Goal: Information Seeking & Learning: Learn about a topic

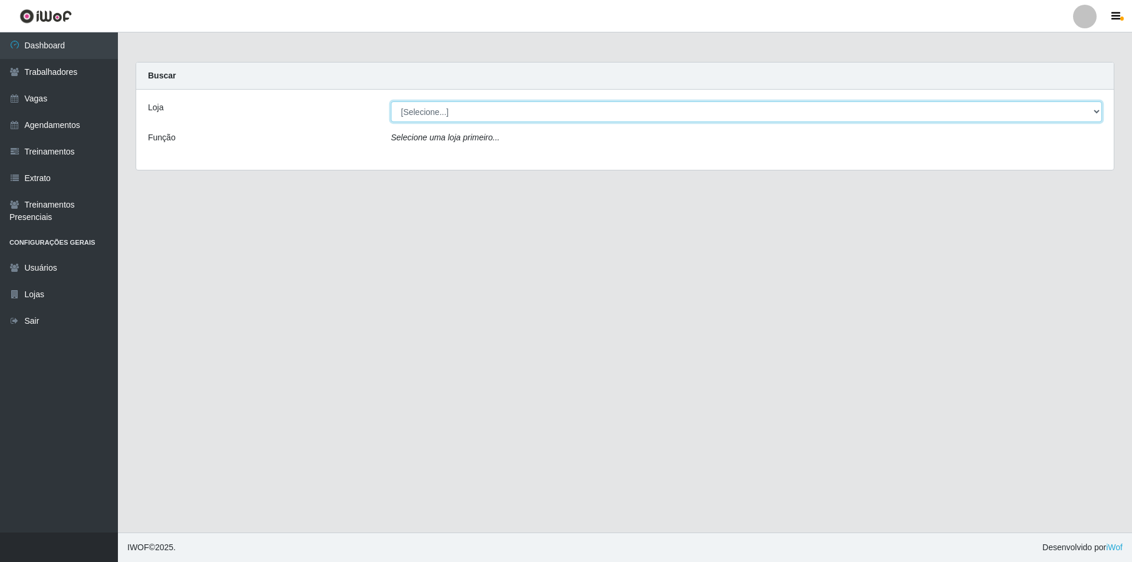
click at [408, 120] on select "[Selecione...] Pizza Nostra" at bounding box center [746, 111] width 711 height 21
select select "337"
click at [391, 101] on select "[Selecione...] Pizza Nostra" at bounding box center [746, 111] width 711 height 21
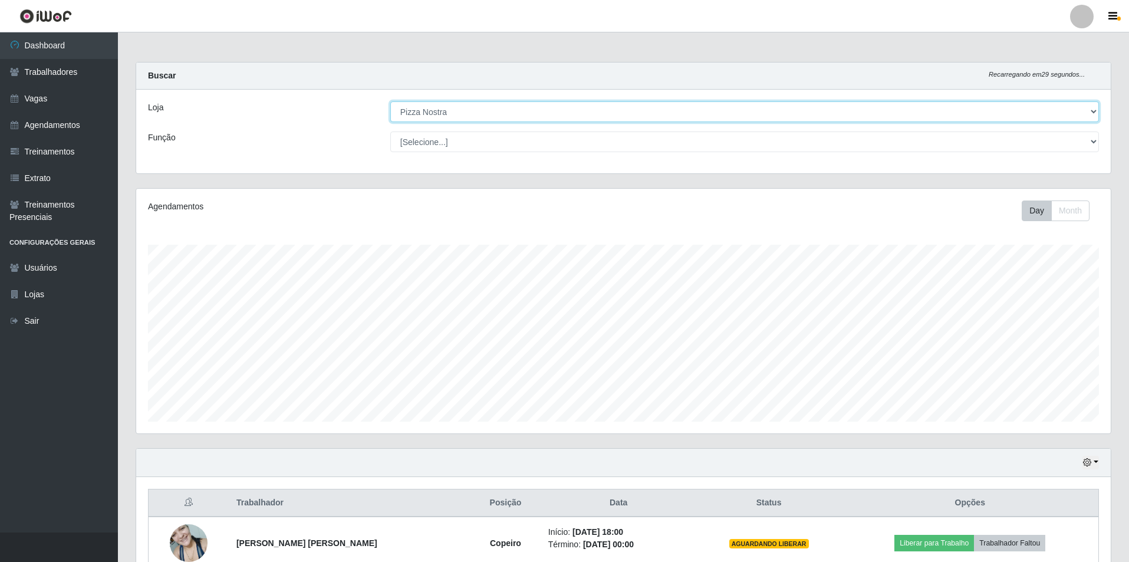
scroll to position [245, 974]
click at [443, 147] on select "[Selecione...] ASG ASG + ASG ++ Auxiliar de Cozinha Auxiliar de Cozinha + Auxil…" at bounding box center [744, 141] width 709 height 21
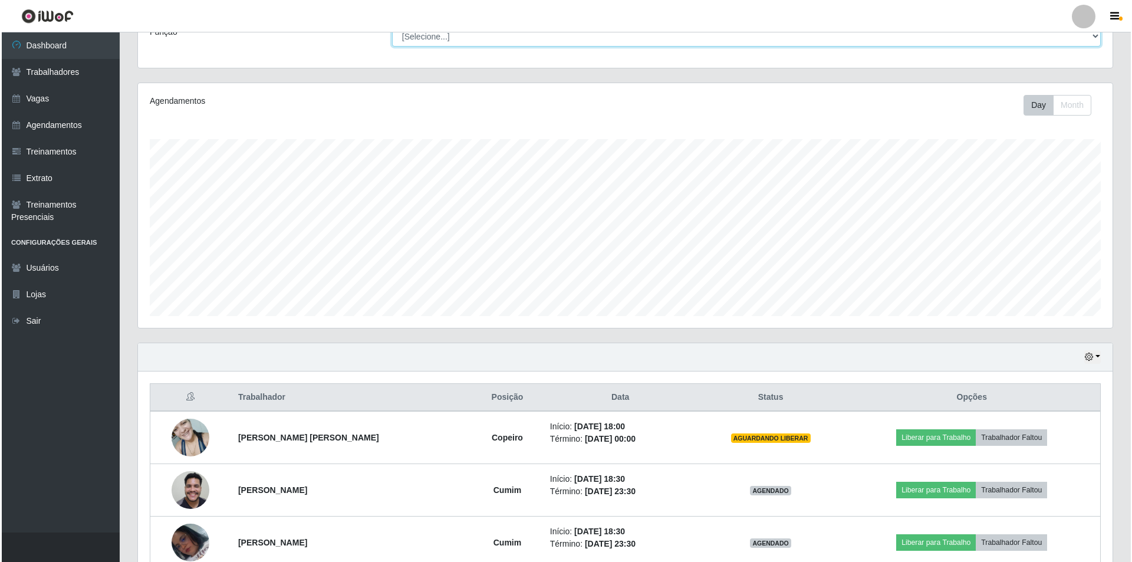
scroll to position [169, 0]
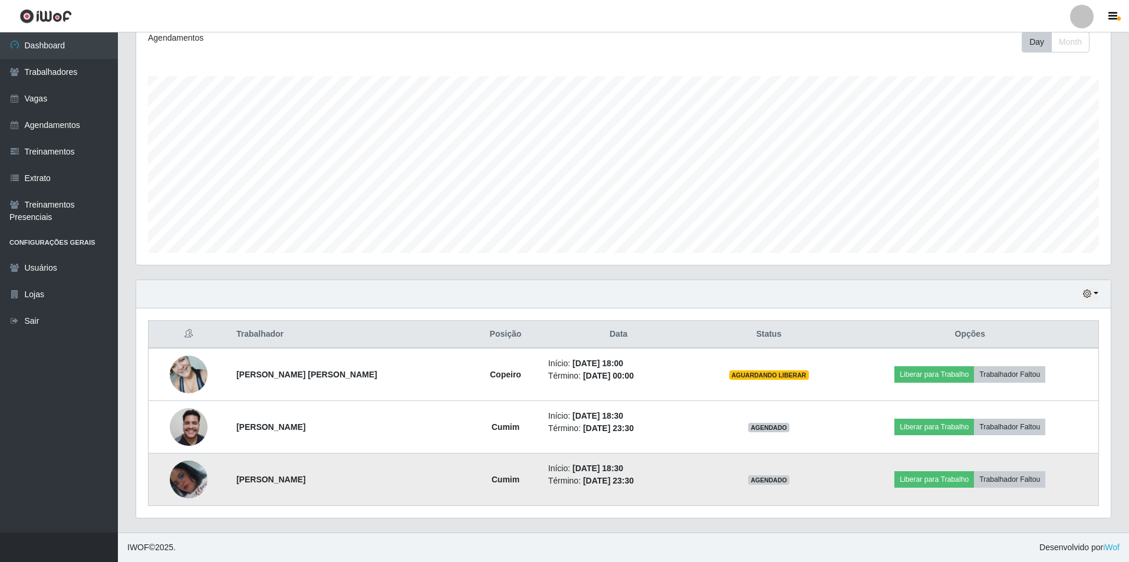
click at [195, 486] on img at bounding box center [189, 479] width 38 height 38
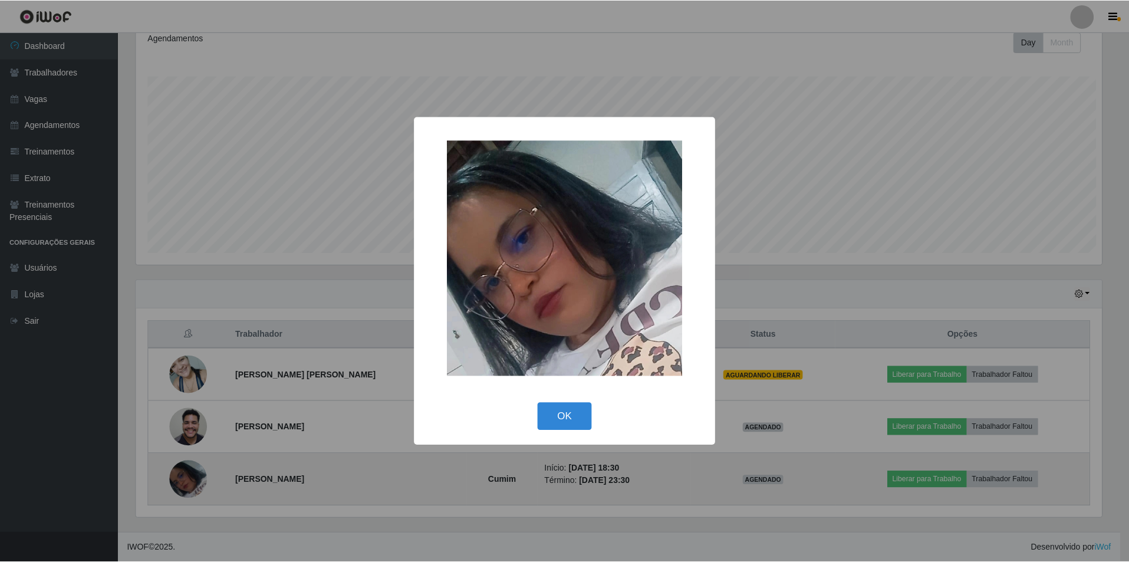
scroll to position [245, 969]
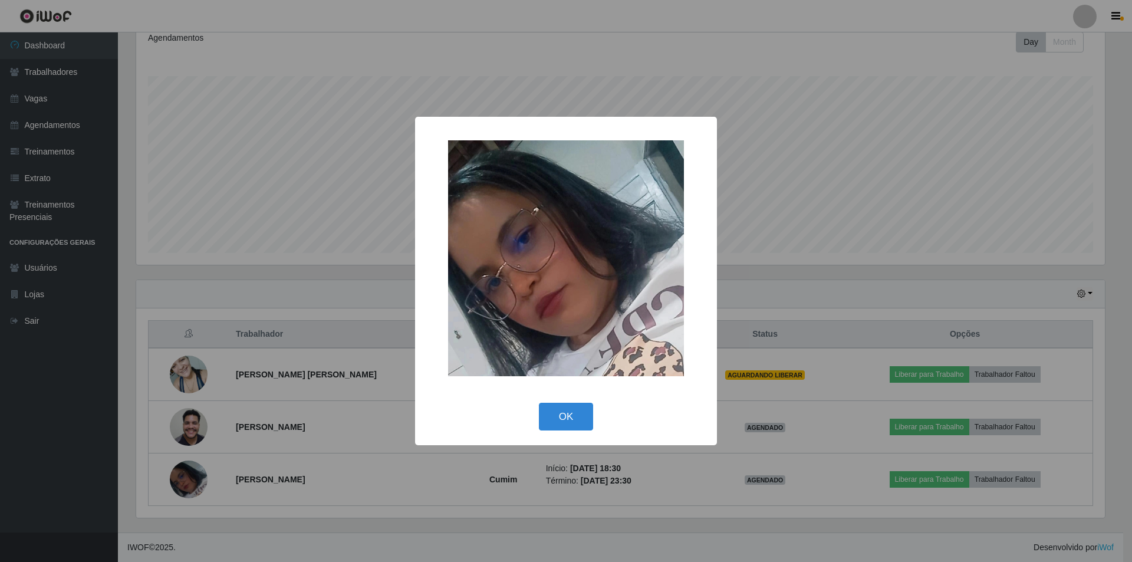
click at [224, 410] on div "× OK Cancel" at bounding box center [566, 281] width 1132 height 562
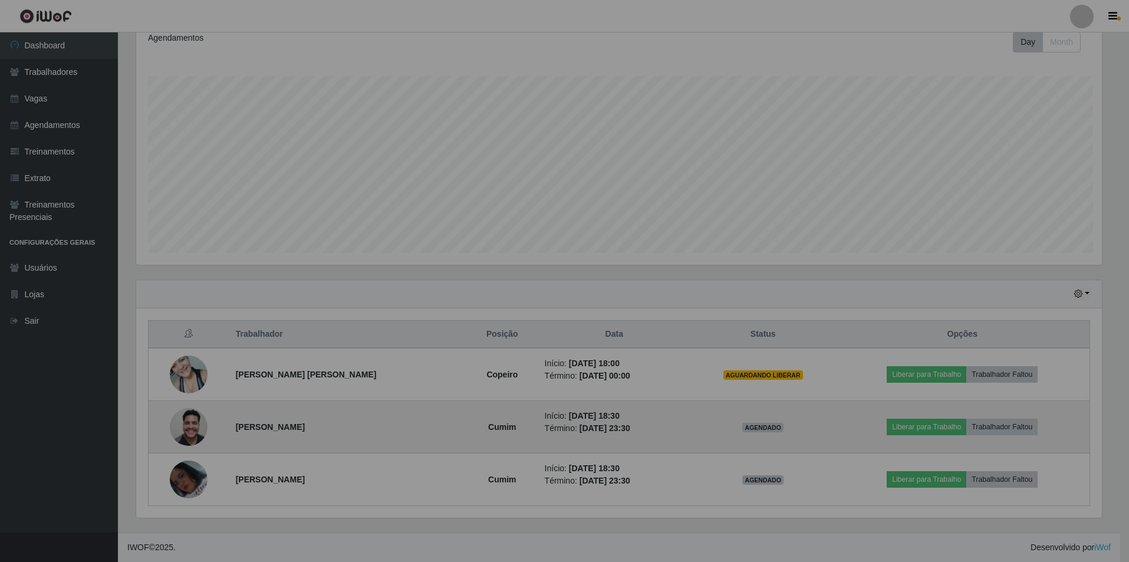
scroll to position [245, 974]
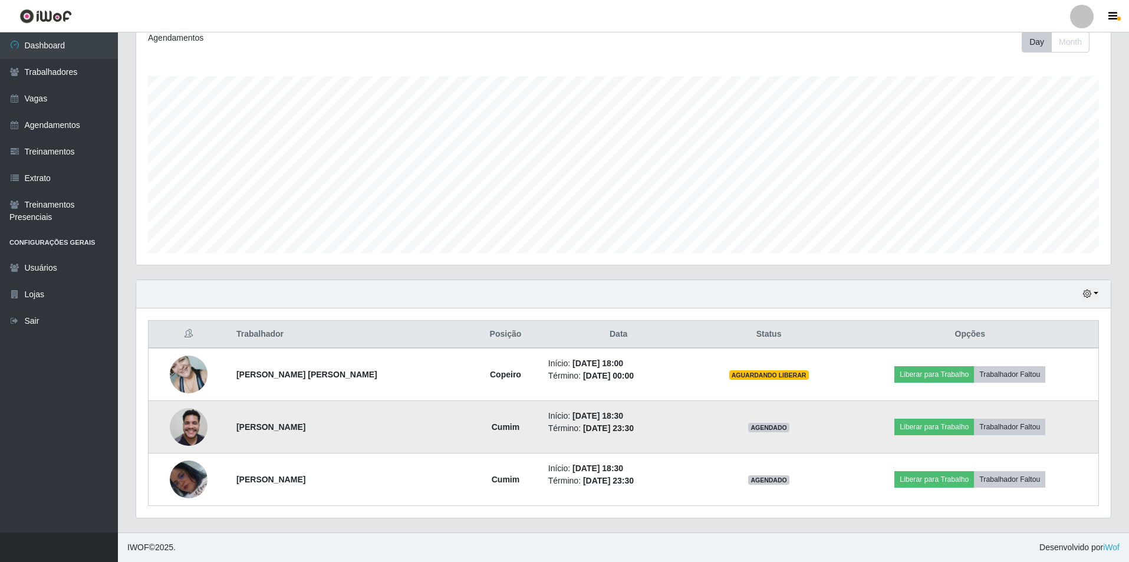
click at [203, 436] on img at bounding box center [189, 426] width 38 height 50
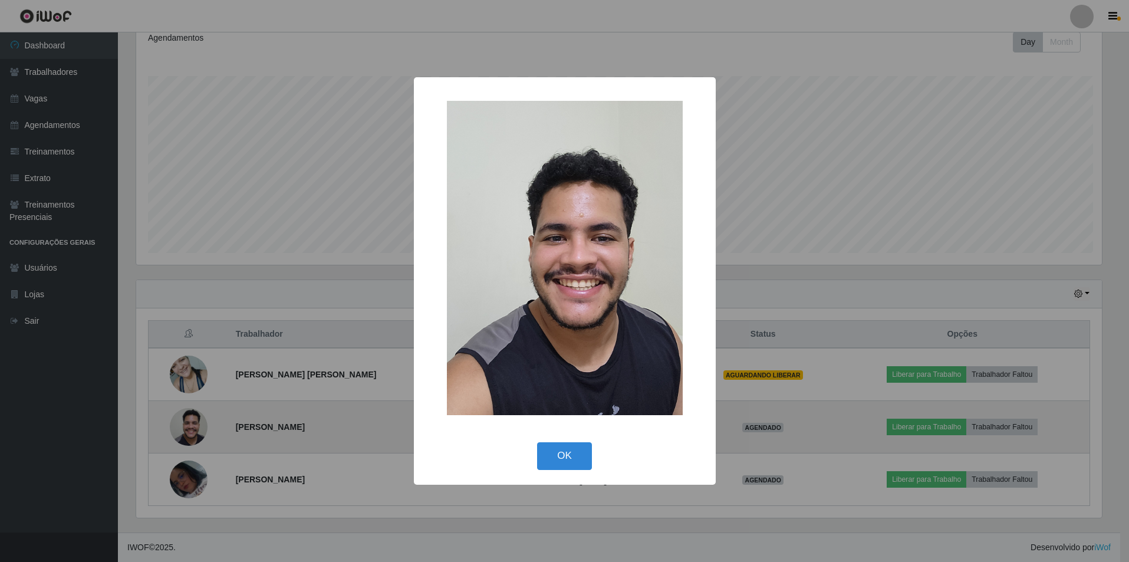
scroll to position [245, 969]
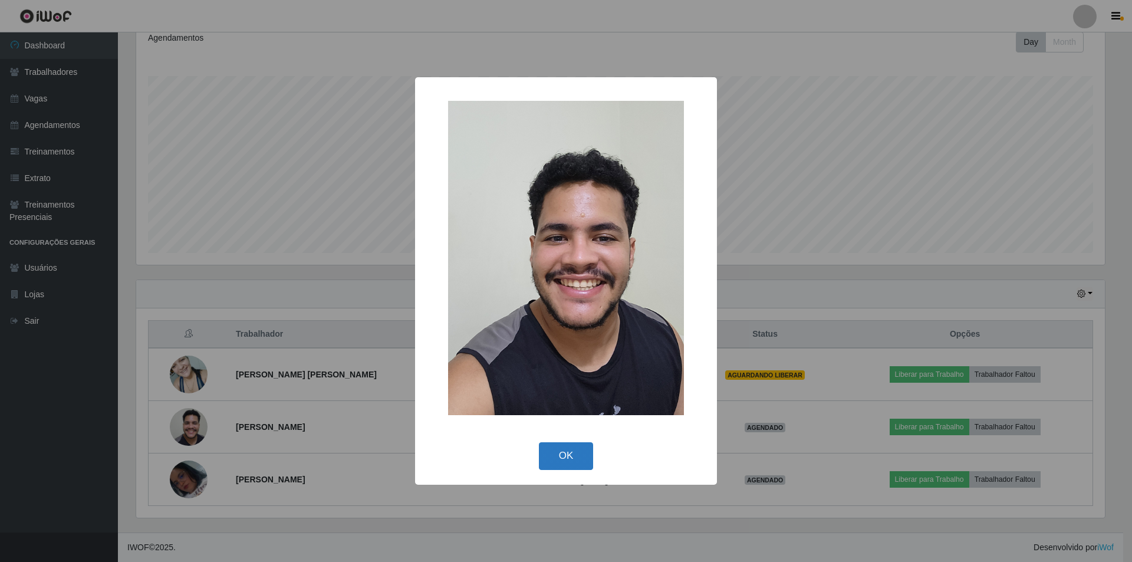
click at [565, 459] on button "OK" at bounding box center [566, 456] width 55 height 28
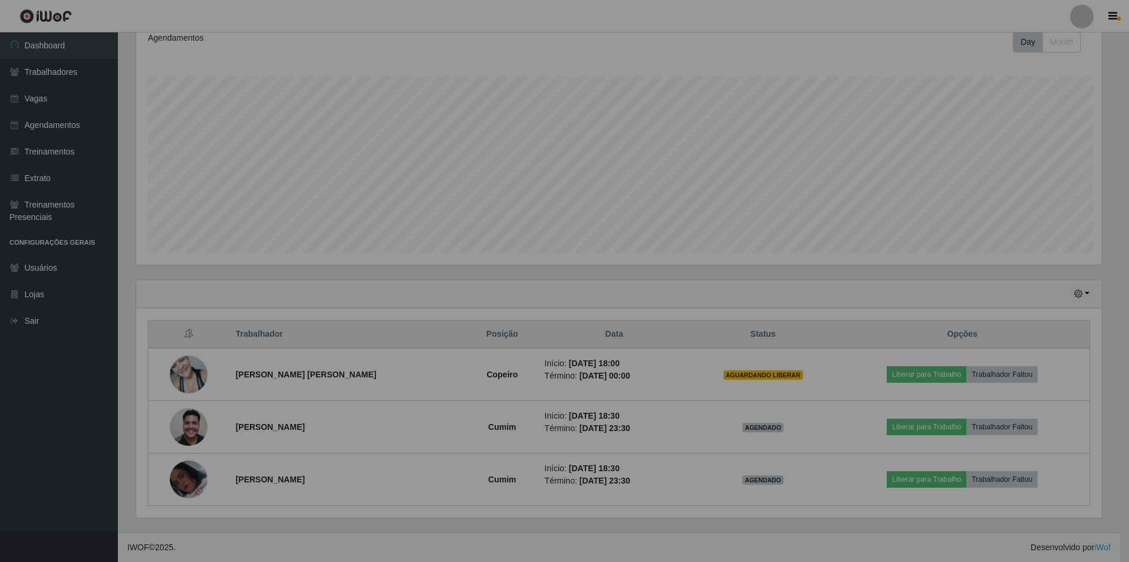
scroll to position [245, 974]
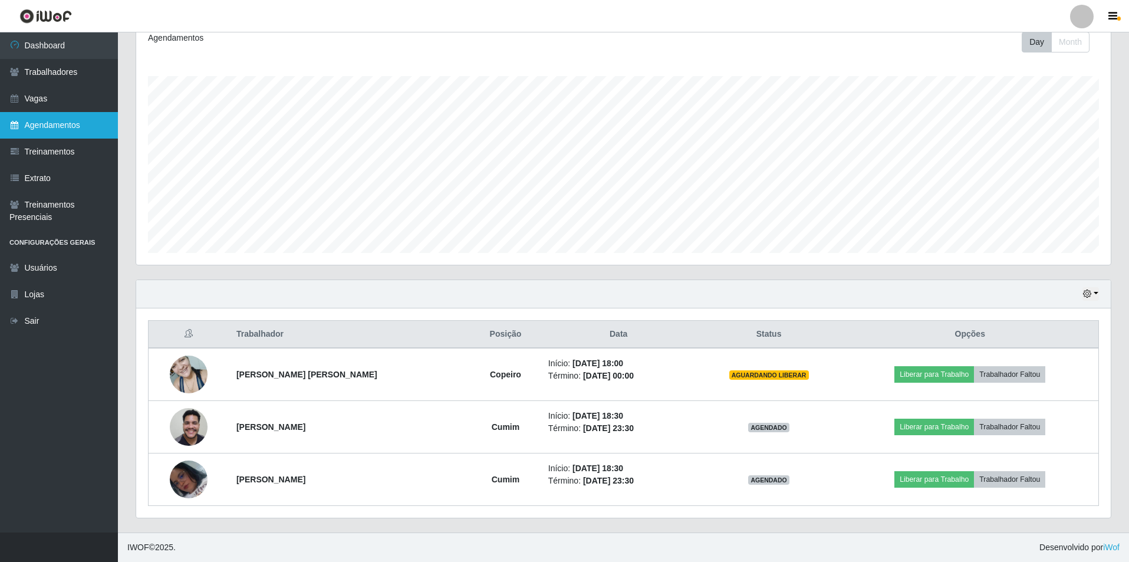
click at [113, 123] on link "Agendamentos" at bounding box center [59, 125] width 118 height 27
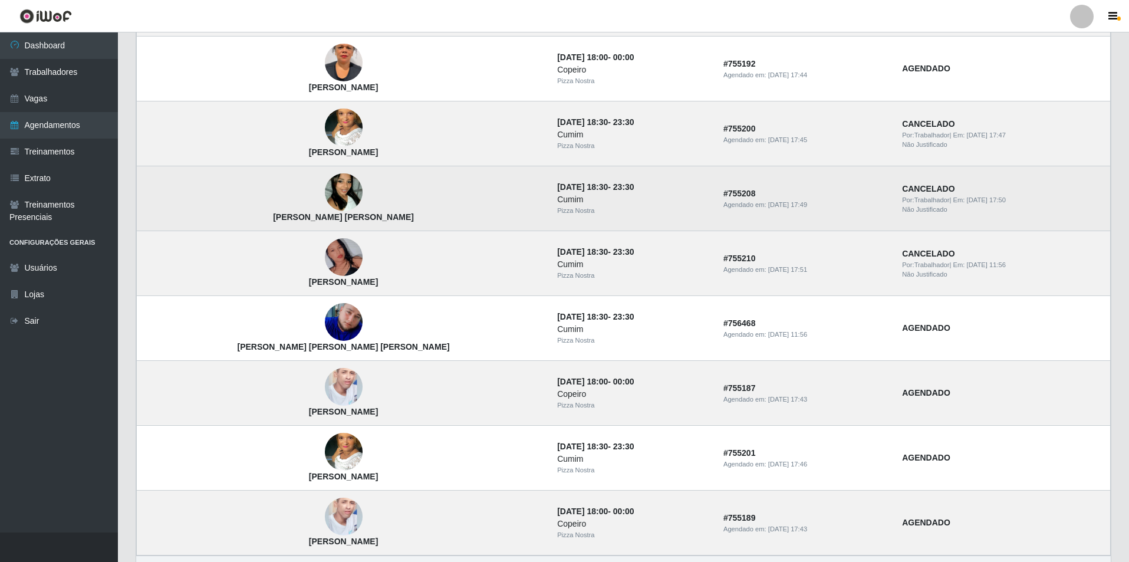
scroll to position [669, 0]
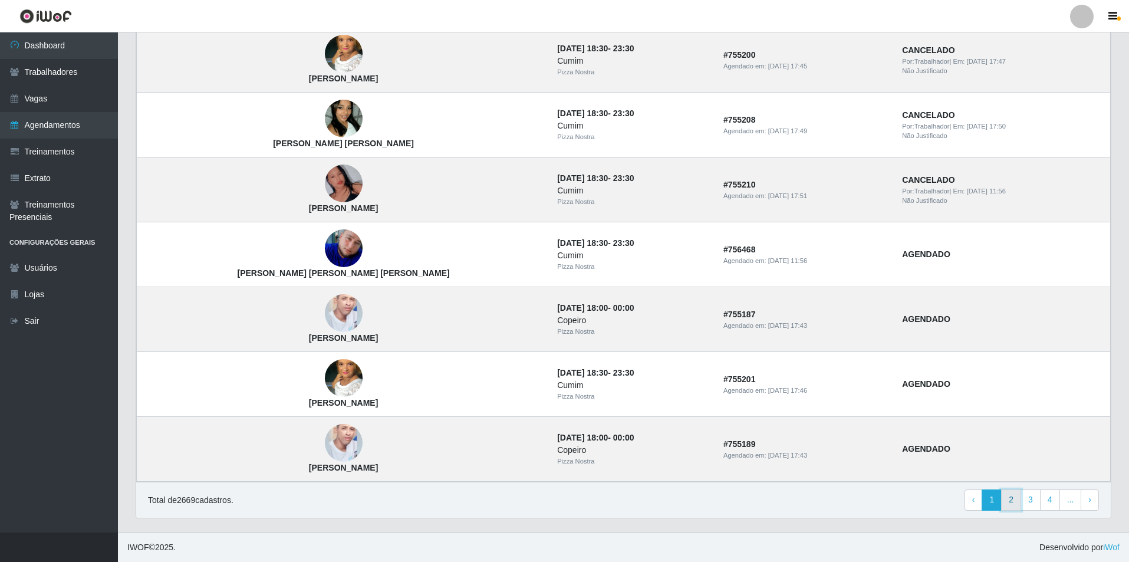
click at [1015, 495] on link "2" at bounding box center [1011, 499] width 20 height 21
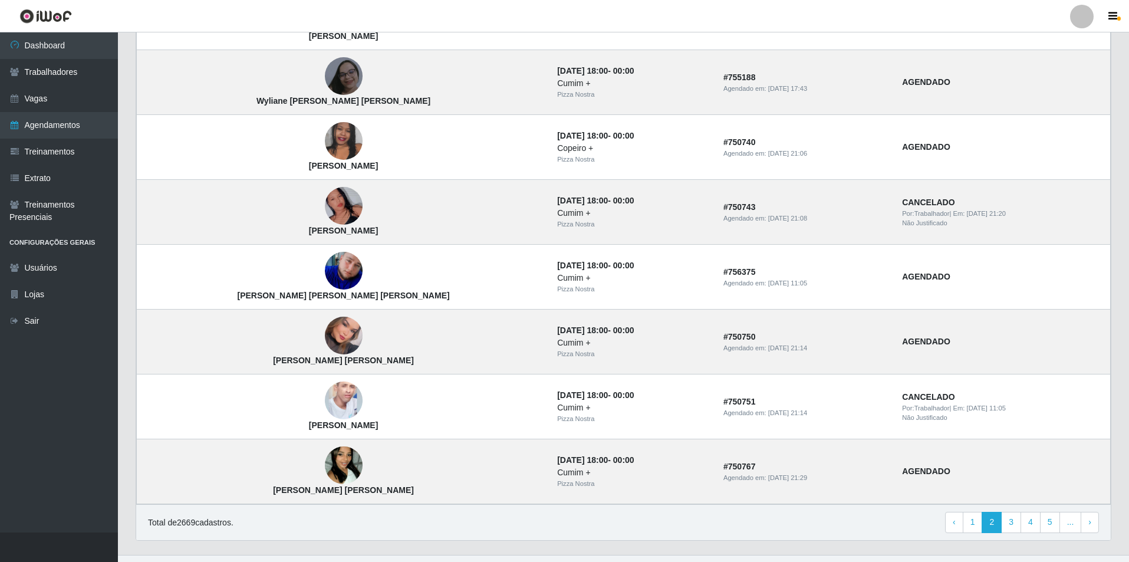
scroll to position [669, 0]
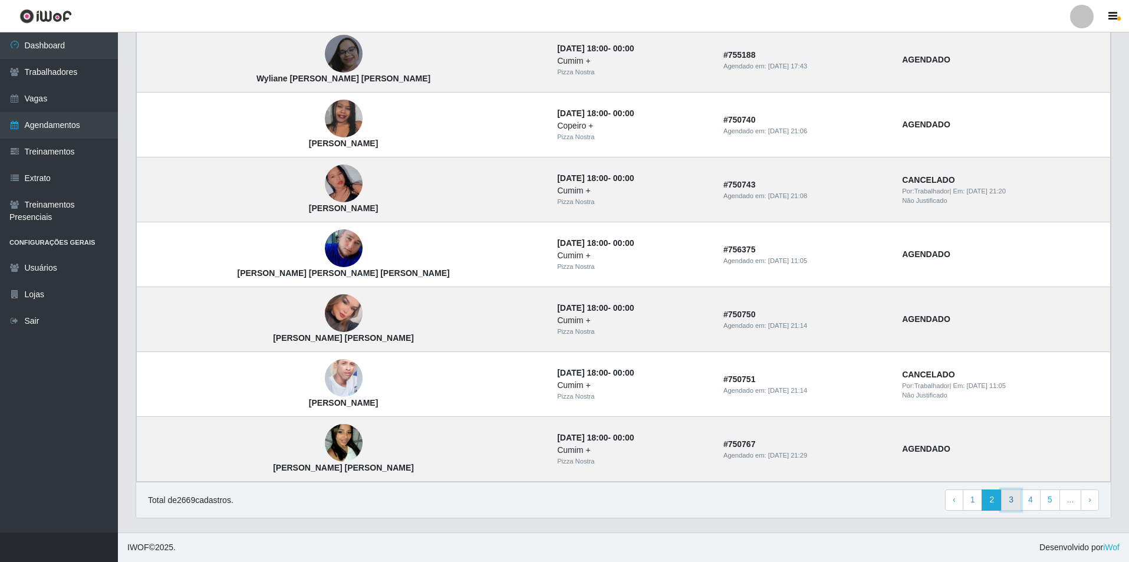
click at [1019, 497] on link "3" at bounding box center [1011, 499] width 20 height 21
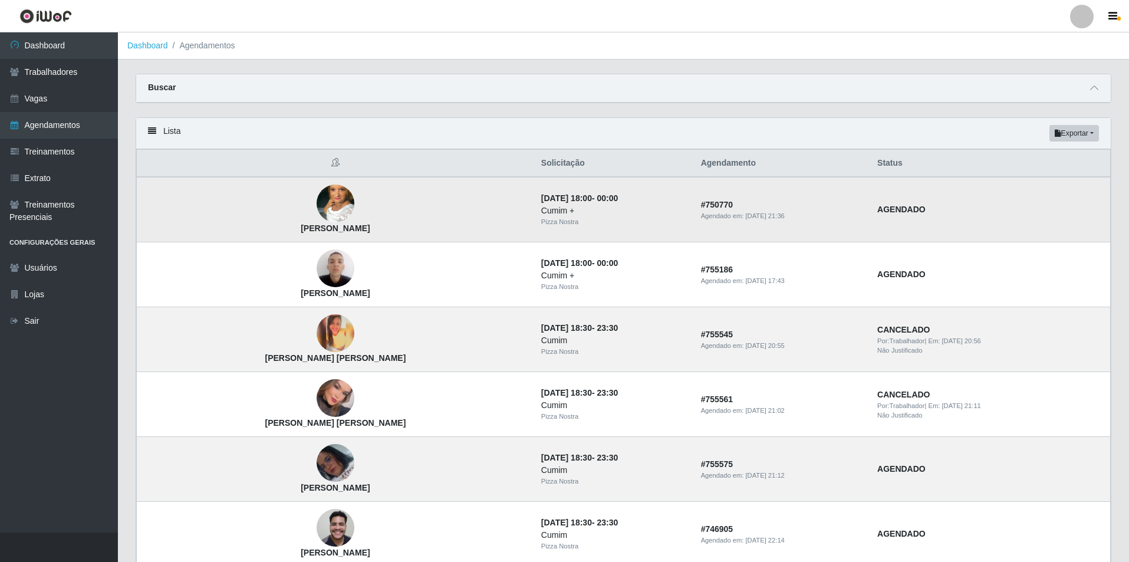
click at [317, 208] on img at bounding box center [336, 203] width 38 height 67
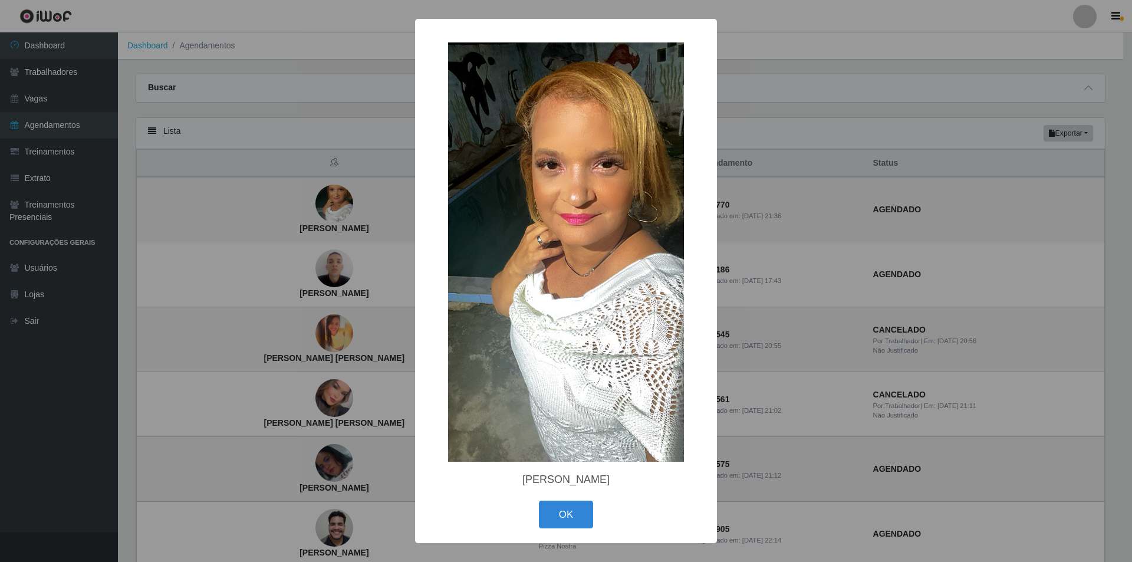
click at [261, 297] on div "× Lidiane Nascimento Silva OK Cancel" at bounding box center [566, 281] width 1132 height 562
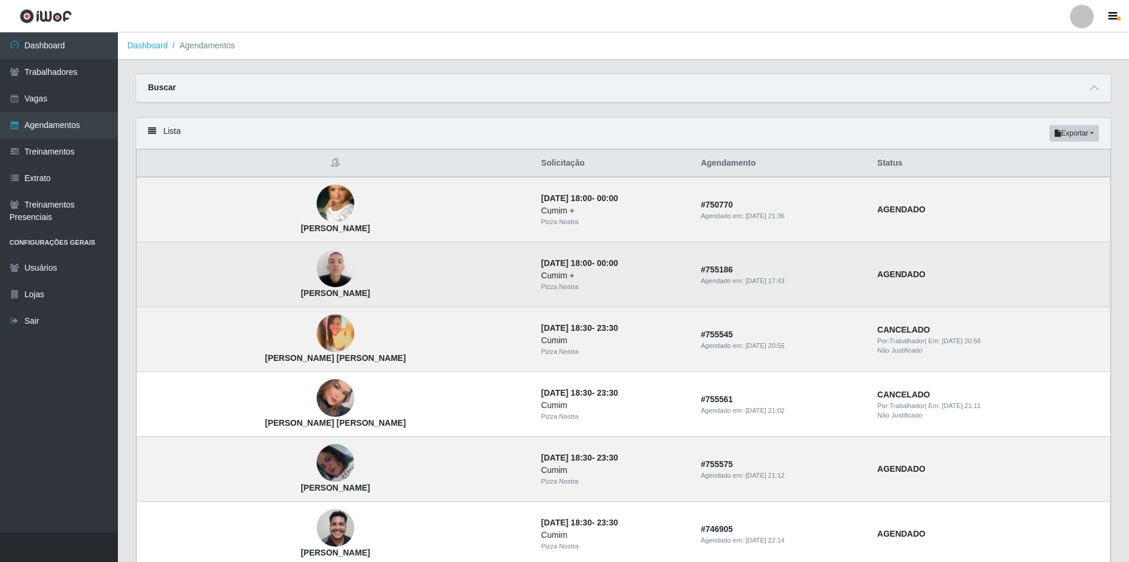
click at [317, 272] on img at bounding box center [336, 268] width 38 height 50
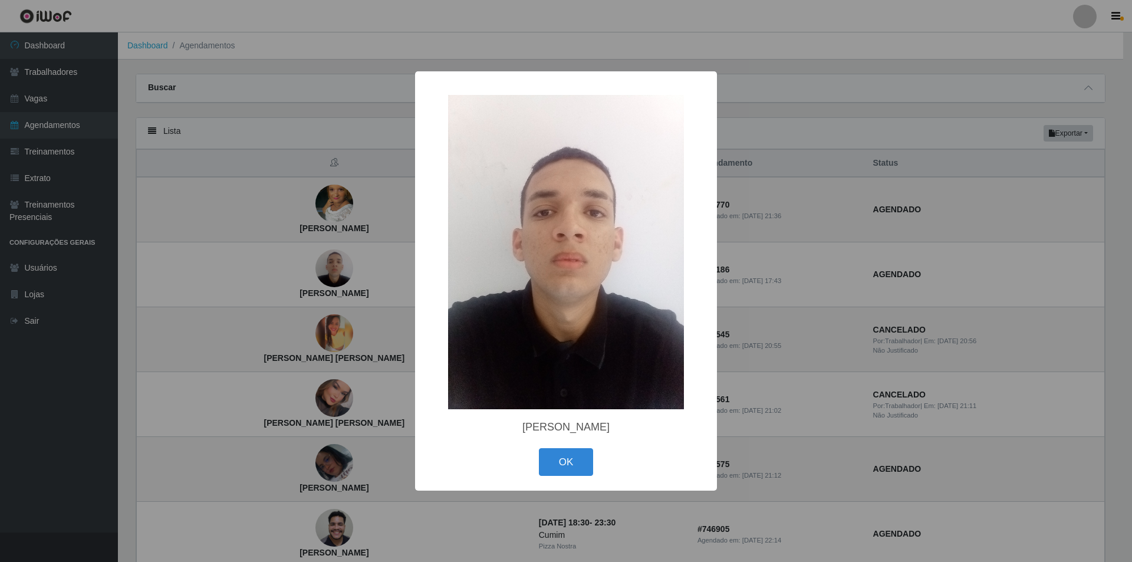
click at [261, 348] on div "× Jhonata Henrique Matias de Araújo OK Cancel" at bounding box center [566, 281] width 1132 height 562
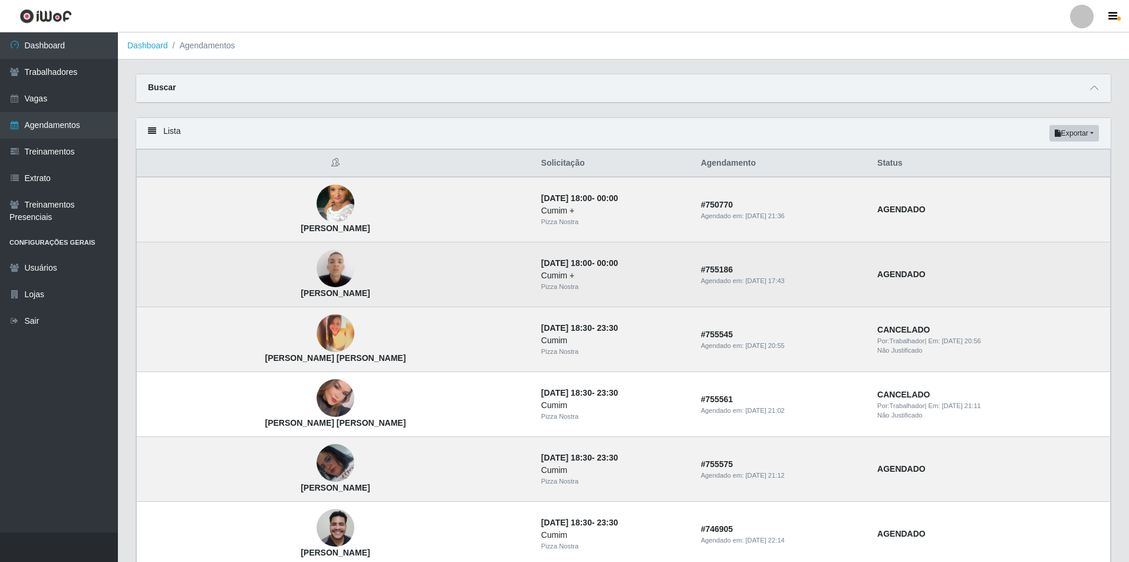
click at [317, 287] on img at bounding box center [336, 268] width 38 height 50
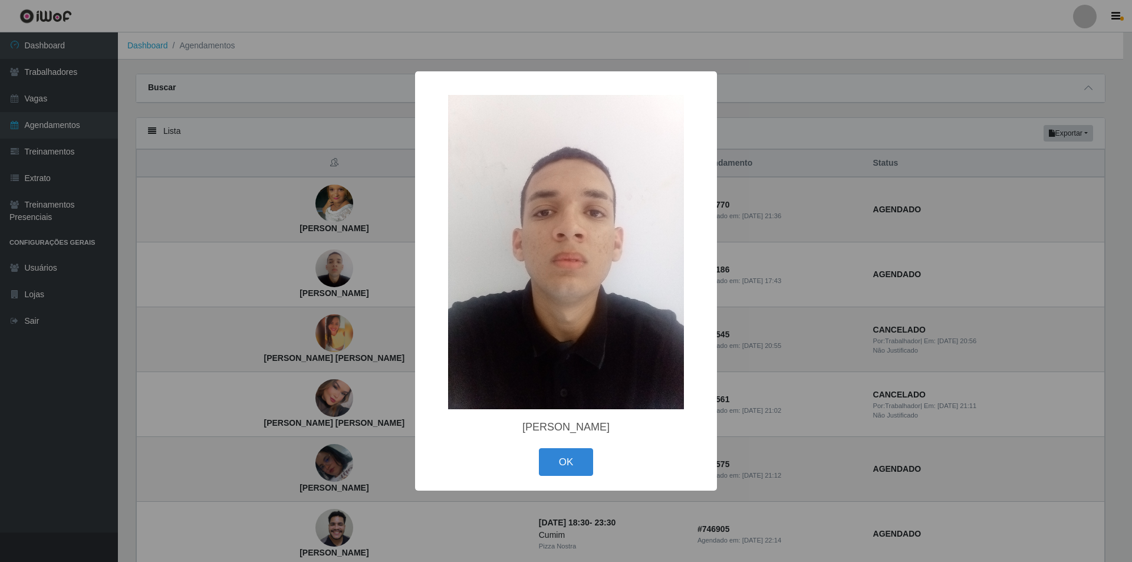
click at [282, 286] on div "× Jhonata Henrique Matias de Araújo OK Cancel" at bounding box center [566, 281] width 1132 height 562
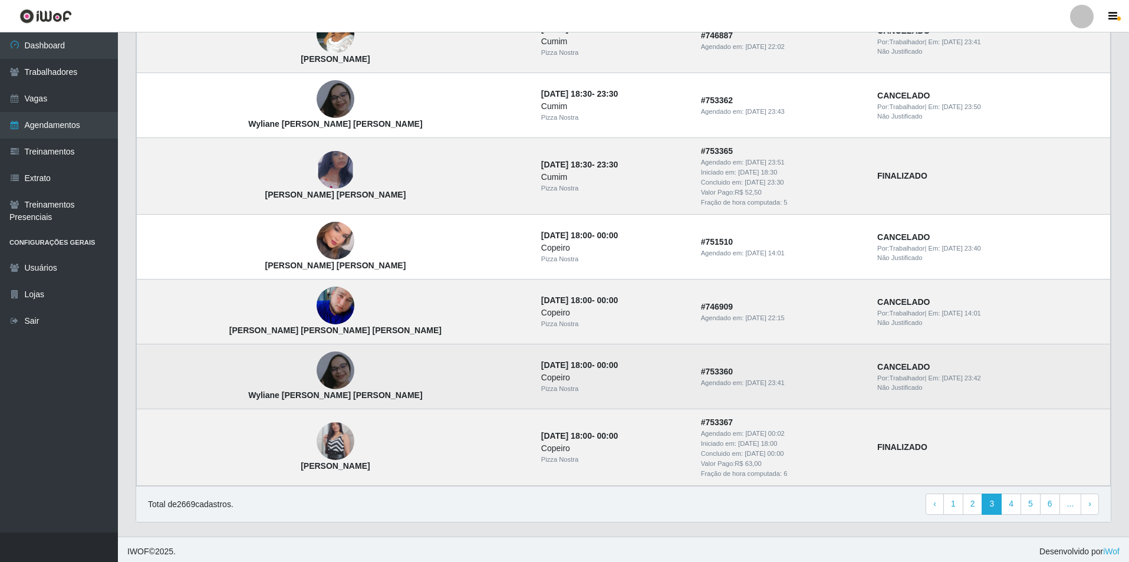
scroll to position [693, 0]
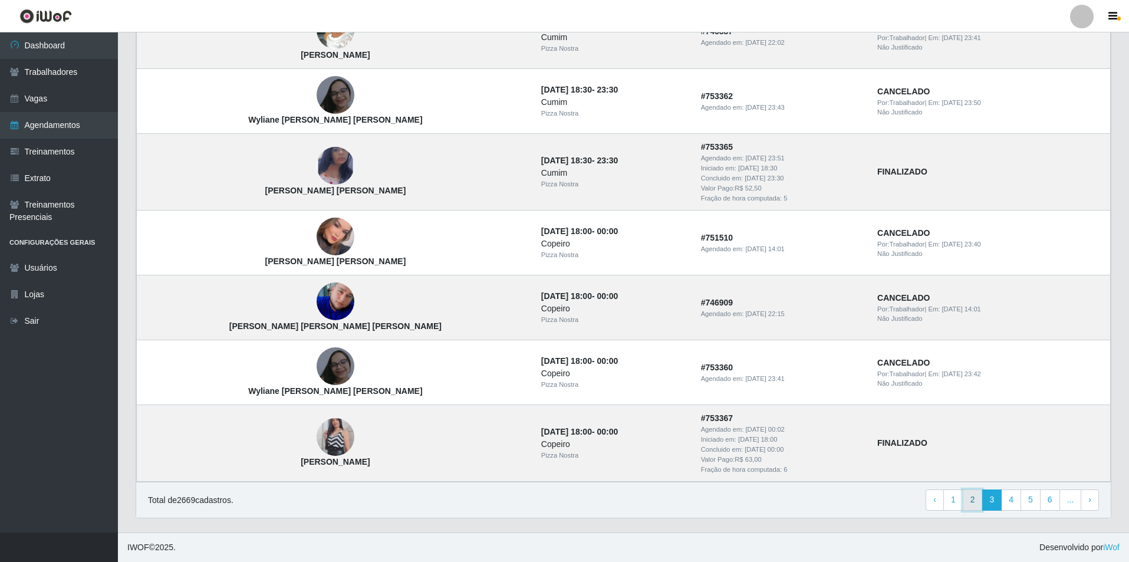
click at [970, 500] on link "2" at bounding box center [973, 499] width 20 height 21
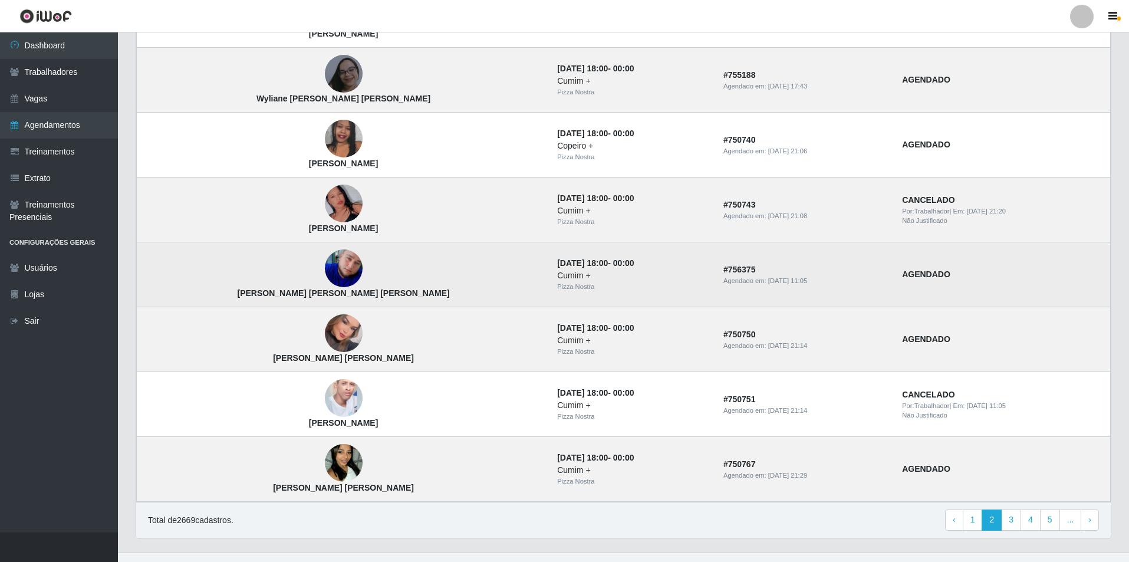
scroll to position [669, 0]
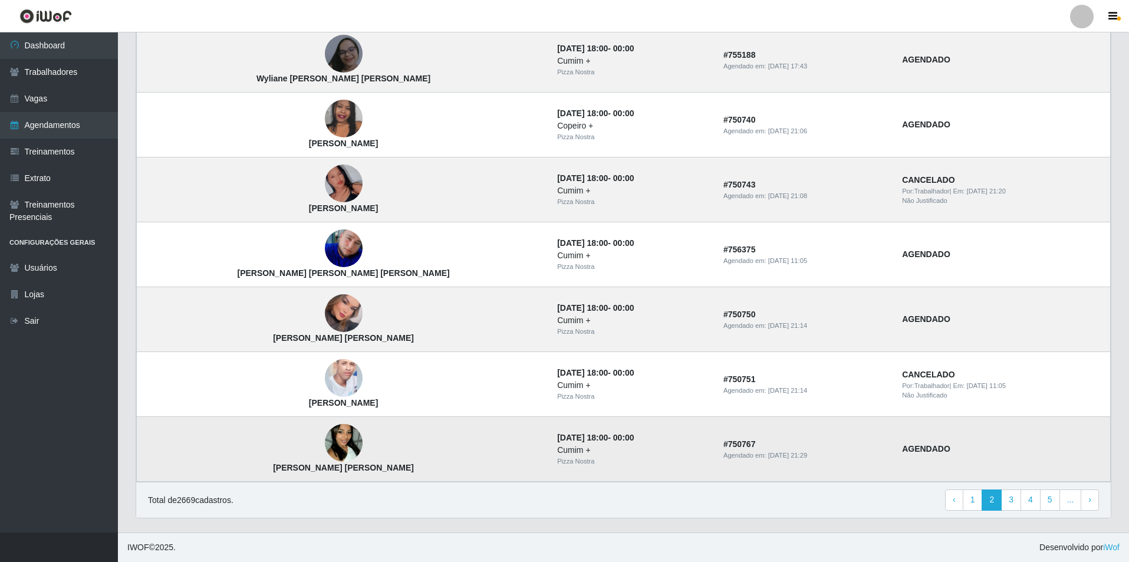
click at [325, 449] on img at bounding box center [344, 443] width 38 height 67
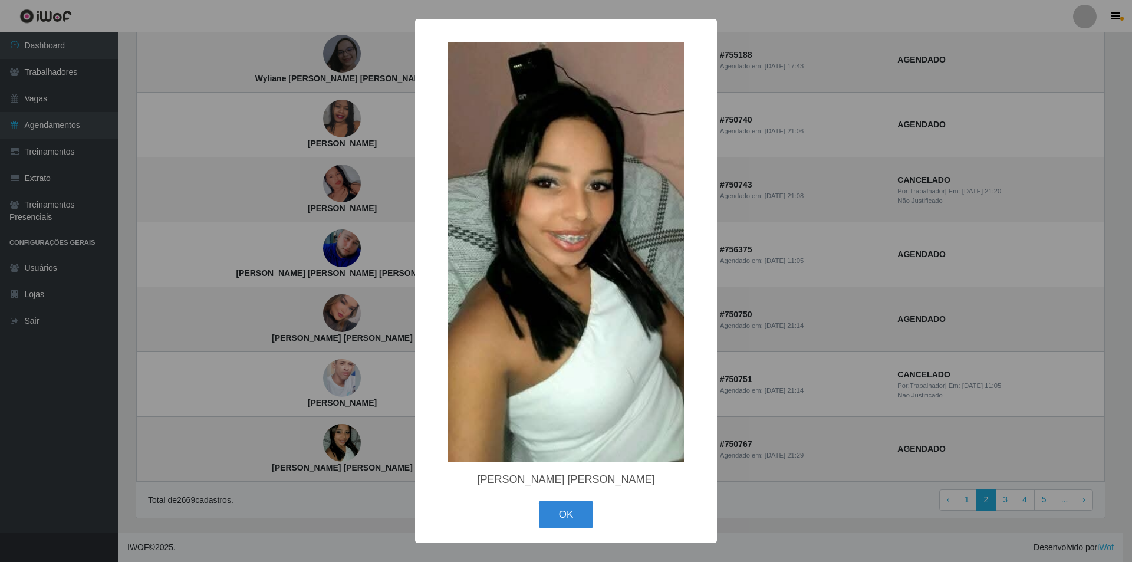
click at [257, 343] on div "× Janeide da Silva Freitas OK Cancel" at bounding box center [566, 281] width 1132 height 562
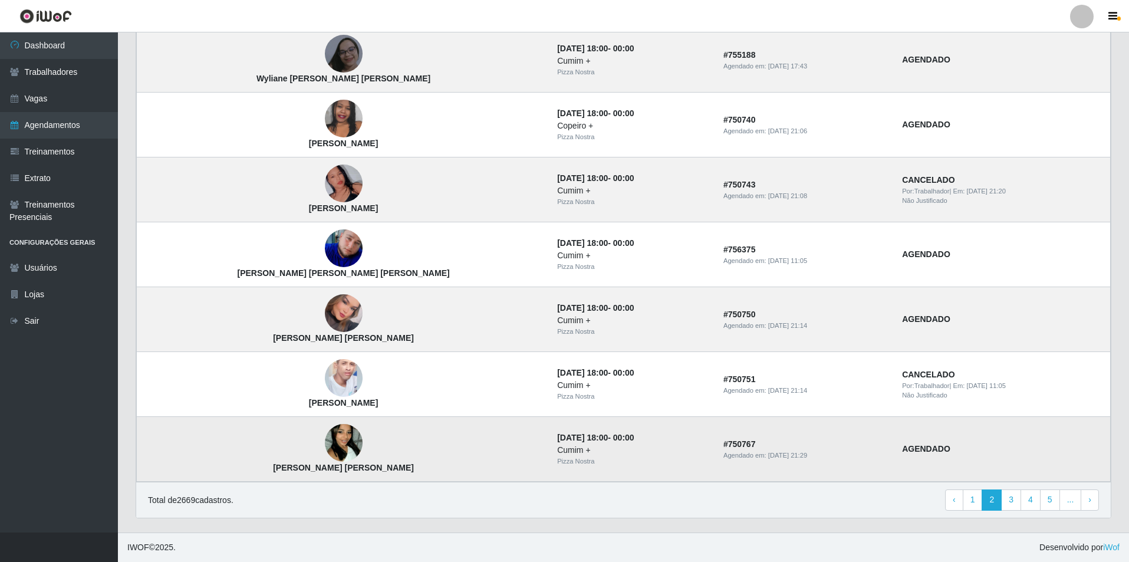
click at [325, 443] on img at bounding box center [344, 443] width 38 height 67
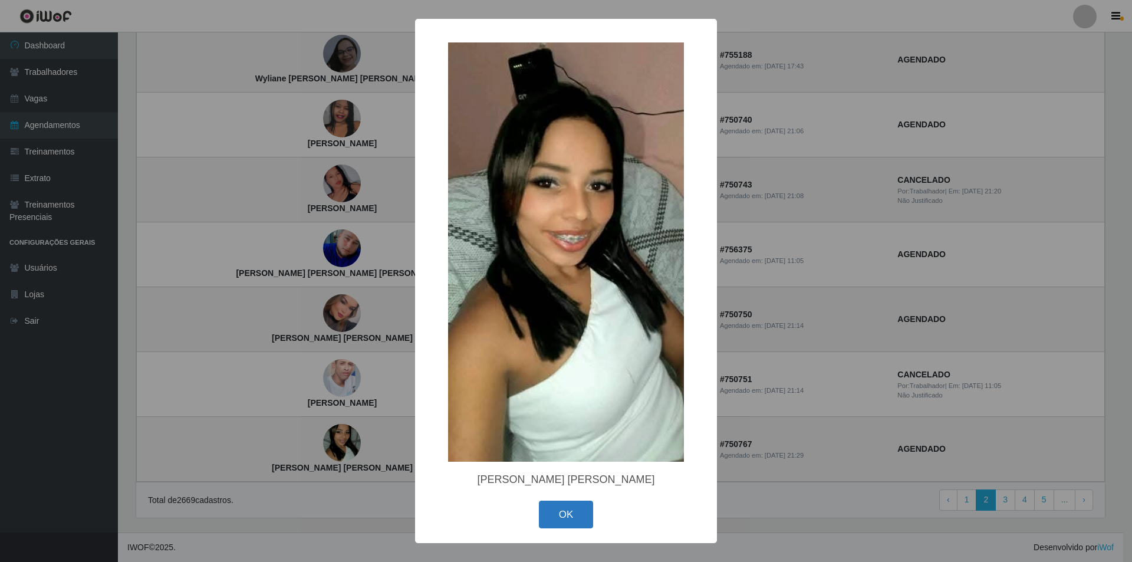
click at [575, 515] on button "OK" at bounding box center [566, 514] width 55 height 28
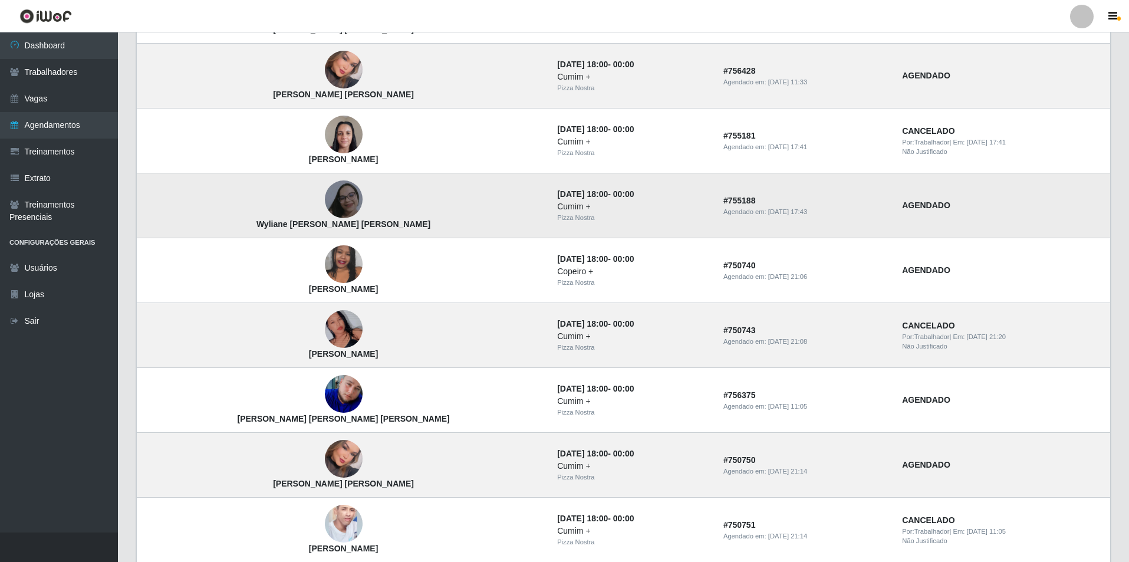
scroll to position [492, 0]
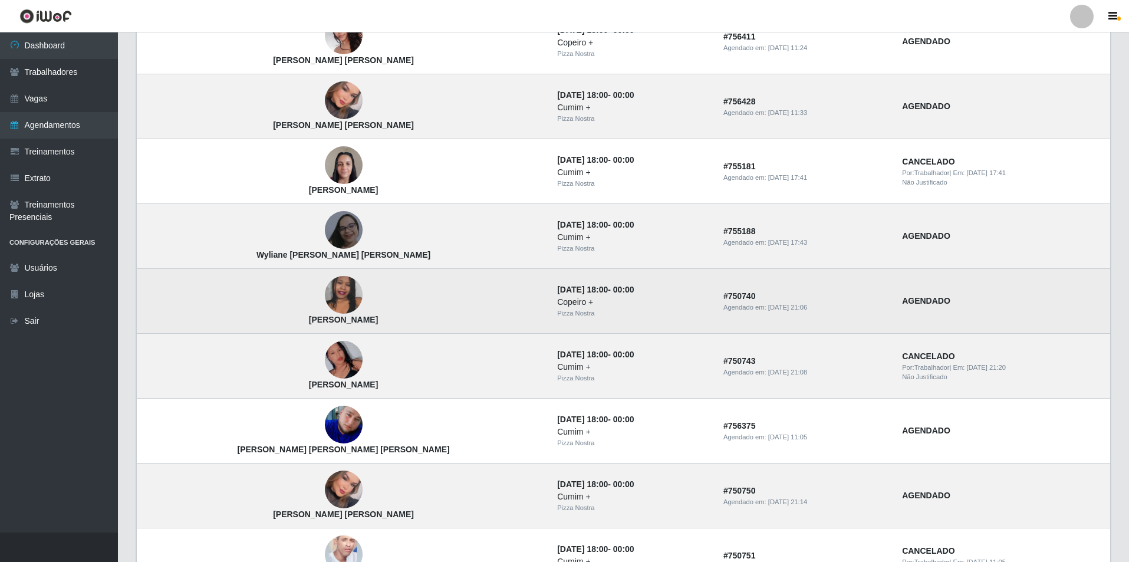
click at [325, 297] on img at bounding box center [344, 295] width 38 height 84
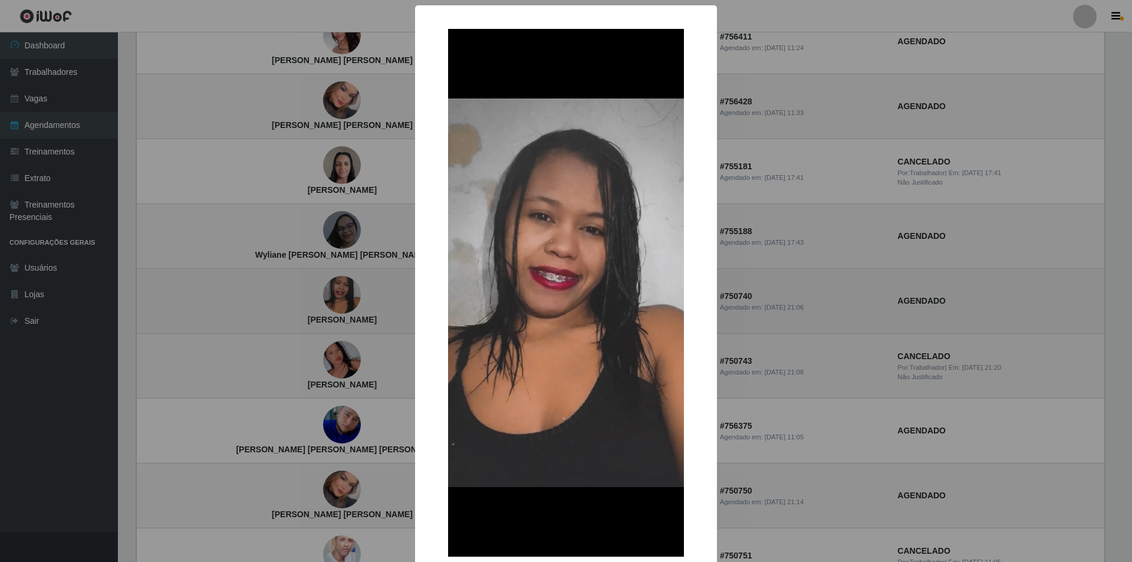
click at [275, 297] on div "× Joseane Moreira da Silva OK Cancel" at bounding box center [566, 281] width 1132 height 562
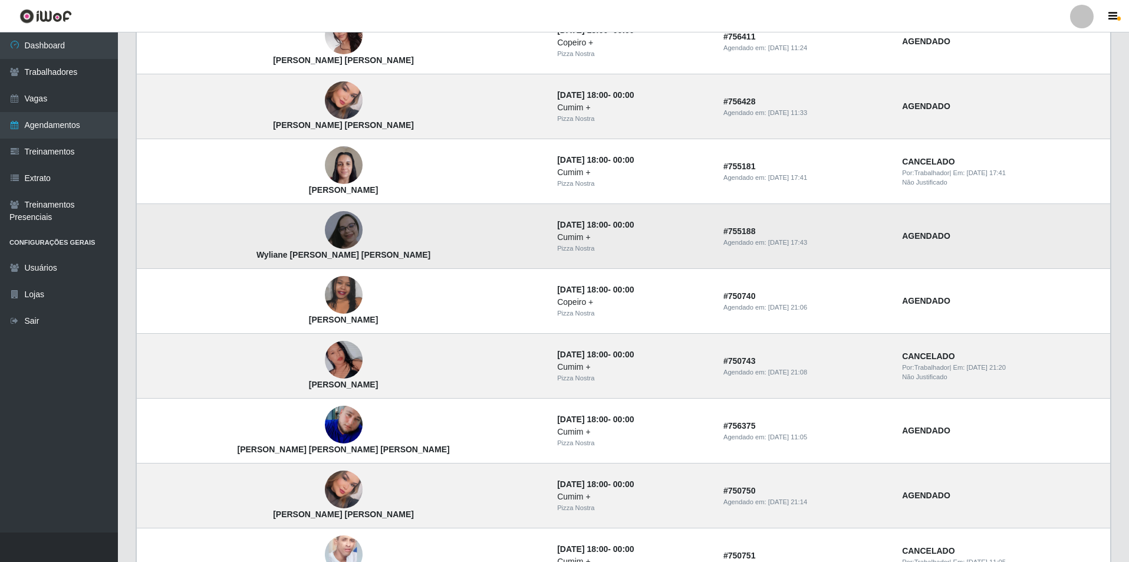
click at [325, 238] on img at bounding box center [344, 230] width 38 height 42
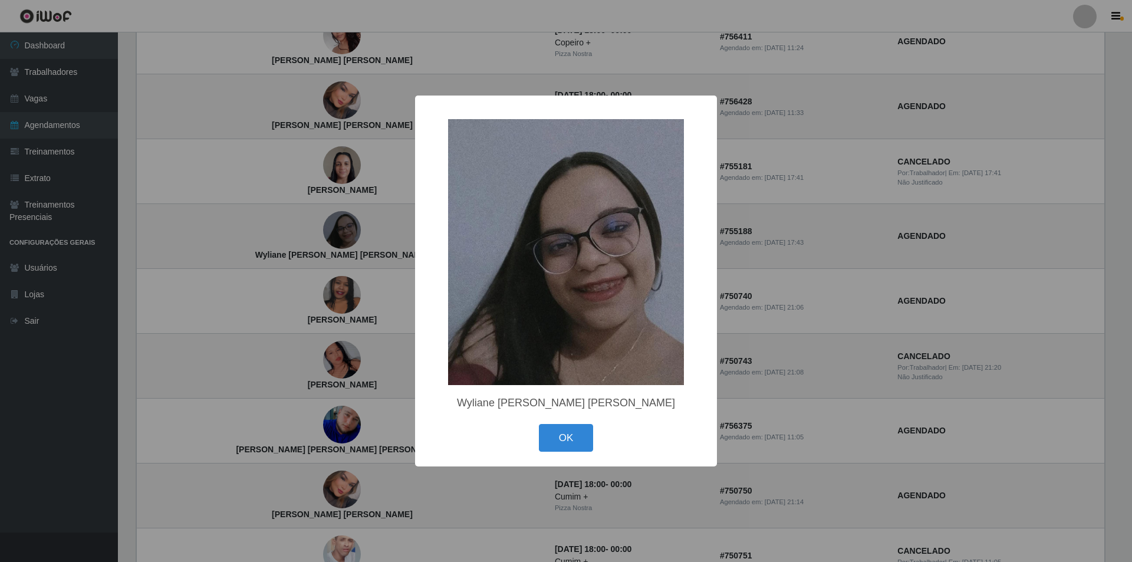
click at [277, 251] on div "× Wyliane Pamela da Silva Gomes OK Cancel" at bounding box center [566, 281] width 1132 height 562
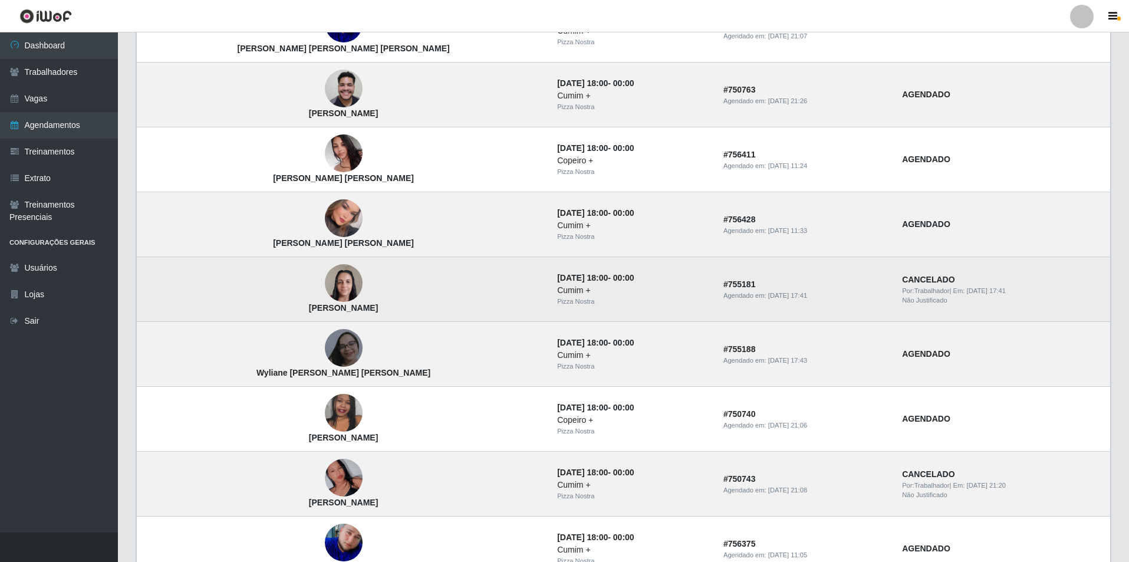
scroll to position [315, 0]
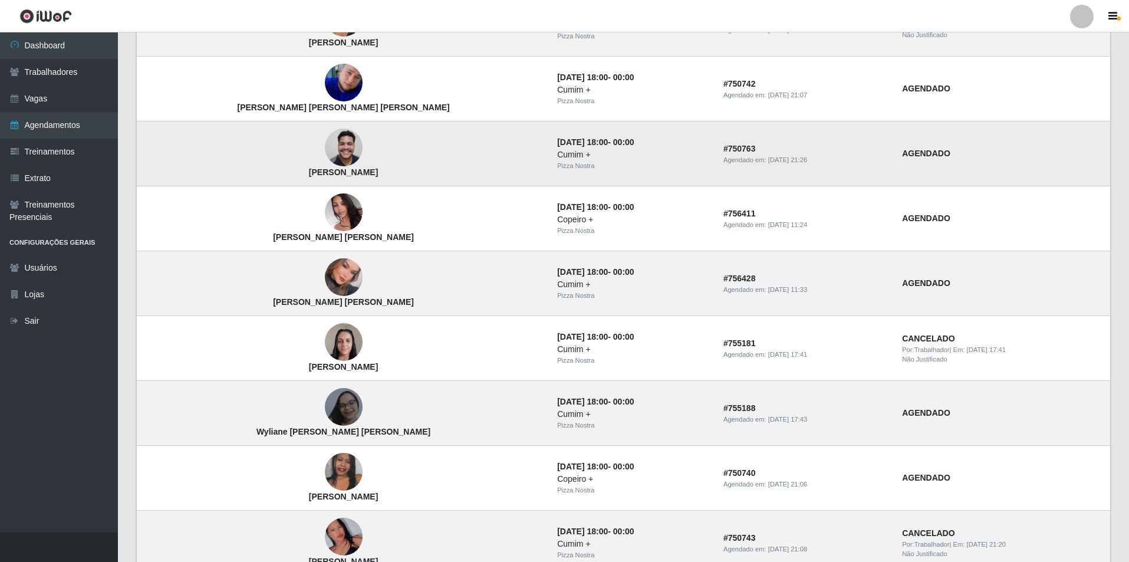
click at [325, 157] on img at bounding box center [344, 148] width 38 height 50
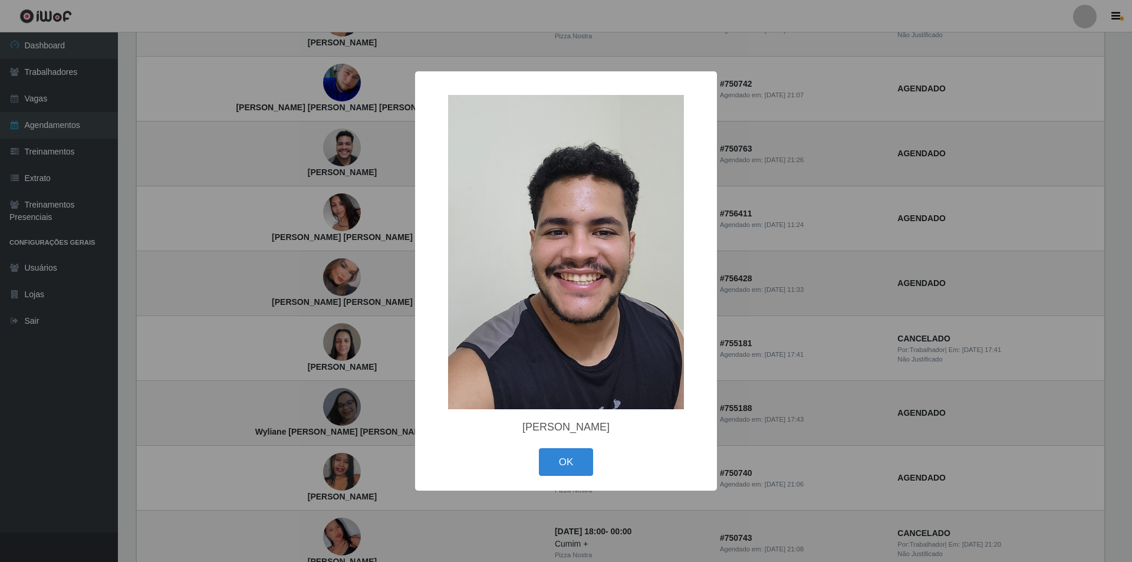
click at [322, 226] on div "× Higor Henrique Farias OK Cancel" at bounding box center [566, 281] width 1132 height 562
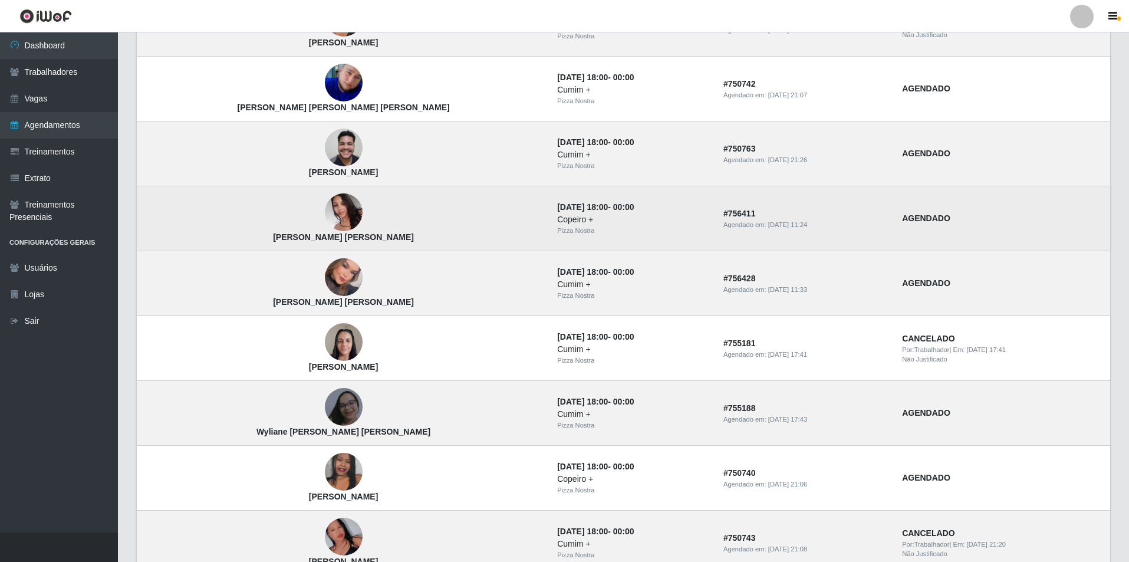
click at [325, 209] on img at bounding box center [344, 212] width 38 height 50
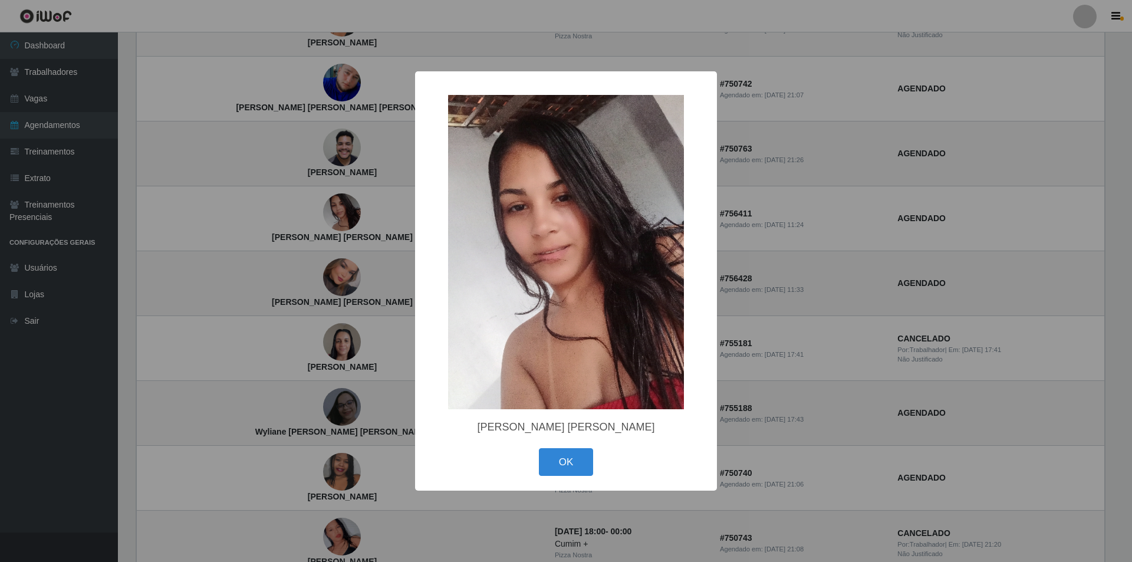
click at [318, 264] on div "× Katia Regina Moreira de Brito OK Cancel" at bounding box center [566, 281] width 1132 height 562
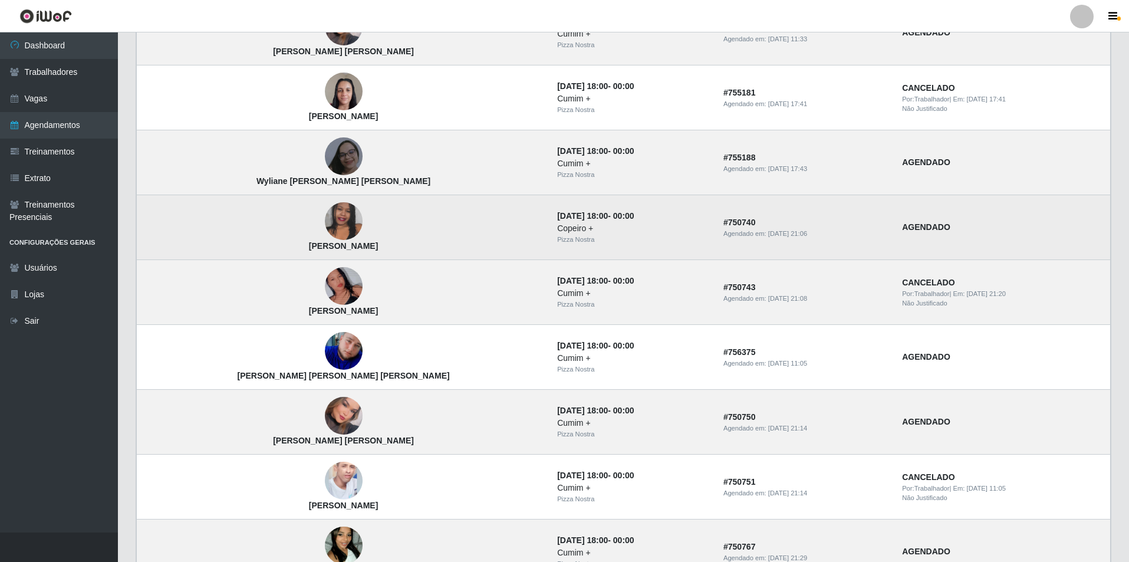
scroll to position [669, 0]
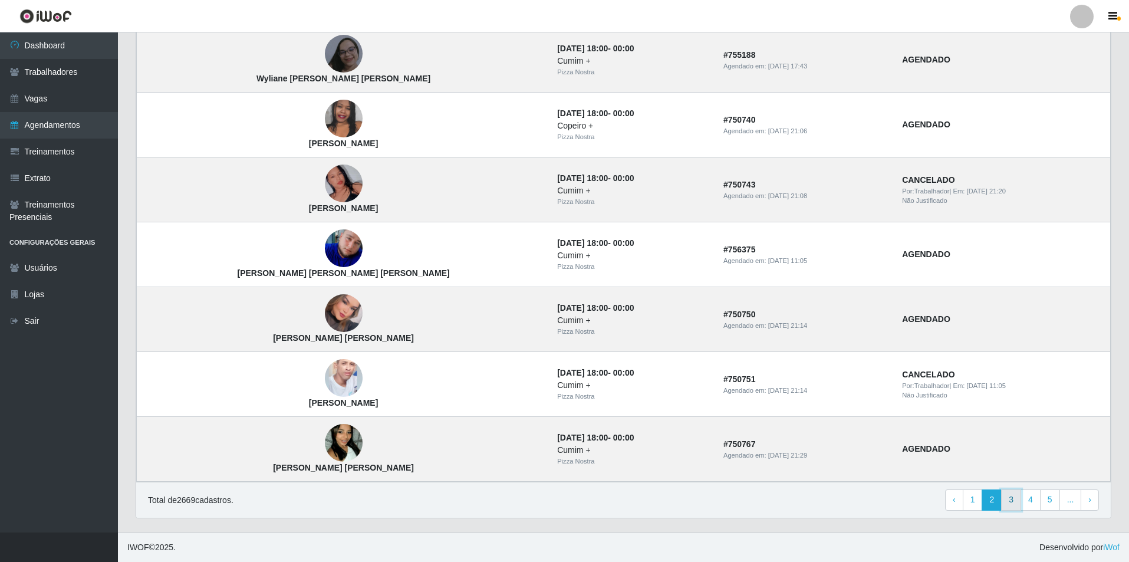
click at [1019, 500] on link "3" at bounding box center [1011, 499] width 20 height 21
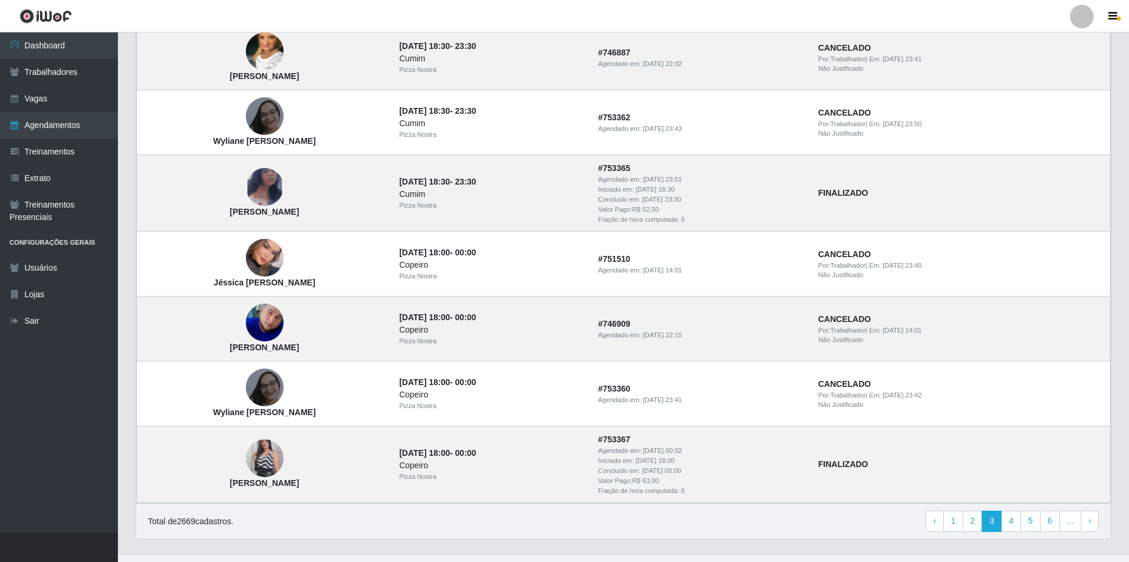
scroll to position [693, 0]
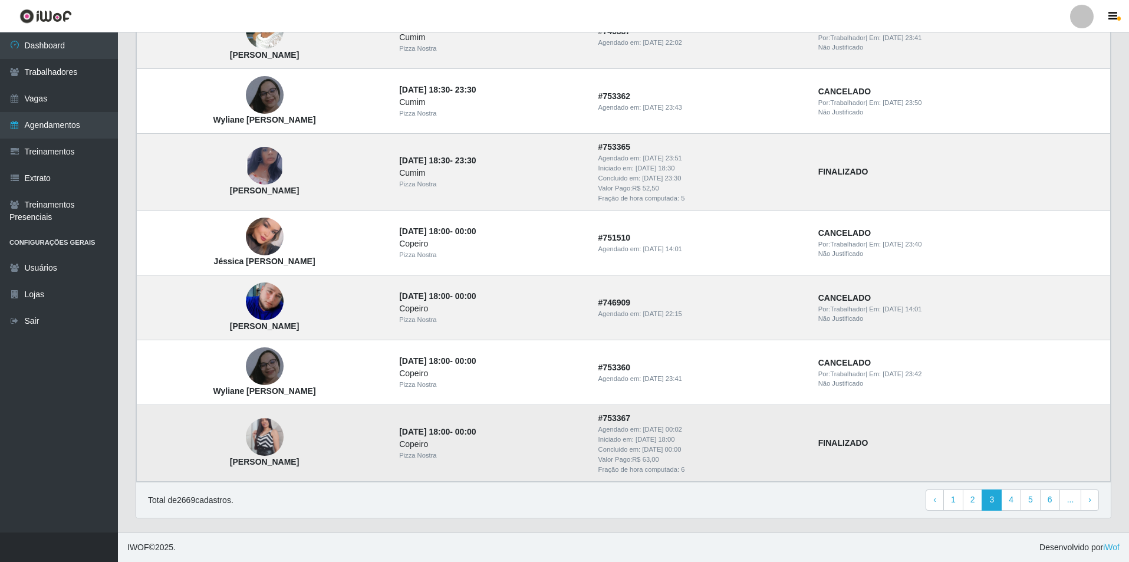
click at [267, 429] on img at bounding box center [265, 437] width 38 height 67
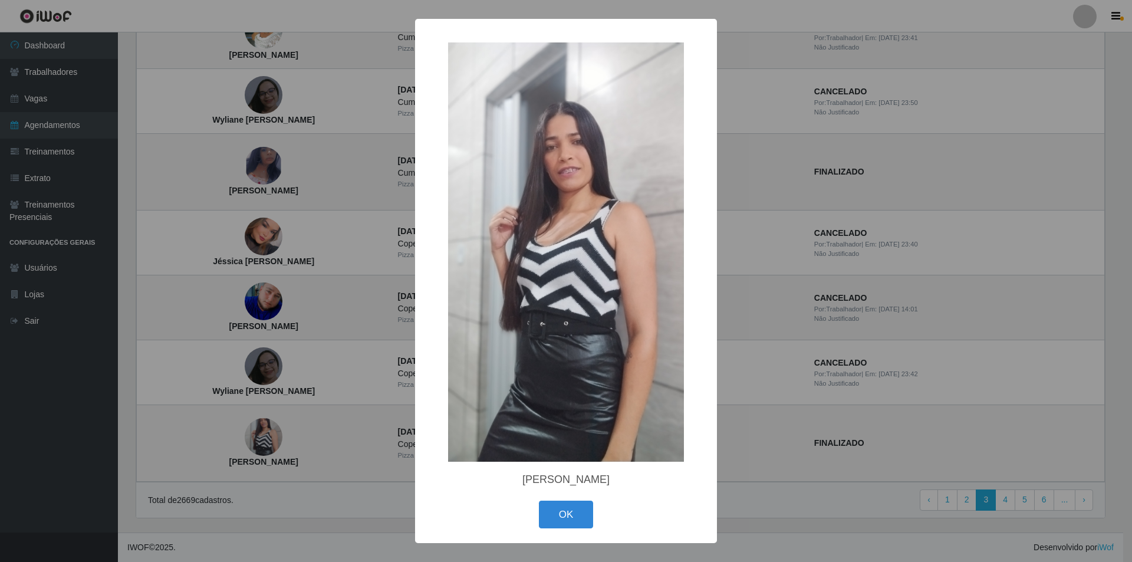
click at [210, 312] on div "× [PERSON_NAME] OK Cancel" at bounding box center [566, 281] width 1132 height 562
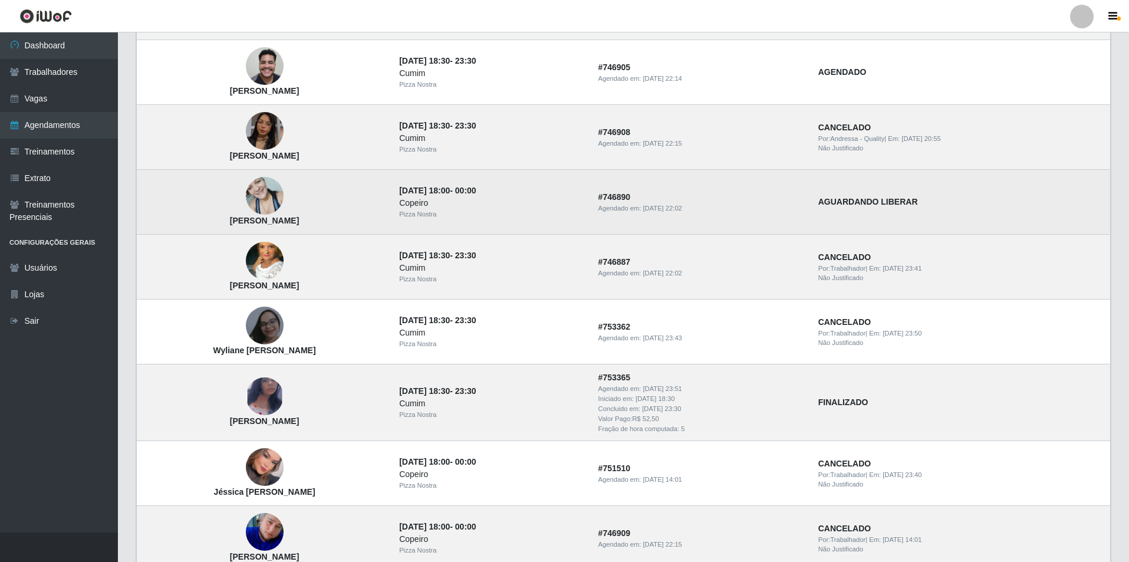
scroll to position [398, 0]
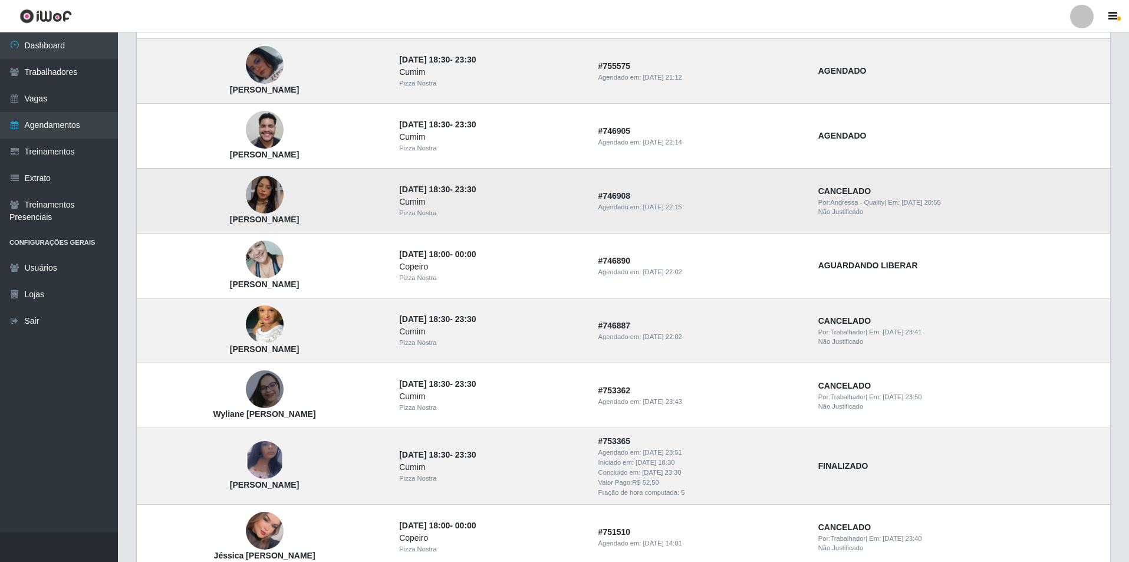
click at [276, 206] on img at bounding box center [265, 194] width 38 height 67
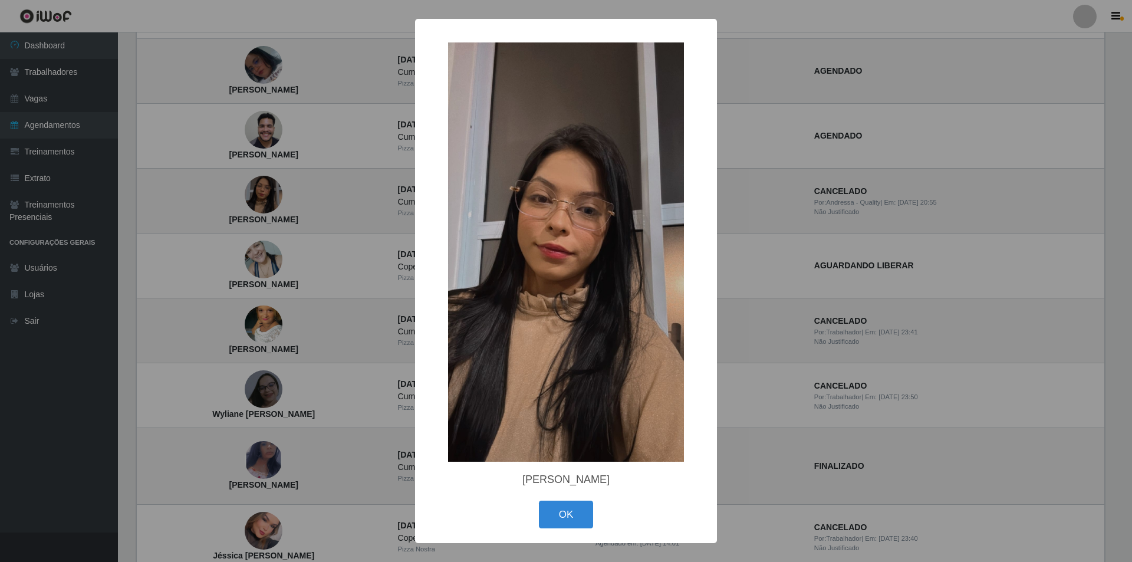
click at [254, 236] on div "× Maria Eduarda Silva OK Cancel" at bounding box center [566, 281] width 1132 height 562
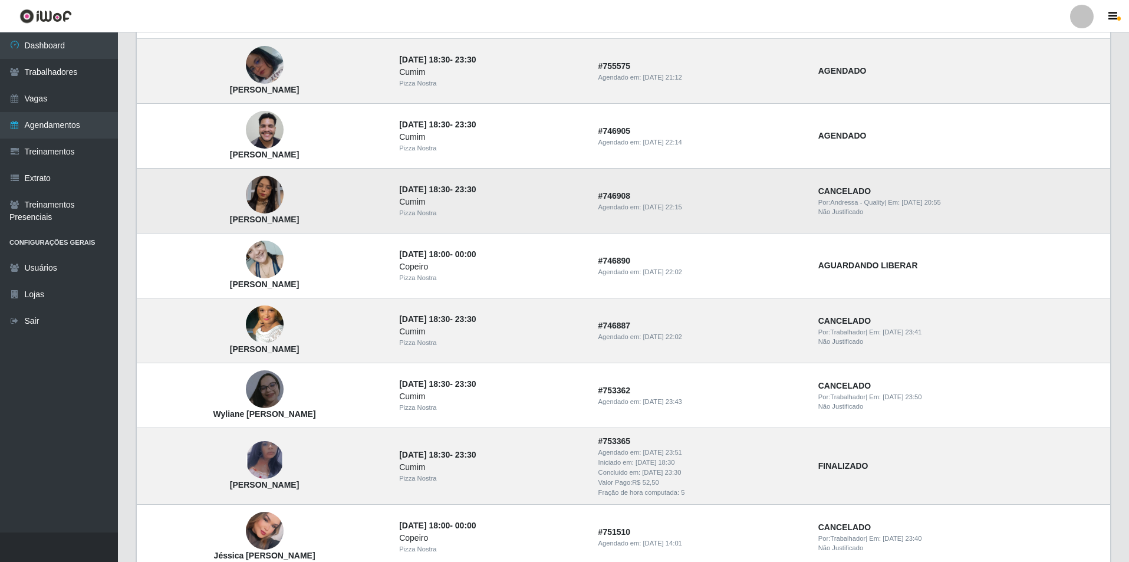
click at [279, 205] on img at bounding box center [265, 194] width 38 height 67
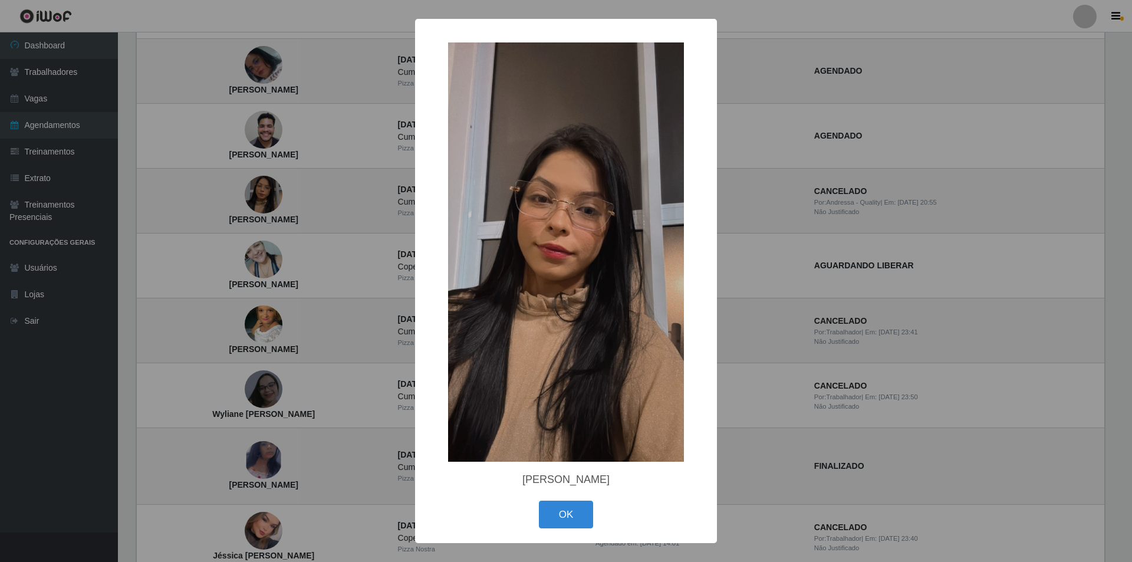
click at [283, 189] on div "× Maria Eduarda Silva OK Cancel" at bounding box center [566, 281] width 1132 height 562
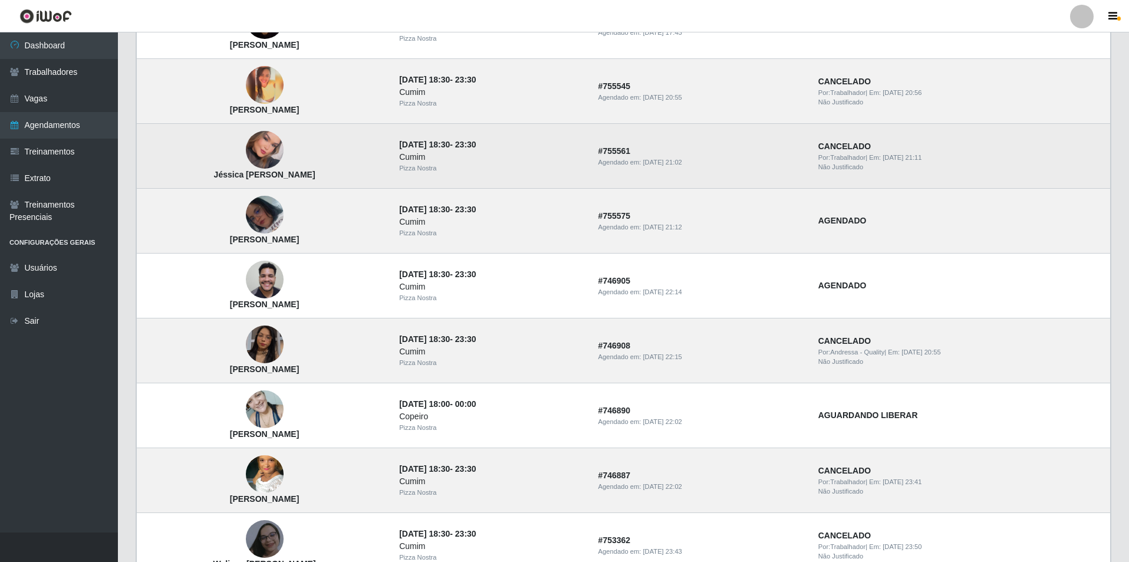
scroll to position [221, 0]
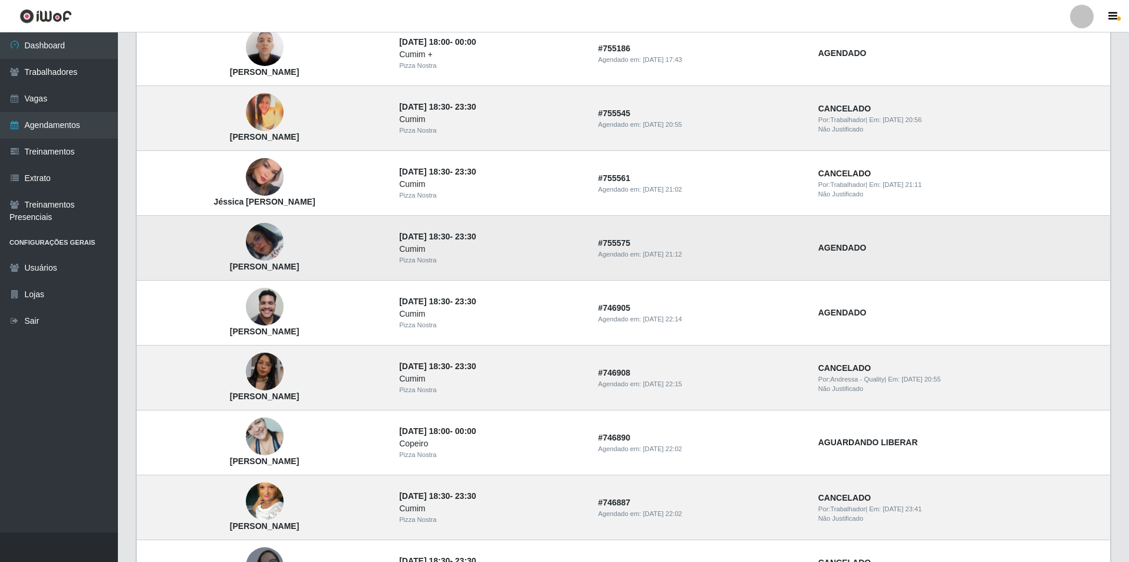
click at [280, 235] on img at bounding box center [265, 242] width 38 height 38
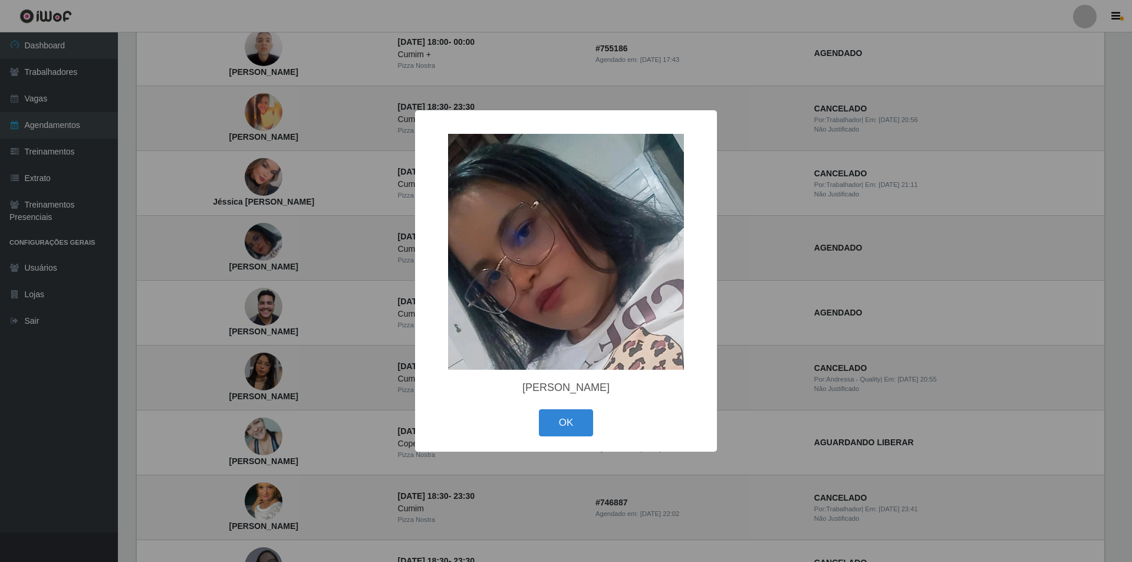
click at [258, 223] on div "× Rayane Guedes souza OK Cancel" at bounding box center [566, 281] width 1132 height 562
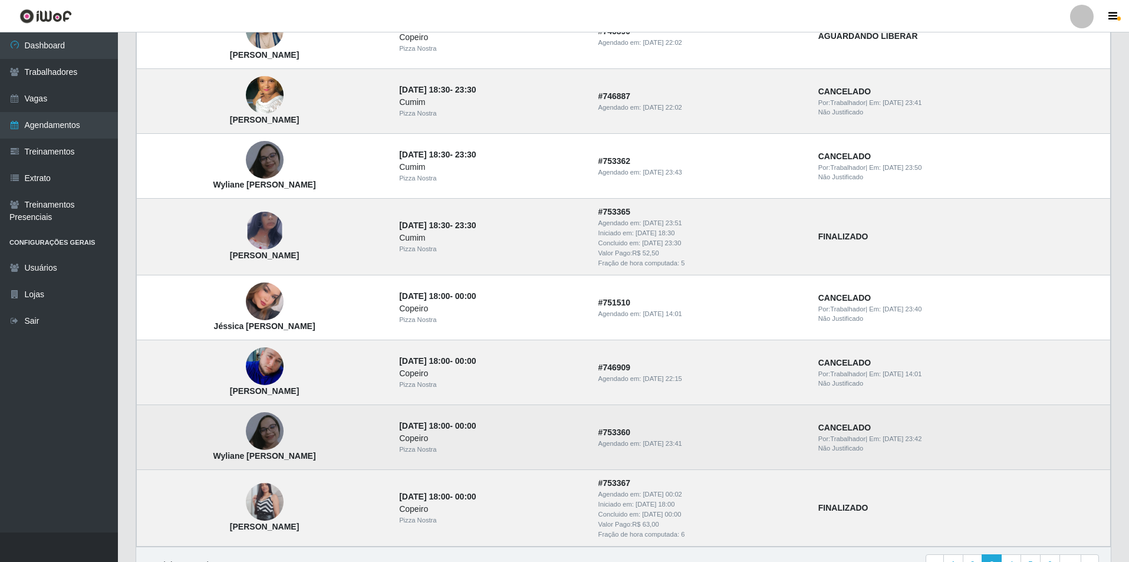
scroll to position [693, 0]
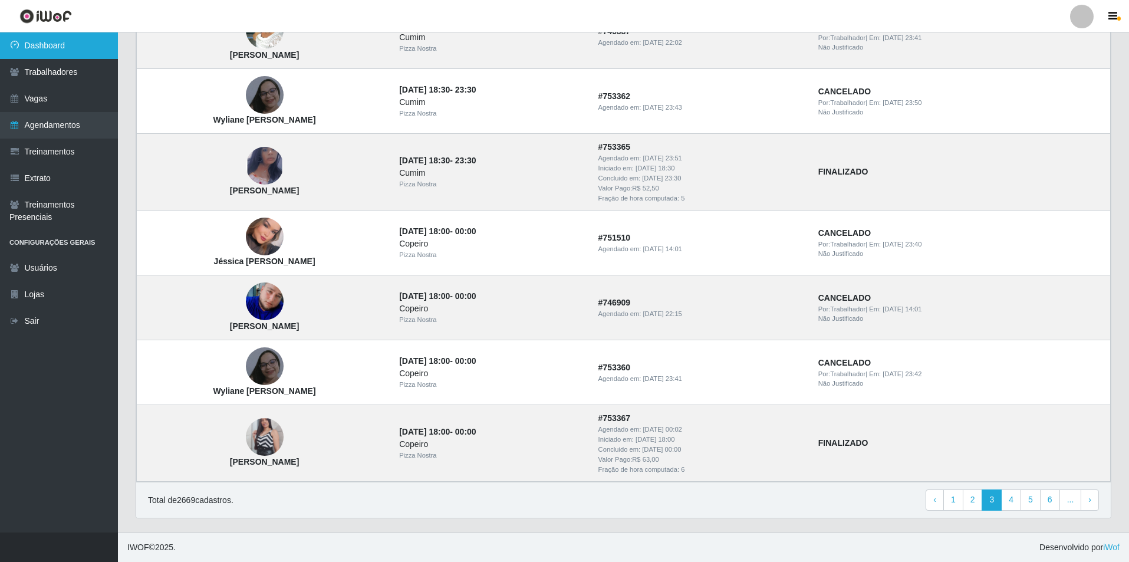
click at [69, 50] on link "Dashboard" at bounding box center [59, 45] width 118 height 27
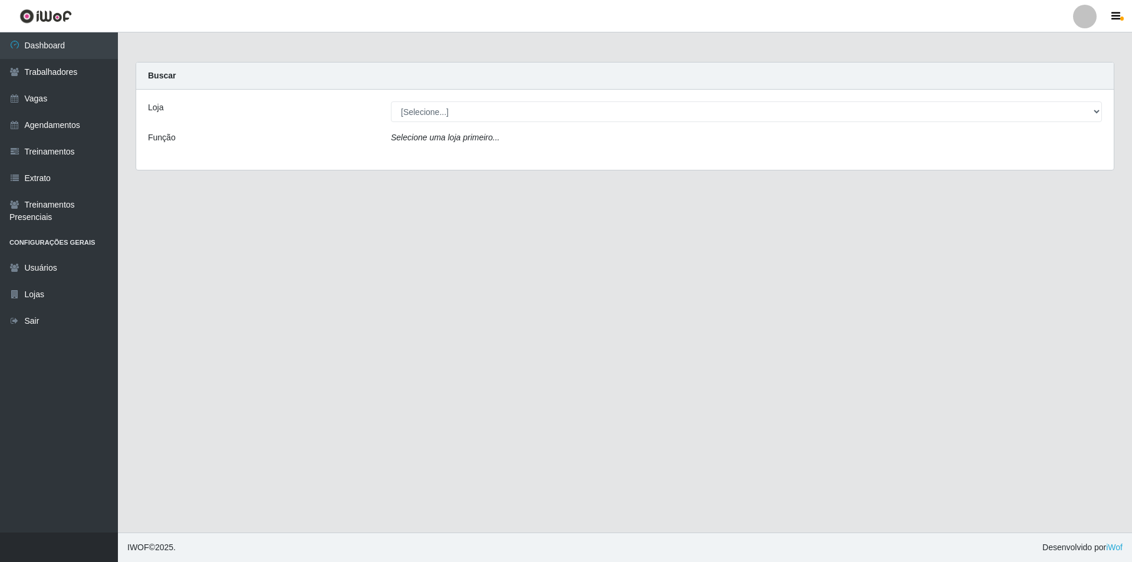
click at [493, 123] on div "Loja [Selecione...] Pizza Nostra Função Selecione uma loja primeiro..." at bounding box center [624, 130] width 977 height 80
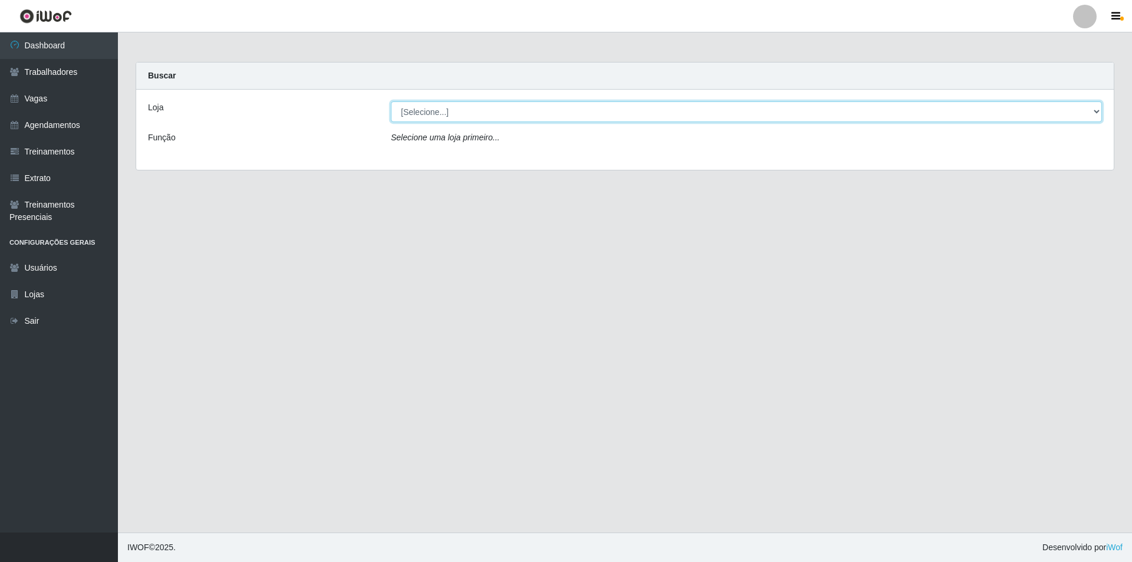
click at [491, 116] on select "[Selecione...] Pizza Nostra" at bounding box center [746, 111] width 711 height 21
select select "337"
click at [391, 101] on select "[Selecione...] Pizza Nostra" at bounding box center [746, 111] width 711 height 21
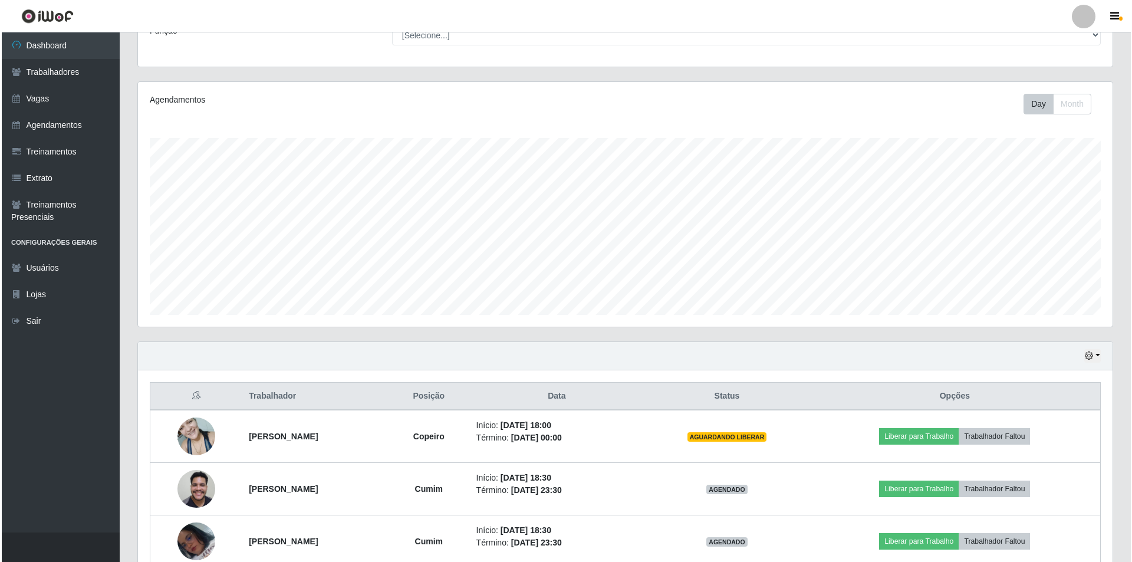
scroll to position [169, 0]
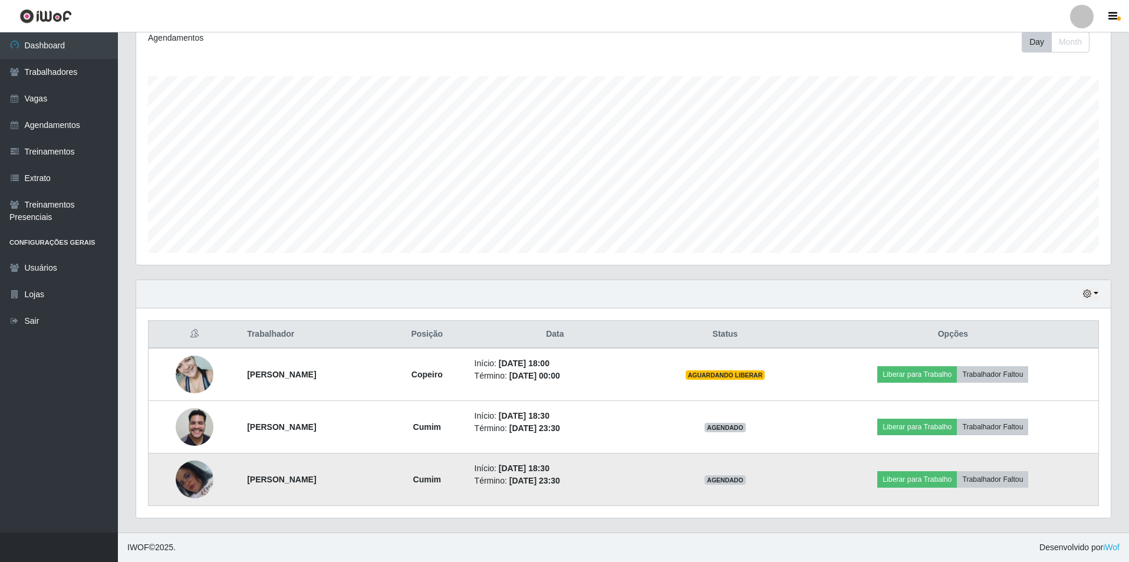
click at [199, 476] on img at bounding box center [195, 479] width 38 height 38
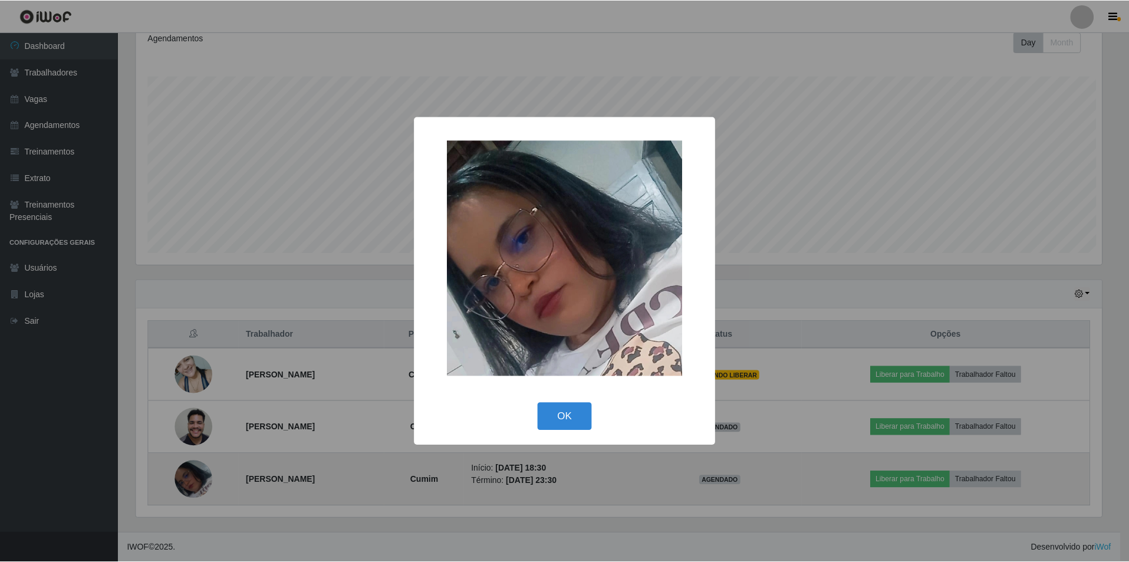
scroll to position [245, 969]
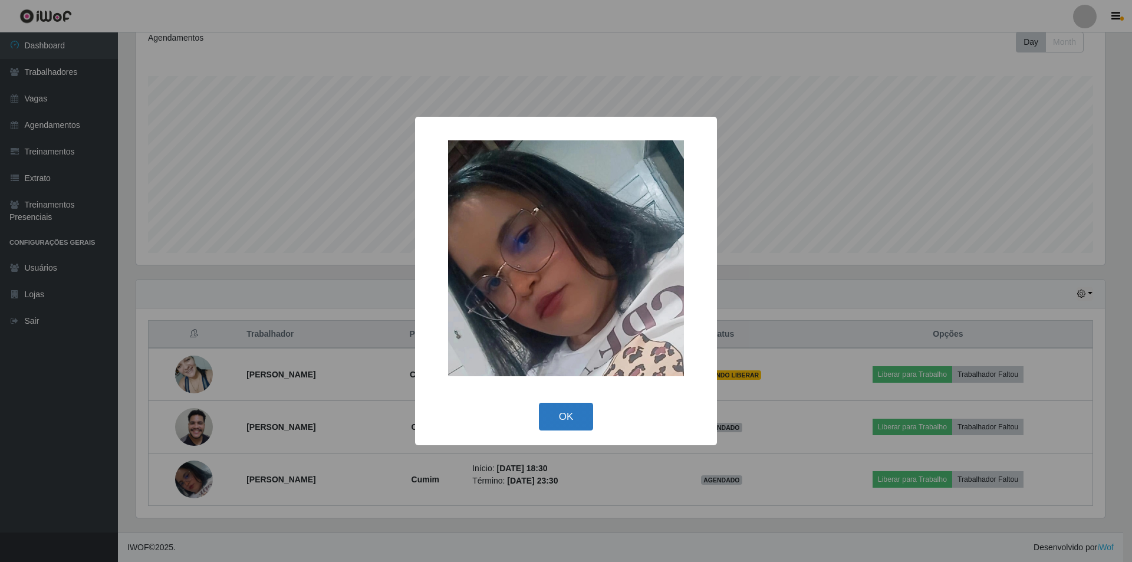
click at [565, 424] on button "OK" at bounding box center [566, 417] width 55 height 28
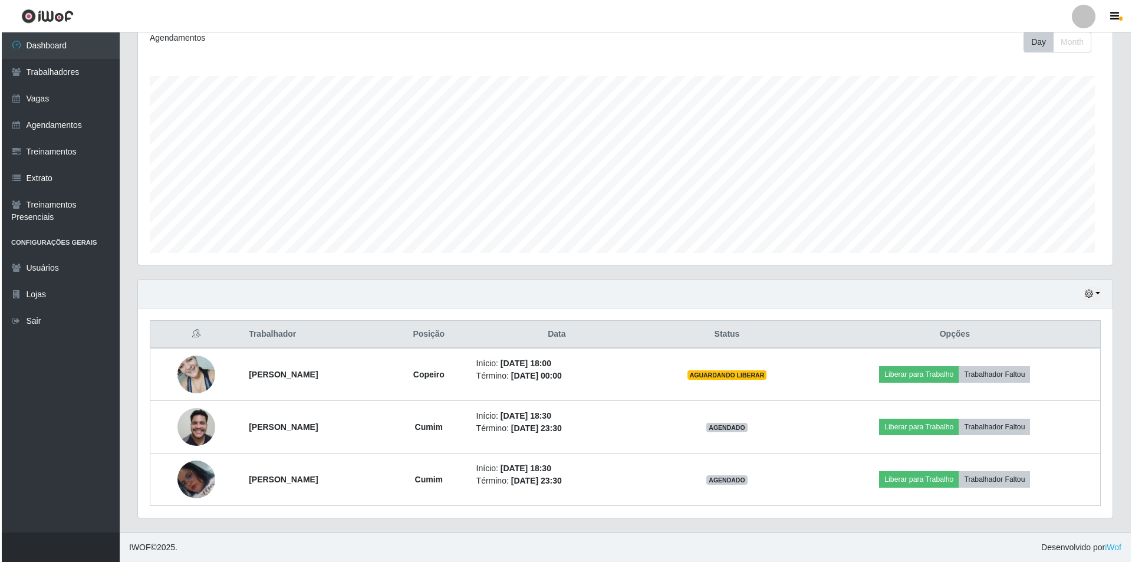
scroll to position [245, 974]
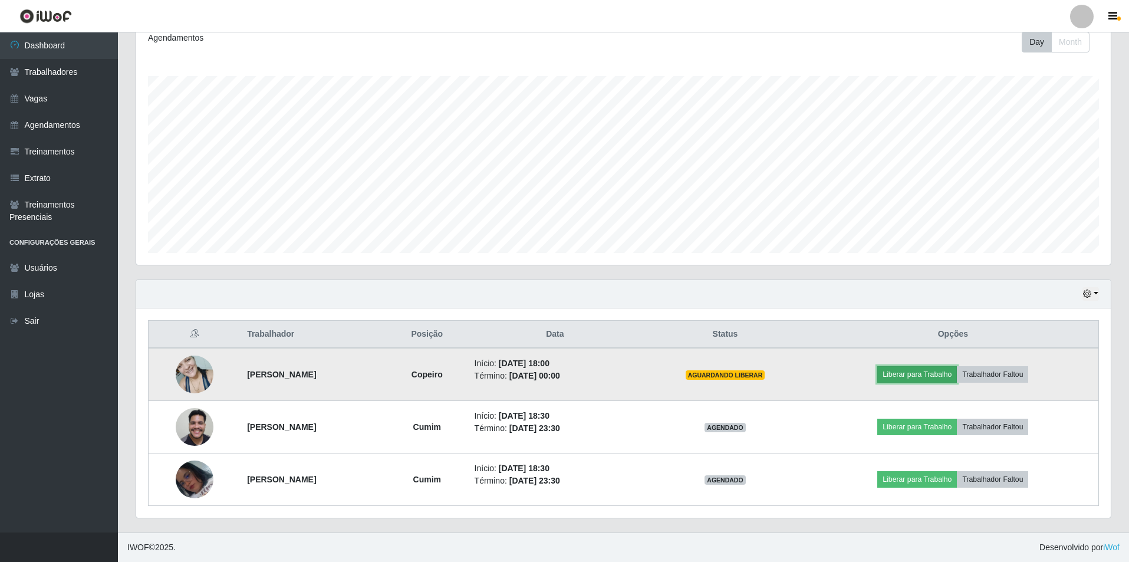
click at [908, 379] on button "Liberar para Trabalho" at bounding box center [917, 374] width 80 height 17
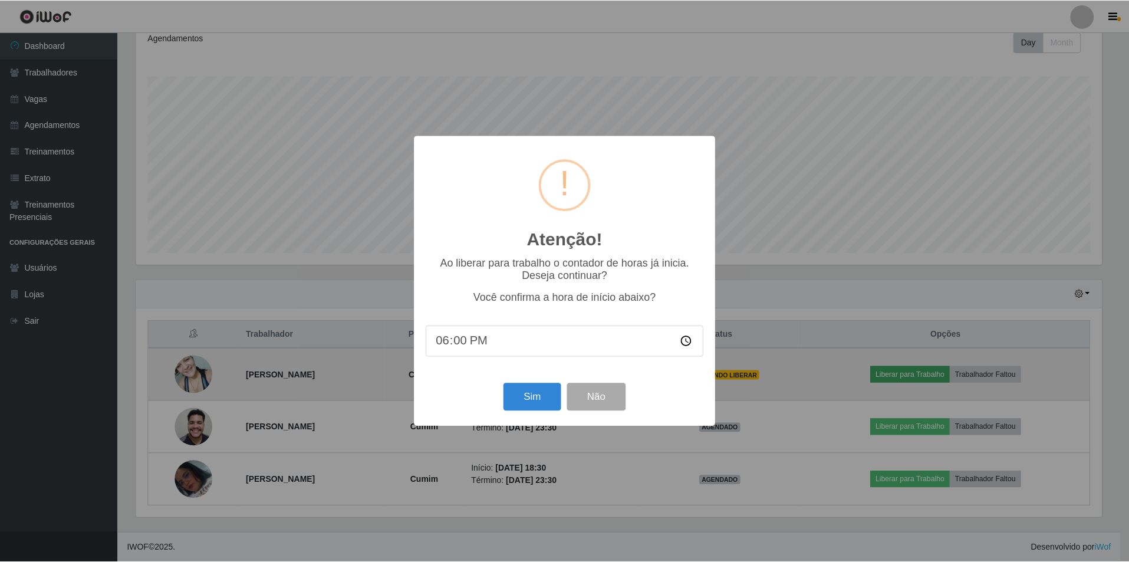
scroll to position [245, 969]
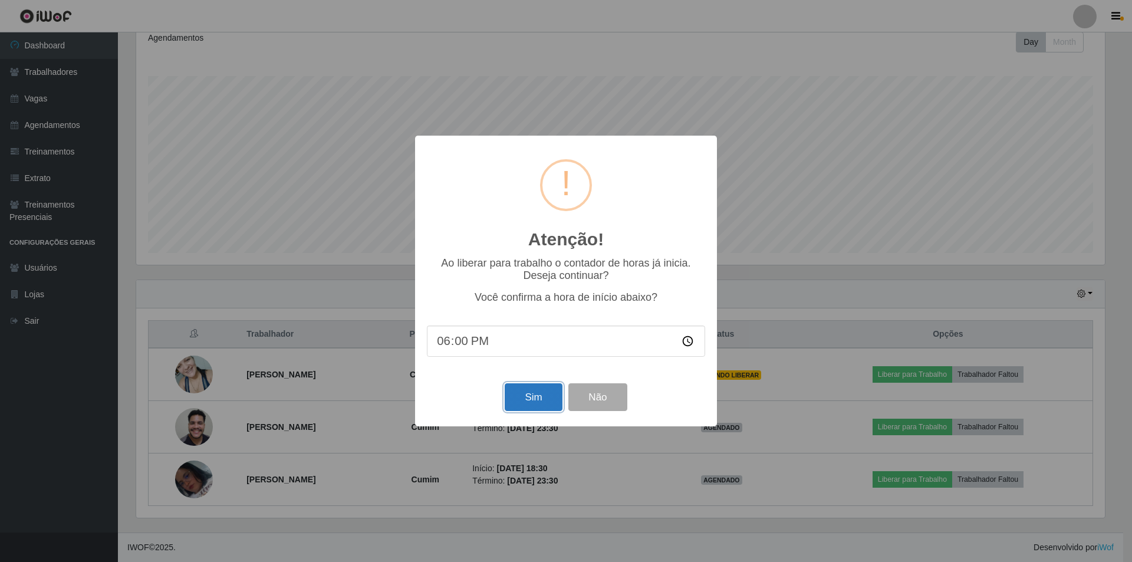
click at [524, 404] on button "Sim" at bounding box center [533, 397] width 57 height 28
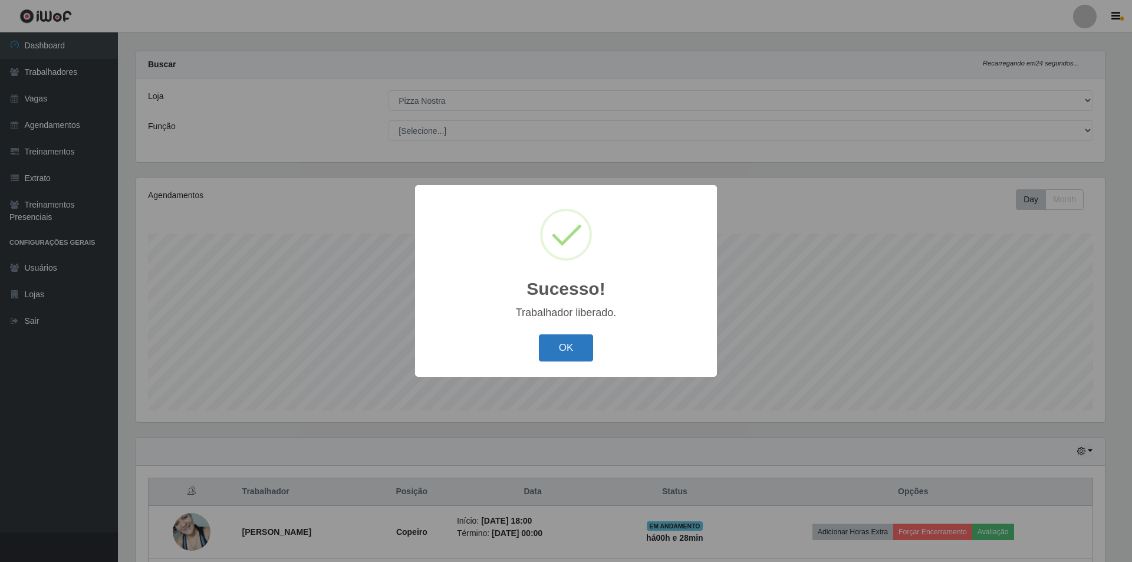
click at [565, 341] on button "OK" at bounding box center [566, 348] width 55 height 28
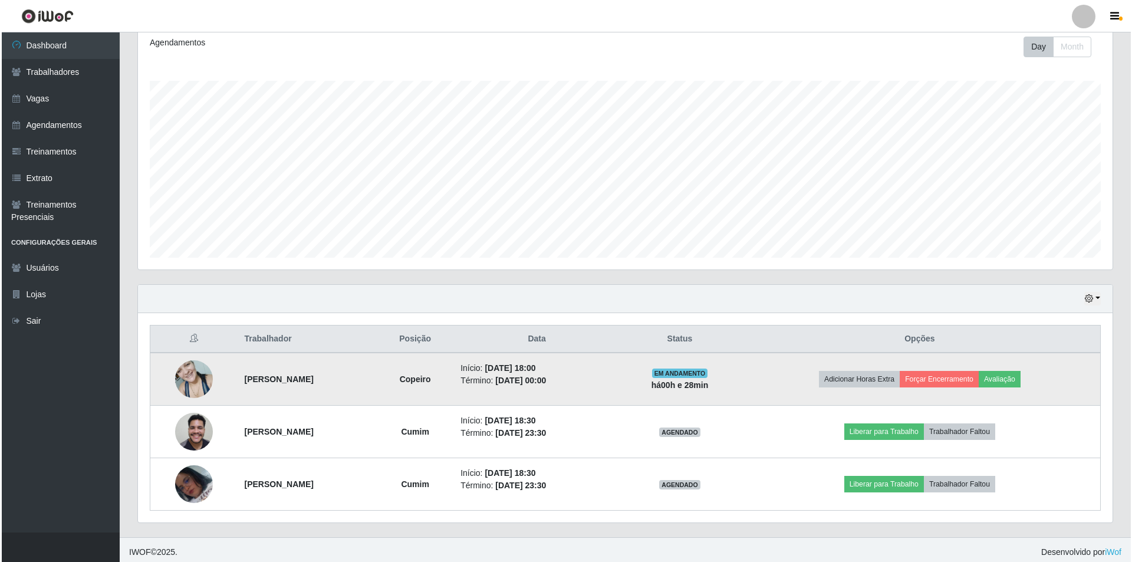
scroll to position [169, 0]
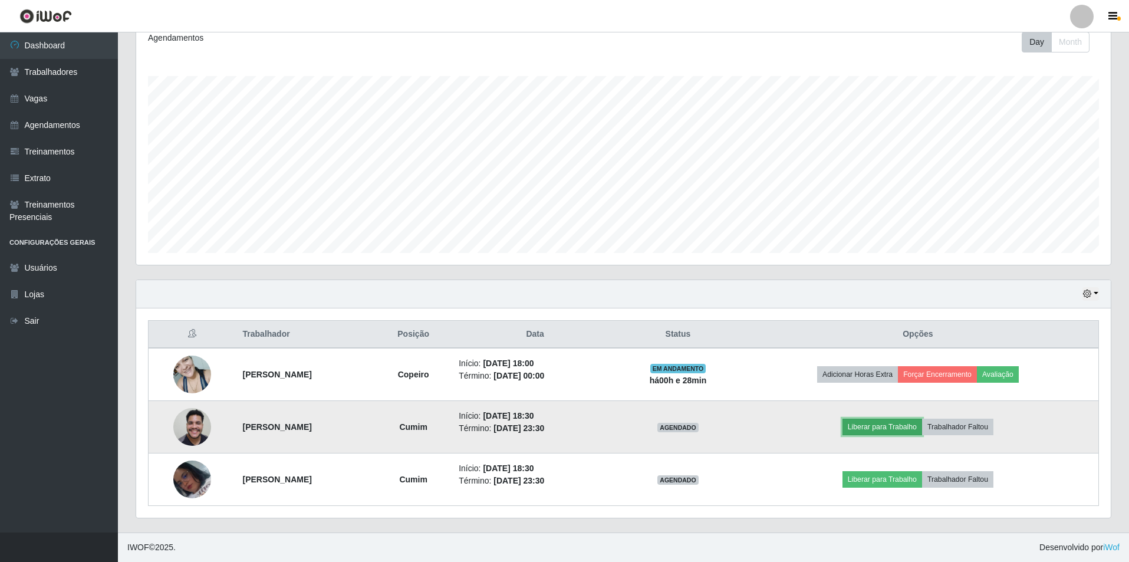
click at [891, 430] on button "Liberar para Trabalho" at bounding box center [882, 427] width 80 height 17
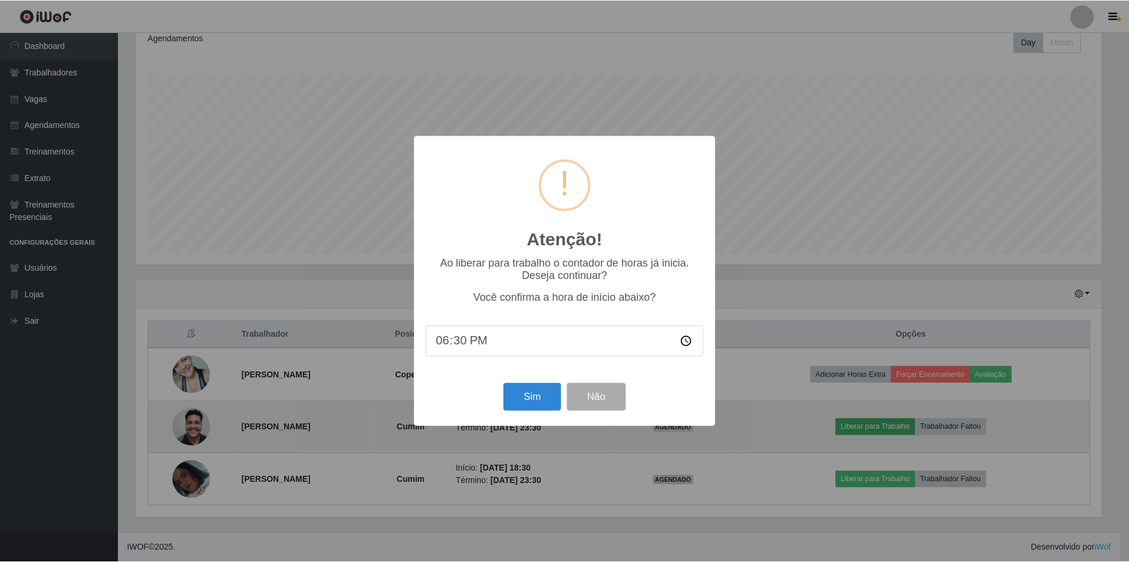
scroll to position [245, 969]
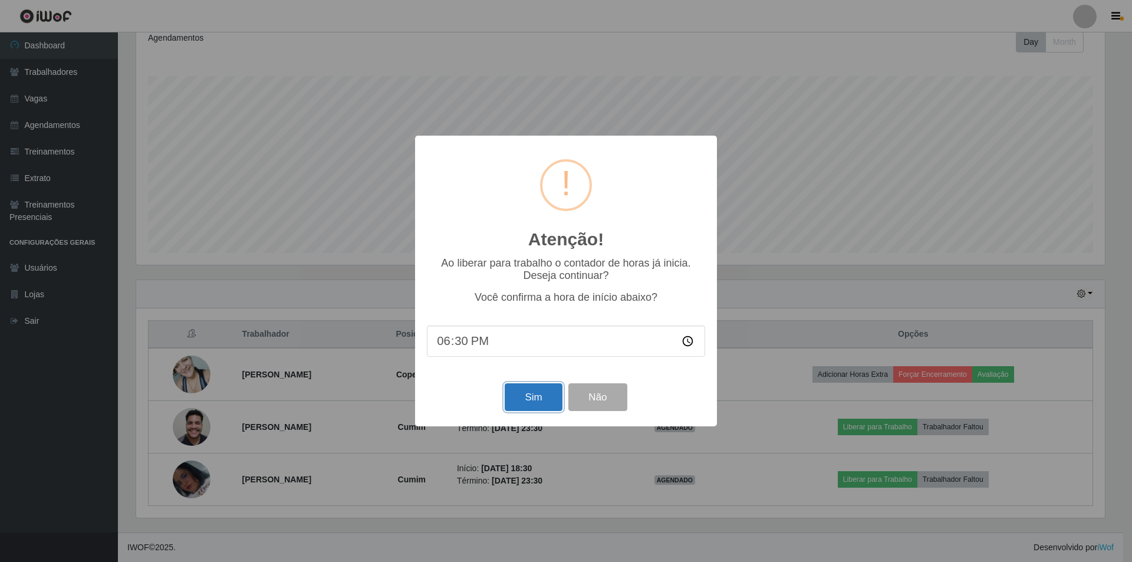
click at [536, 404] on button "Sim" at bounding box center [533, 397] width 57 height 28
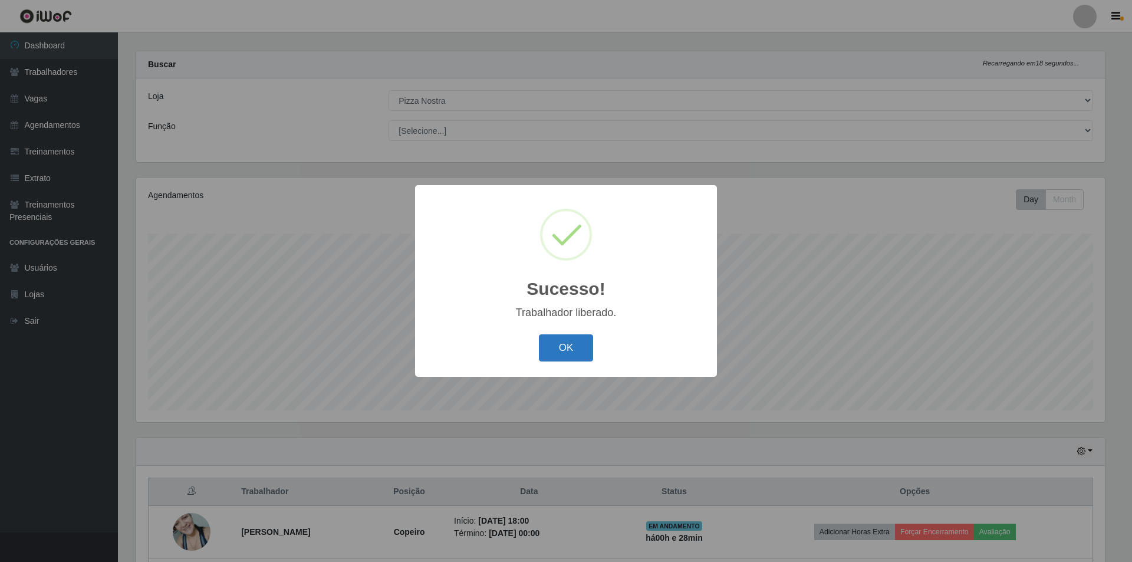
click at [552, 343] on button "OK" at bounding box center [566, 348] width 55 height 28
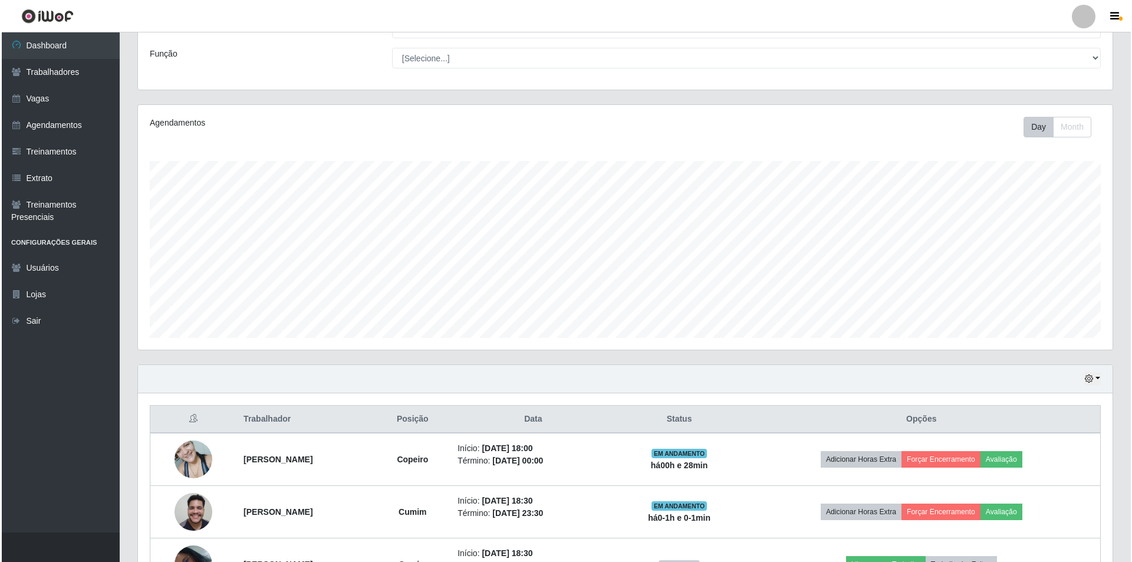
scroll to position [169, 0]
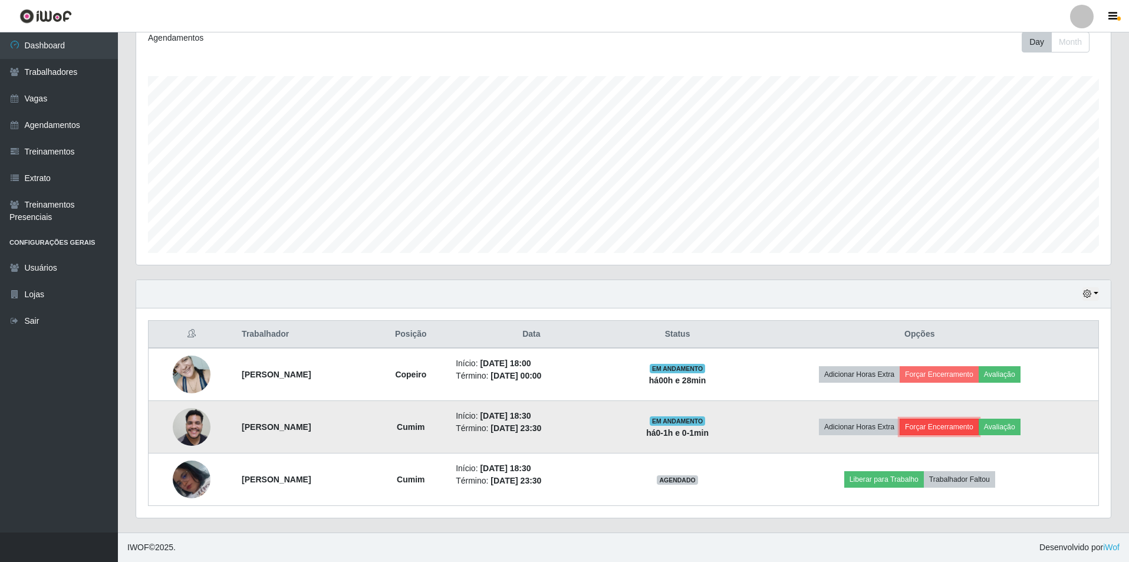
click at [959, 431] on button "Forçar Encerramento" at bounding box center [939, 427] width 79 height 17
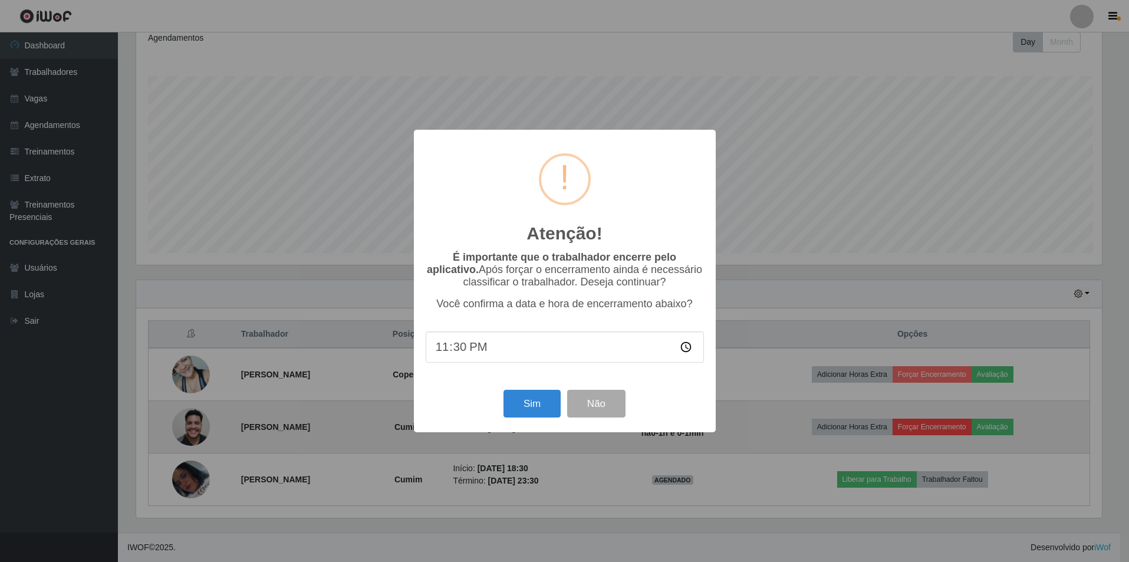
scroll to position [245, 969]
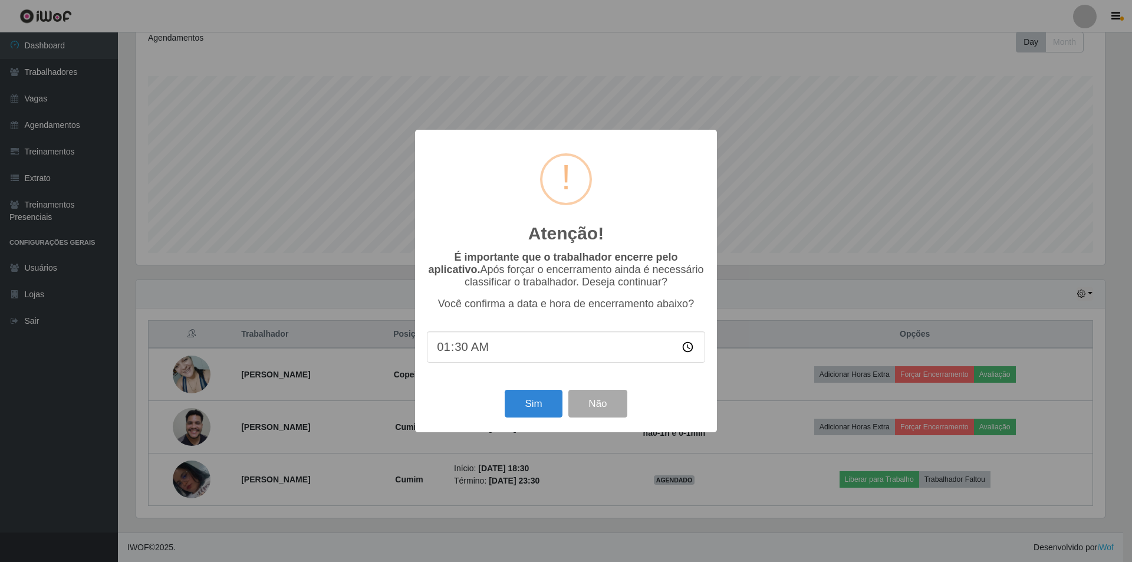
type input "18:30"
click at [527, 408] on button "Sim" at bounding box center [533, 404] width 57 height 28
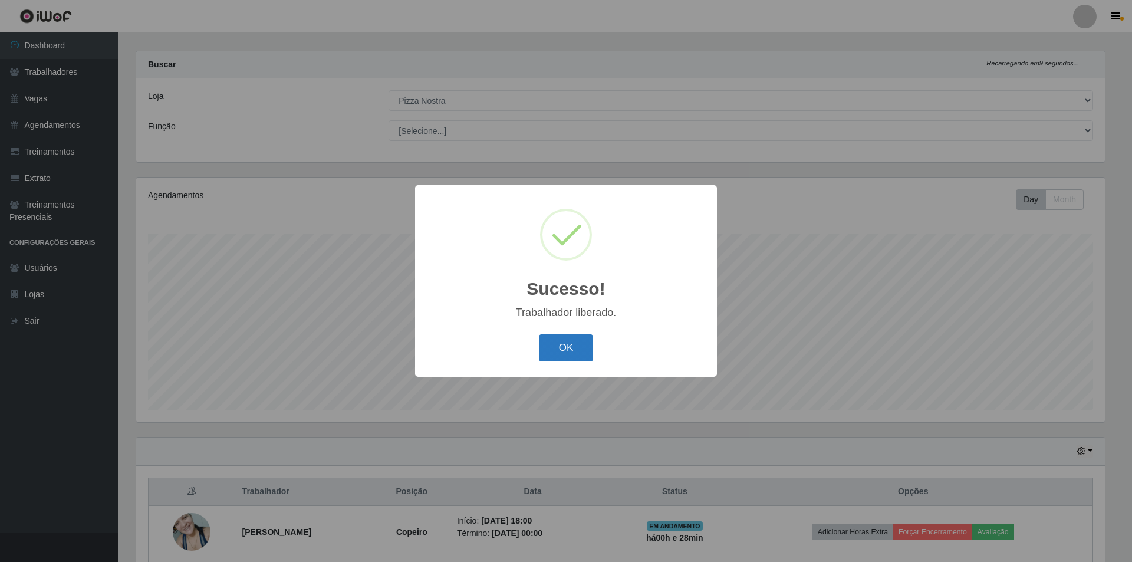
click at [561, 350] on button "OK" at bounding box center [566, 348] width 55 height 28
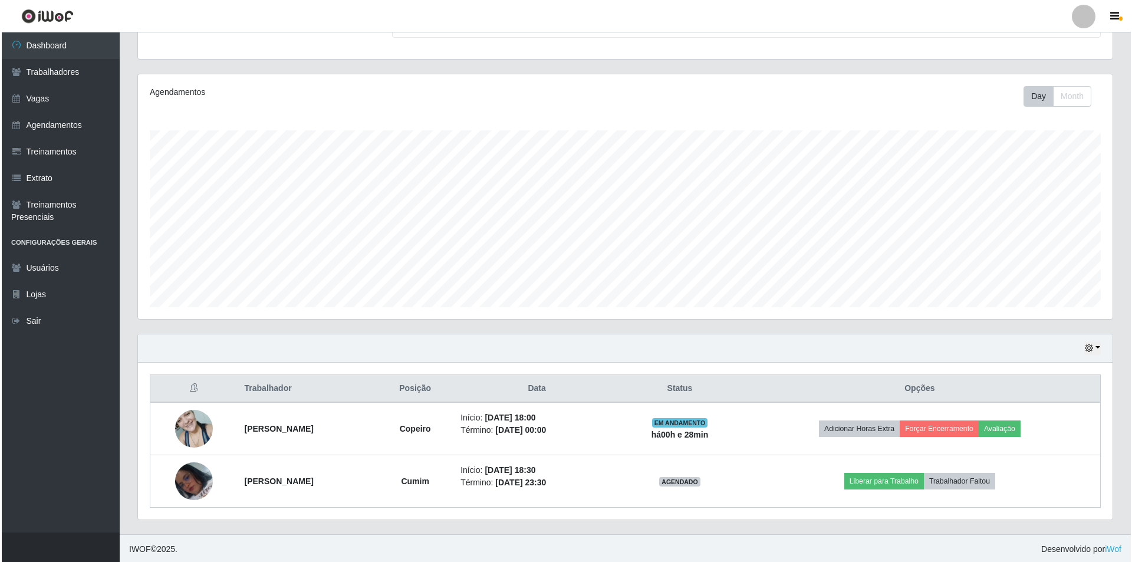
scroll to position [116, 0]
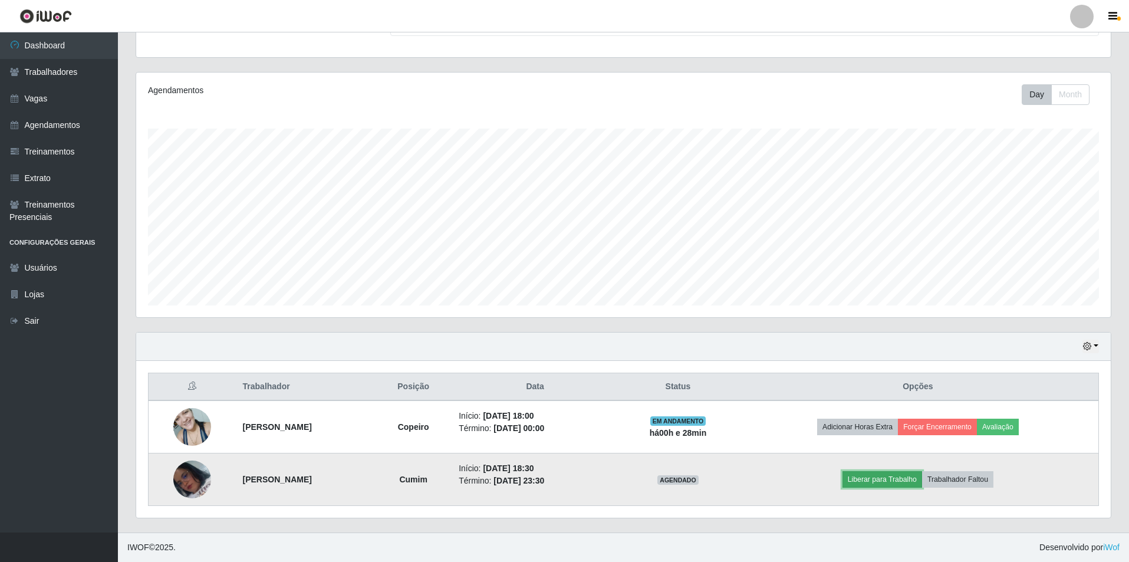
click at [879, 476] on button "Liberar para Trabalho" at bounding box center [882, 479] width 80 height 17
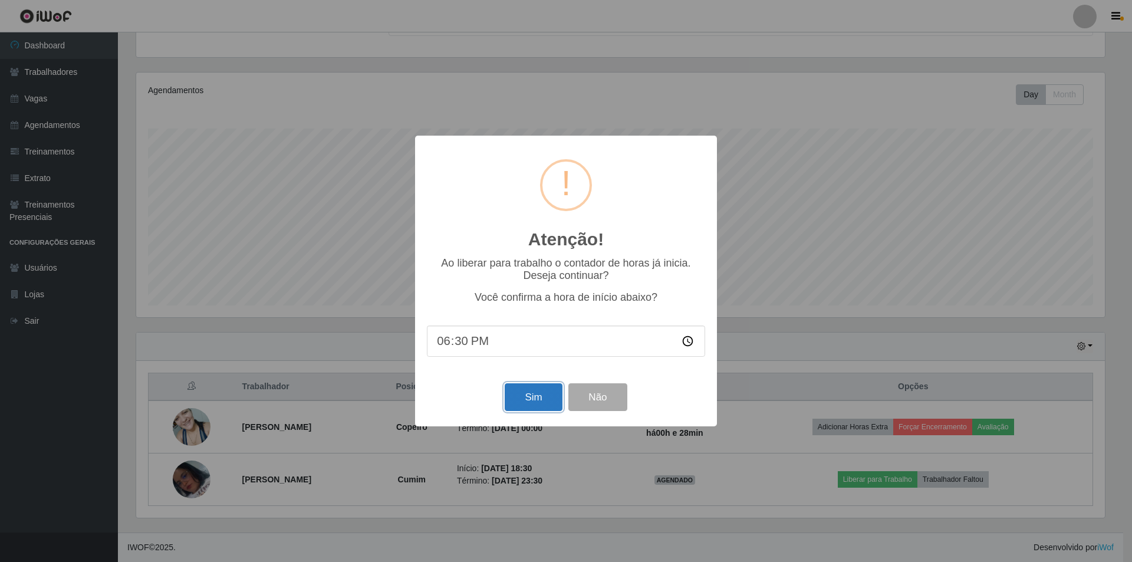
click at [539, 399] on button "Sim" at bounding box center [533, 397] width 57 height 28
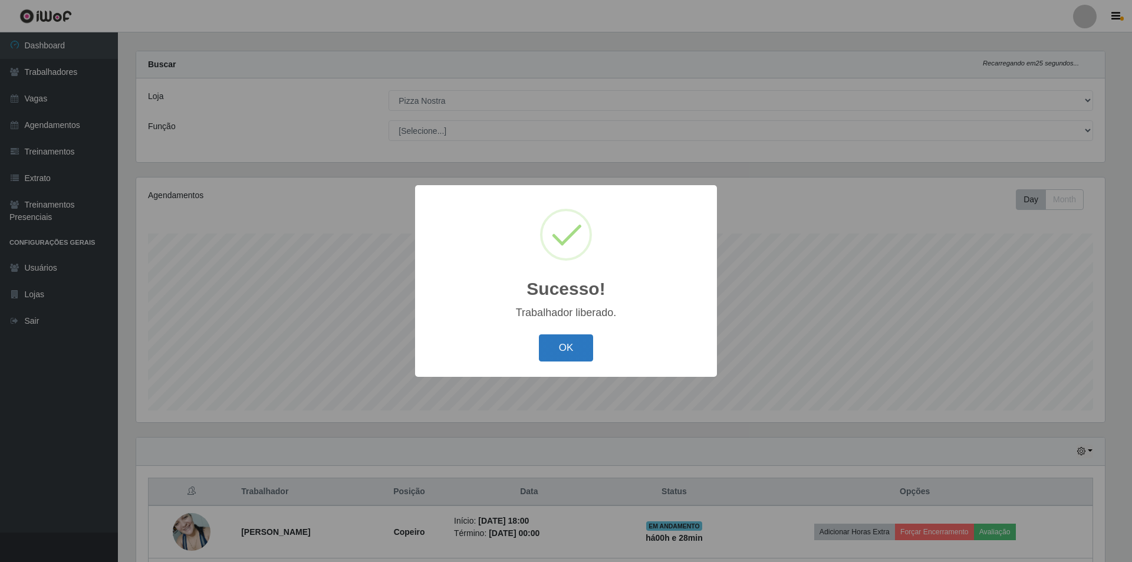
click at [578, 347] on button "OK" at bounding box center [566, 348] width 55 height 28
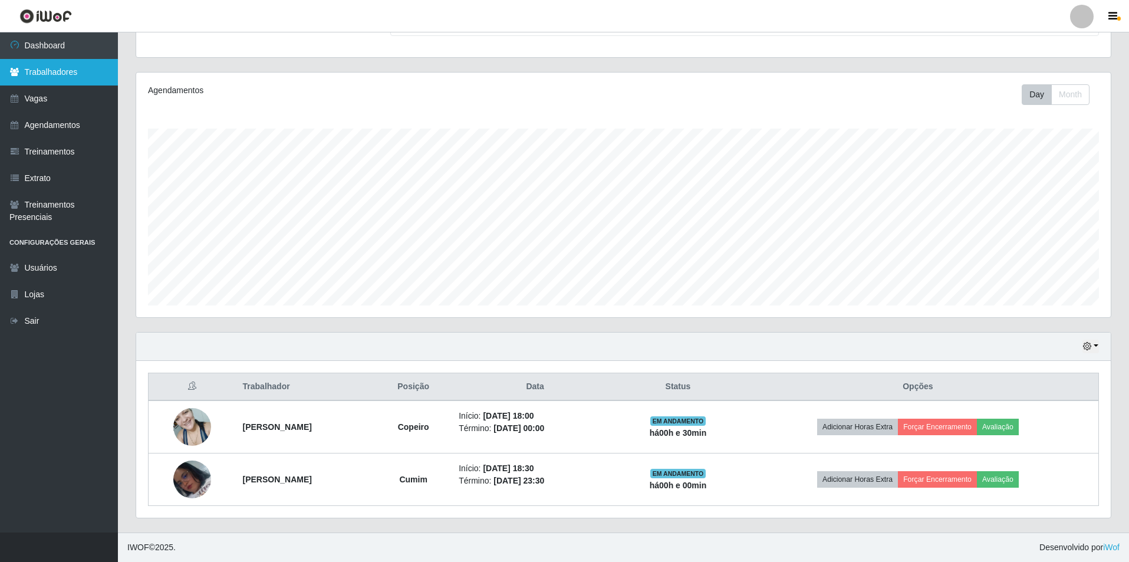
click at [74, 74] on link "Trabalhadores" at bounding box center [59, 72] width 118 height 27
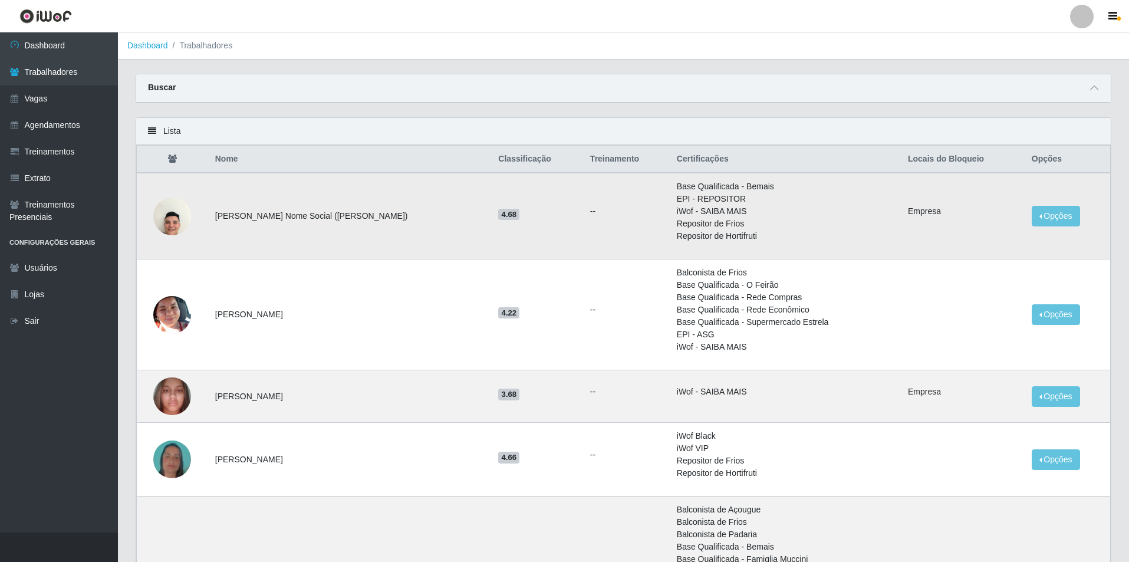
click at [186, 216] on img at bounding box center [172, 216] width 38 height 50
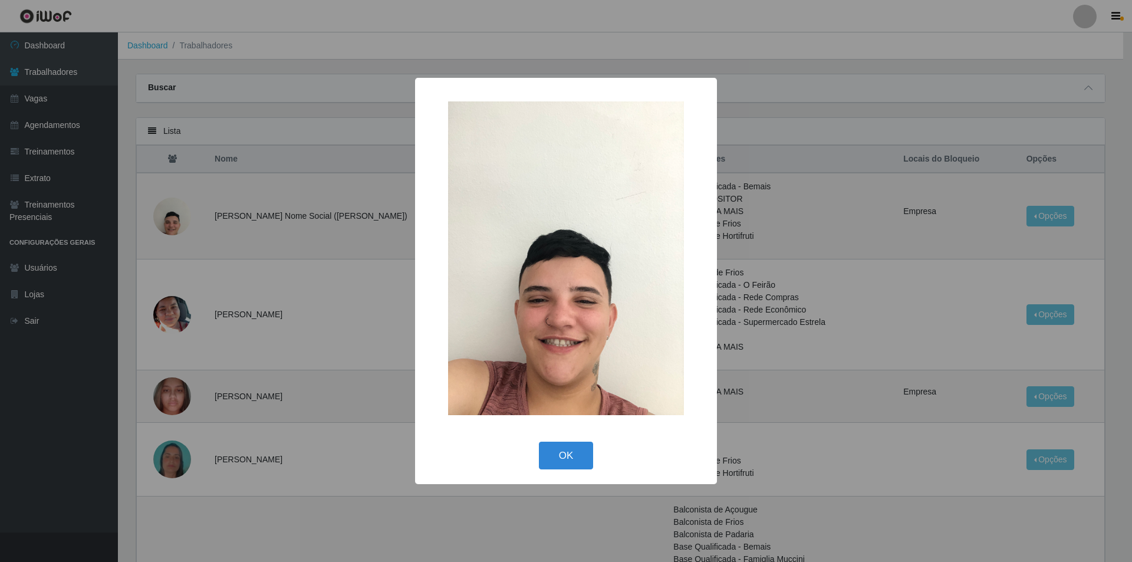
click at [183, 238] on div "× OK Cancel" at bounding box center [566, 281] width 1132 height 562
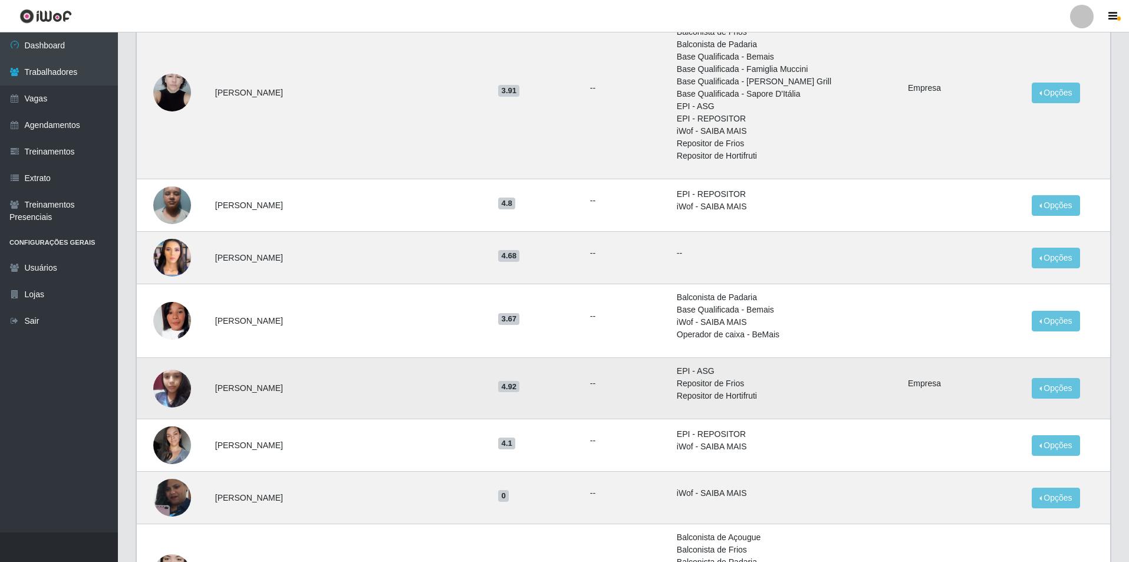
scroll to position [531, 0]
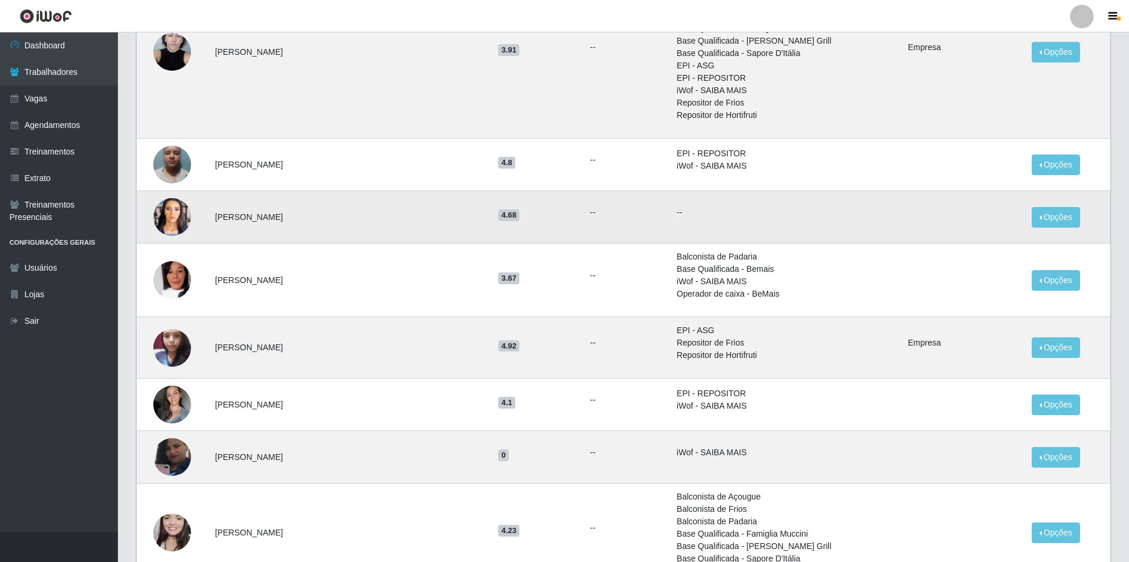
click at [179, 219] on img at bounding box center [172, 216] width 38 height 67
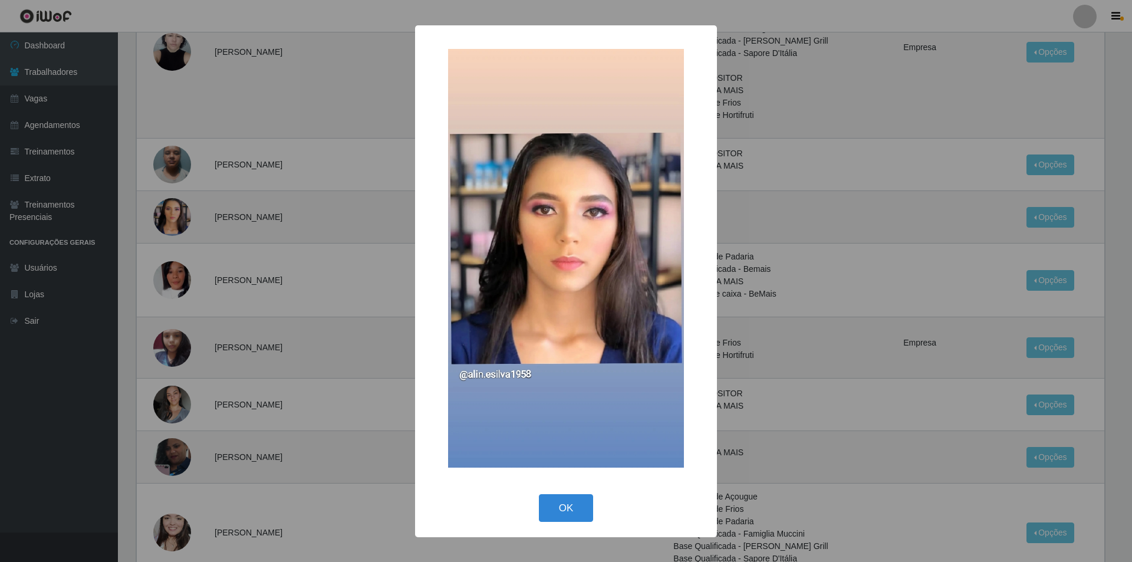
click at [195, 274] on div "× OK Cancel" at bounding box center [566, 281] width 1132 height 562
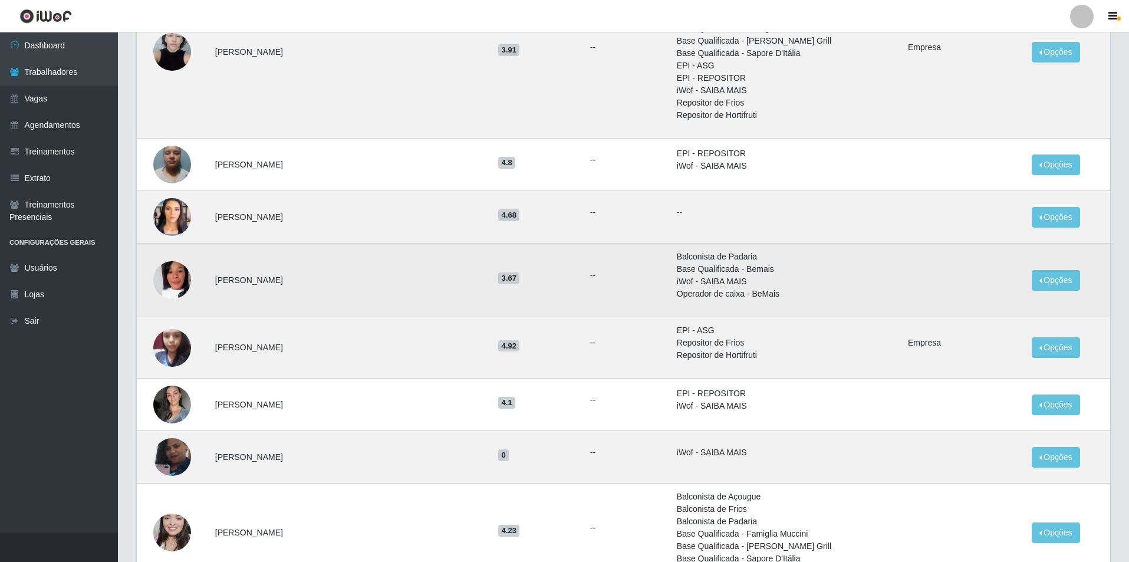
click at [172, 282] on img at bounding box center [172, 280] width 38 height 38
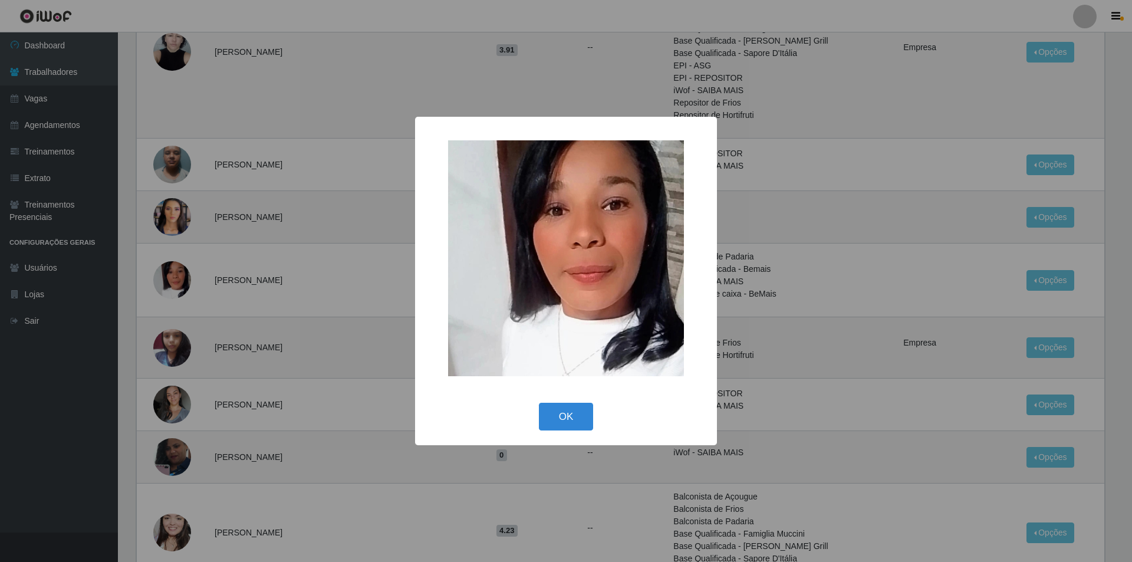
click at [199, 299] on div "× OK Cancel" at bounding box center [566, 281] width 1132 height 562
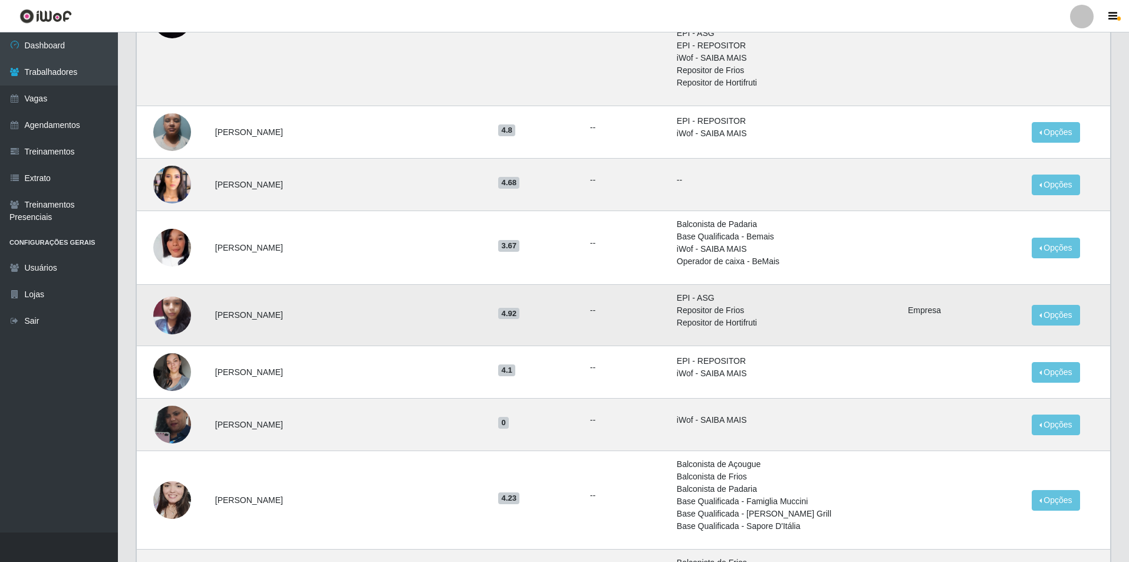
scroll to position [590, 0]
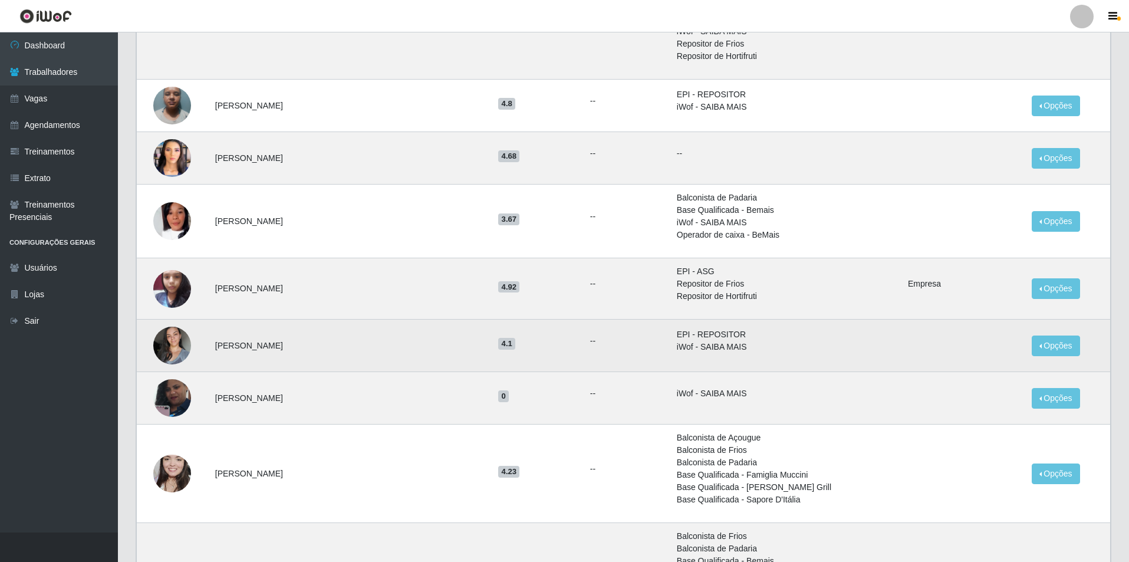
click at [174, 344] on img at bounding box center [172, 346] width 38 height 50
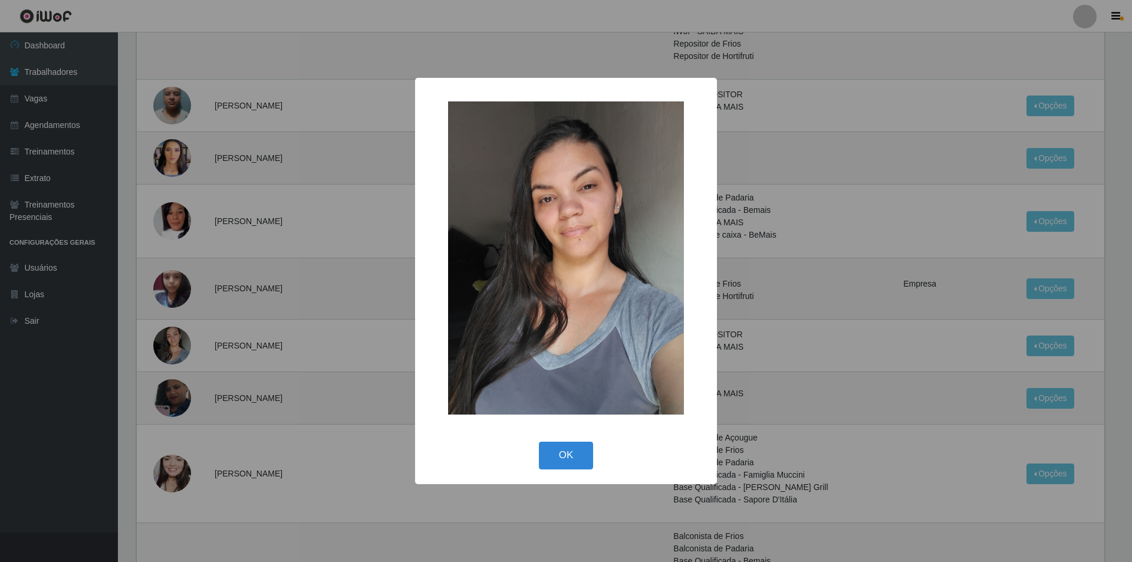
click at [199, 357] on div "× OK Cancel" at bounding box center [566, 281] width 1132 height 562
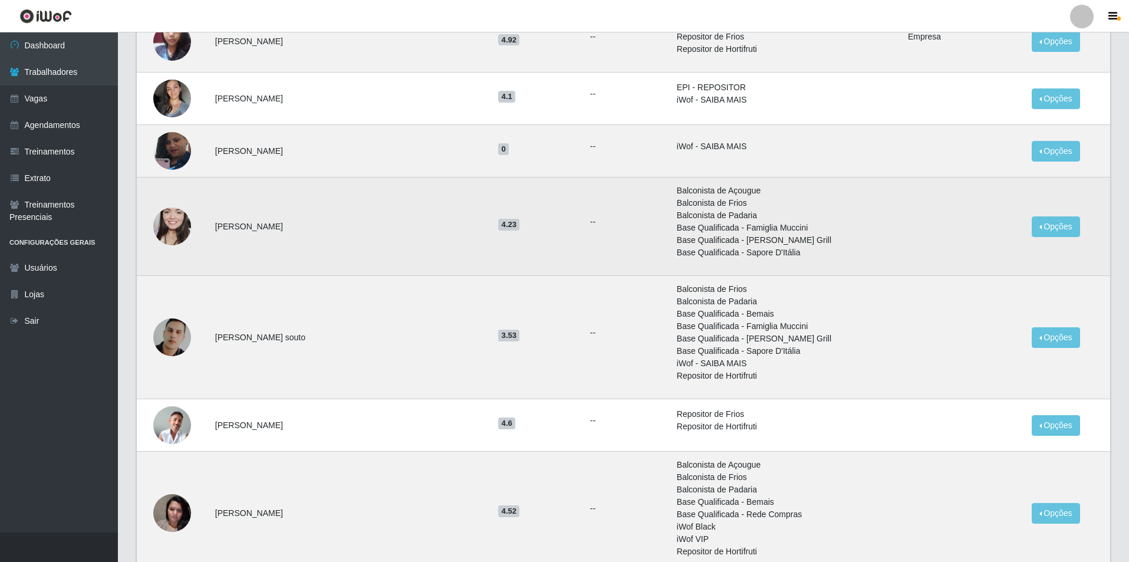
scroll to position [930, 0]
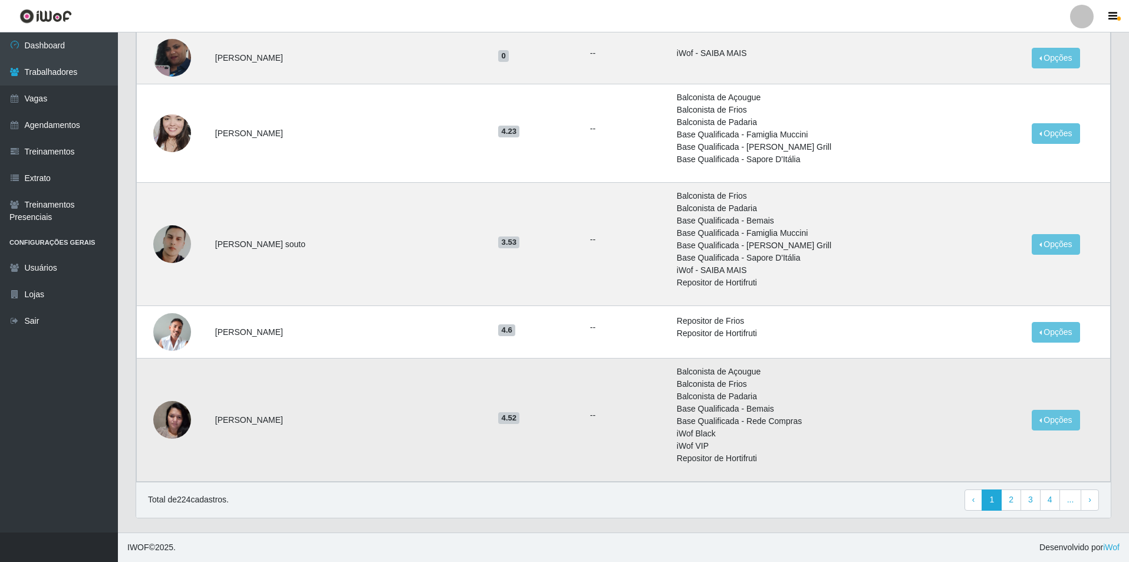
click at [191, 415] on td at bounding box center [172, 419] width 71 height 123
click at [174, 420] on img at bounding box center [172, 419] width 38 height 50
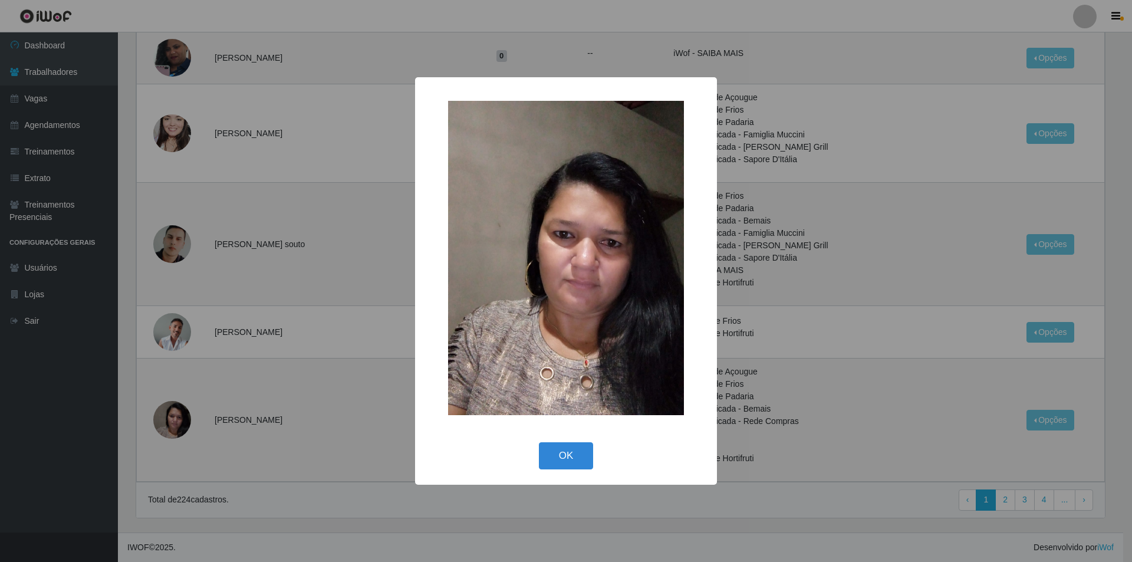
click at [204, 377] on div "× OK Cancel" at bounding box center [566, 281] width 1132 height 562
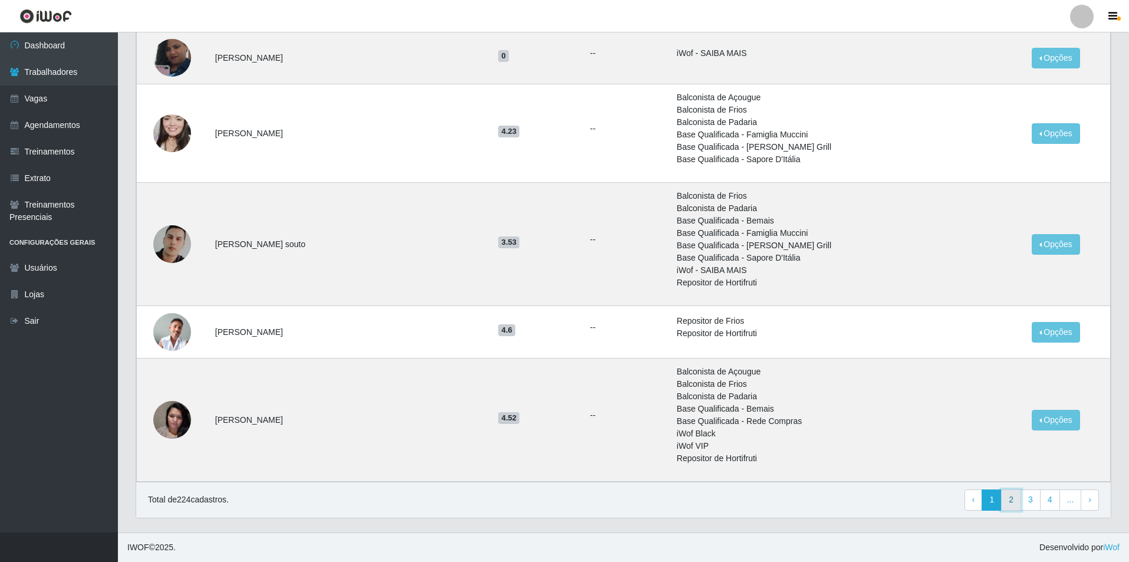
click at [1009, 508] on link "2" at bounding box center [1011, 499] width 20 height 21
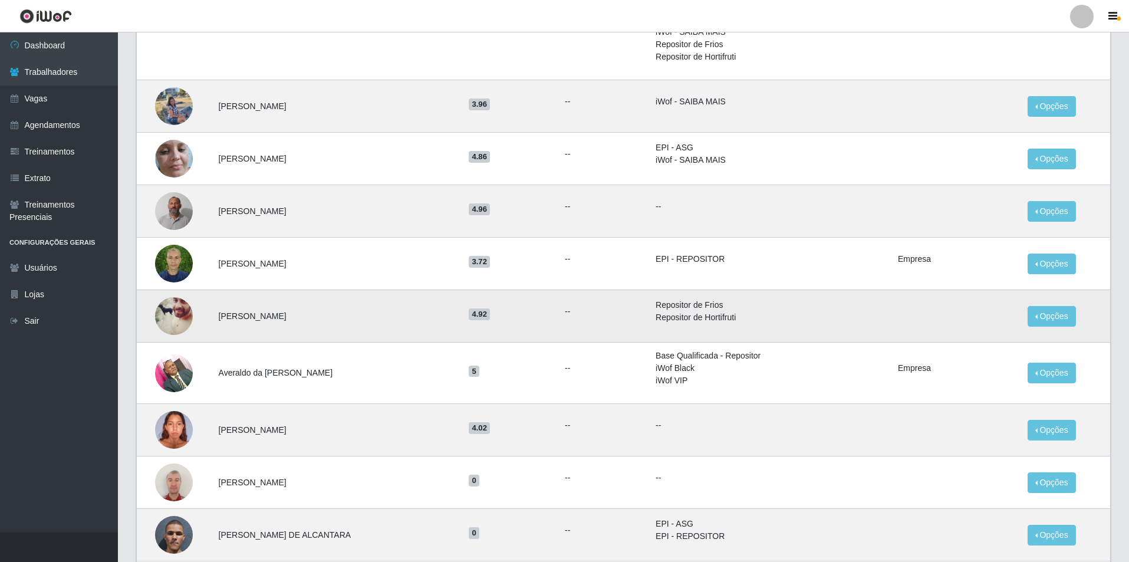
scroll to position [295, 0]
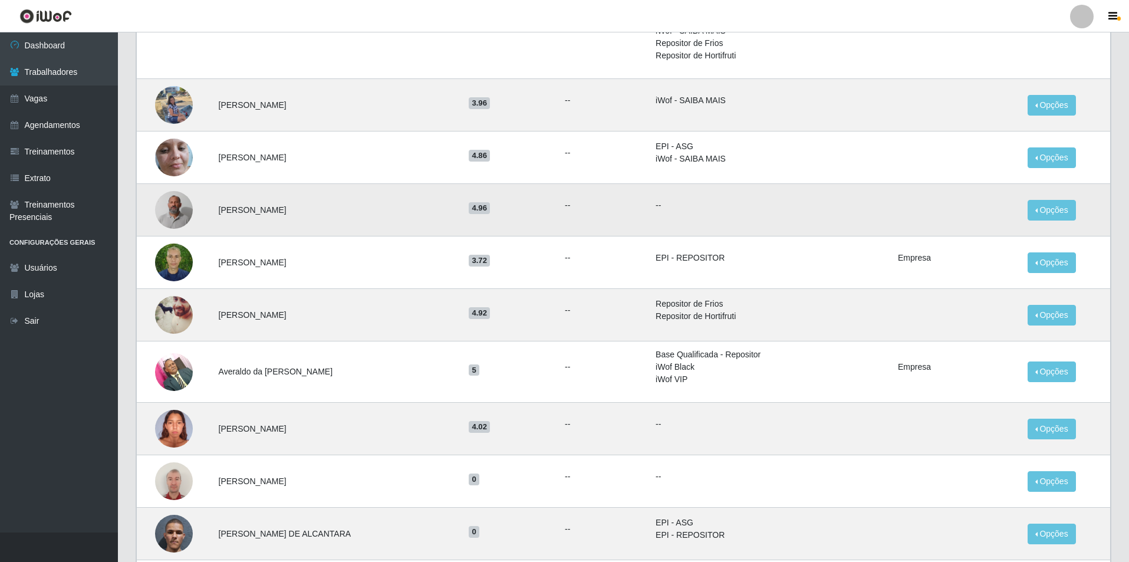
click at [182, 211] on img at bounding box center [174, 209] width 38 height 67
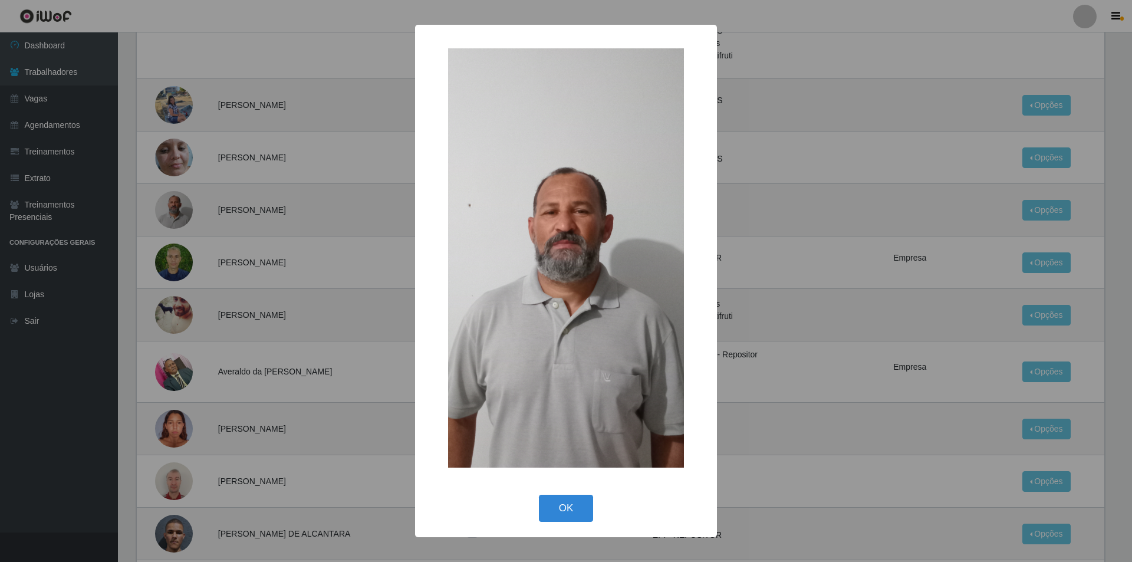
click at [185, 253] on div "× OK Cancel" at bounding box center [566, 281] width 1132 height 562
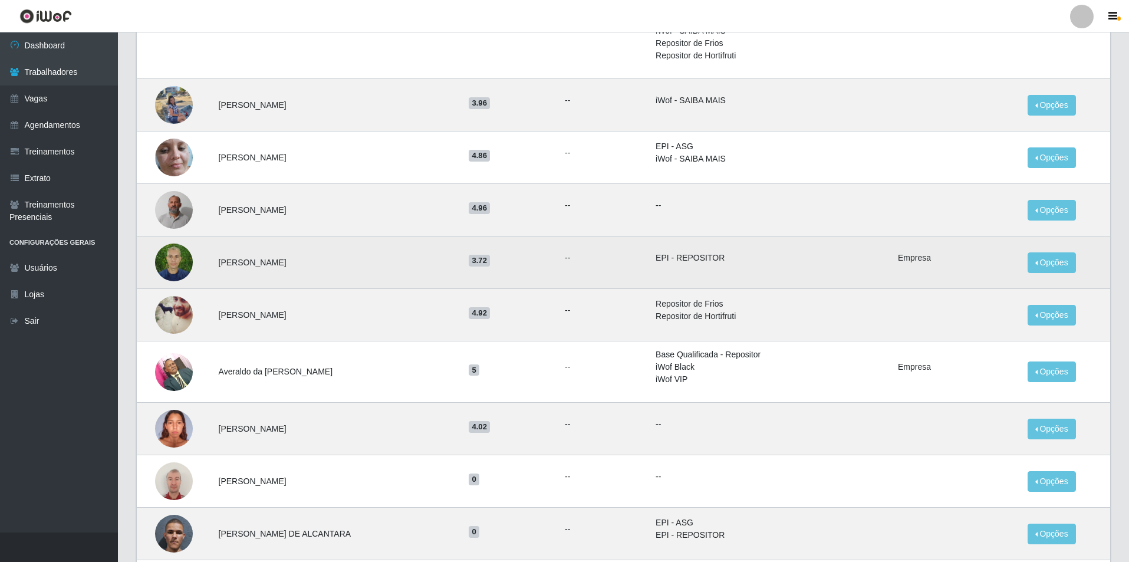
click at [187, 266] on img at bounding box center [174, 262] width 38 height 50
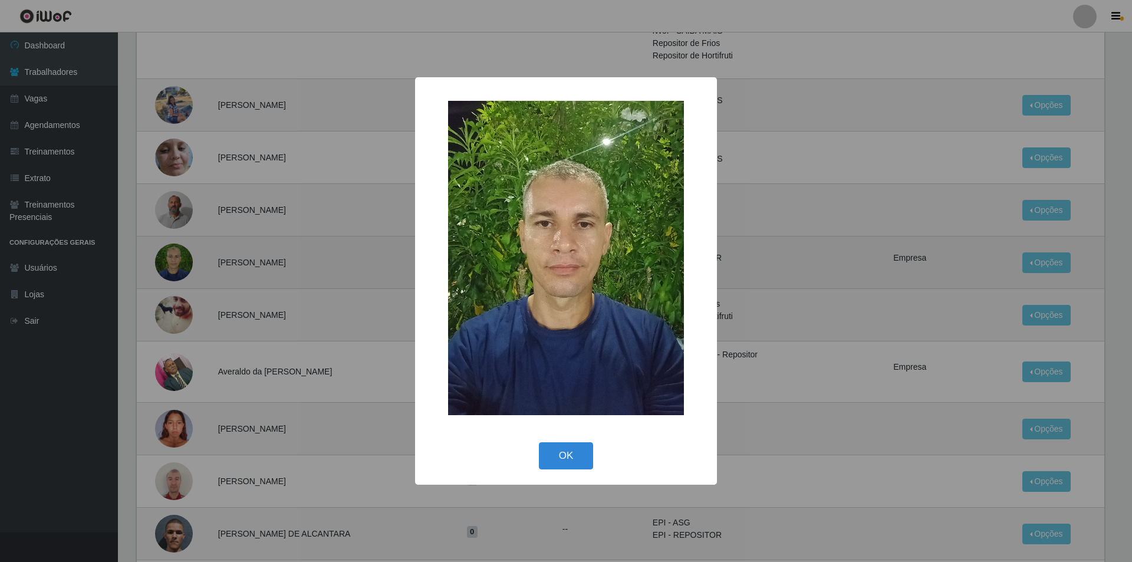
click at [187, 266] on div "× OK Cancel" at bounding box center [566, 281] width 1132 height 562
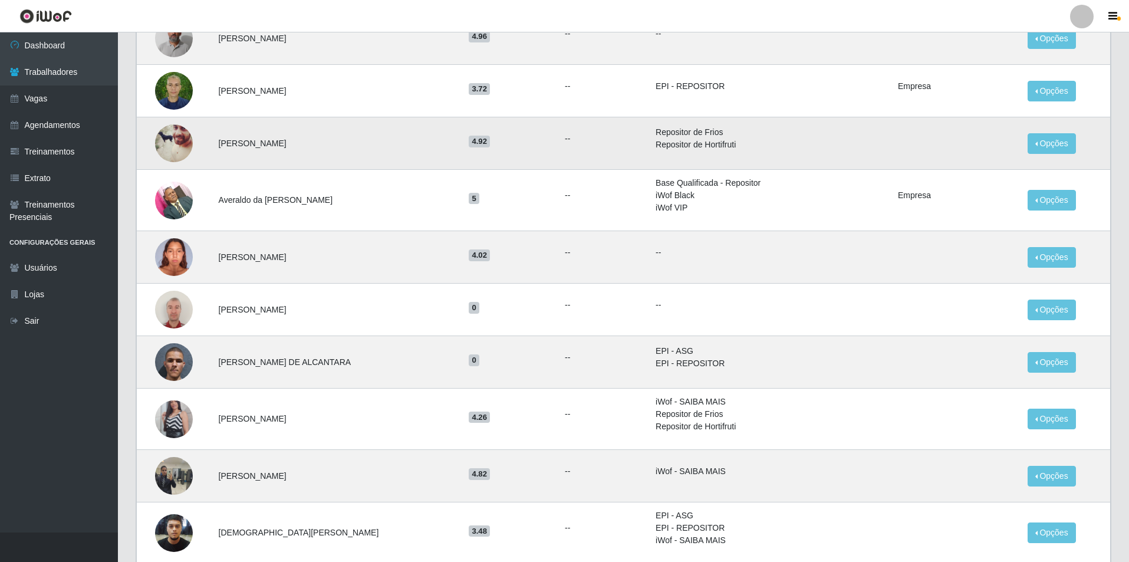
scroll to position [472, 0]
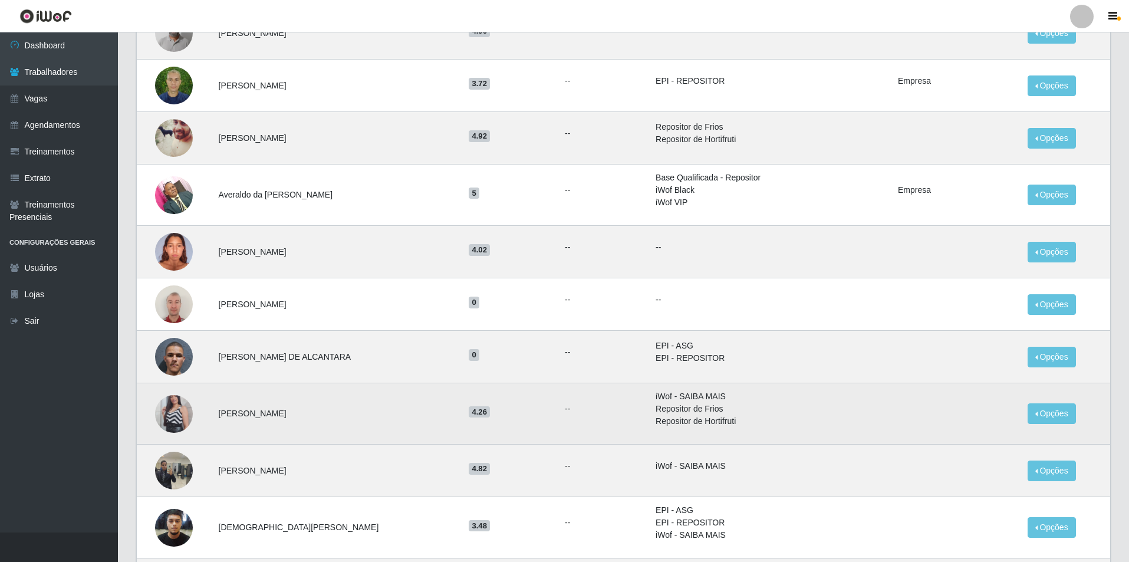
click at [169, 414] on img at bounding box center [174, 413] width 38 height 67
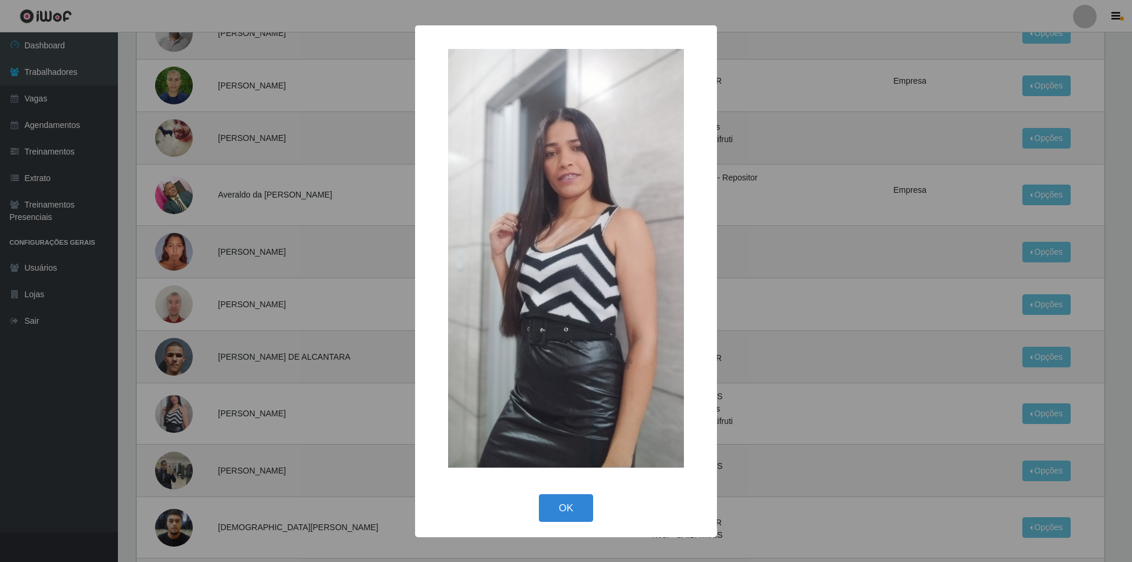
click at [196, 362] on div "× OK Cancel" at bounding box center [566, 281] width 1132 height 562
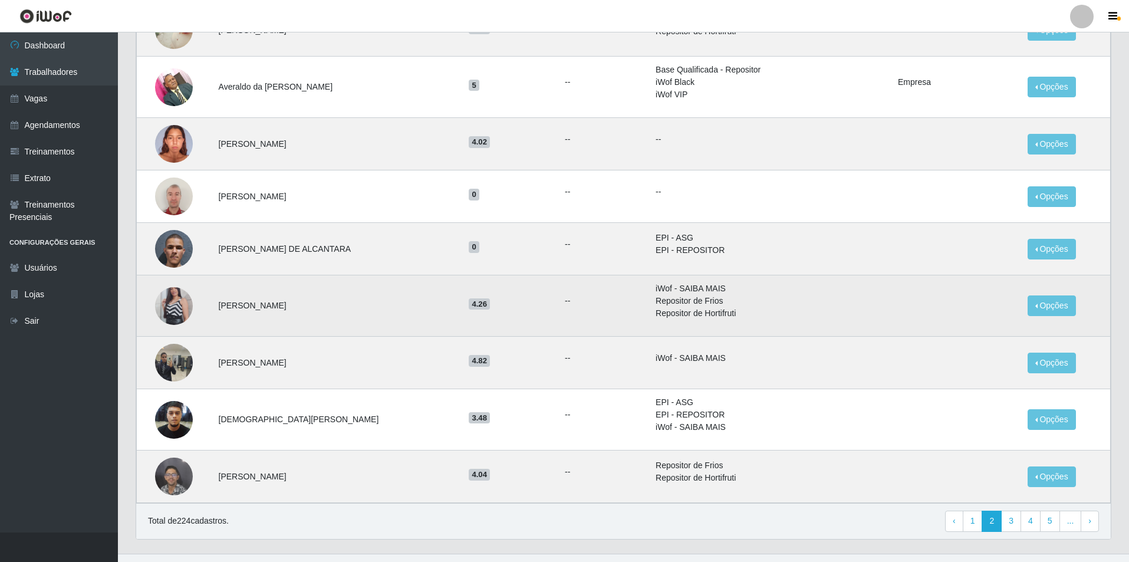
scroll to position [590, 0]
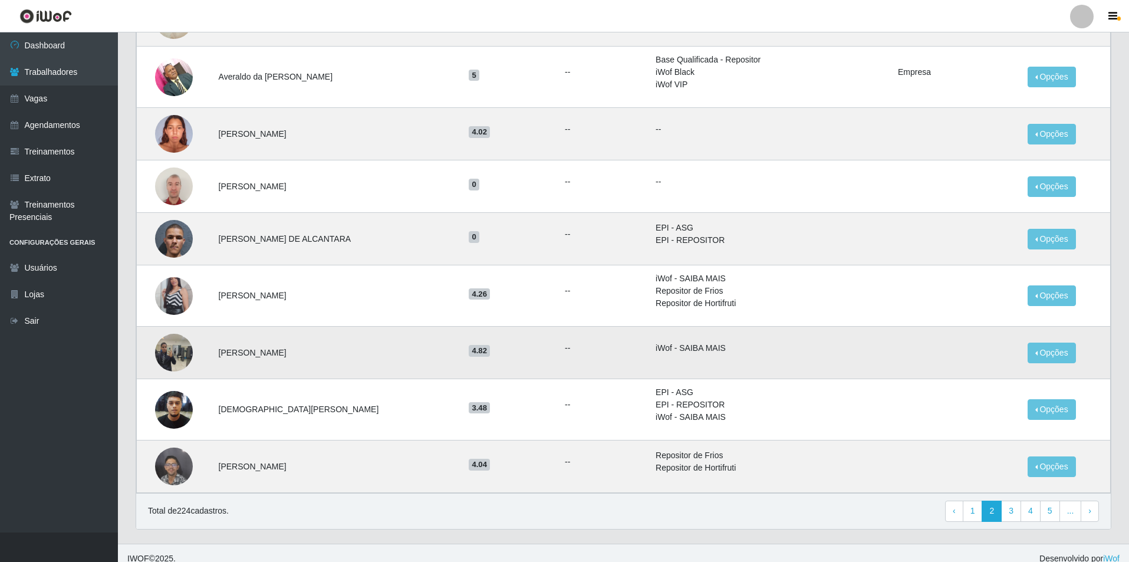
click at [173, 358] on img at bounding box center [174, 353] width 38 height 38
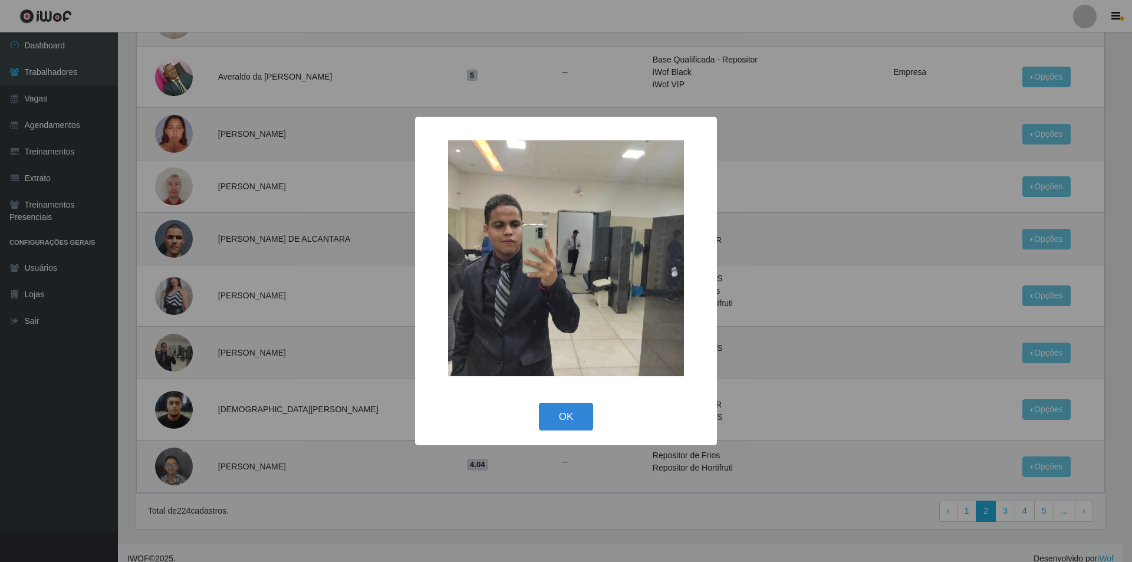
click at [212, 345] on div "× OK Cancel" at bounding box center [566, 281] width 1132 height 562
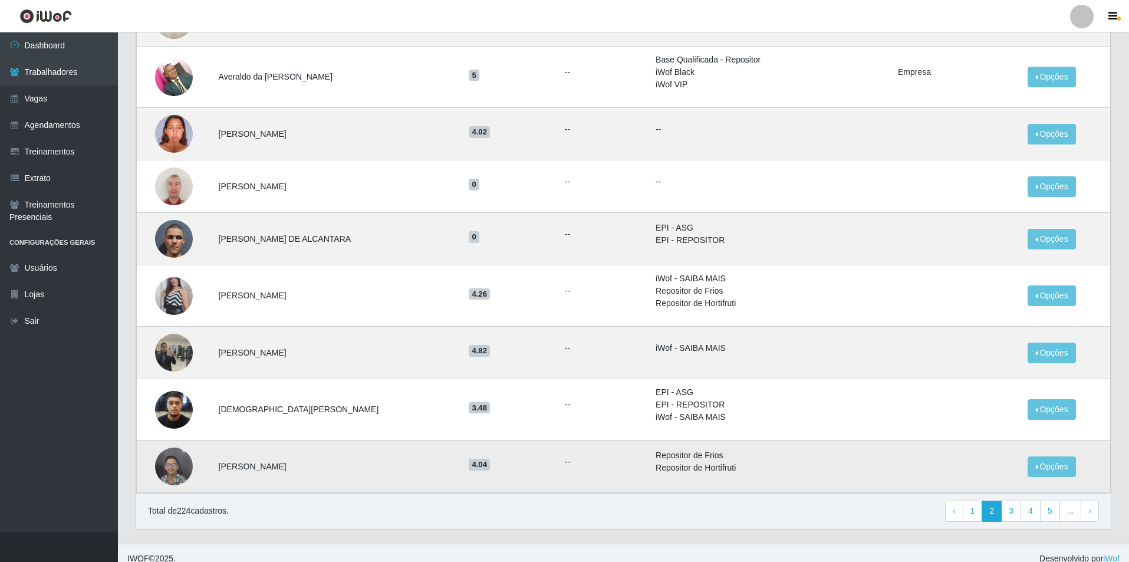
click at [177, 469] on img at bounding box center [174, 466] width 38 height 50
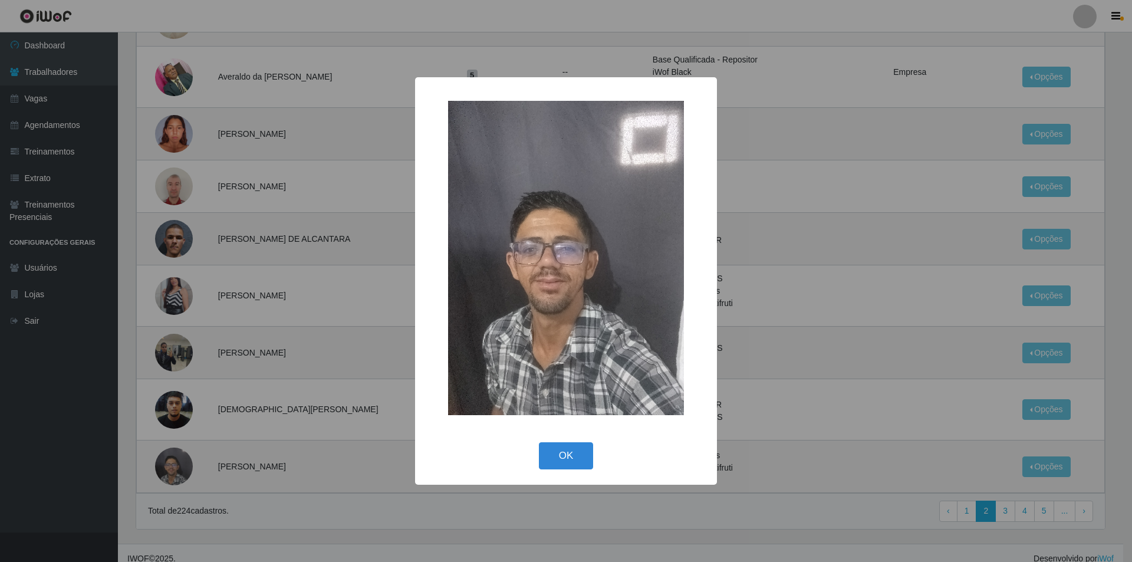
click at [185, 360] on div "× OK Cancel" at bounding box center [566, 281] width 1132 height 562
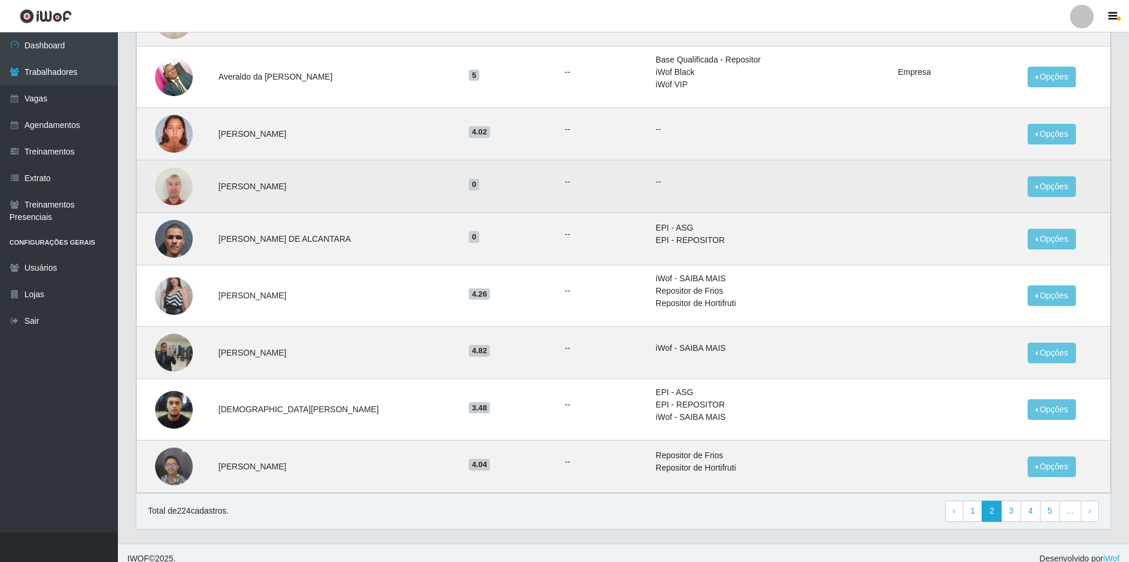
click at [178, 185] on img at bounding box center [174, 186] width 38 height 50
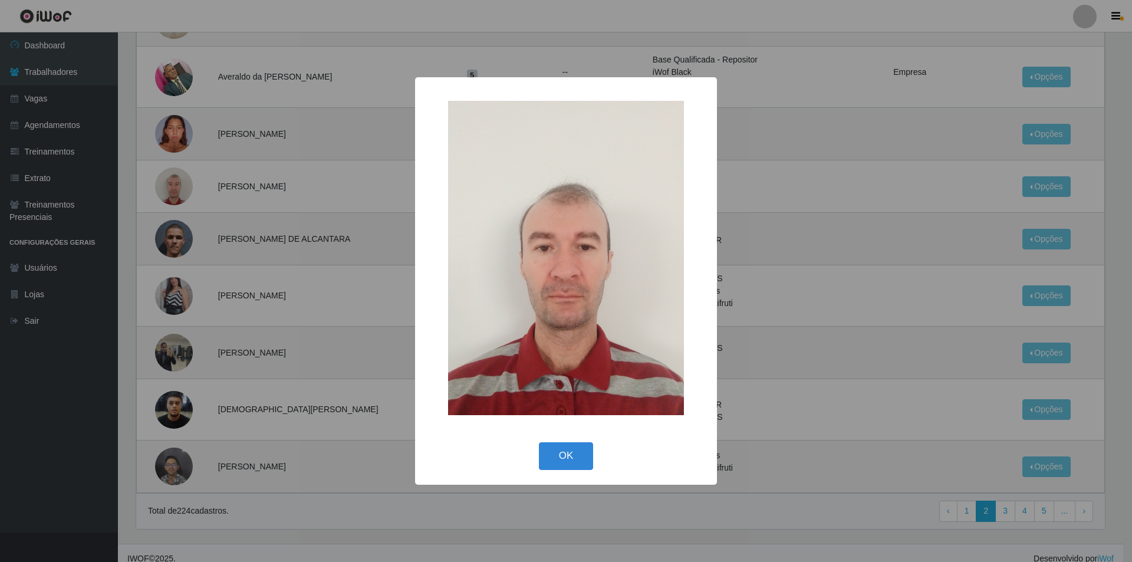
click at [263, 358] on div "× OK Cancel" at bounding box center [566, 281] width 1132 height 562
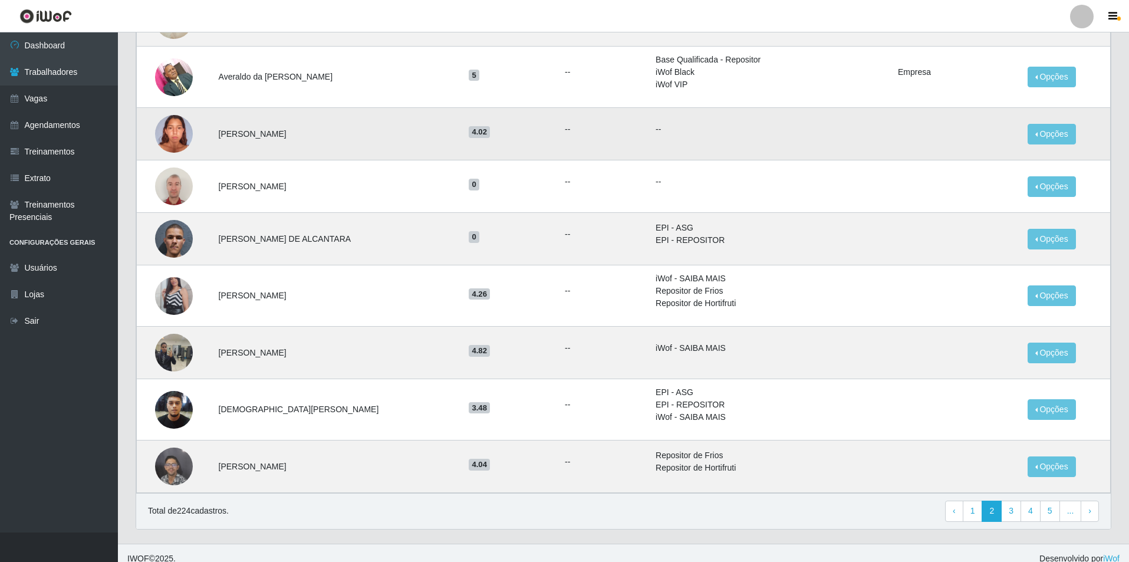
click at [185, 138] on img at bounding box center [174, 133] width 38 height 50
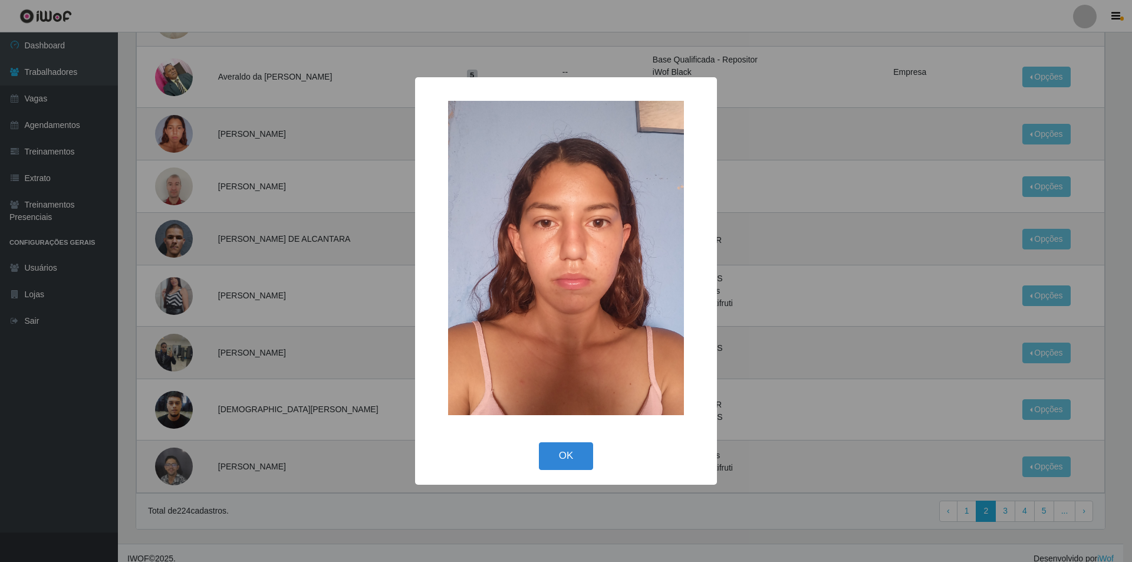
click at [246, 213] on div "× OK Cancel" at bounding box center [566, 281] width 1132 height 562
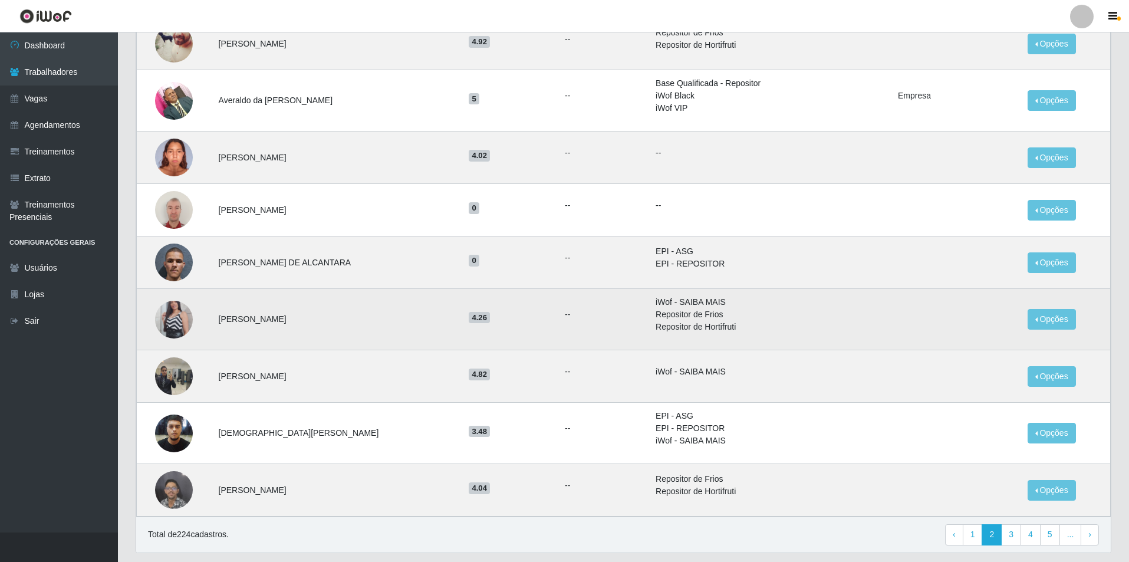
scroll to position [601, 0]
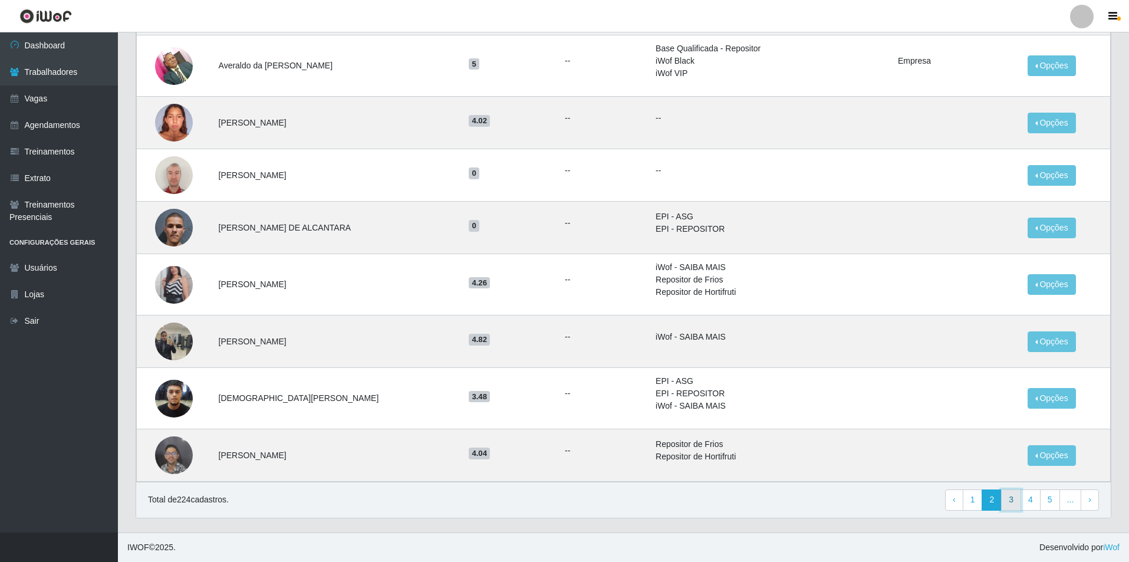
click at [1010, 507] on link "3" at bounding box center [1011, 499] width 20 height 21
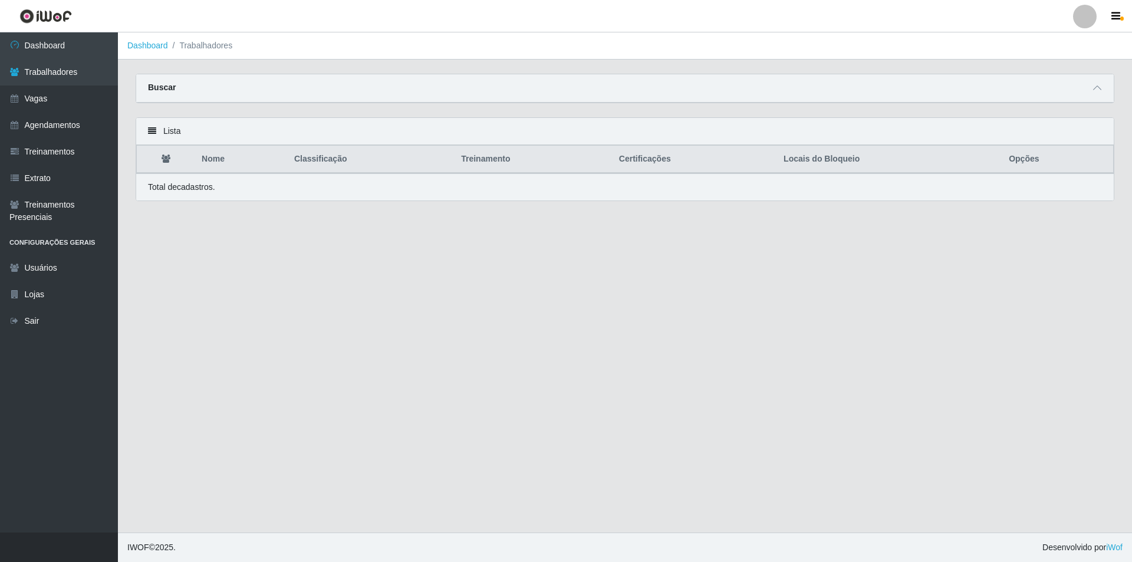
click at [278, 275] on main "Dashboard Trabalhadores Carregando... Buscar Nome Confirmar Lista Nome Classifi…" at bounding box center [625, 282] width 1014 height 500
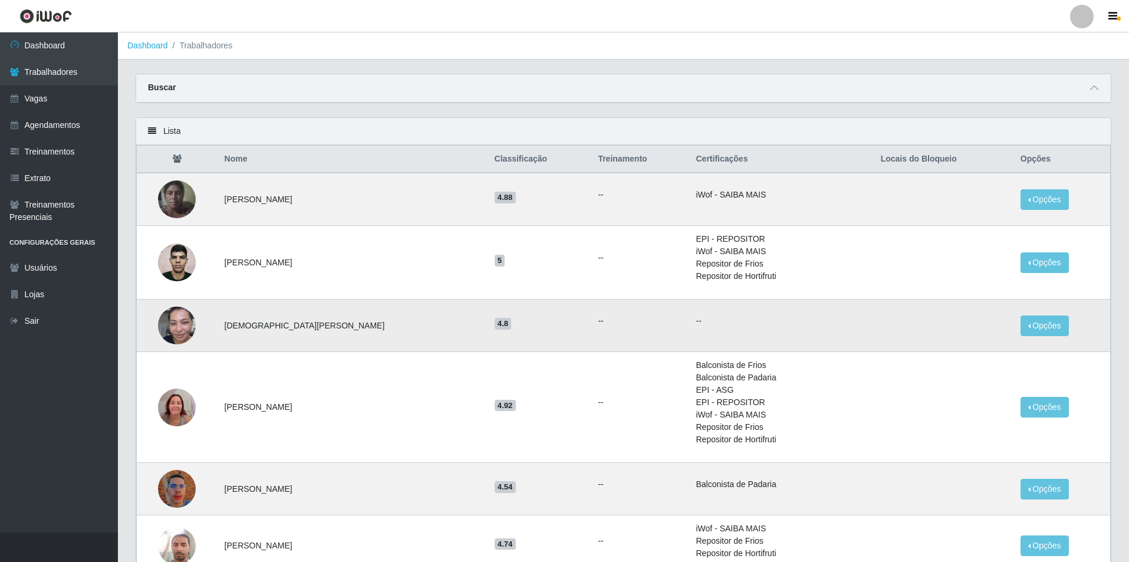
scroll to position [59, 0]
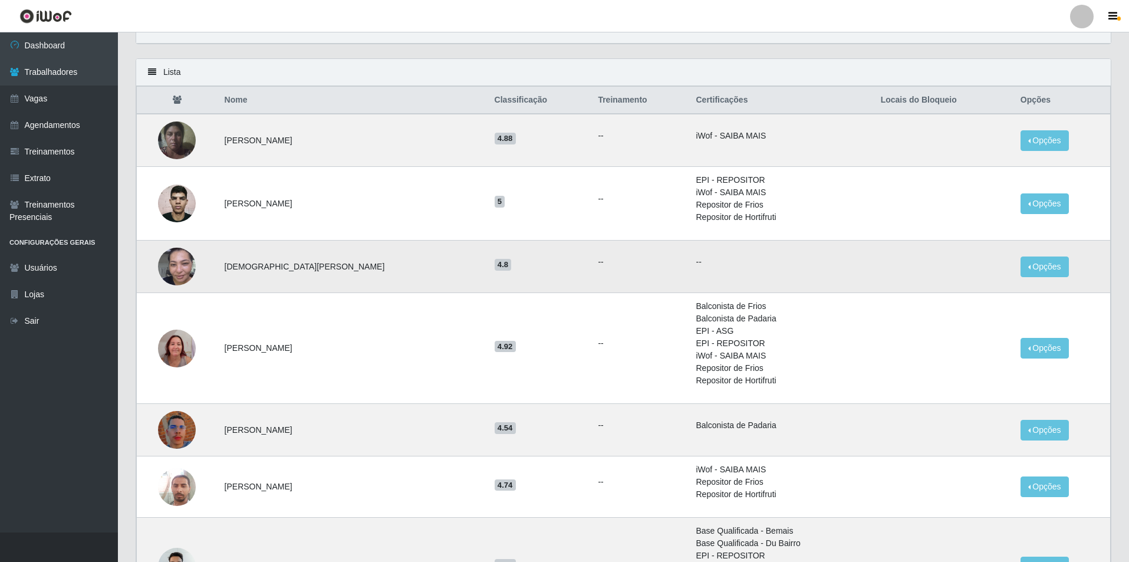
click at [180, 266] on img at bounding box center [177, 266] width 38 height 67
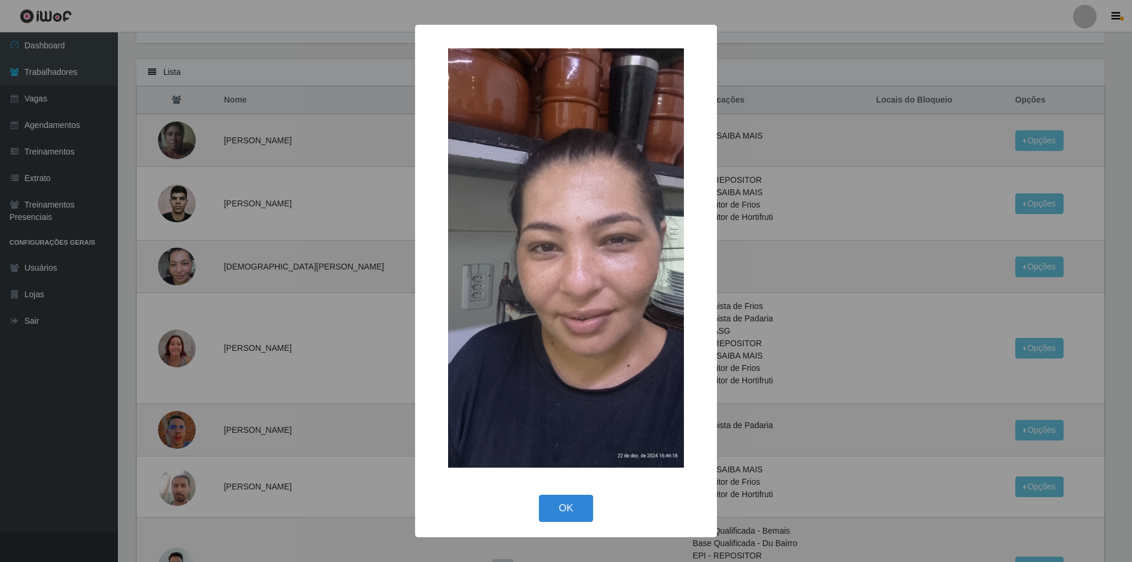
click at [232, 330] on div "× OK Cancel" at bounding box center [566, 281] width 1132 height 562
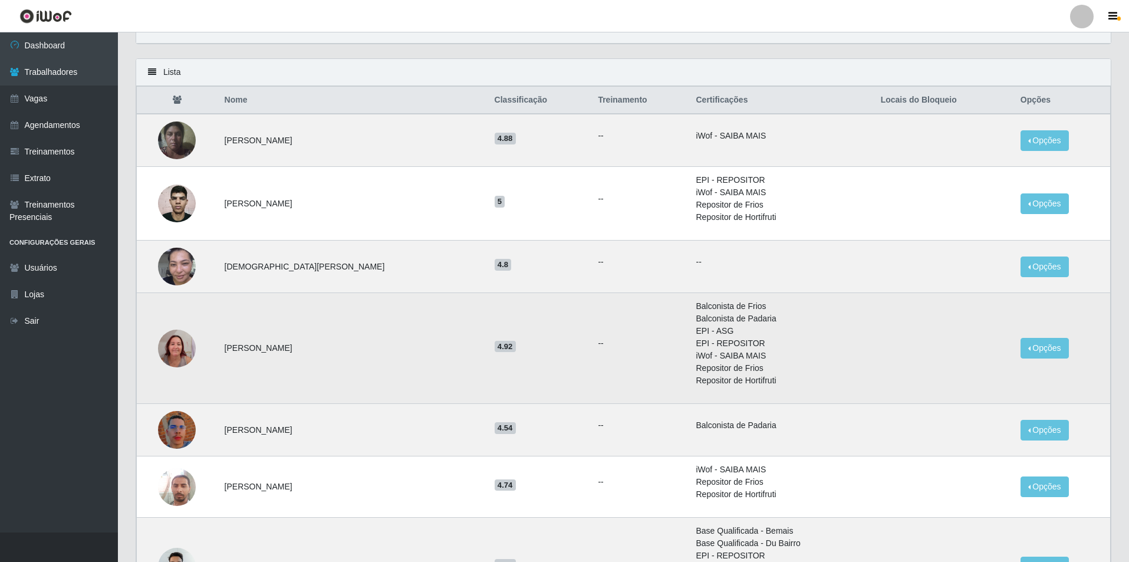
click at [183, 358] on img at bounding box center [177, 348] width 38 height 50
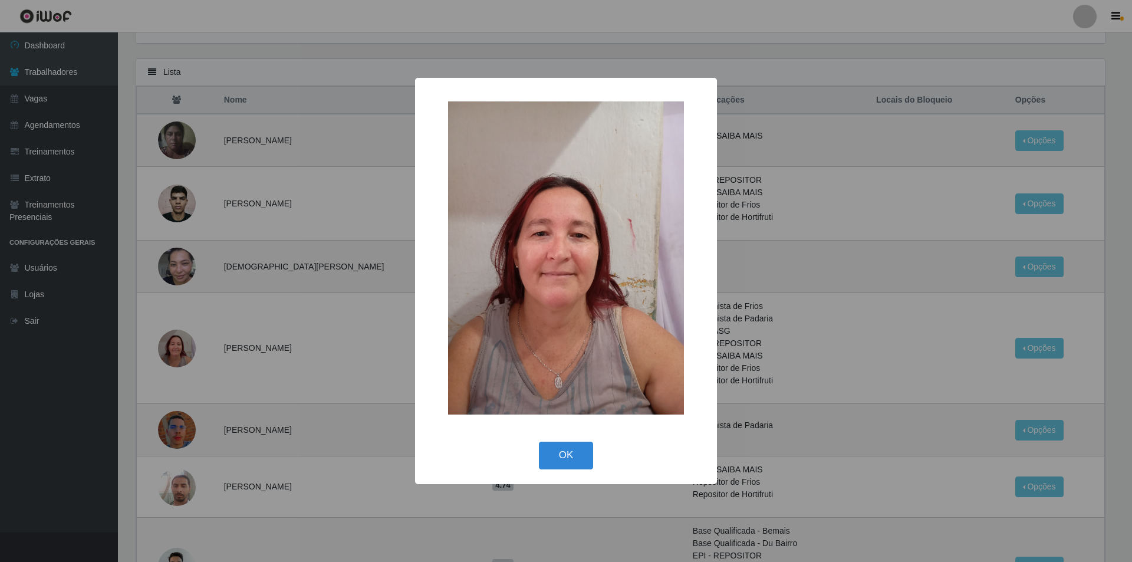
click at [222, 381] on div "× OK Cancel" at bounding box center [566, 281] width 1132 height 562
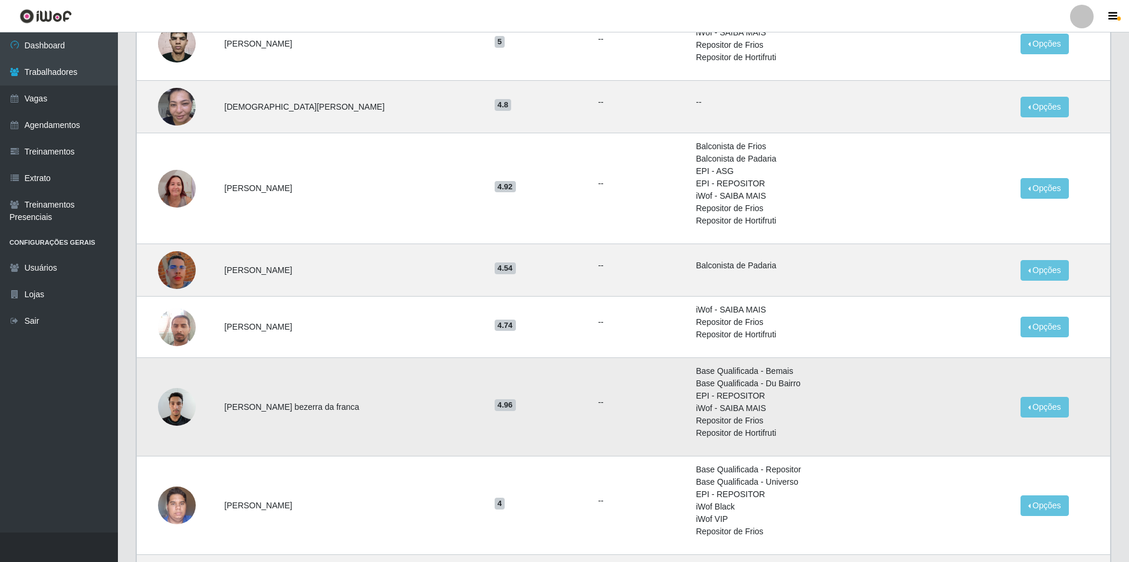
scroll to position [236, 0]
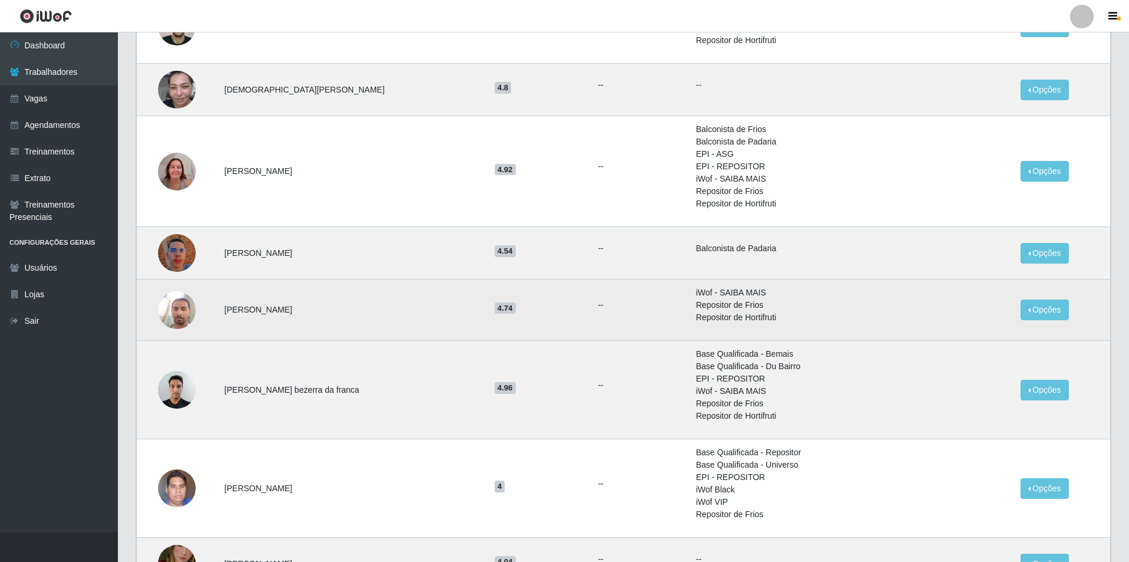
click at [182, 320] on img at bounding box center [177, 310] width 38 height 50
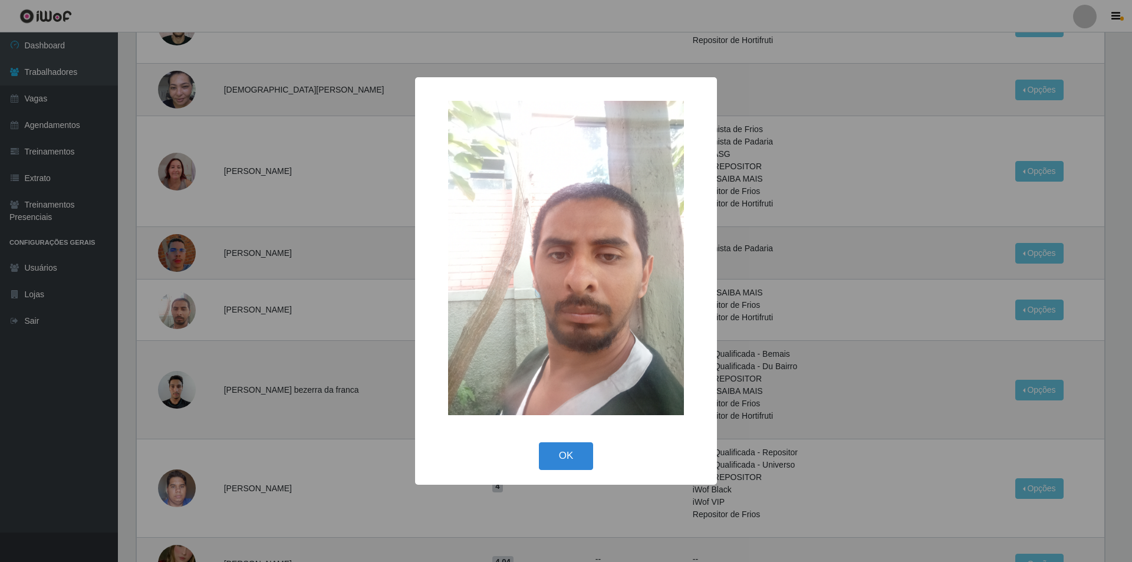
click at [199, 341] on div "× OK Cancel" at bounding box center [566, 281] width 1132 height 562
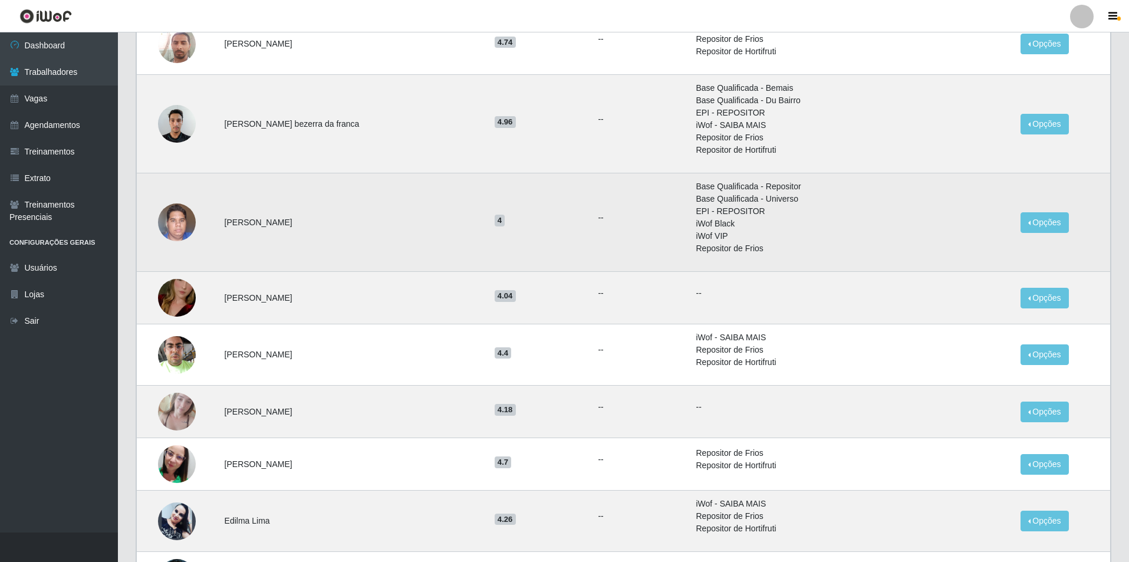
scroll to position [531, 0]
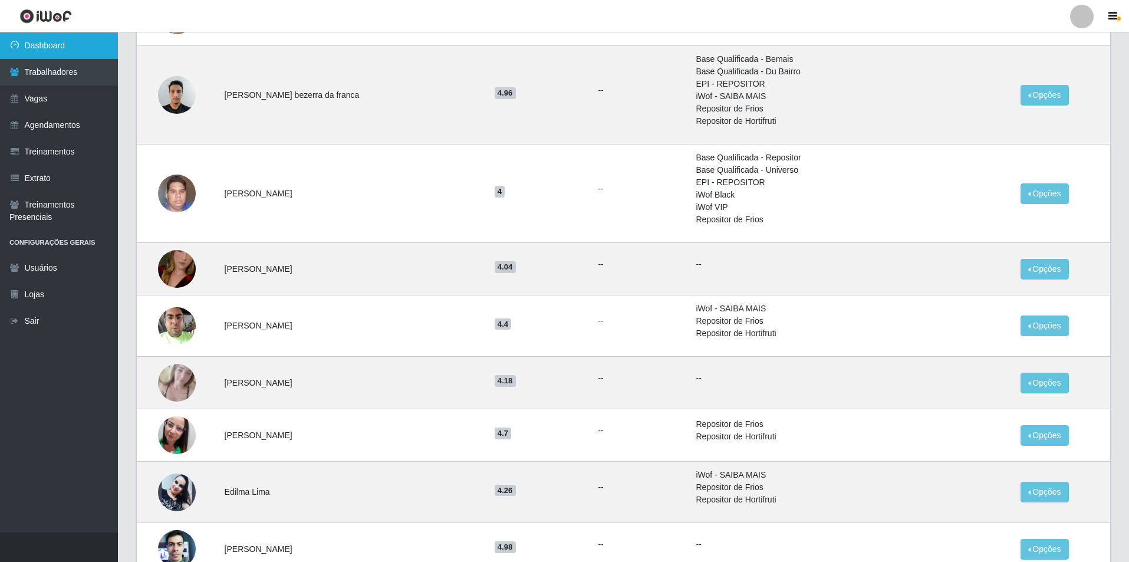
click at [52, 44] on link "Dashboard" at bounding box center [59, 45] width 118 height 27
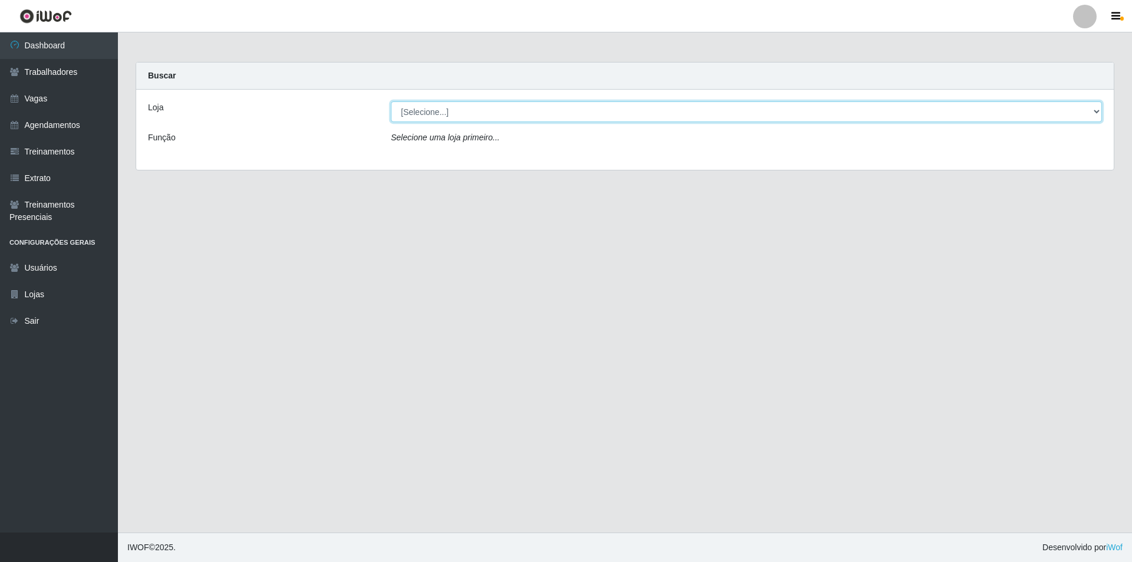
click at [450, 120] on select "[Selecione...] Pizza Nostra" at bounding box center [746, 111] width 711 height 21
select select "337"
click at [391, 101] on select "[Selecione...] Pizza Nostra" at bounding box center [746, 111] width 711 height 21
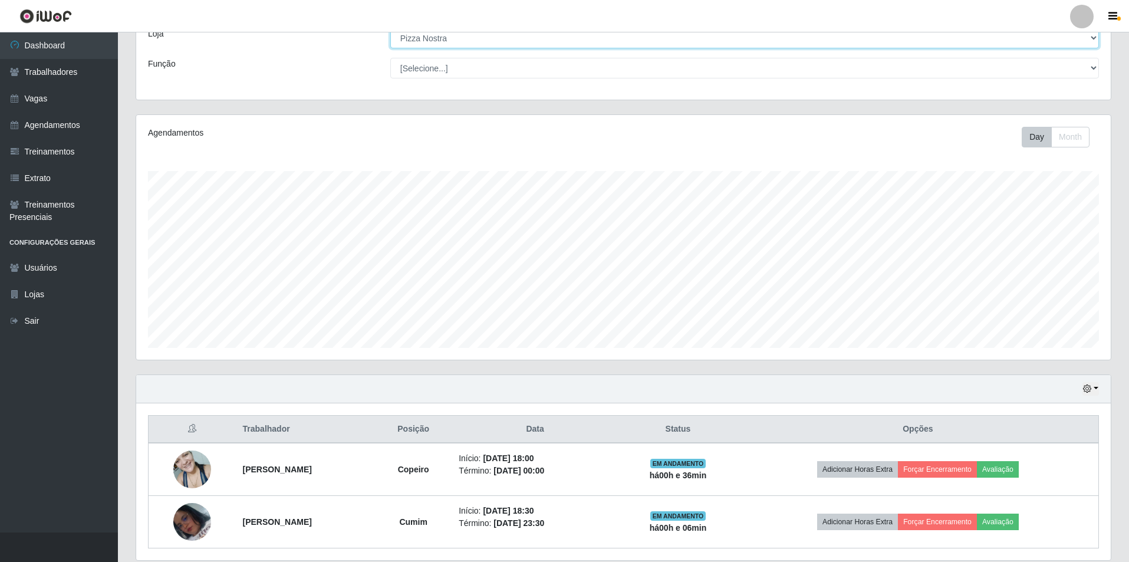
scroll to position [116, 0]
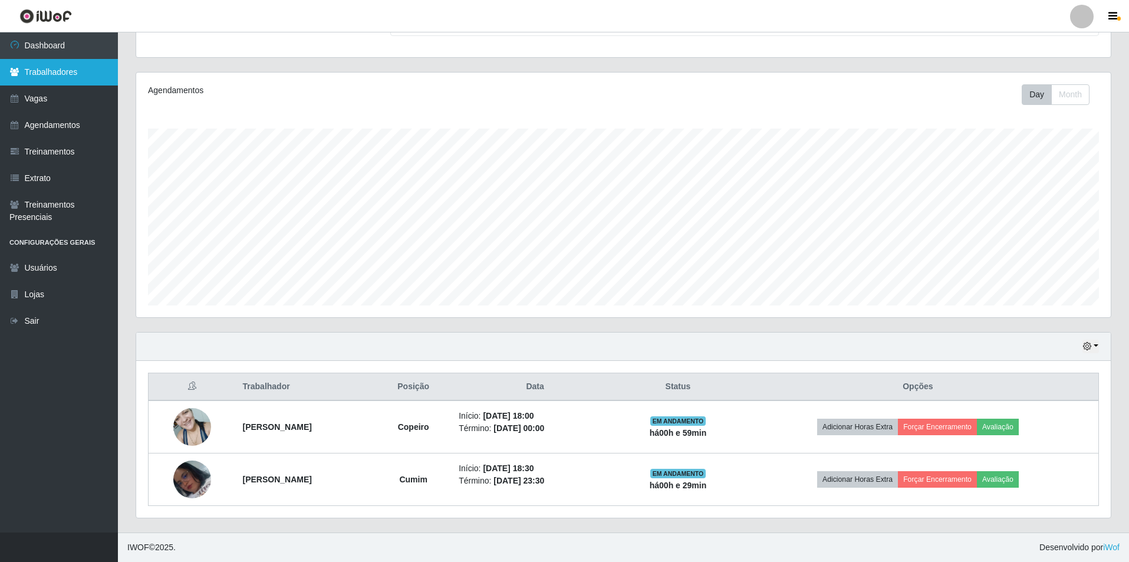
click at [64, 77] on link "Trabalhadores" at bounding box center [59, 72] width 118 height 27
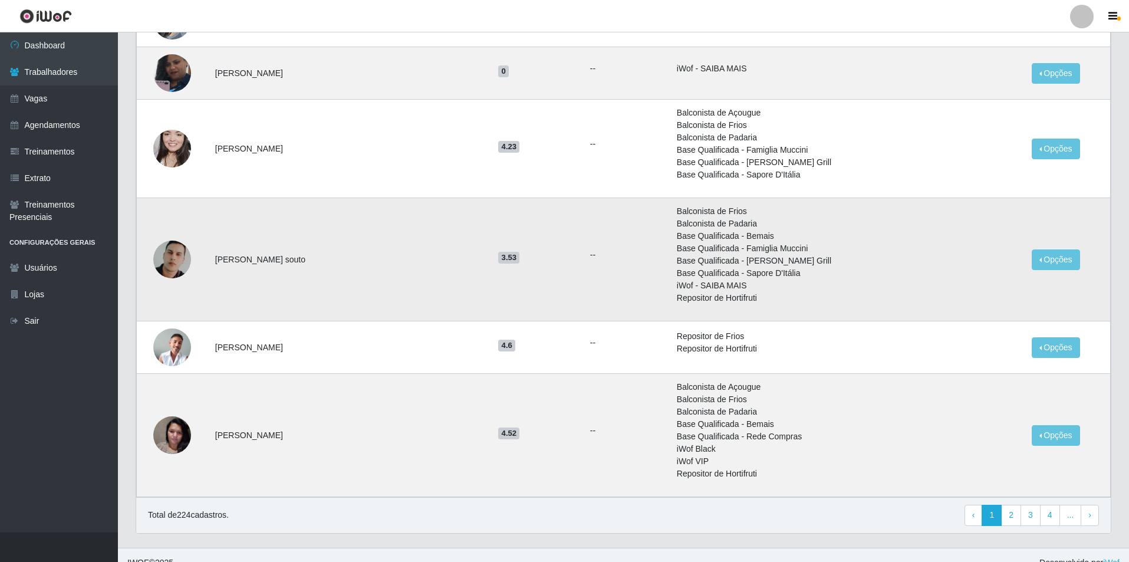
scroll to position [930, 0]
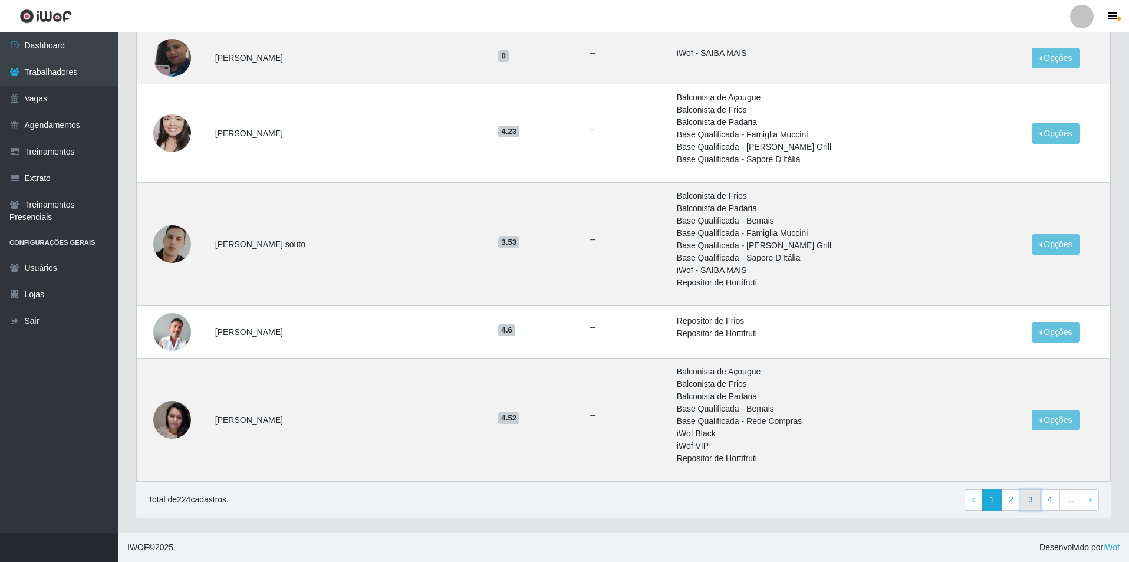
click at [1026, 505] on link "3" at bounding box center [1030, 499] width 20 height 21
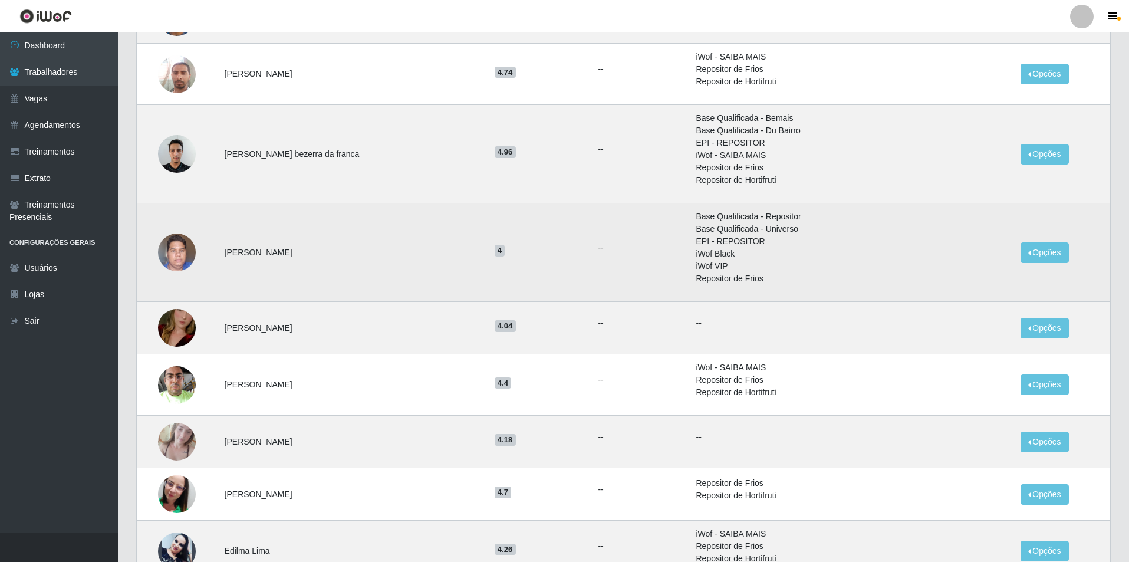
scroll to position [531, 0]
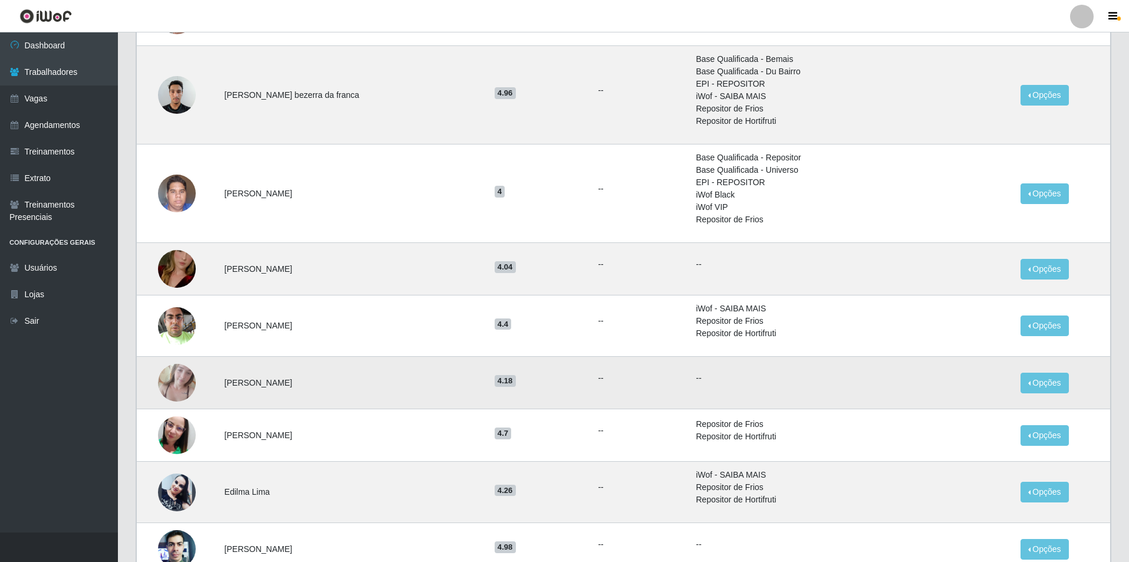
click at [180, 386] on img at bounding box center [177, 382] width 38 height 50
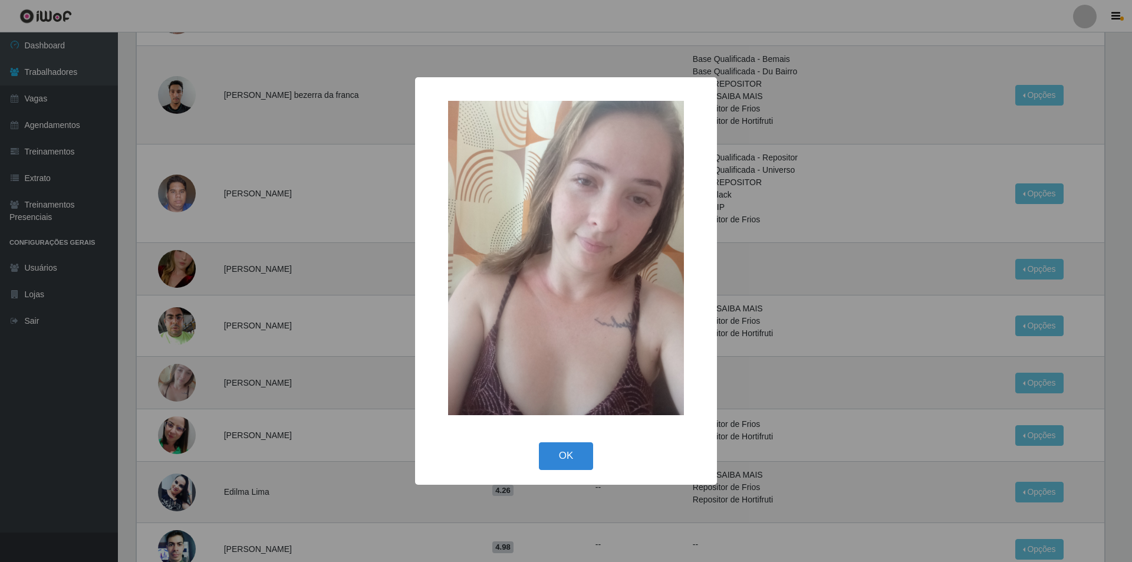
click at [215, 297] on div "× OK Cancel" at bounding box center [566, 281] width 1132 height 562
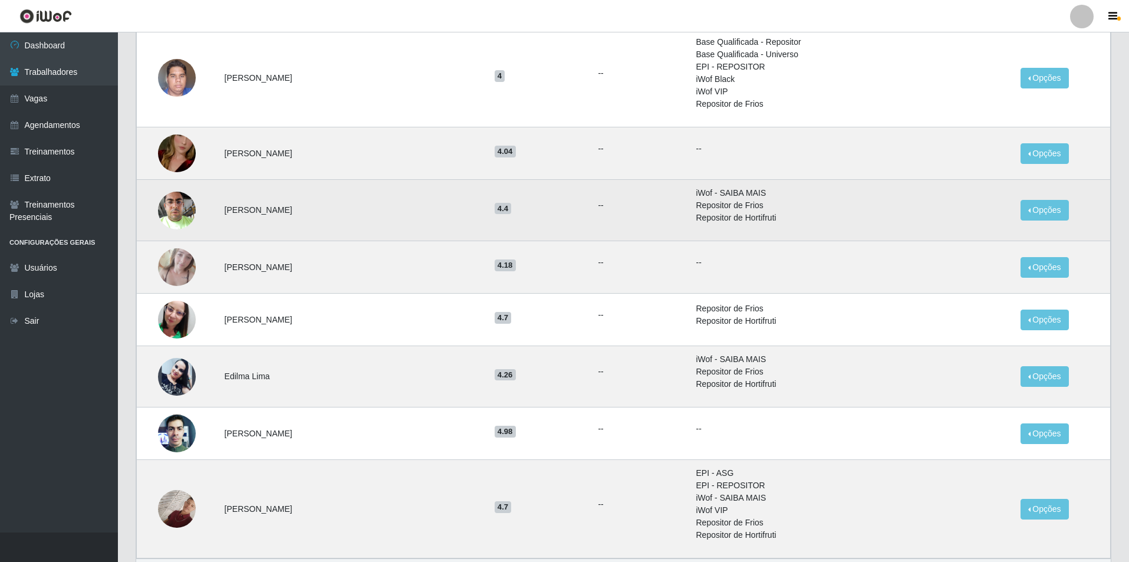
scroll to position [648, 0]
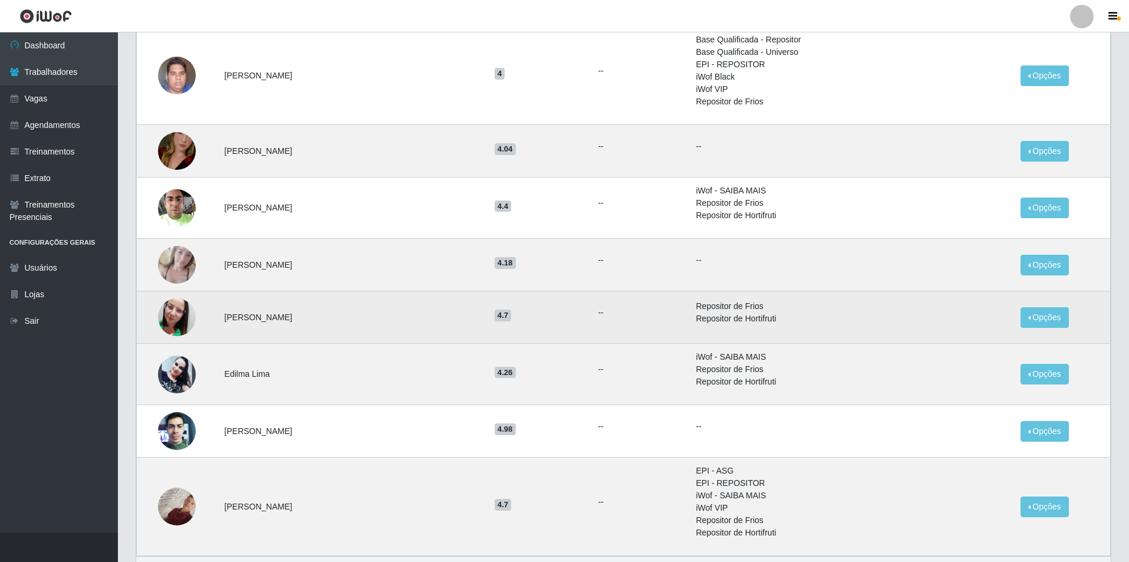
click at [178, 315] on img at bounding box center [177, 317] width 38 height 67
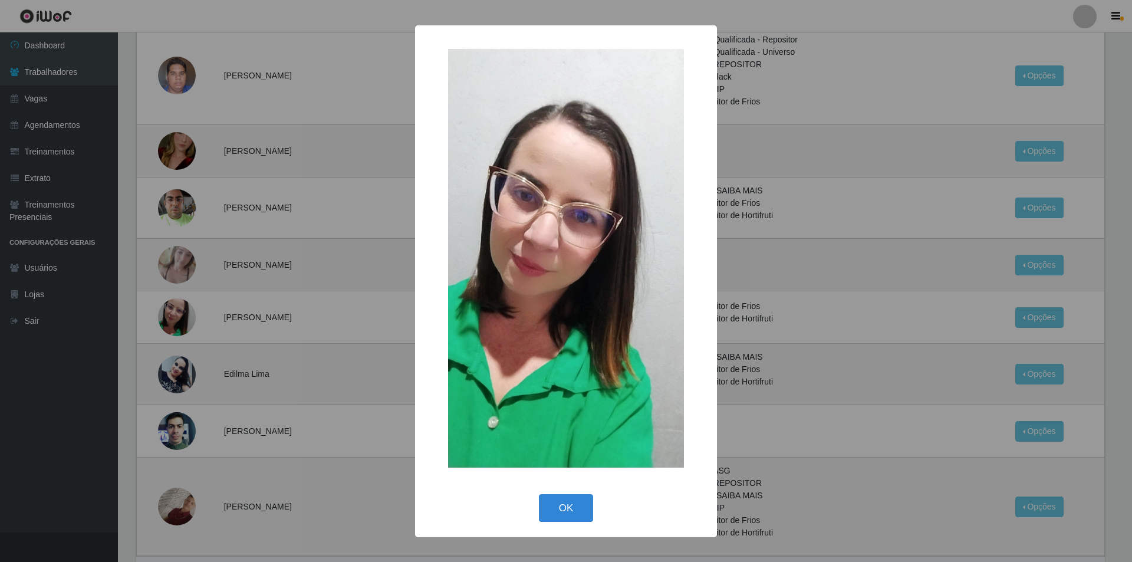
click at [214, 276] on div "× OK Cancel" at bounding box center [566, 281] width 1132 height 562
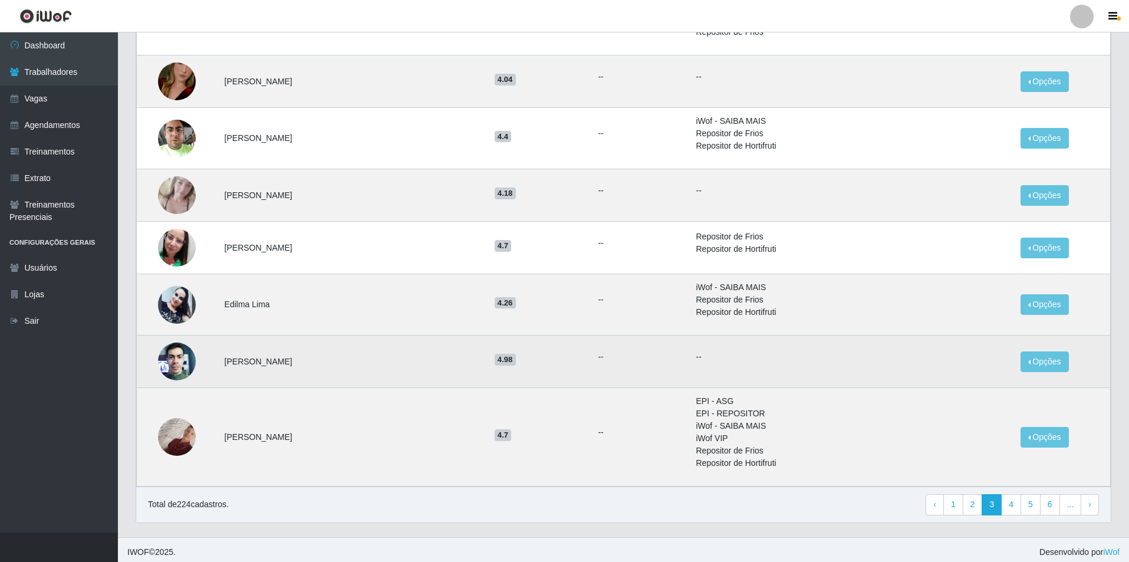
scroll to position [723, 0]
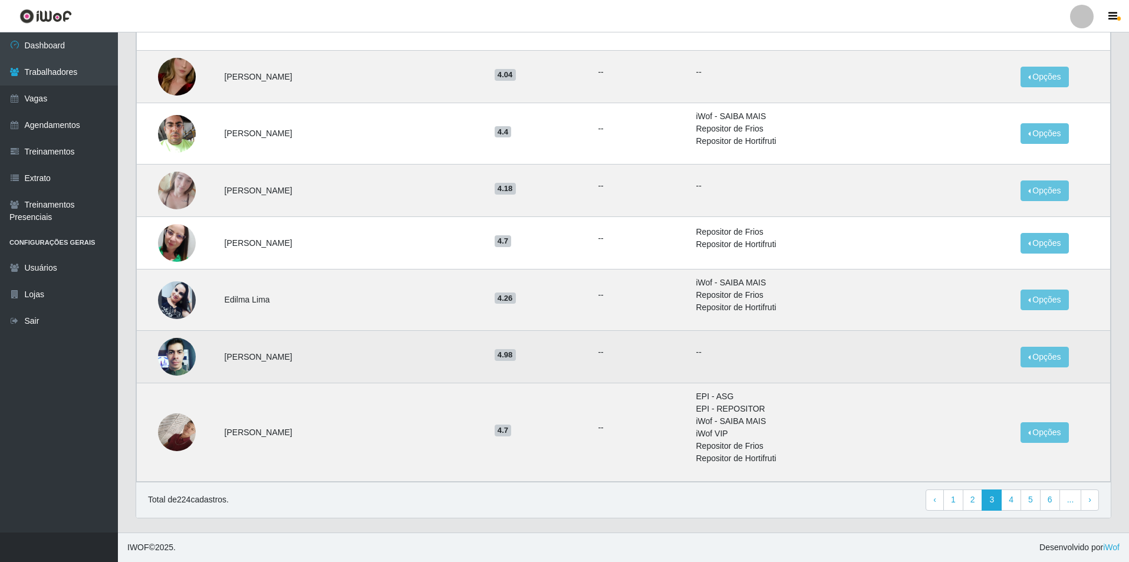
click at [192, 353] on img at bounding box center [177, 357] width 38 height 80
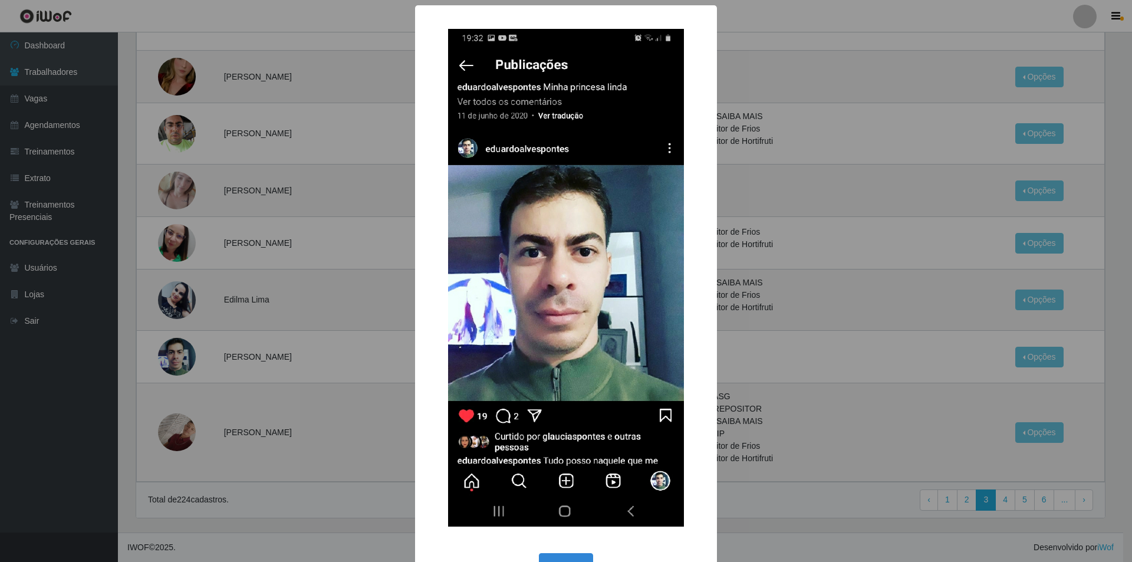
click at [245, 319] on div "× OK Cancel" at bounding box center [566, 281] width 1132 height 562
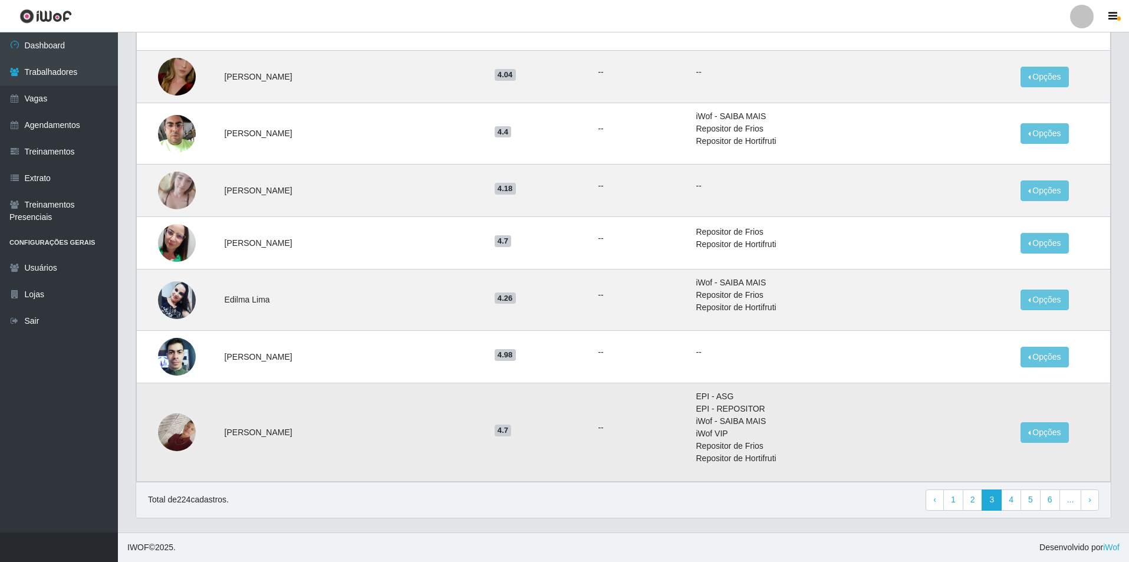
click at [200, 427] on td at bounding box center [177, 432] width 81 height 98
click at [189, 420] on img at bounding box center [177, 432] width 38 height 51
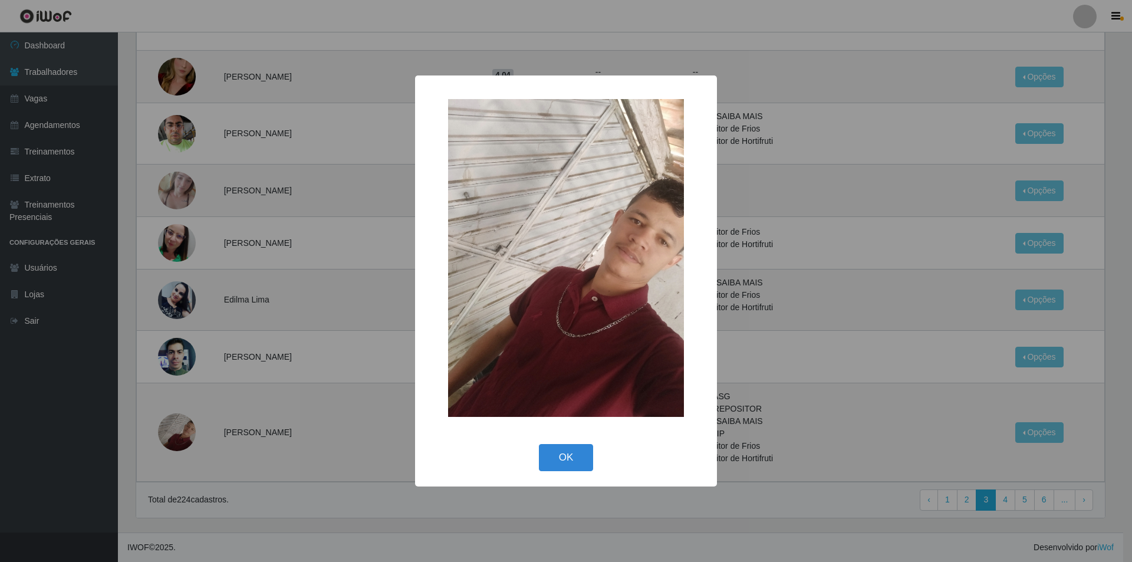
click at [186, 364] on div "× OK Cancel" at bounding box center [566, 281] width 1132 height 562
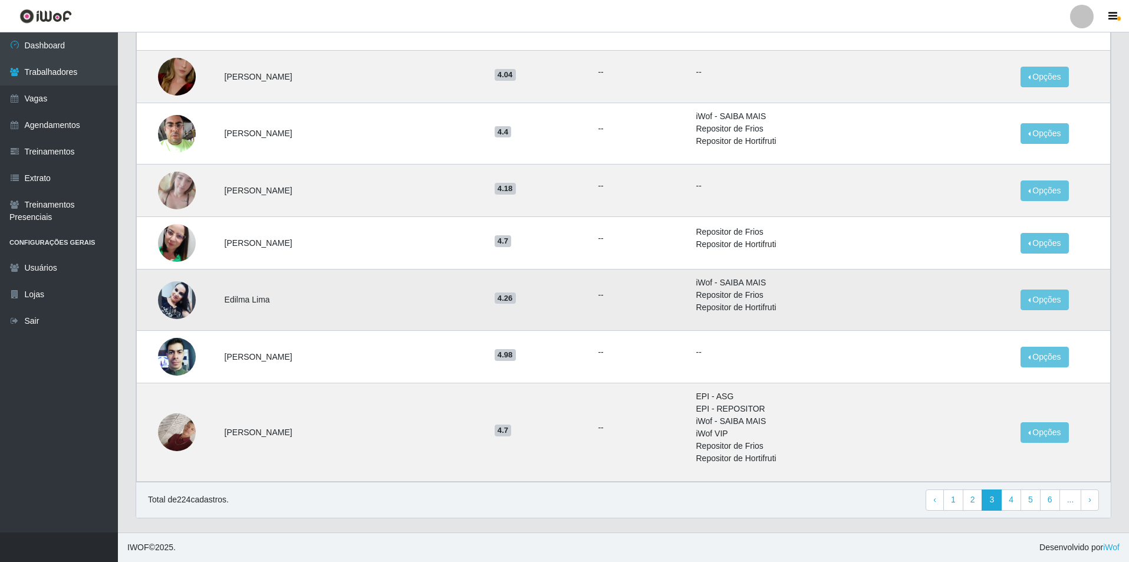
click at [179, 298] on img at bounding box center [177, 299] width 38 height 67
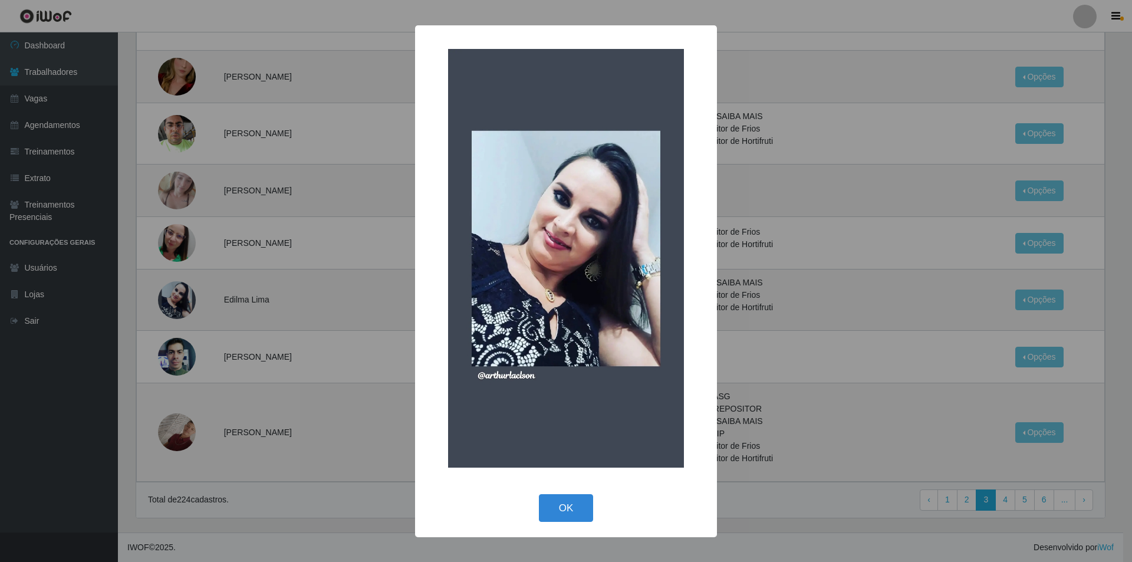
click at [195, 274] on div "× OK Cancel" at bounding box center [566, 281] width 1132 height 562
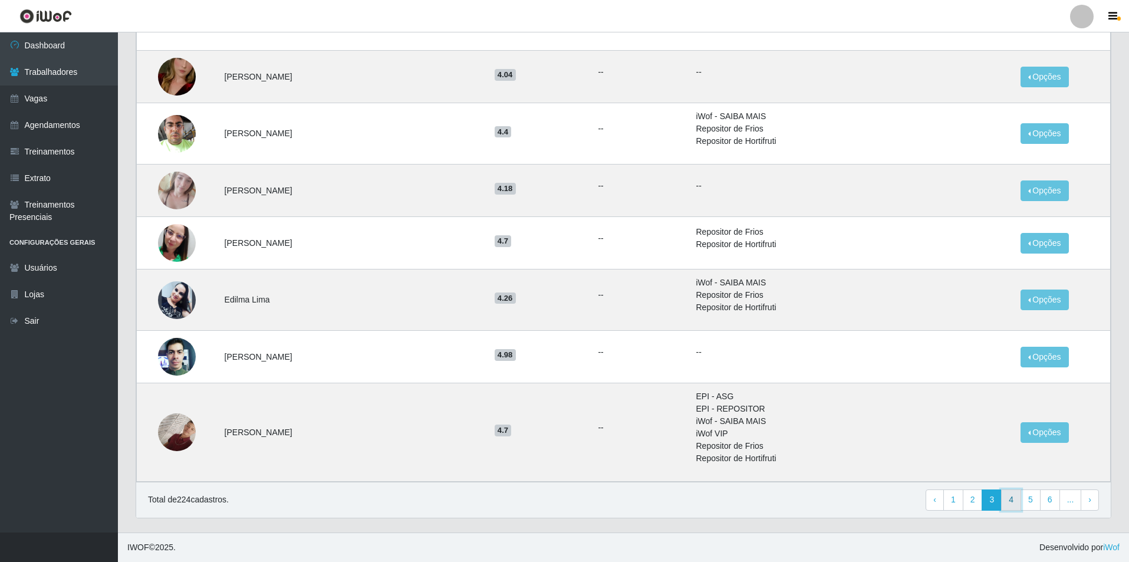
click at [1010, 501] on link "4" at bounding box center [1011, 499] width 20 height 21
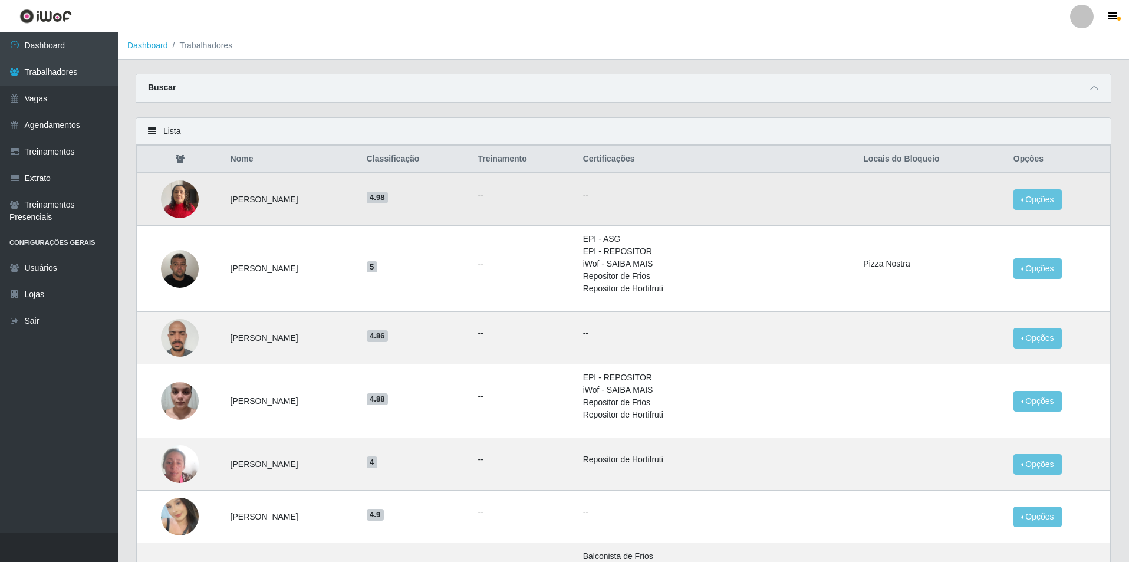
click at [179, 208] on img at bounding box center [180, 199] width 38 height 50
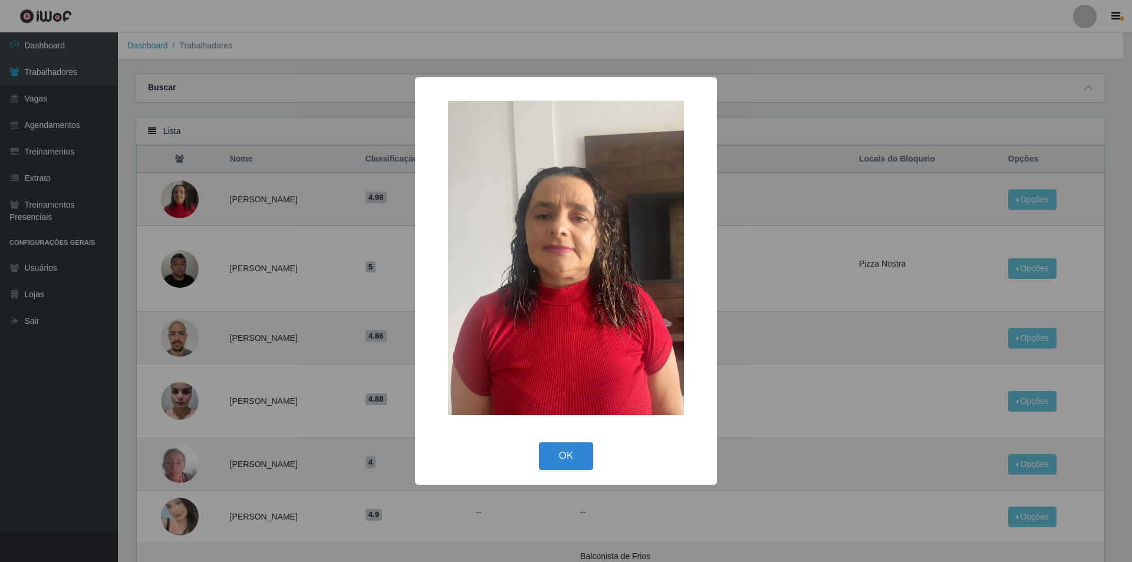
click at [241, 304] on div "× OK Cancel" at bounding box center [566, 281] width 1132 height 562
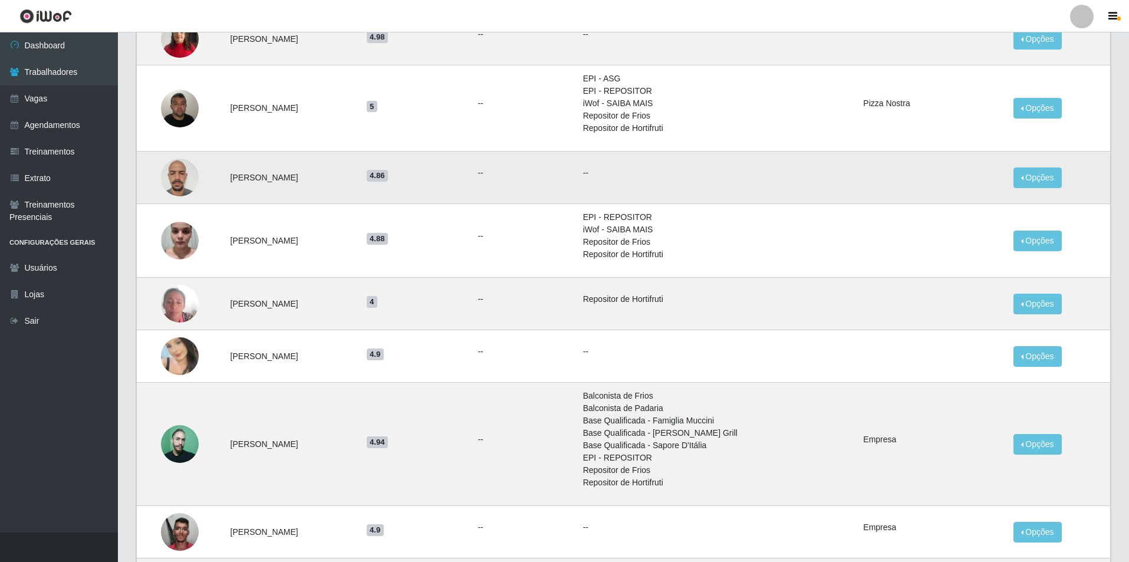
scroll to position [177, 0]
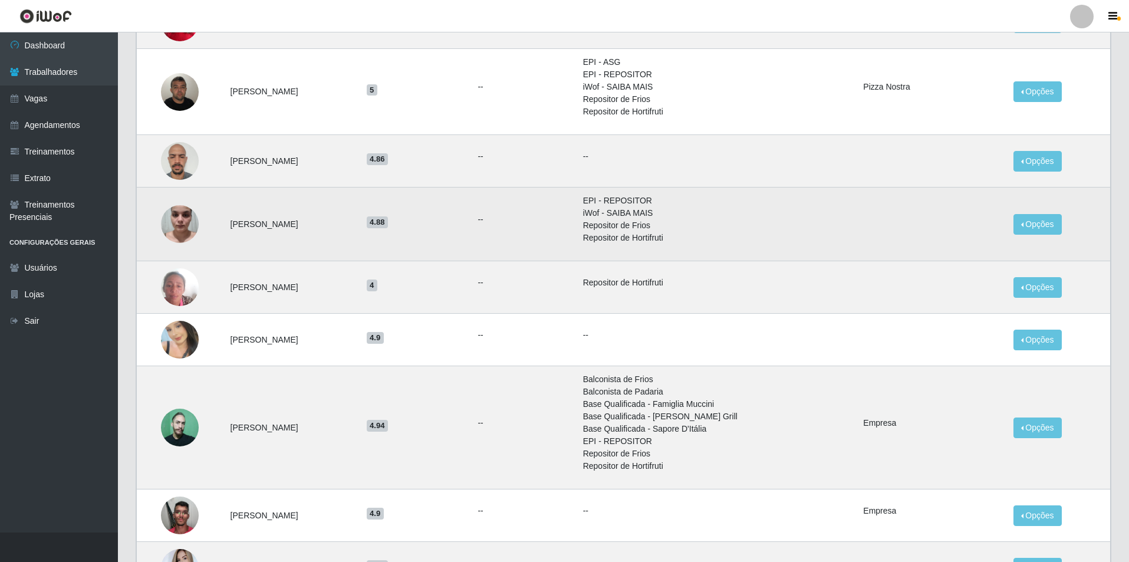
click at [178, 213] on img at bounding box center [180, 224] width 38 height 50
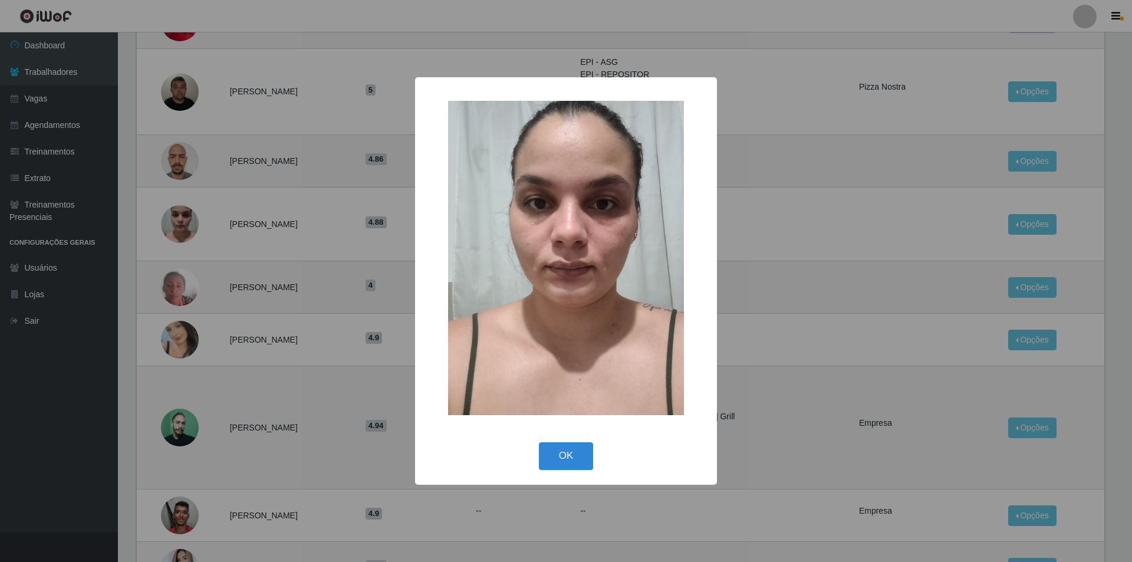
click at [223, 321] on div "× OK Cancel" at bounding box center [566, 281] width 1132 height 562
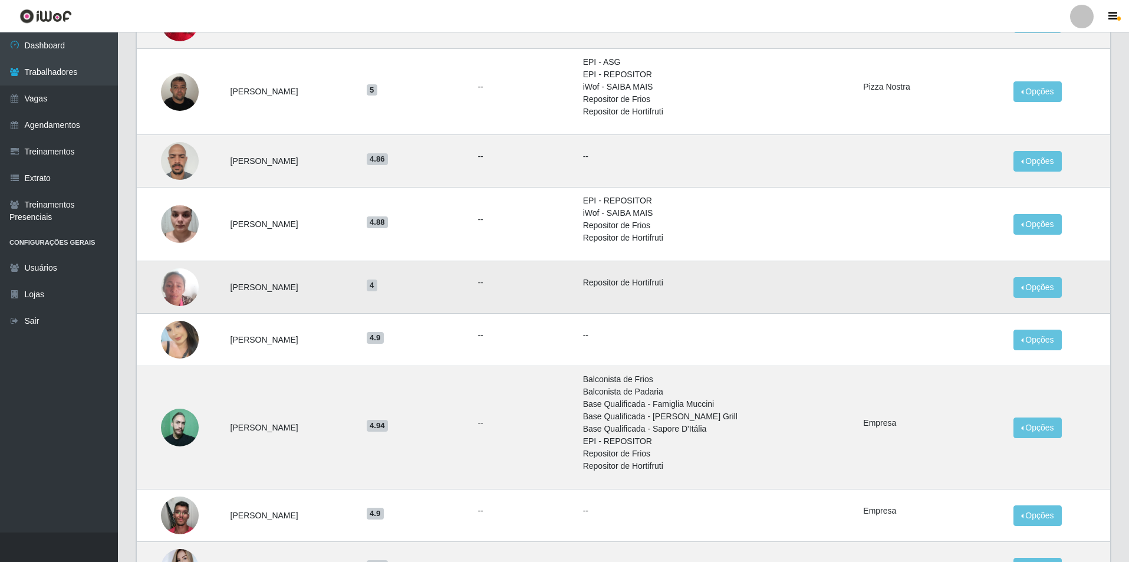
click at [169, 294] on img at bounding box center [180, 287] width 38 height 50
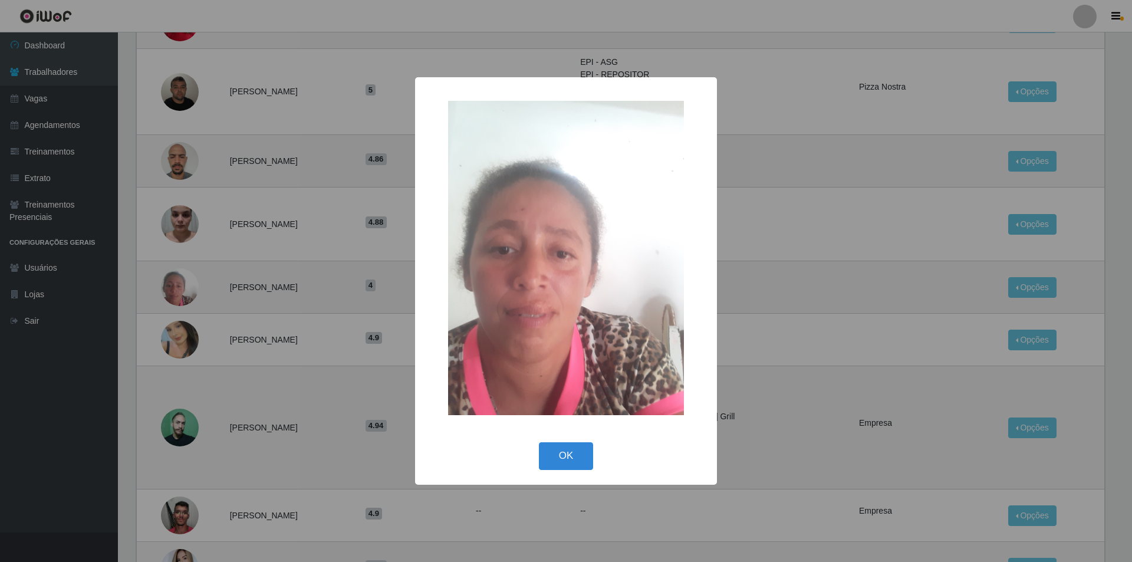
click at [205, 358] on div "× OK Cancel" at bounding box center [566, 281] width 1132 height 562
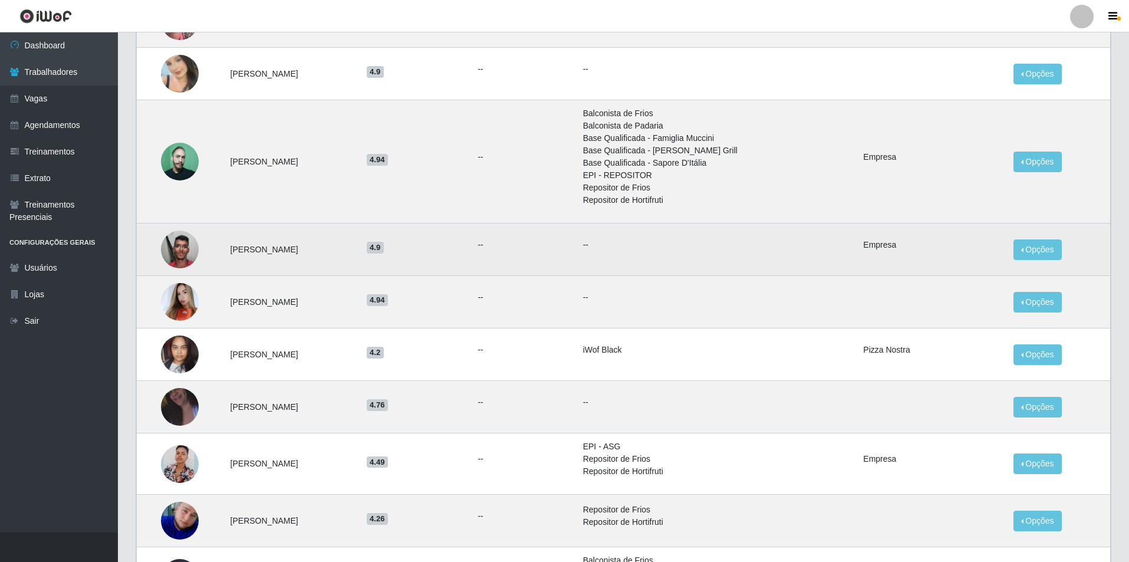
scroll to position [472, 0]
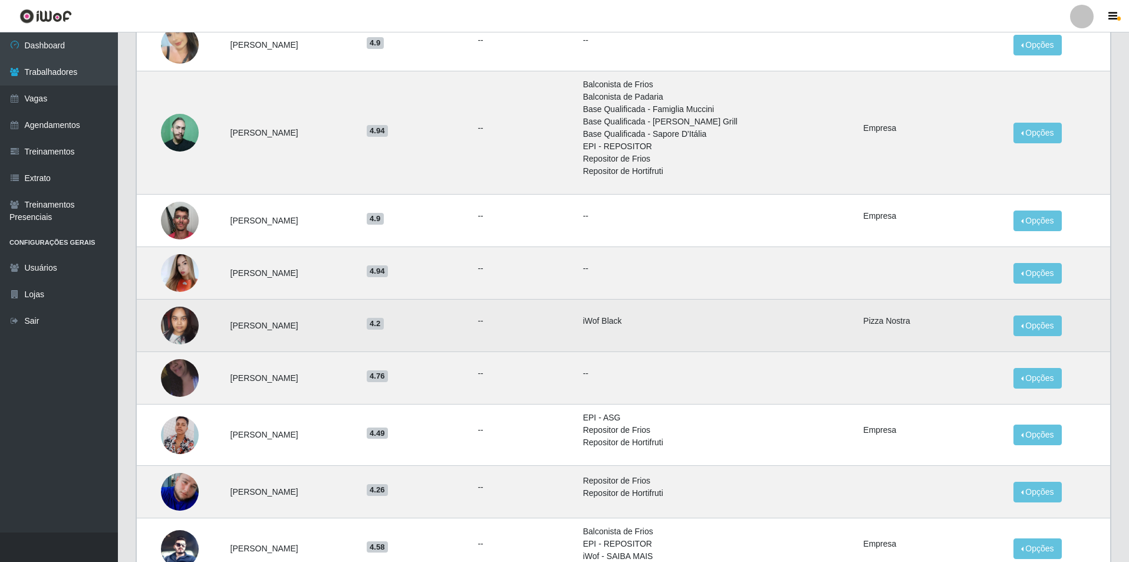
click at [195, 317] on img at bounding box center [180, 325] width 38 height 50
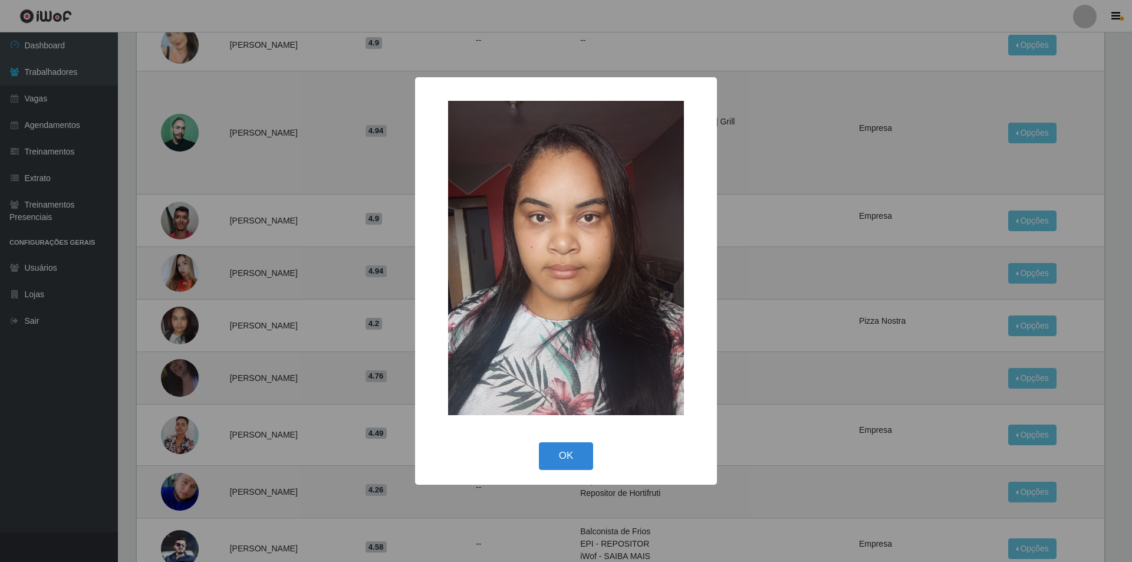
click at [258, 363] on div "× OK Cancel" at bounding box center [566, 281] width 1132 height 562
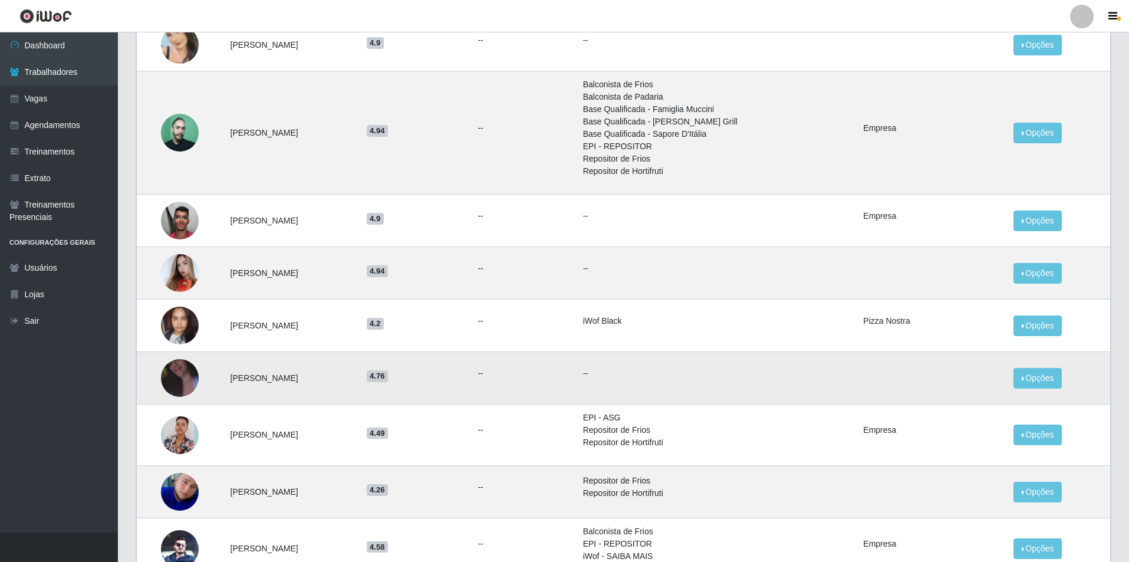
scroll to position [590, 0]
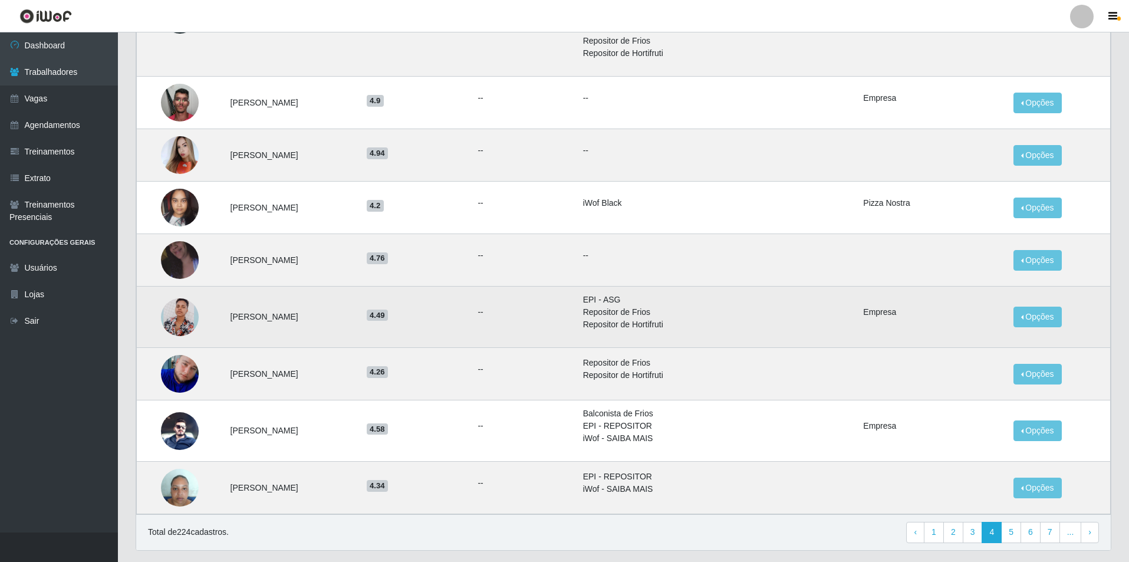
click at [164, 310] on img at bounding box center [180, 317] width 38 height 47
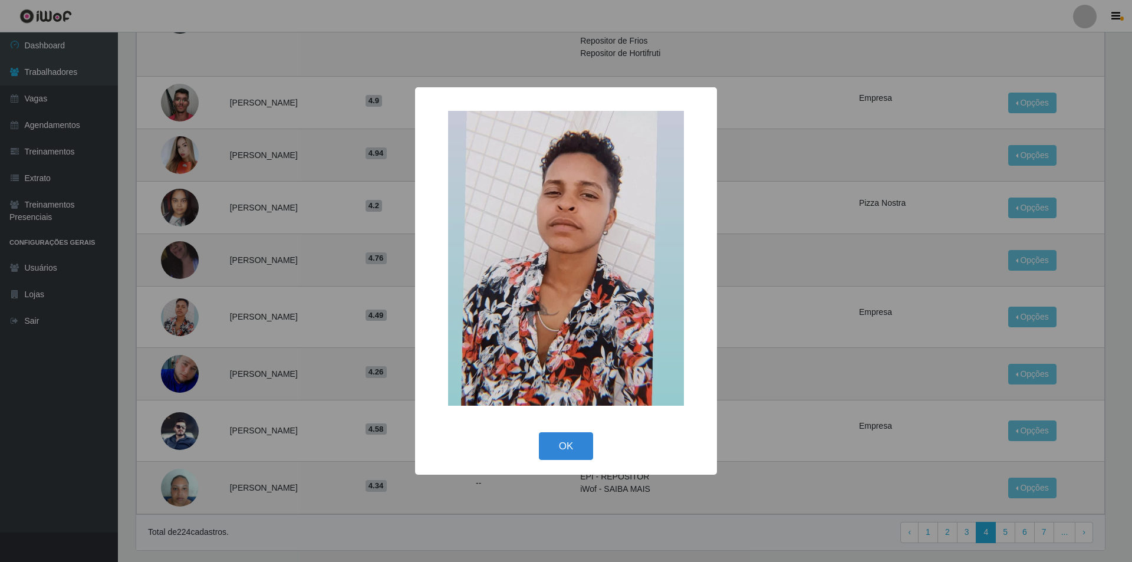
click at [236, 365] on div "× OK Cancel" at bounding box center [566, 281] width 1132 height 562
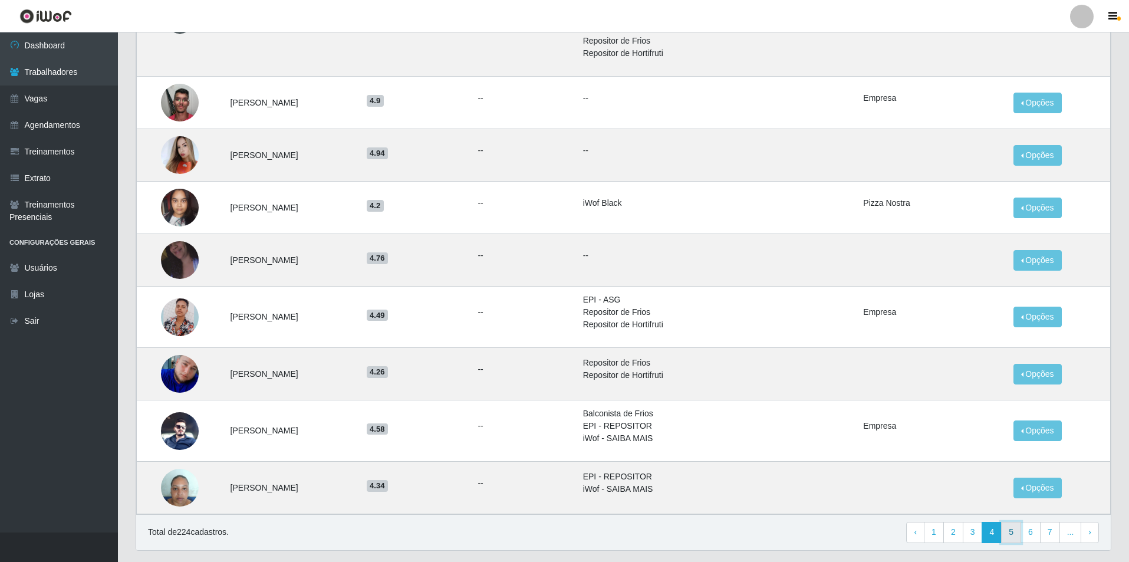
click at [1016, 529] on link "5" at bounding box center [1011, 532] width 20 height 21
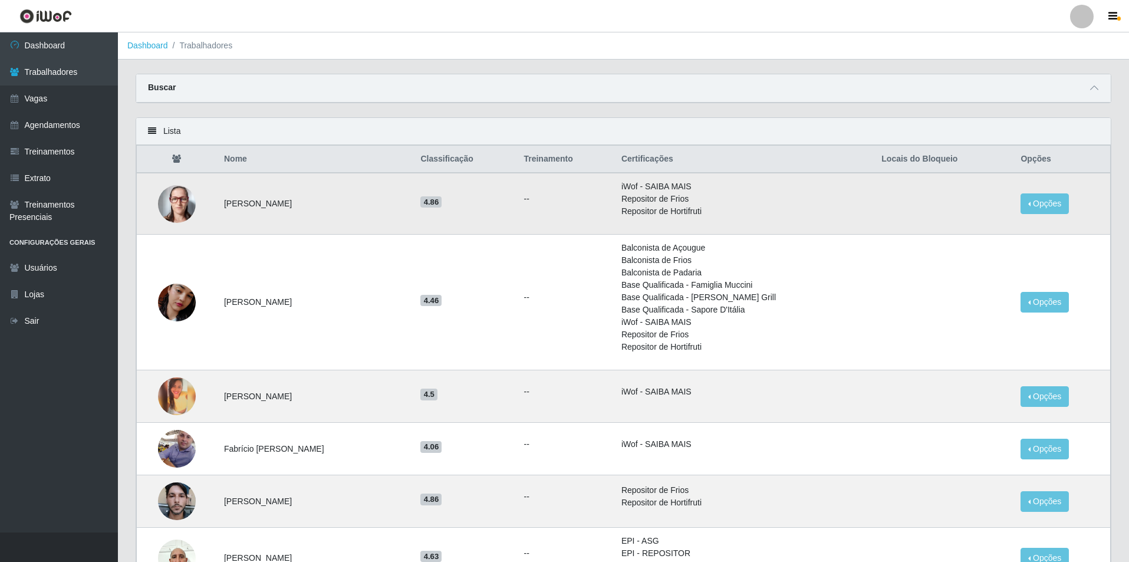
click at [173, 203] on img at bounding box center [177, 204] width 38 height 38
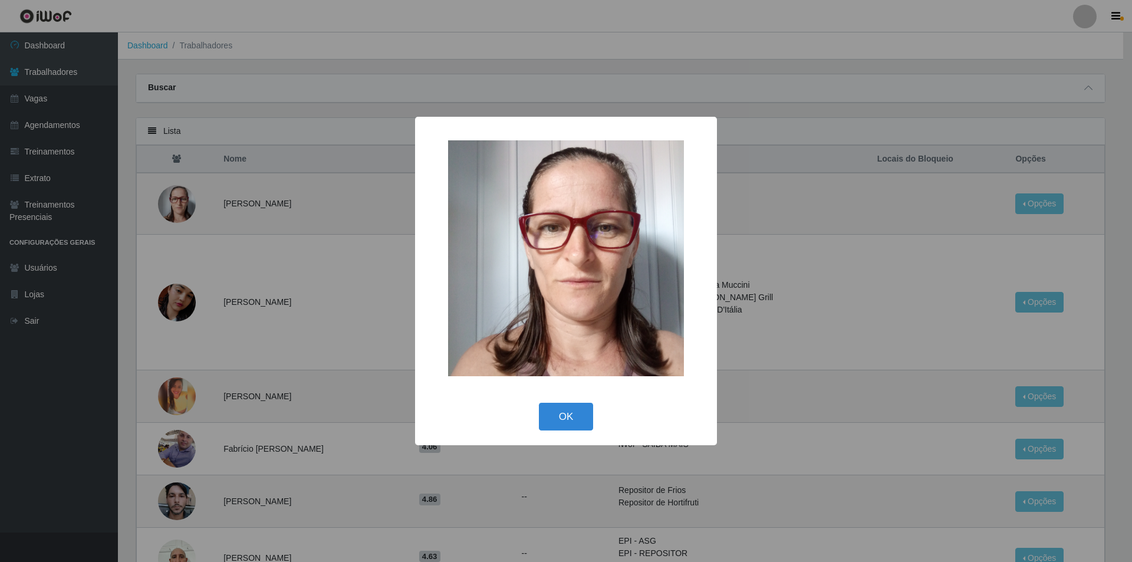
click at [255, 317] on div "× OK Cancel" at bounding box center [566, 281] width 1132 height 562
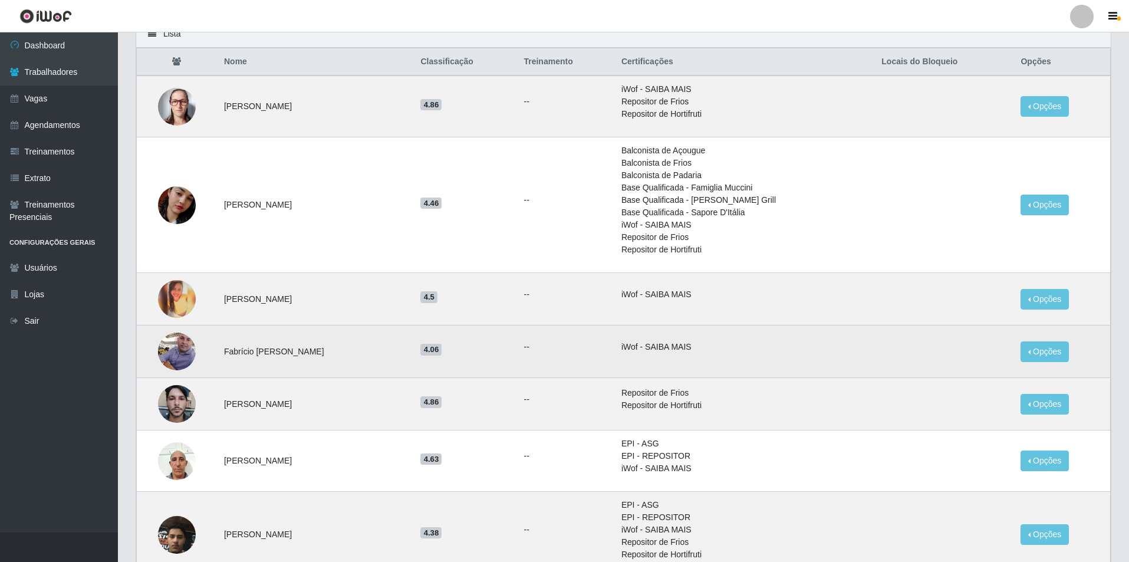
scroll to position [118, 0]
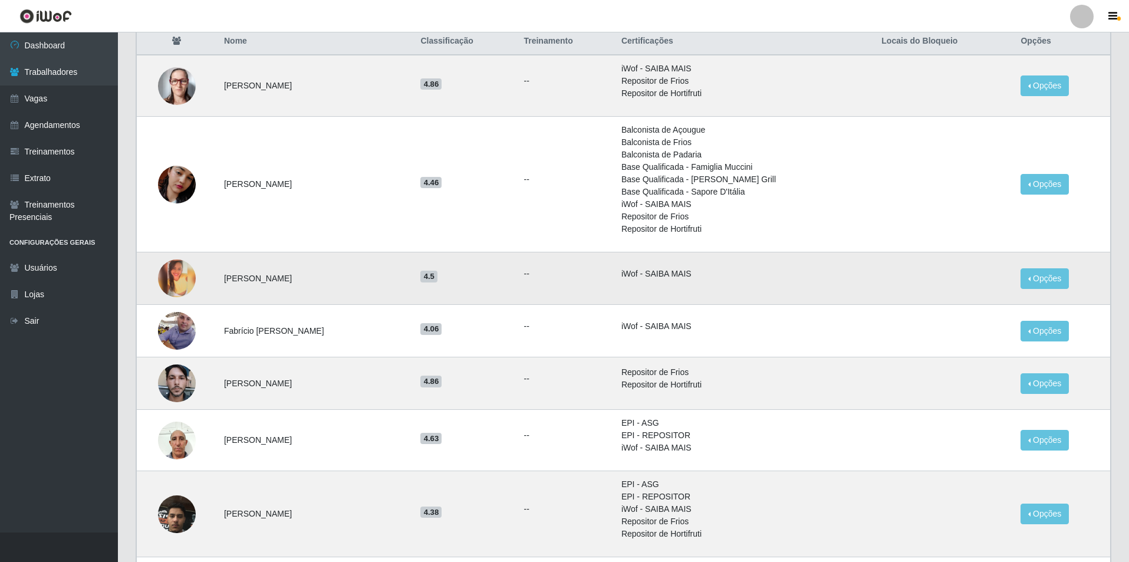
click at [176, 276] on img at bounding box center [177, 278] width 38 height 38
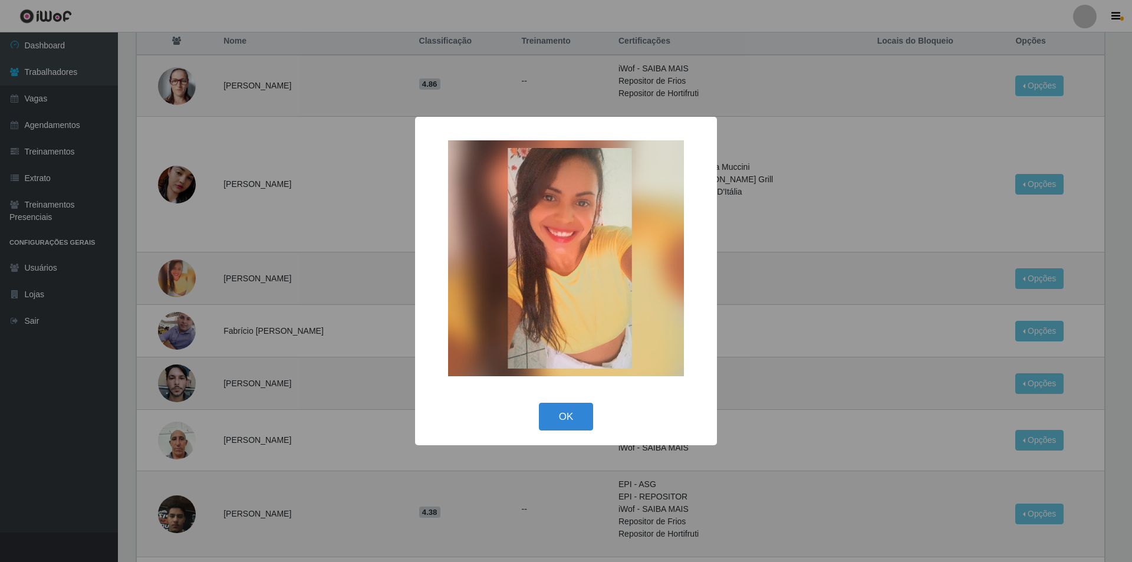
click at [218, 321] on div "× OK Cancel" at bounding box center [566, 281] width 1132 height 562
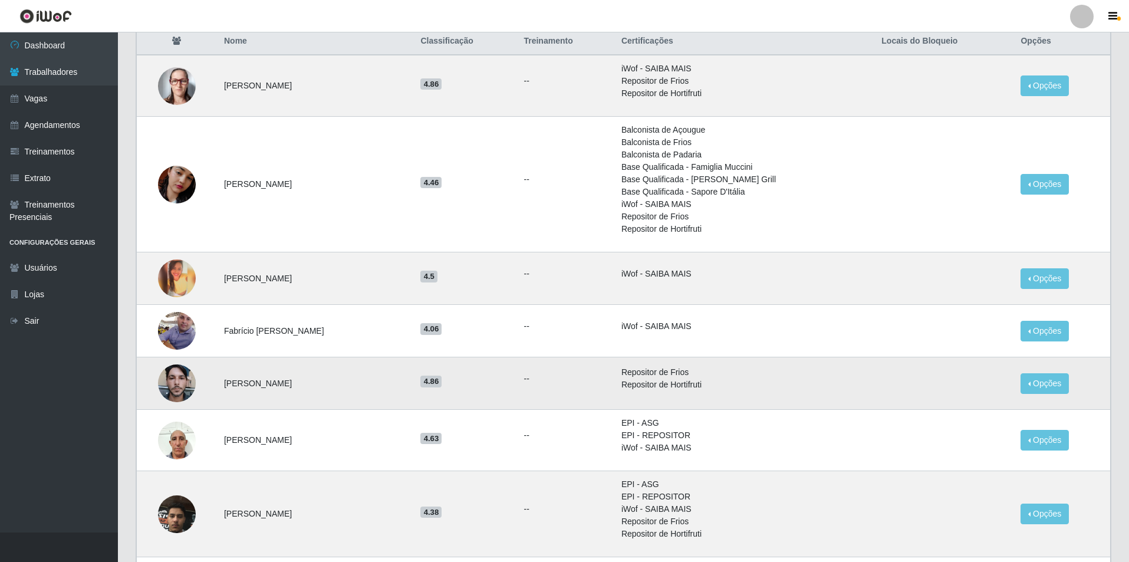
click at [177, 388] on img at bounding box center [177, 383] width 38 height 50
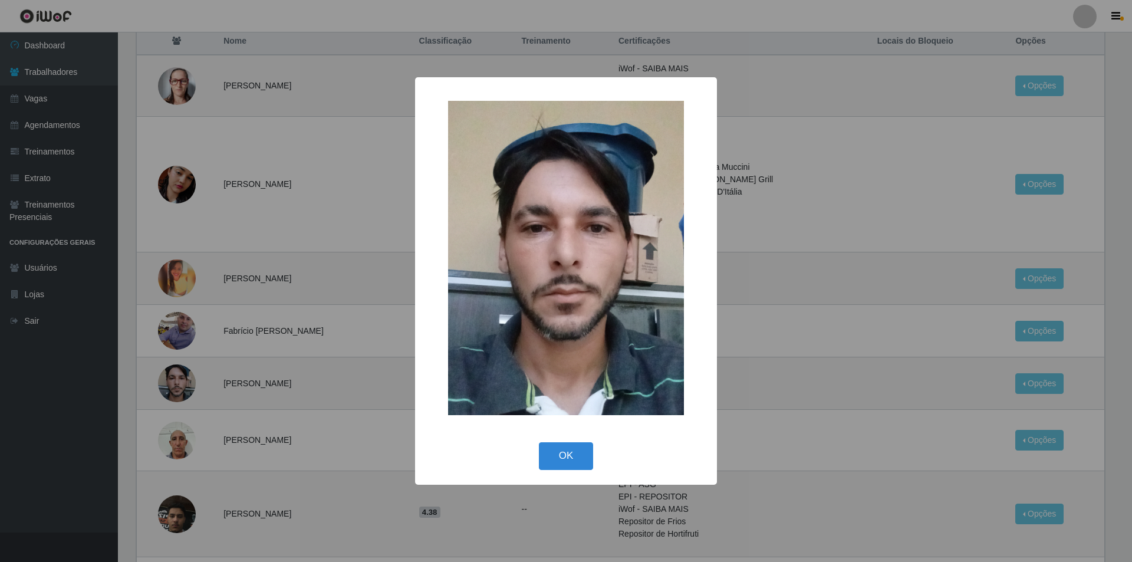
click at [206, 377] on div "× OK Cancel" at bounding box center [566, 281] width 1132 height 562
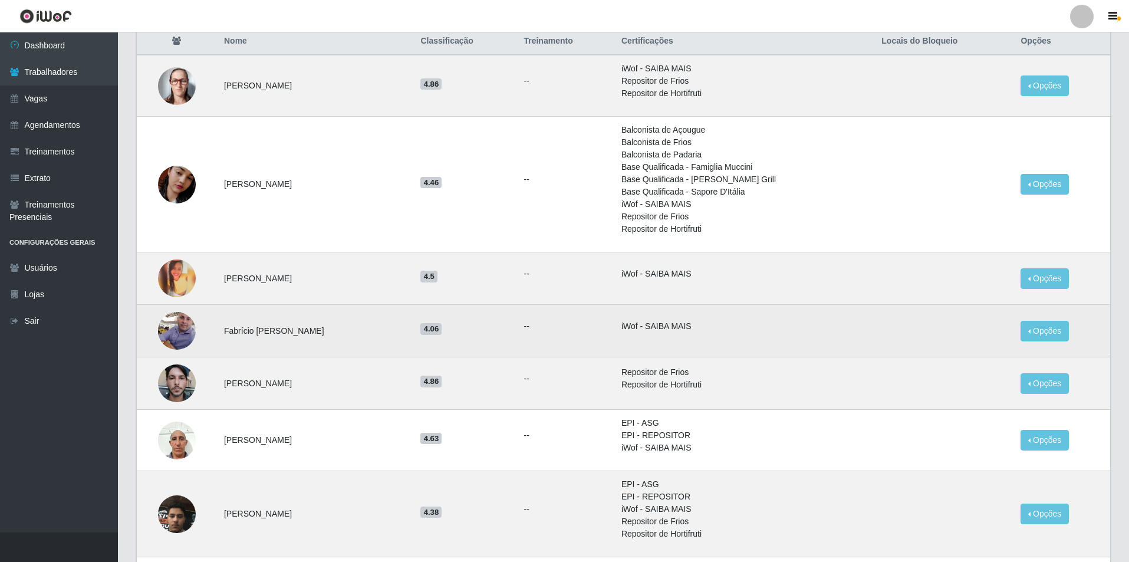
click at [187, 325] on img at bounding box center [177, 330] width 38 height 50
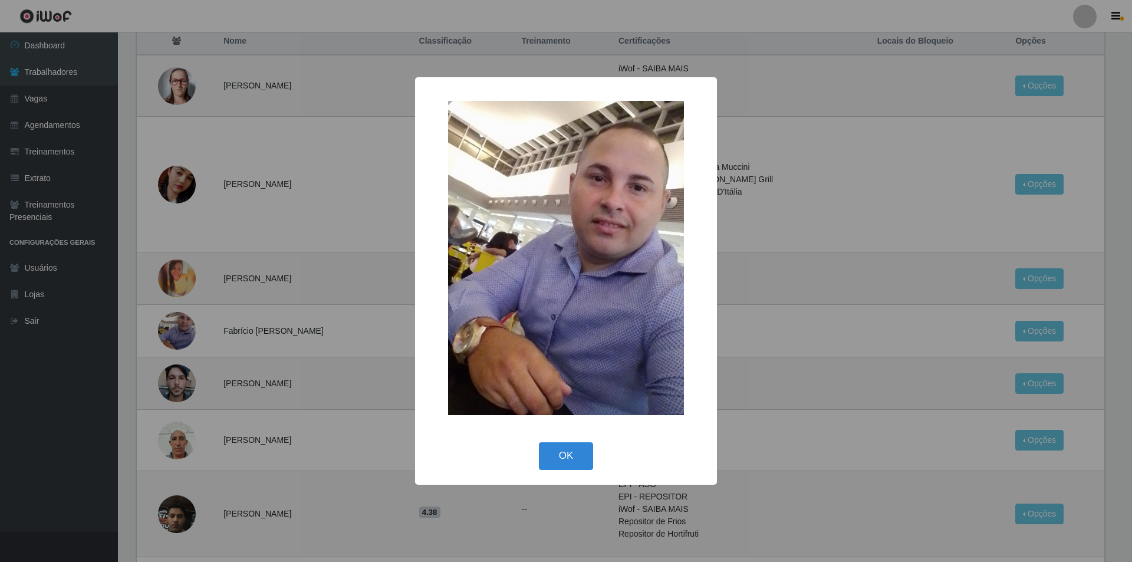
click at [244, 371] on div "× OK Cancel" at bounding box center [566, 281] width 1132 height 562
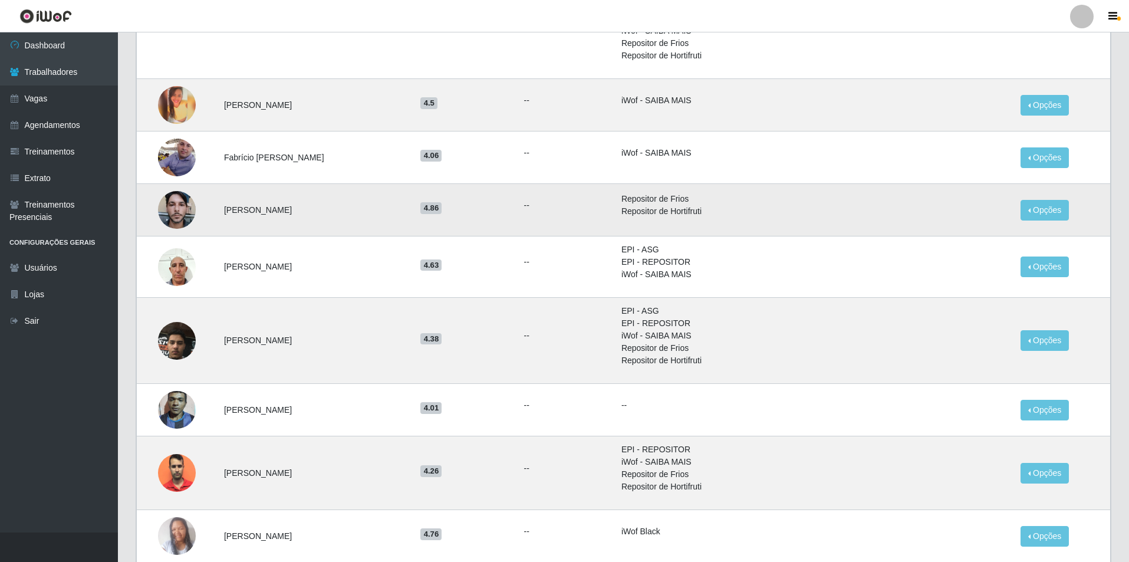
scroll to position [295, 0]
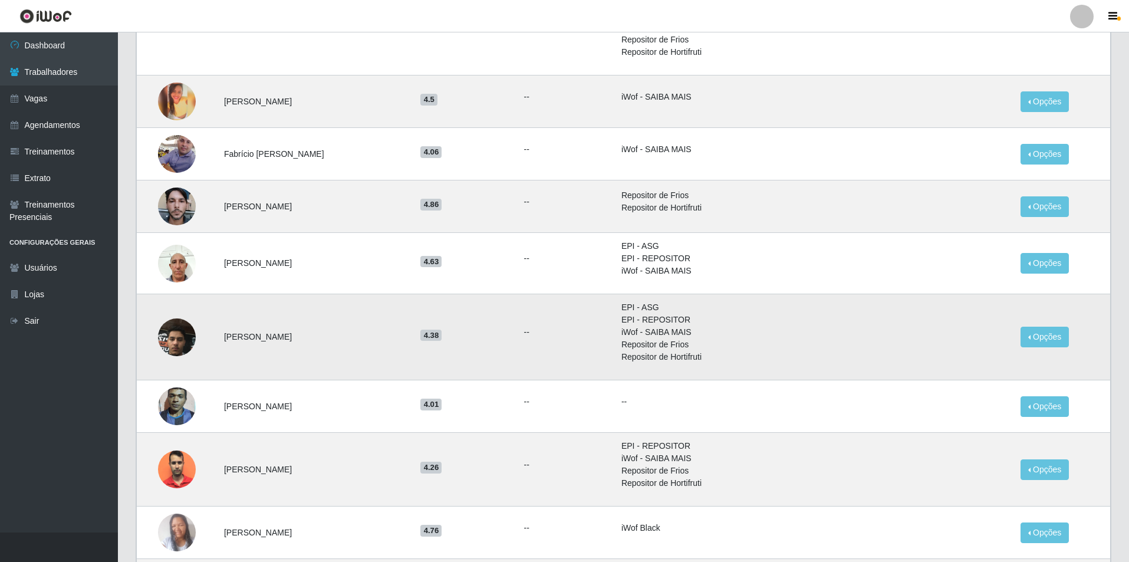
click at [185, 343] on img at bounding box center [177, 337] width 38 height 50
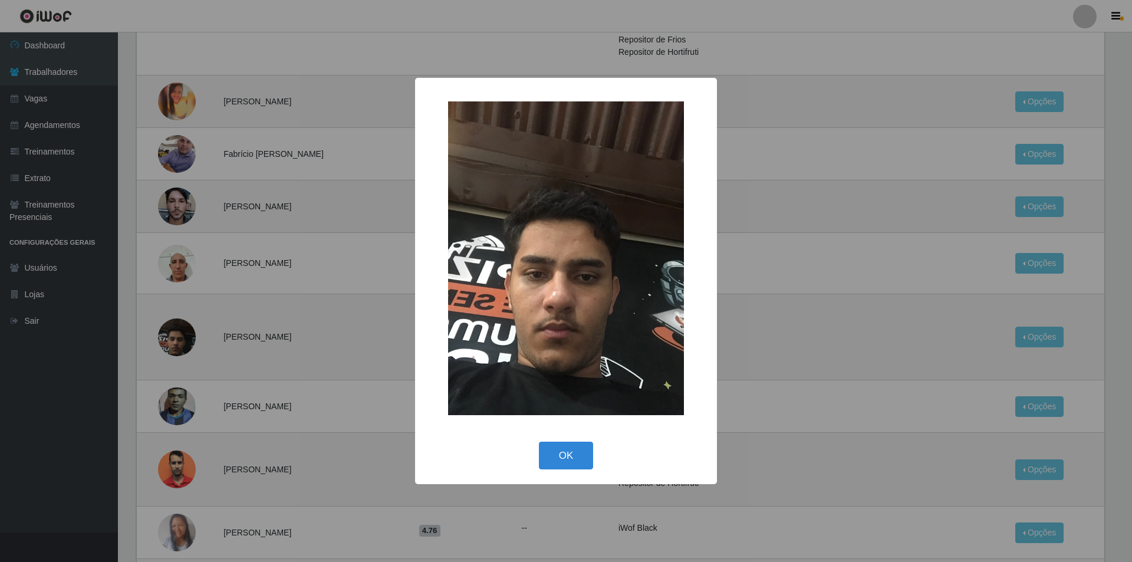
click at [239, 373] on div "× OK Cancel" at bounding box center [566, 281] width 1132 height 562
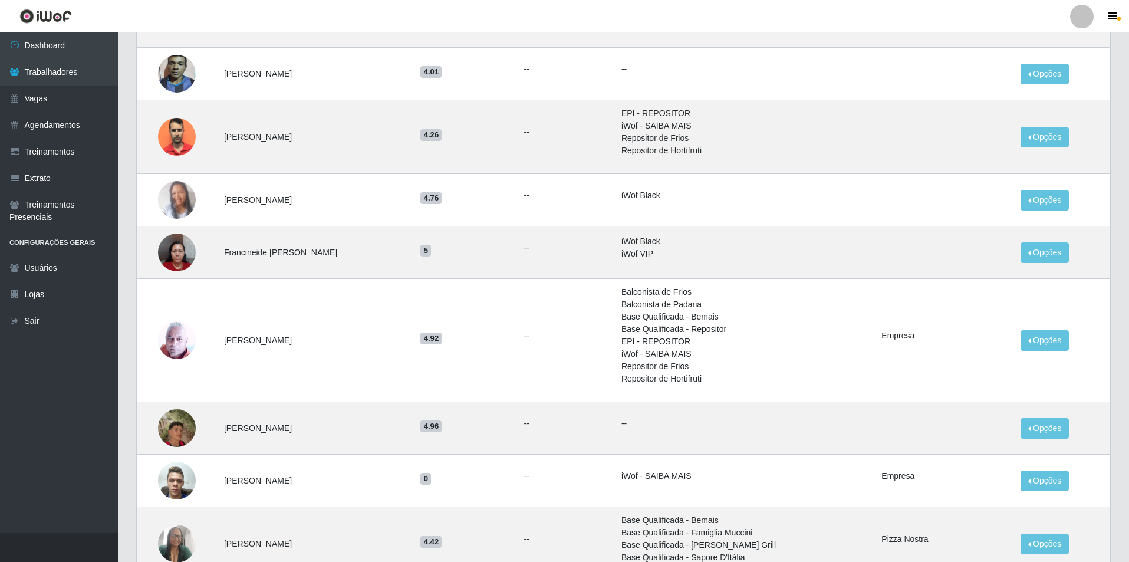
scroll to position [707, 0]
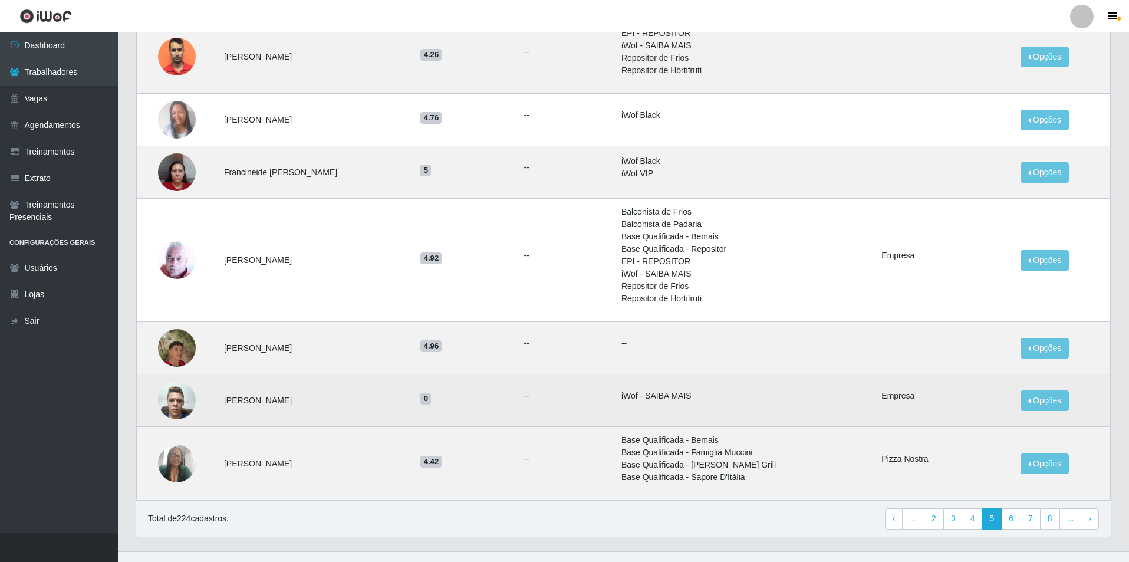
click at [189, 407] on img at bounding box center [177, 400] width 38 height 50
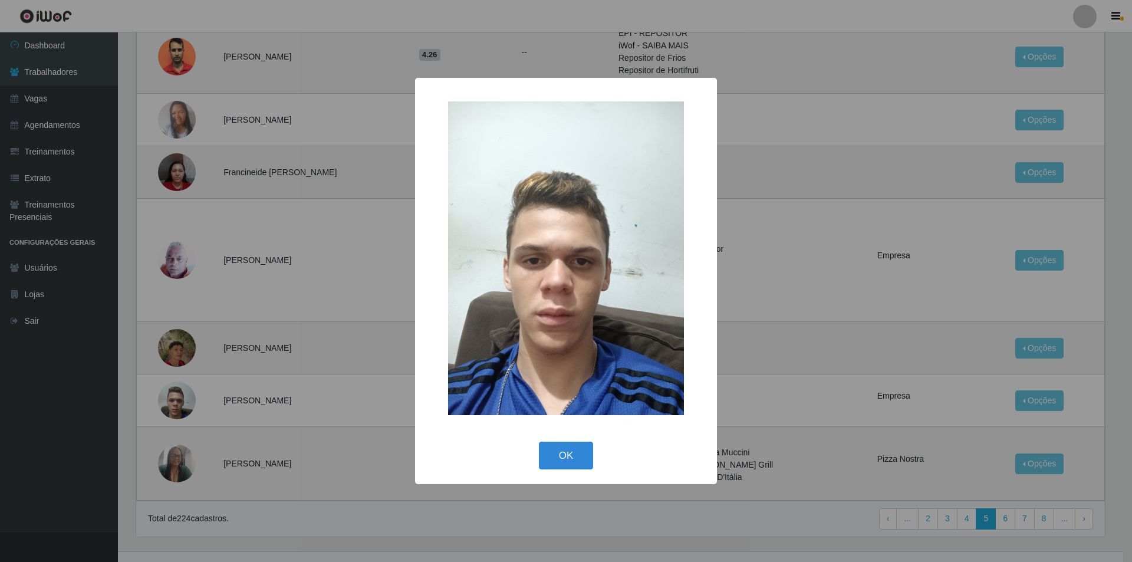
click at [190, 453] on div "× OK Cancel" at bounding box center [566, 281] width 1132 height 562
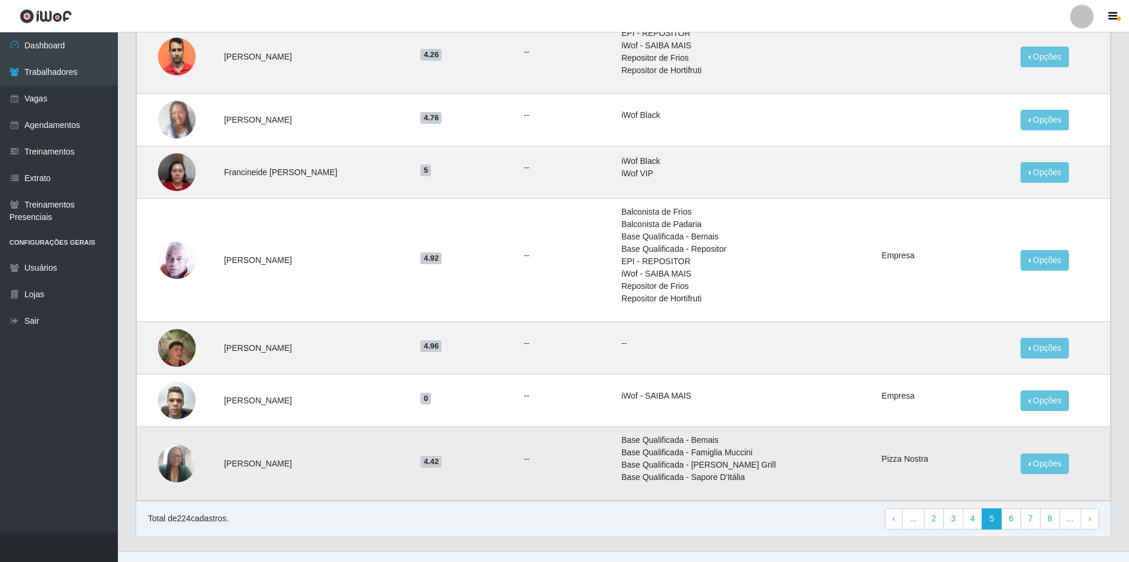
click at [188, 469] on img at bounding box center [177, 463] width 38 height 50
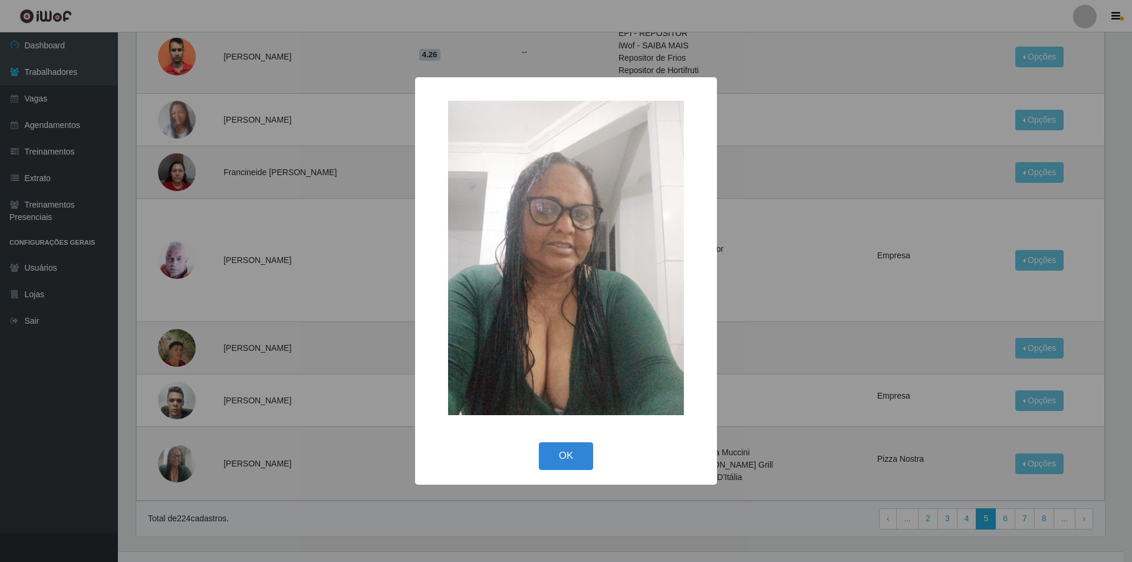
click at [293, 480] on div "× OK Cancel" at bounding box center [566, 281] width 1132 height 562
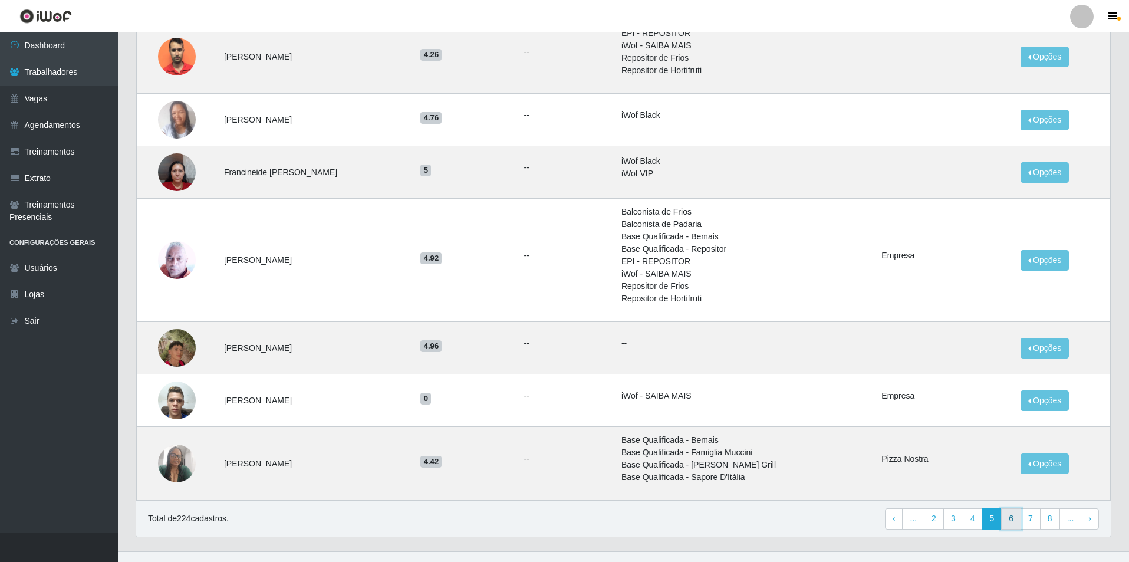
click at [1019, 521] on link "6" at bounding box center [1011, 518] width 20 height 21
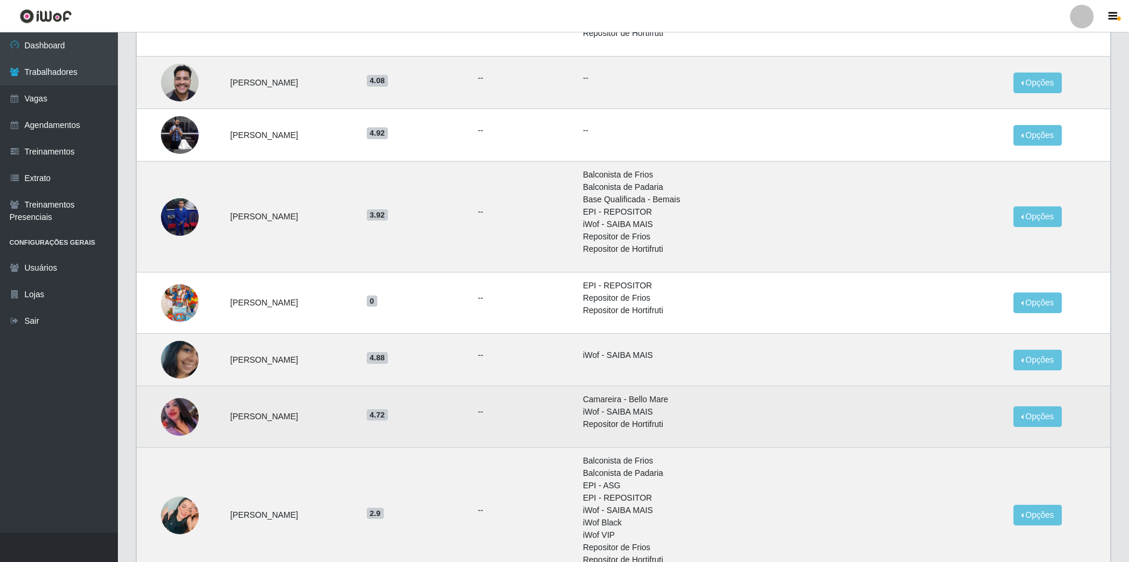
scroll to position [354, 0]
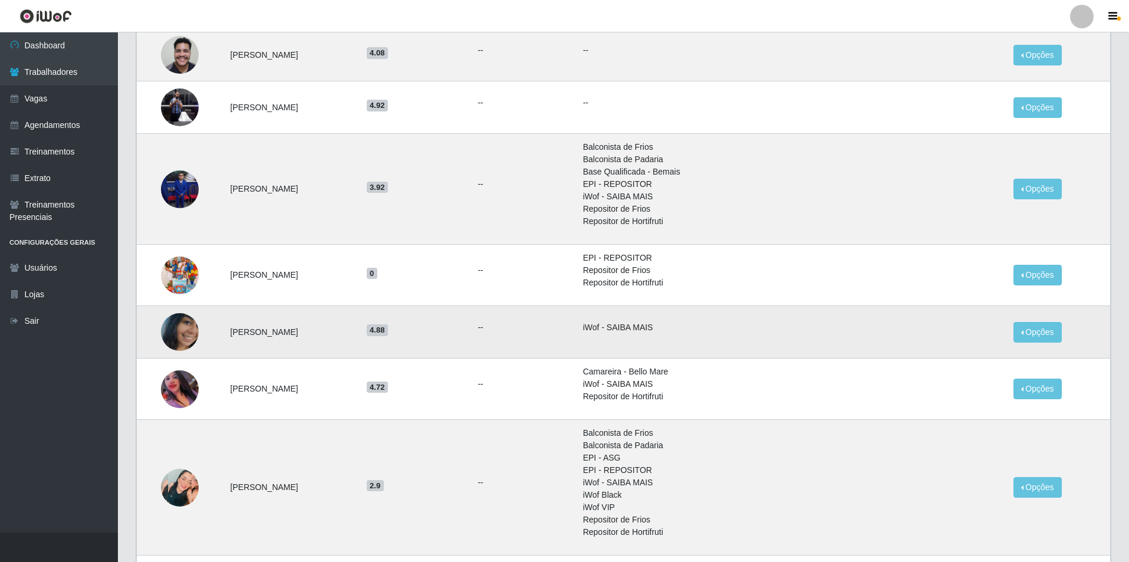
click at [172, 330] on img at bounding box center [180, 332] width 38 height 38
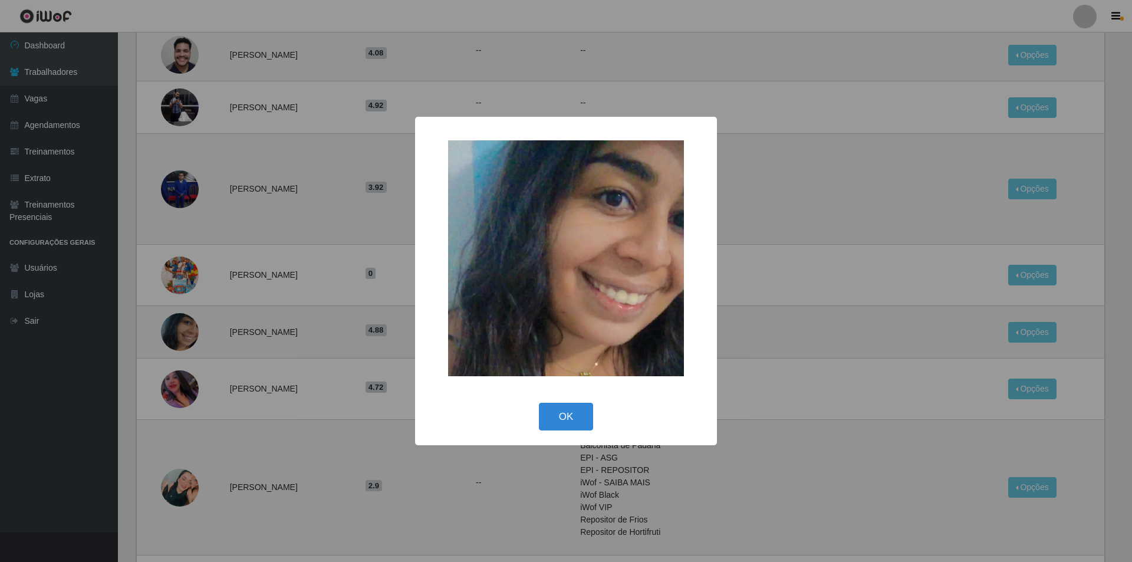
click at [216, 243] on div "× OK Cancel" at bounding box center [566, 281] width 1132 height 562
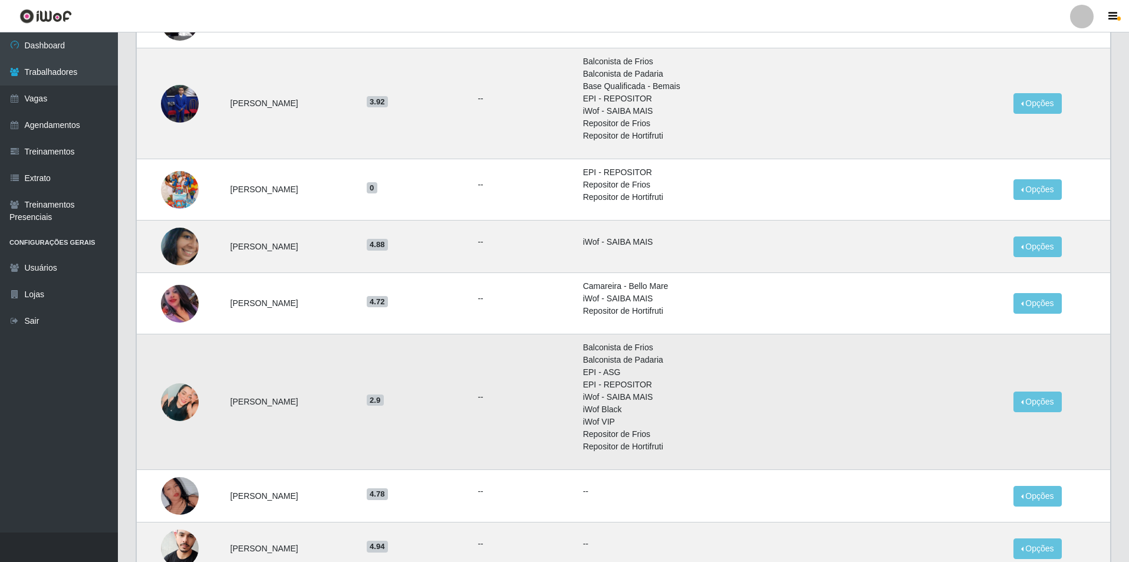
scroll to position [472, 0]
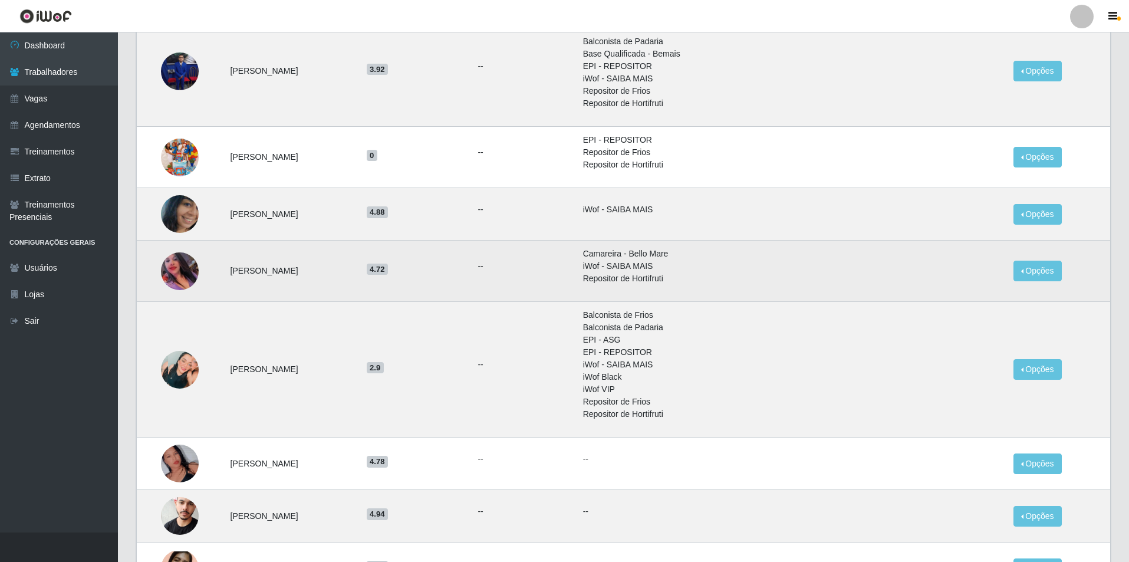
click at [180, 275] on img at bounding box center [180, 271] width 38 height 38
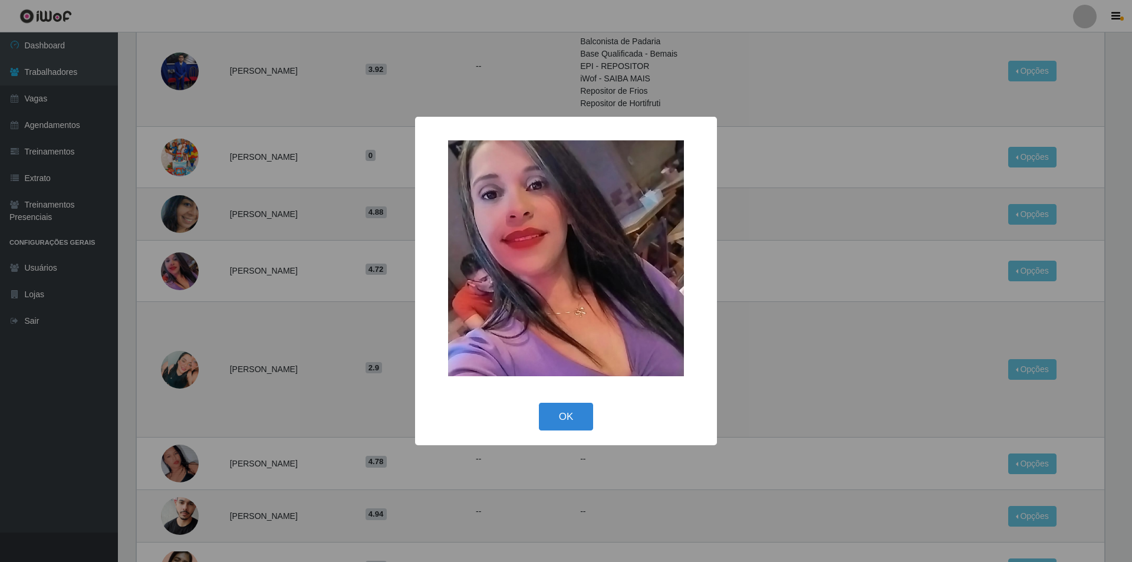
click at [236, 285] on div "× OK Cancel" at bounding box center [566, 281] width 1132 height 562
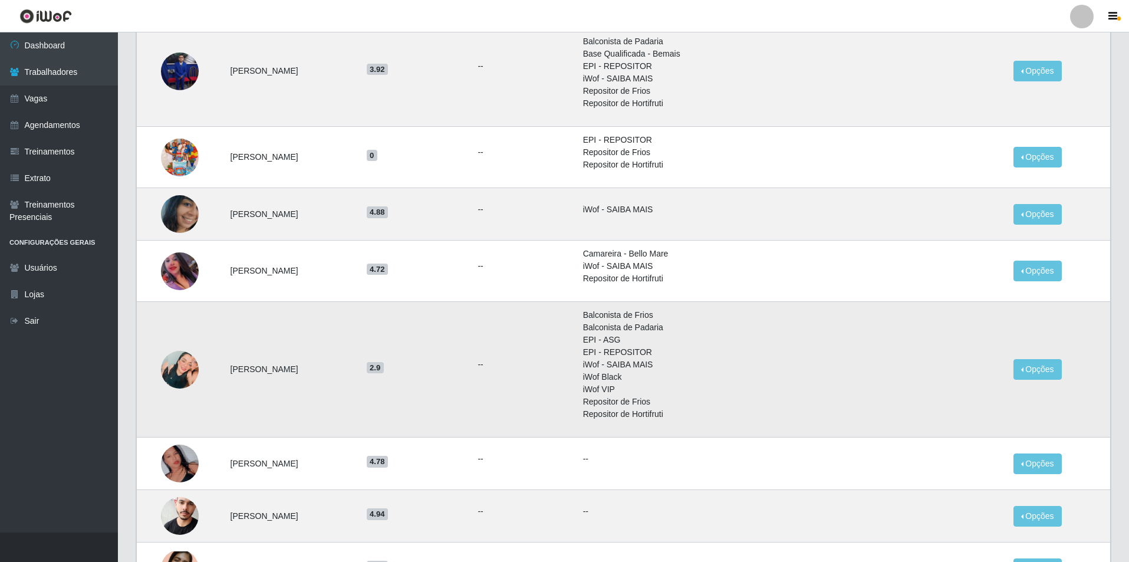
click at [190, 362] on img at bounding box center [180, 370] width 38 height 38
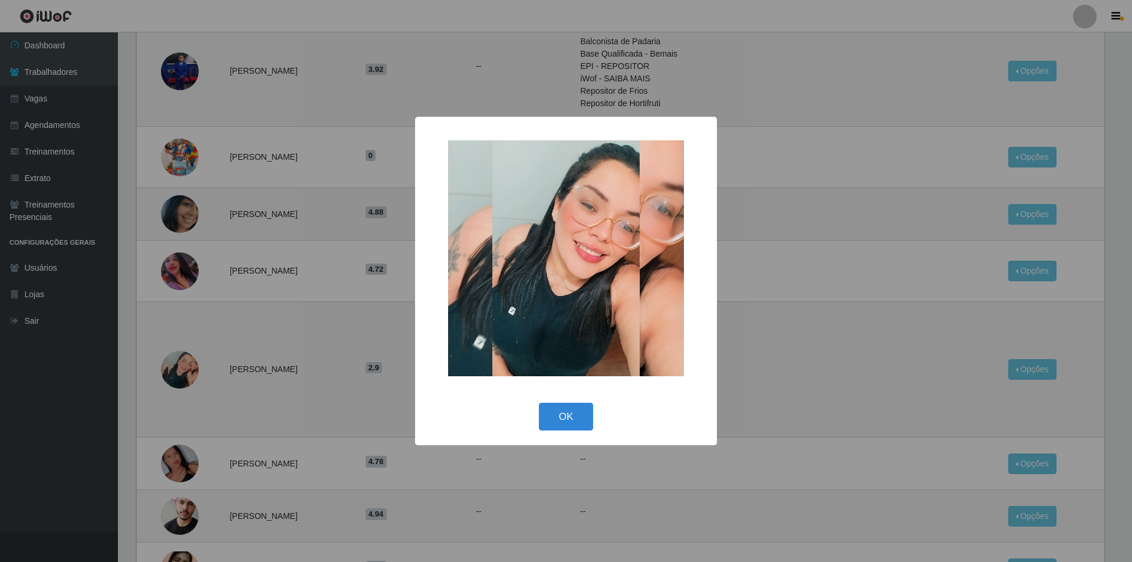
click at [223, 343] on div "× OK Cancel" at bounding box center [566, 281] width 1132 height 562
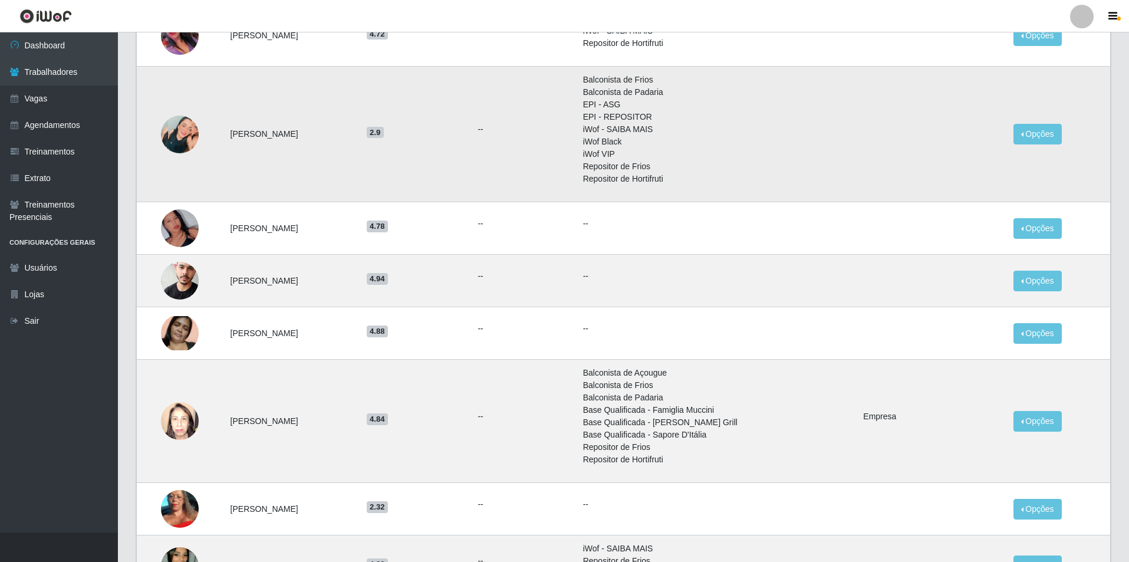
scroll to position [707, 0]
click at [177, 286] on img at bounding box center [180, 279] width 38 height 57
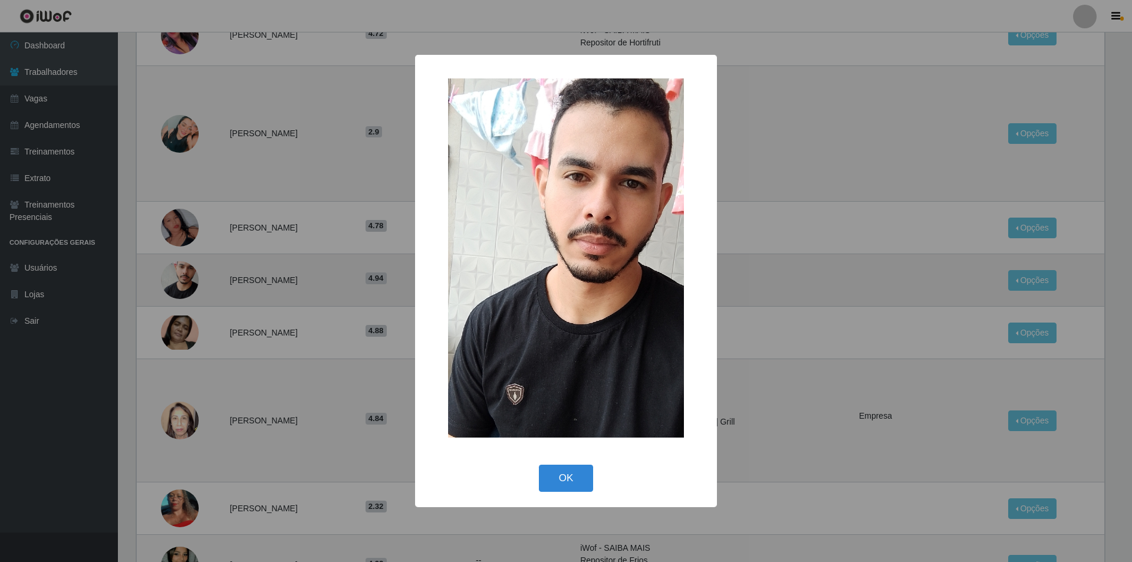
click at [177, 286] on div "× OK Cancel" at bounding box center [566, 281] width 1132 height 562
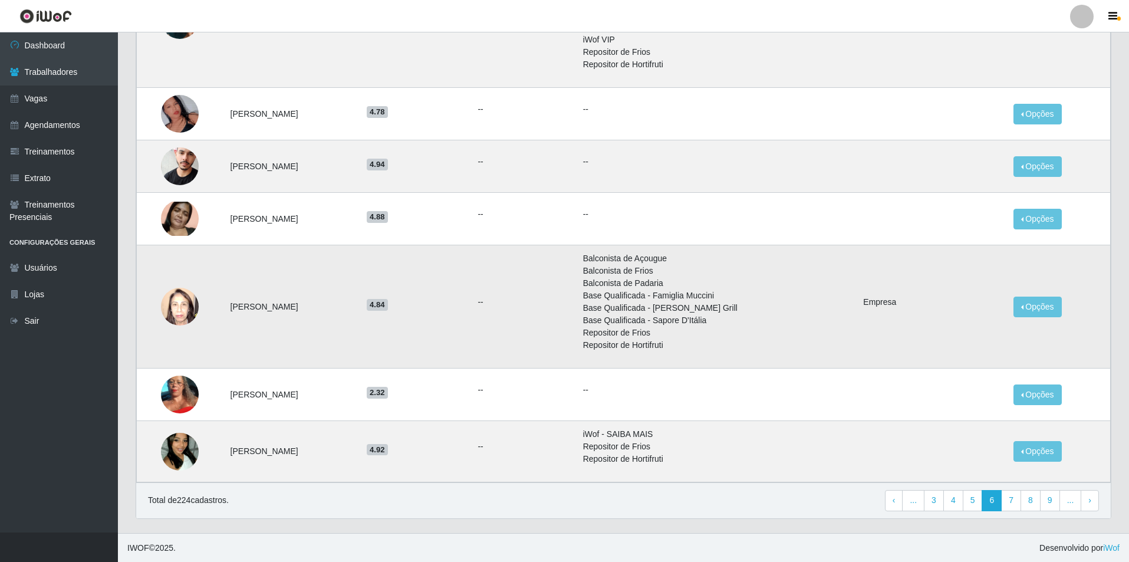
scroll to position [822, 0]
click at [180, 449] on img at bounding box center [180, 450] width 38 height 67
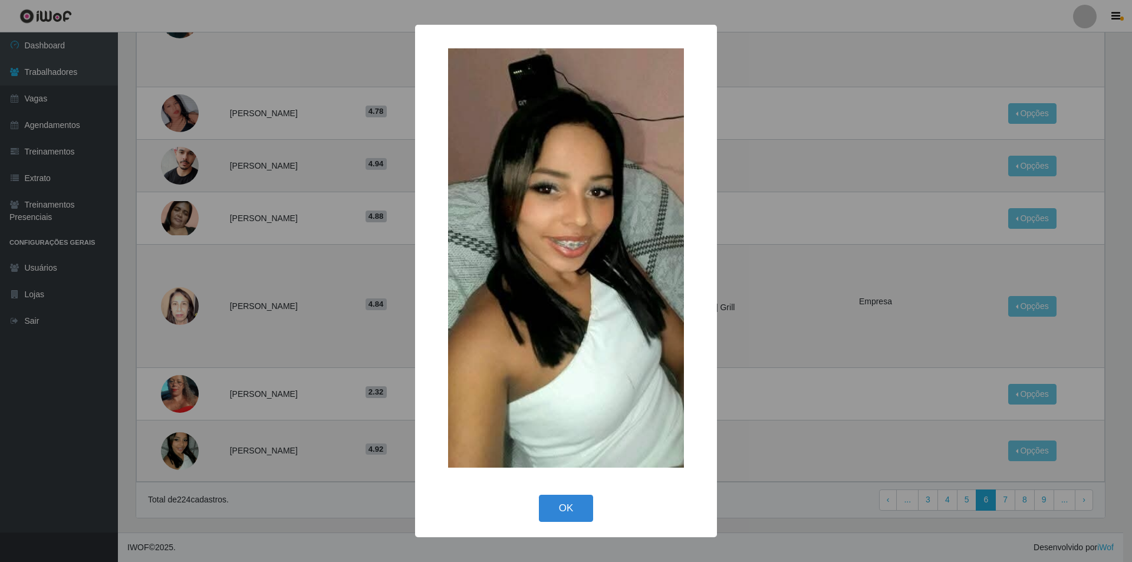
click at [224, 349] on div "× OK Cancel" at bounding box center [566, 281] width 1132 height 562
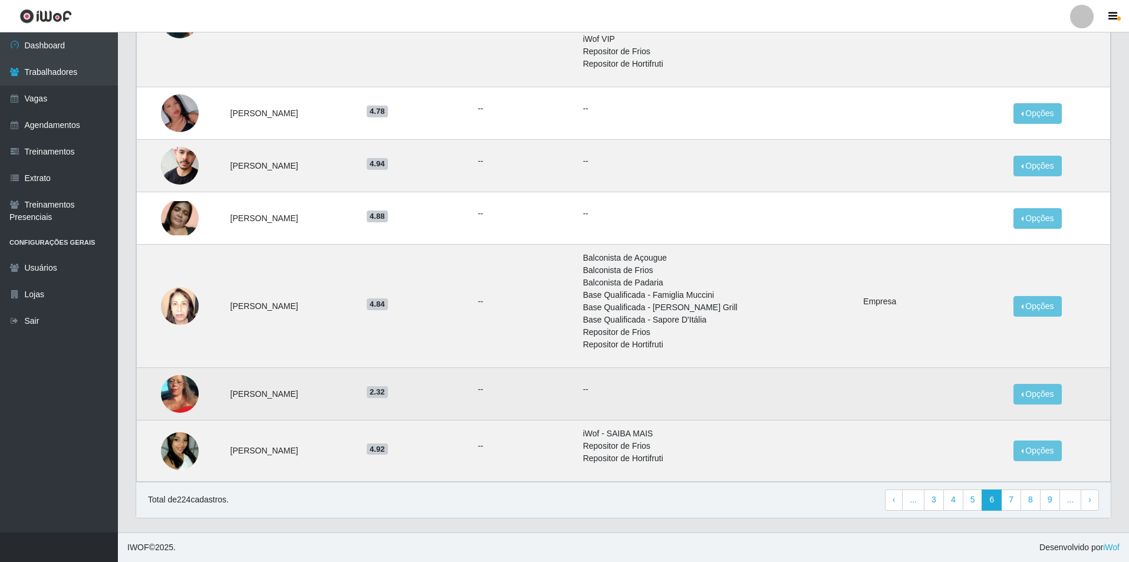
click at [174, 400] on img at bounding box center [180, 394] width 38 height 84
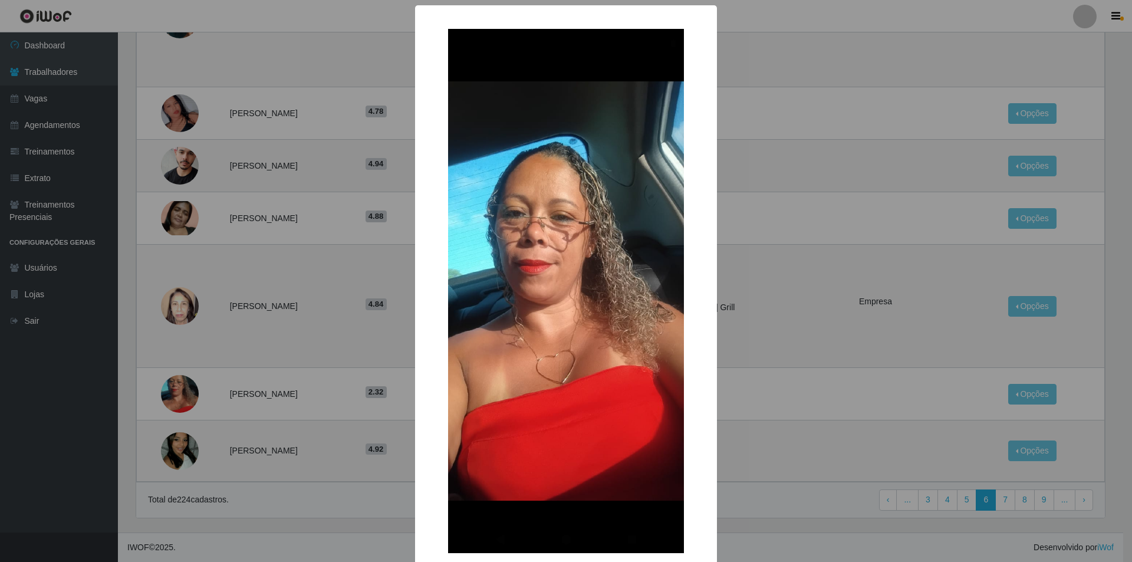
click at [222, 392] on div "× OK Cancel" at bounding box center [566, 281] width 1132 height 562
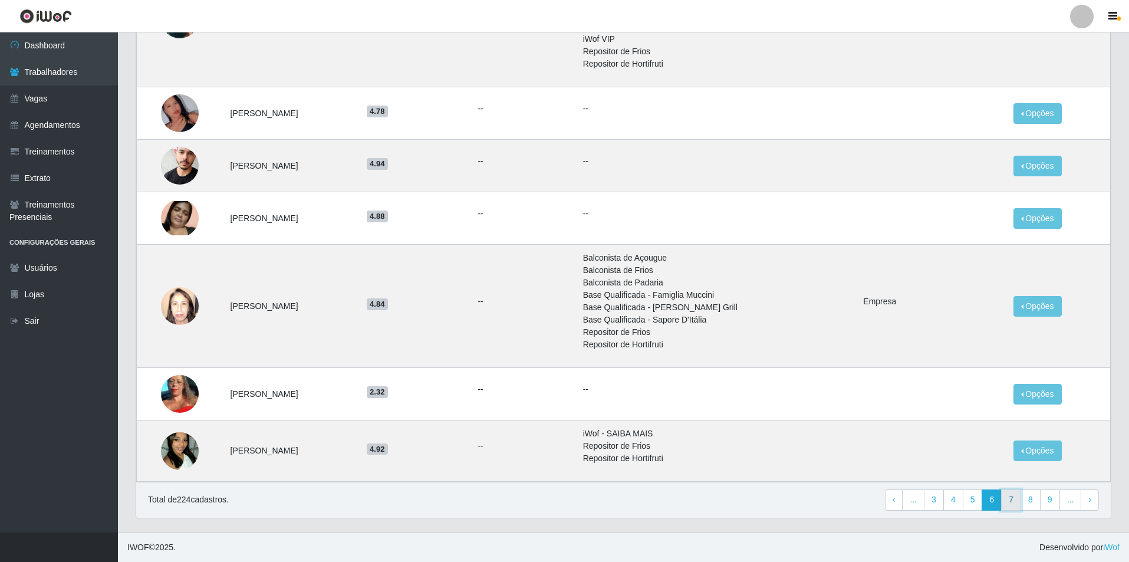
click at [1018, 496] on link "7" at bounding box center [1011, 499] width 20 height 21
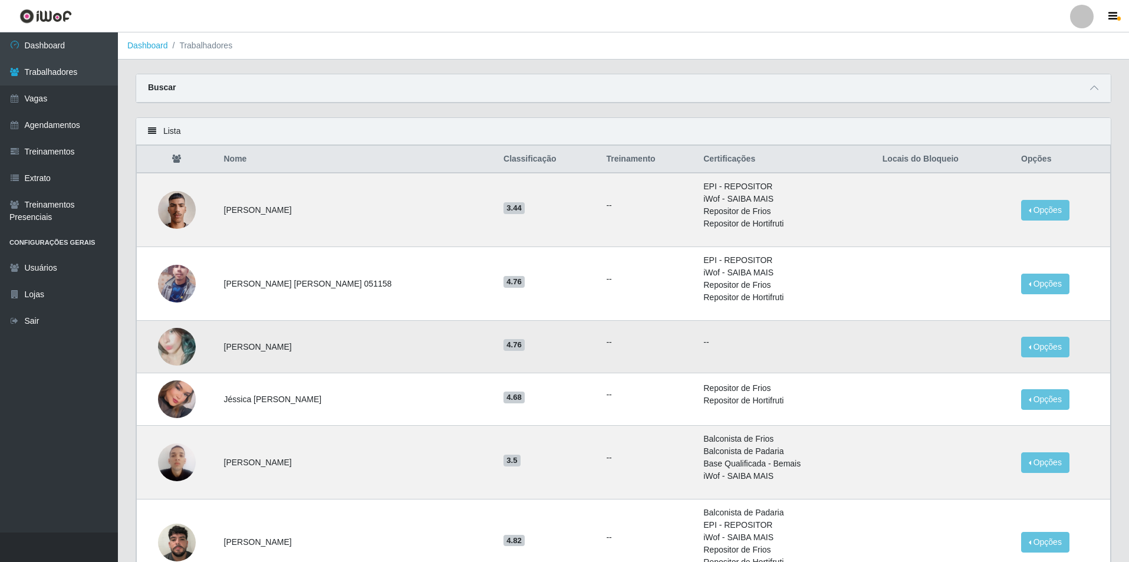
click at [180, 350] on img at bounding box center [177, 346] width 38 height 67
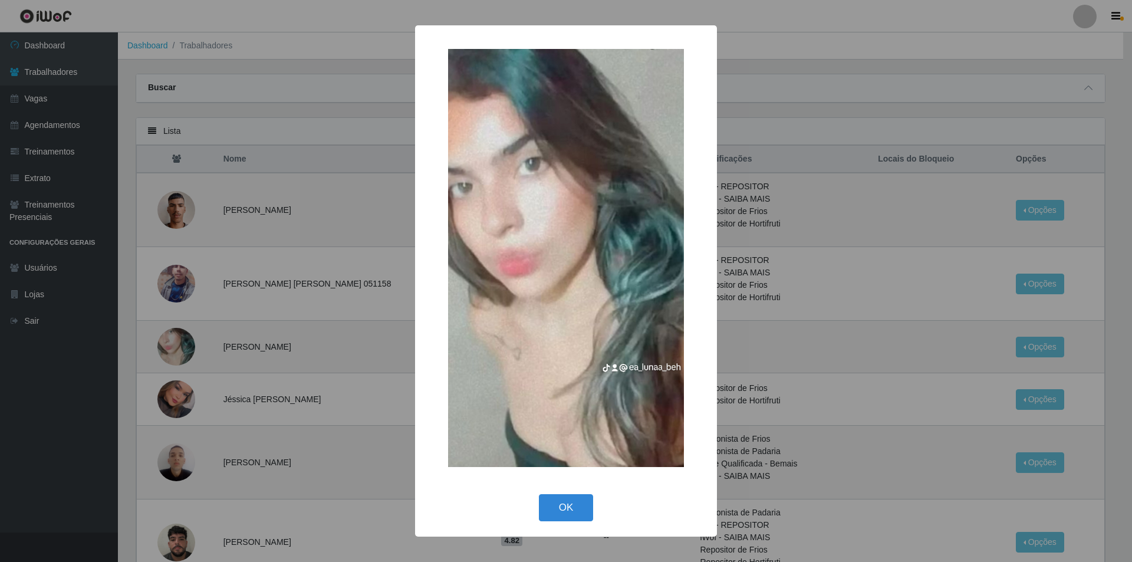
click at [201, 283] on div "× OK Cancel" at bounding box center [566, 281] width 1132 height 562
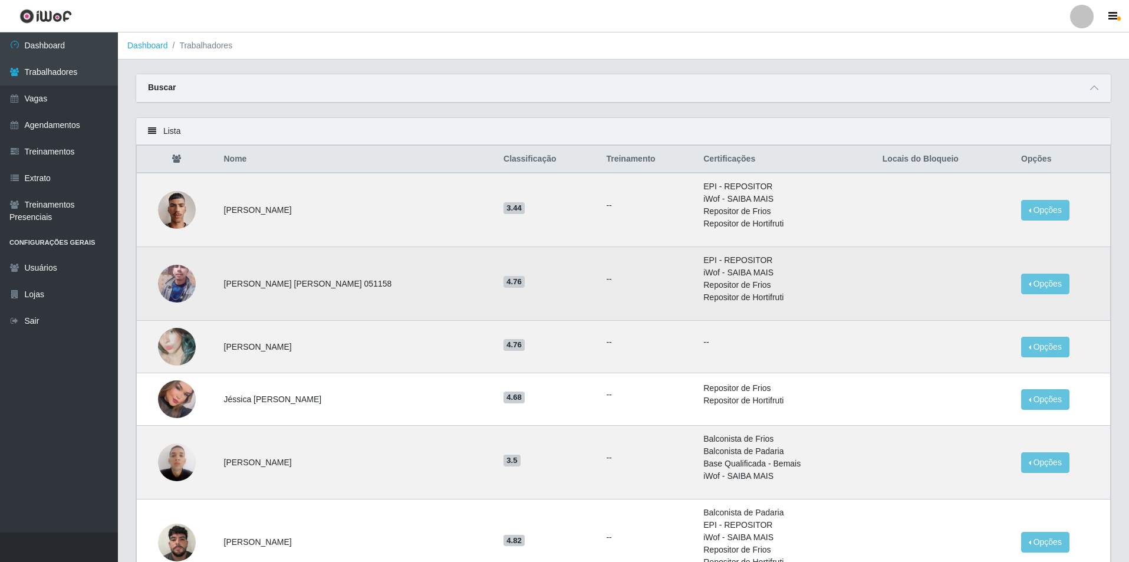
click at [183, 281] on img at bounding box center [177, 283] width 38 height 67
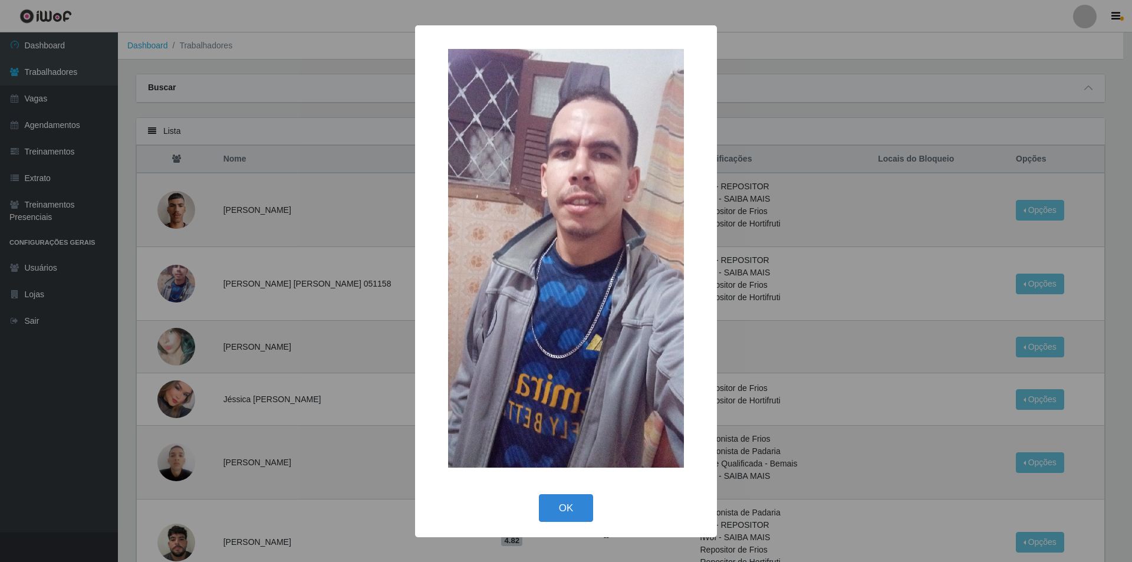
click at [230, 274] on div "× OK Cancel" at bounding box center [566, 281] width 1132 height 562
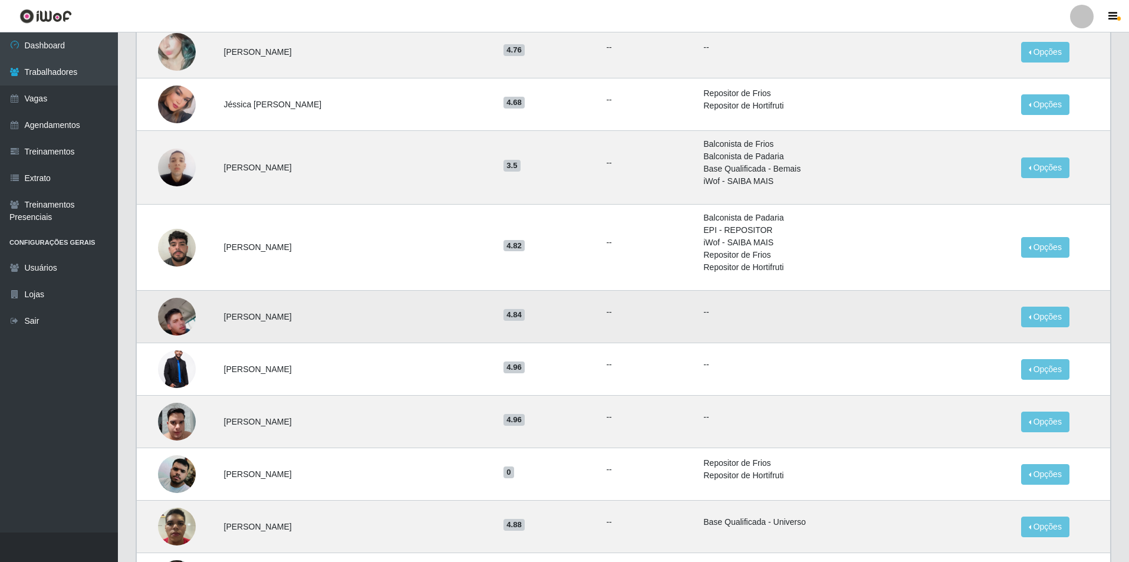
scroll to position [354, 0]
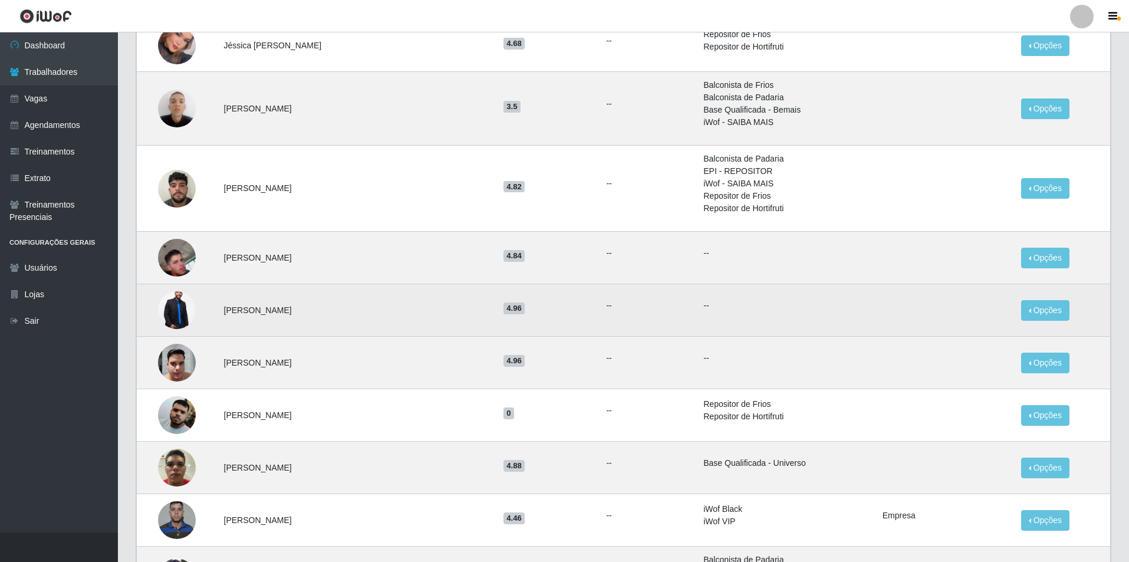
click at [187, 322] on img at bounding box center [177, 310] width 38 height 57
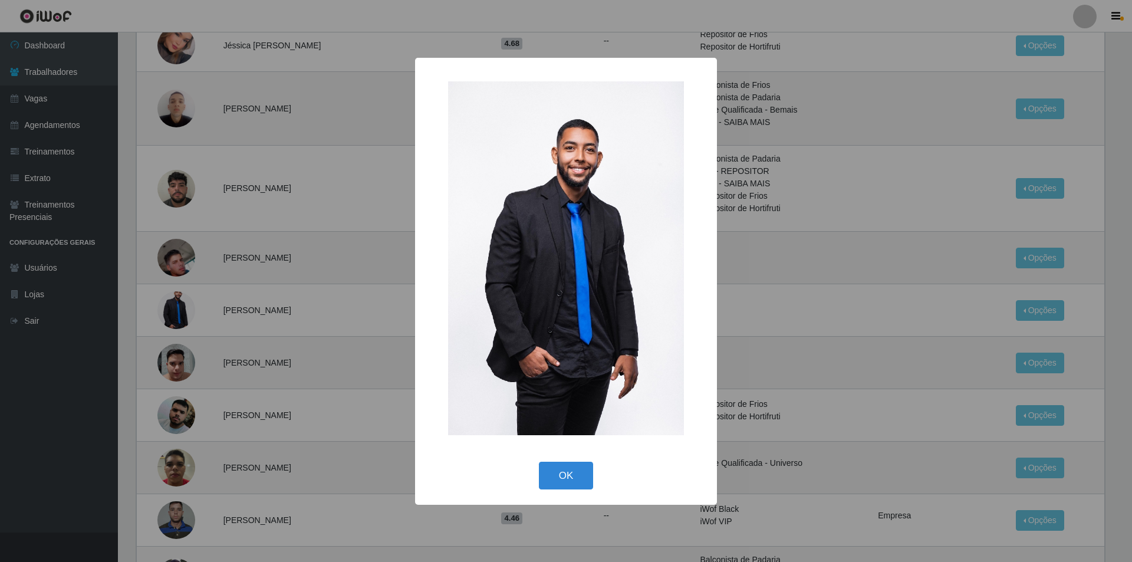
click at [190, 320] on div "× OK Cancel" at bounding box center [566, 281] width 1132 height 562
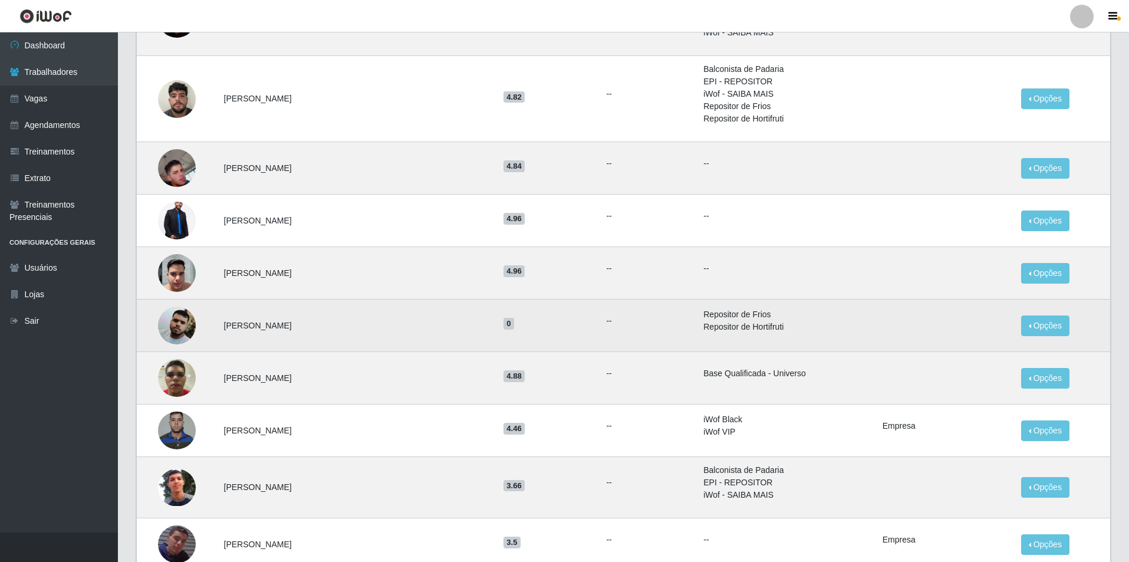
scroll to position [472, 0]
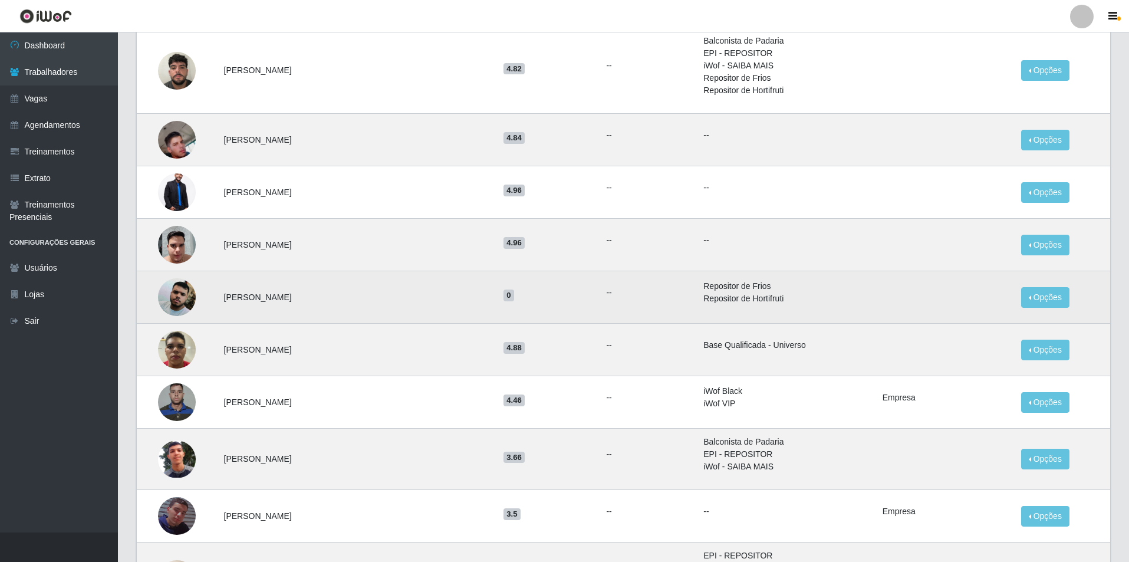
click at [192, 295] on img at bounding box center [177, 297] width 38 height 67
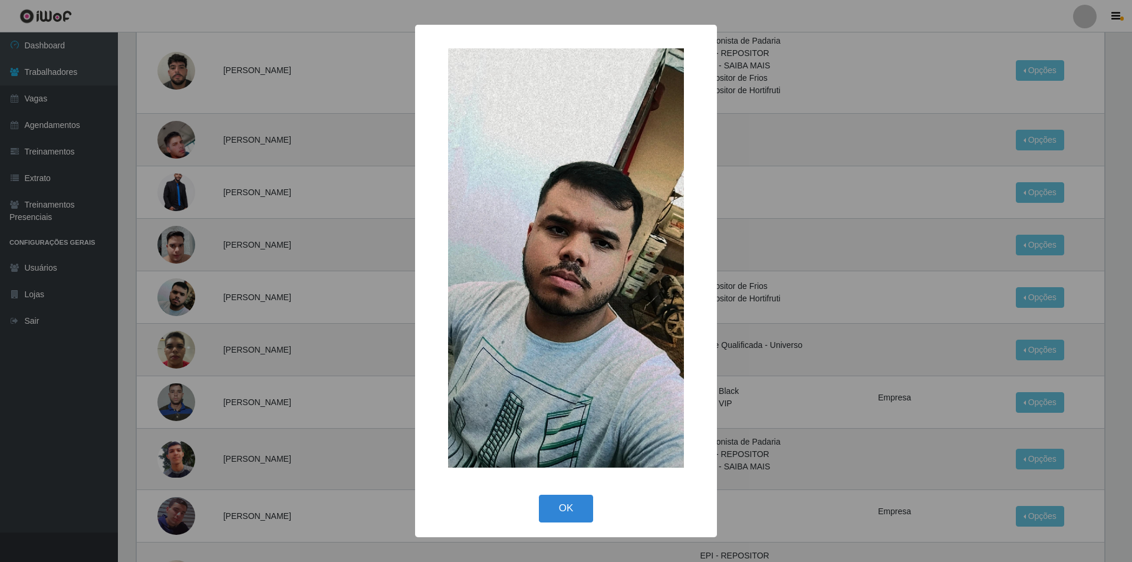
click at [219, 329] on div "× OK Cancel" at bounding box center [566, 281] width 1132 height 562
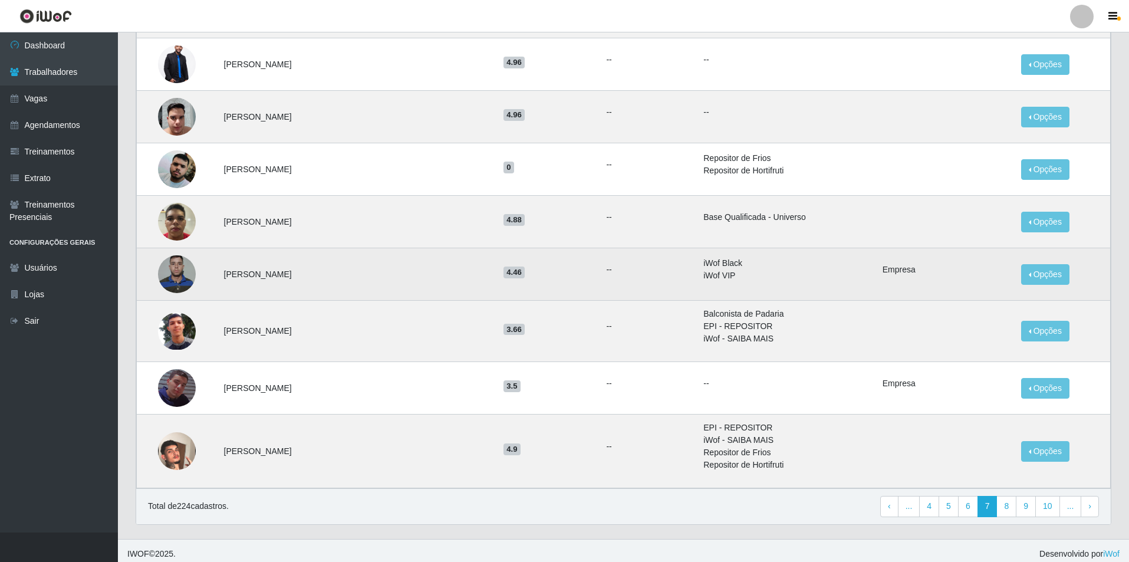
scroll to position [607, 0]
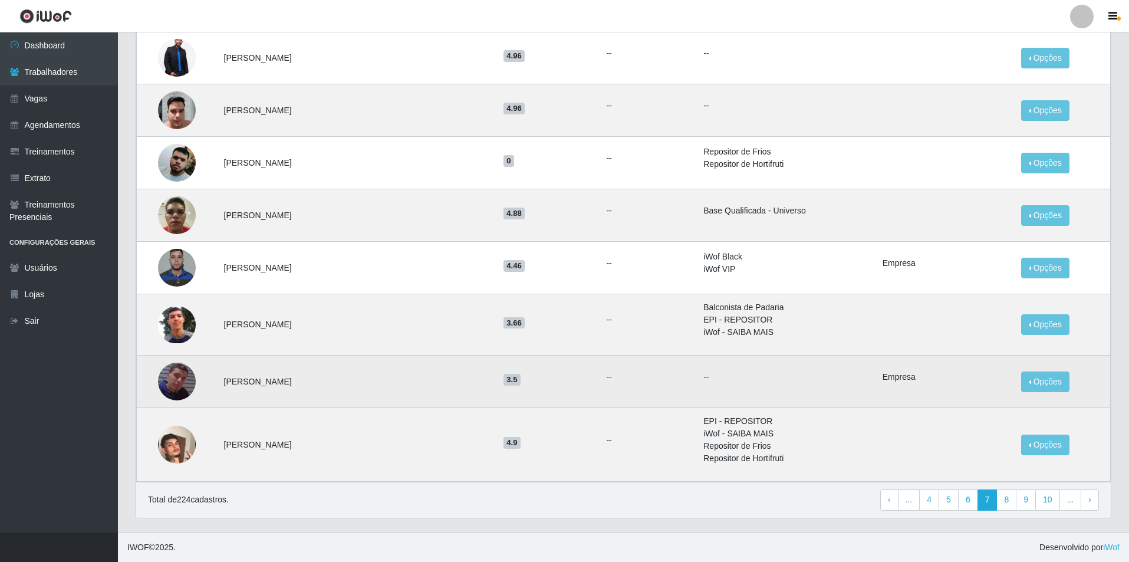
click at [189, 390] on img at bounding box center [177, 381] width 38 height 67
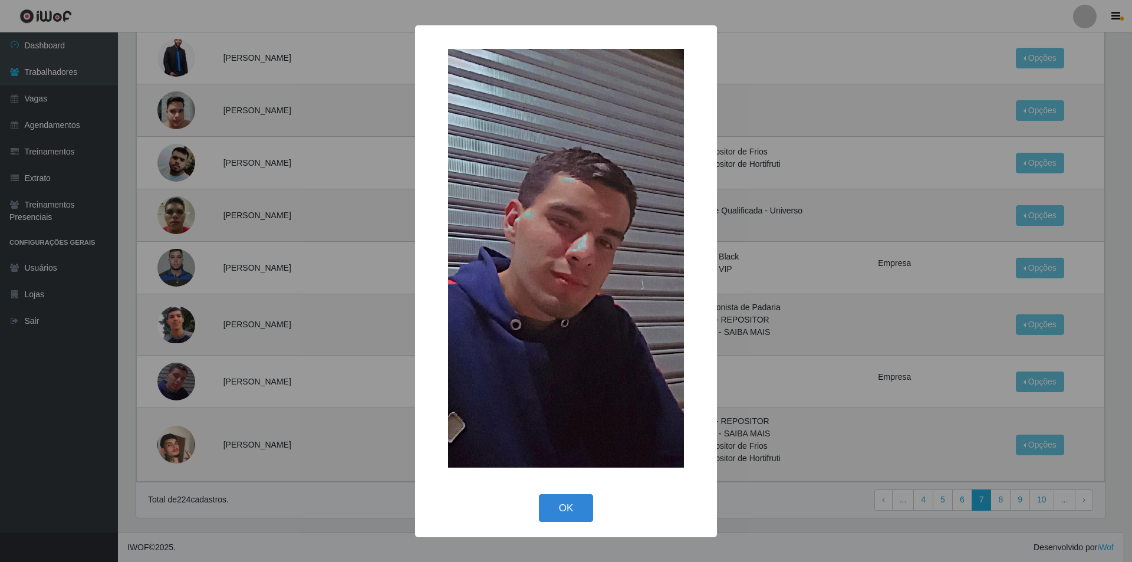
click at [247, 293] on div "× OK Cancel" at bounding box center [566, 281] width 1132 height 562
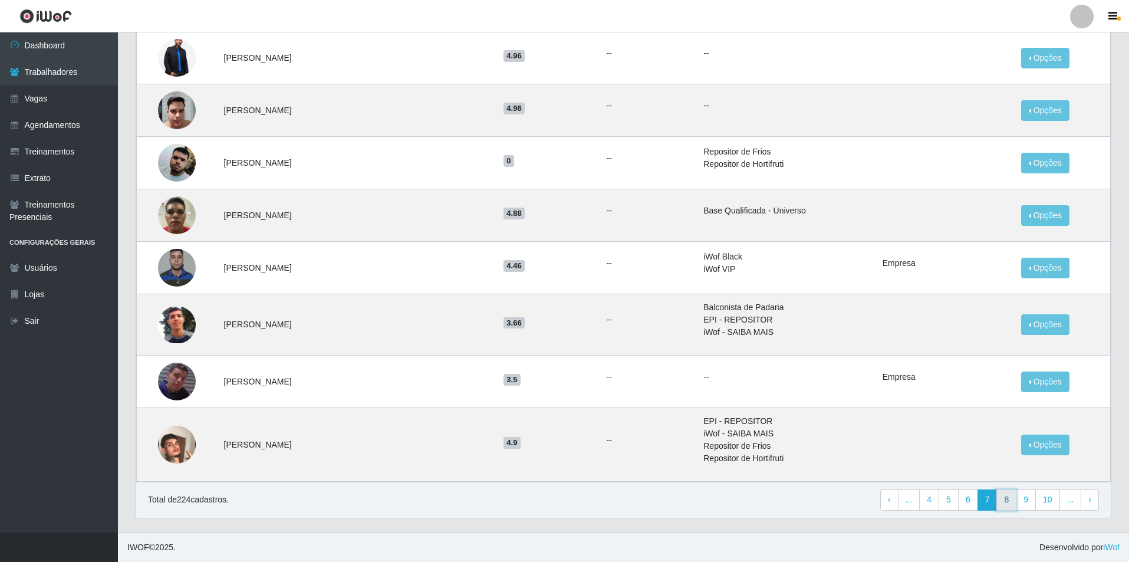
click at [1014, 498] on link "8" at bounding box center [1006, 499] width 20 height 21
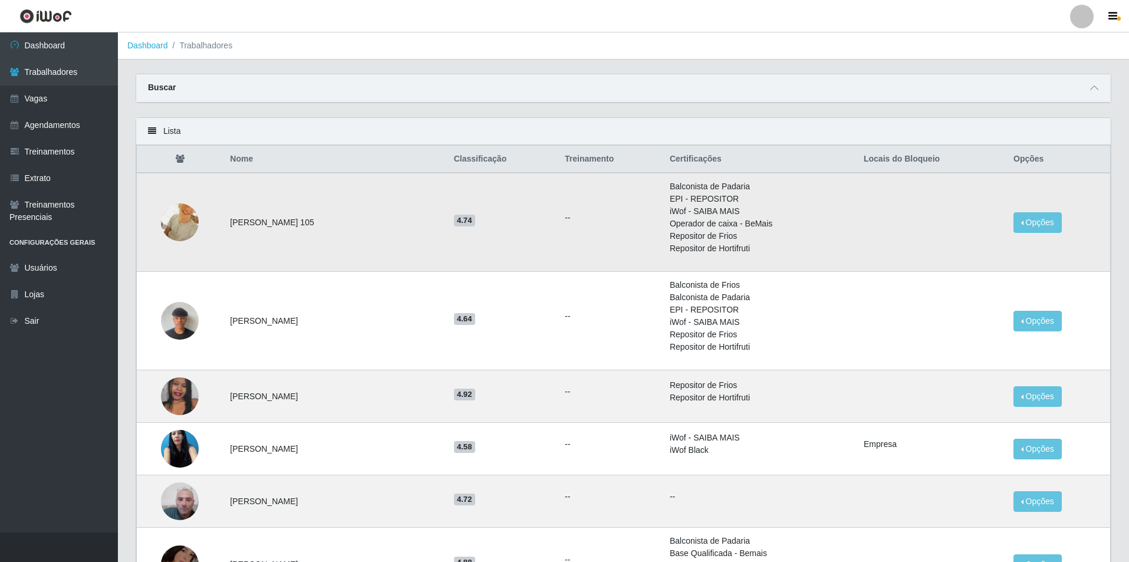
click at [179, 210] on img at bounding box center [180, 222] width 38 height 67
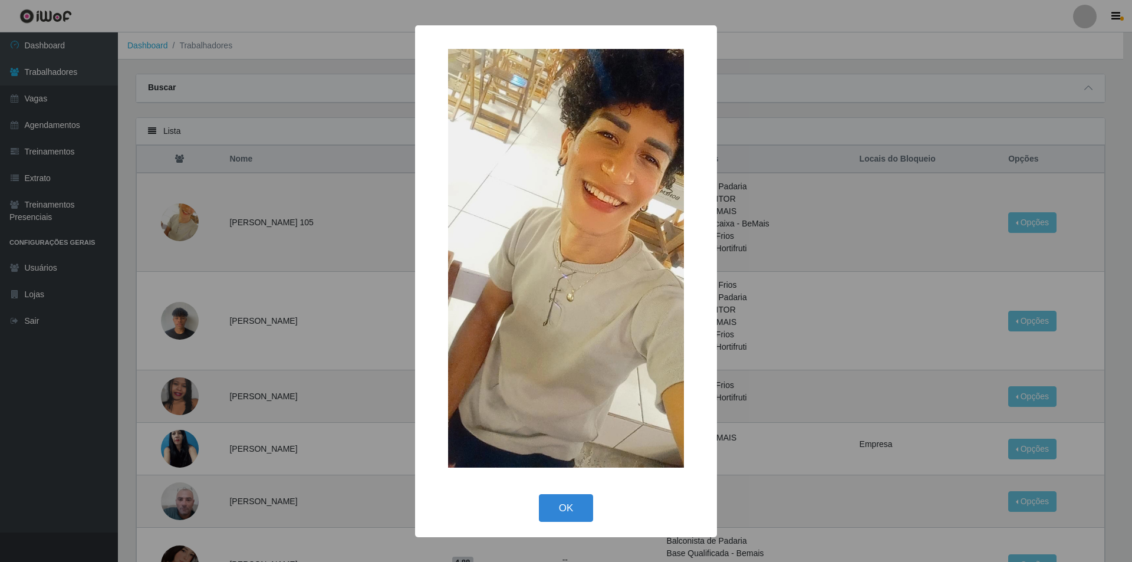
click at [228, 245] on div "× OK Cancel" at bounding box center [566, 281] width 1132 height 562
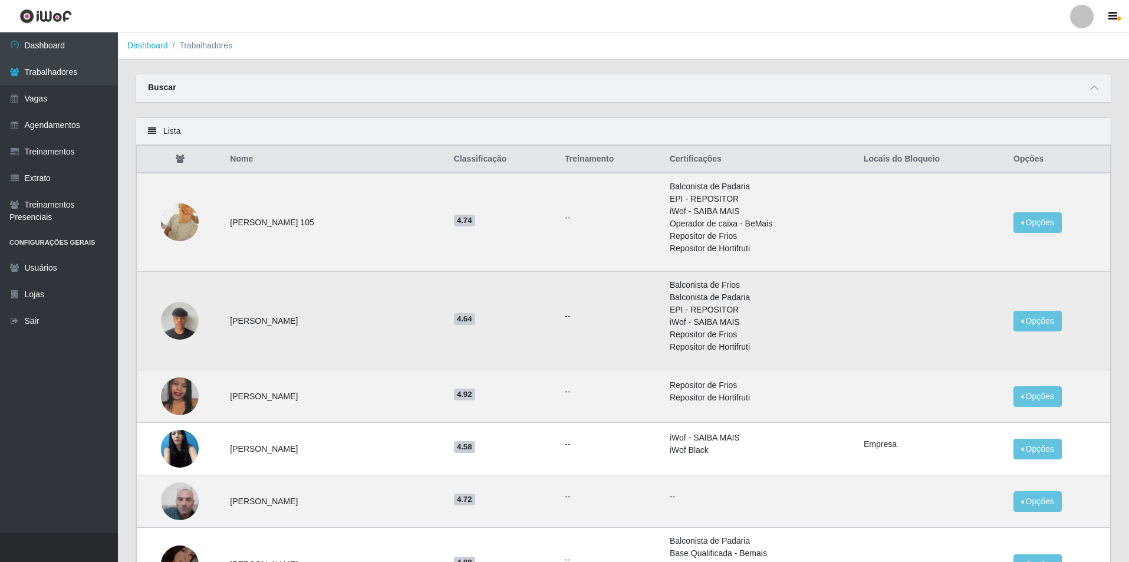
scroll to position [59, 0]
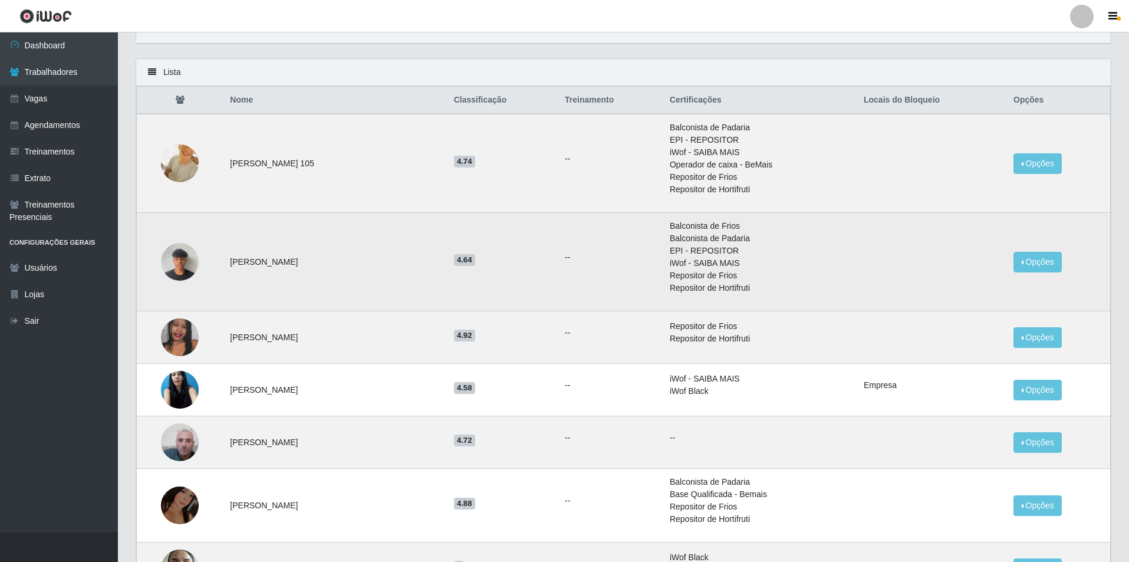
click at [181, 252] on img at bounding box center [180, 261] width 38 height 50
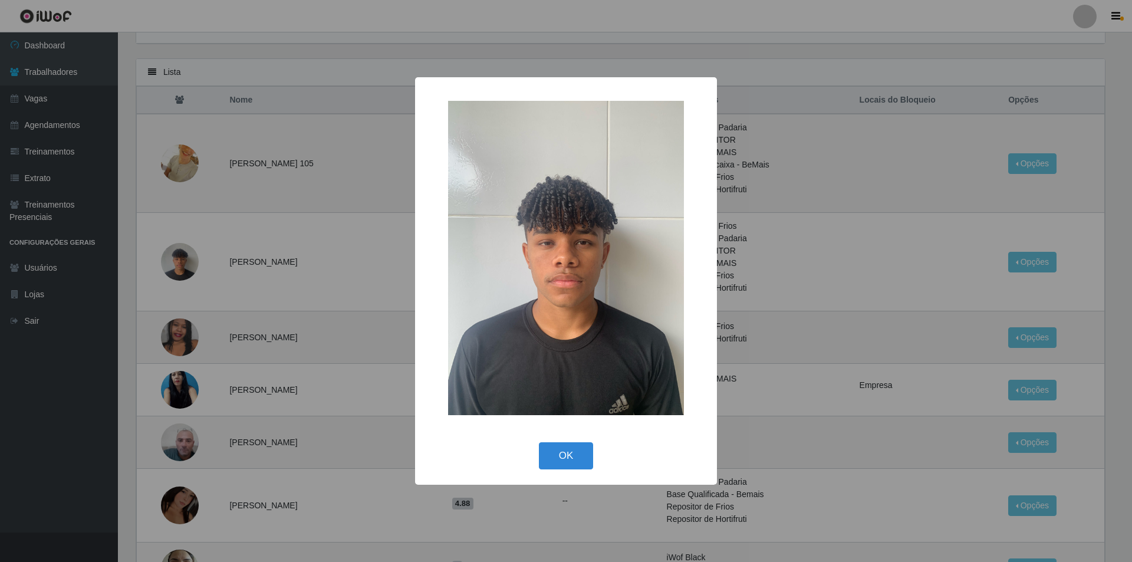
click at [213, 272] on div "× OK Cancel" at bounding box center [566, 281] width 1132 height 562
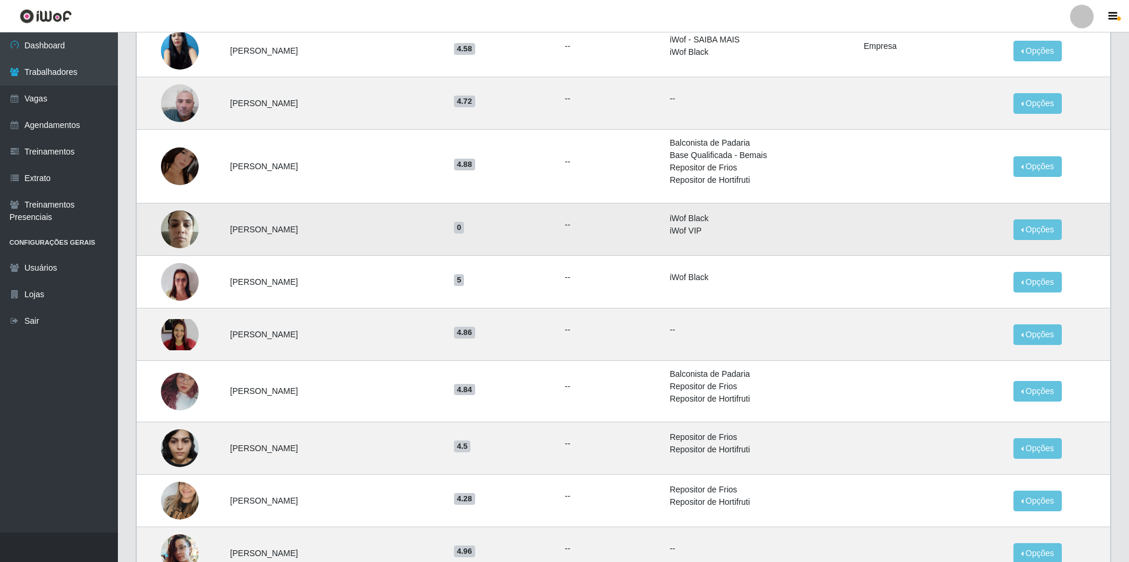
scroll to position [413, 0]
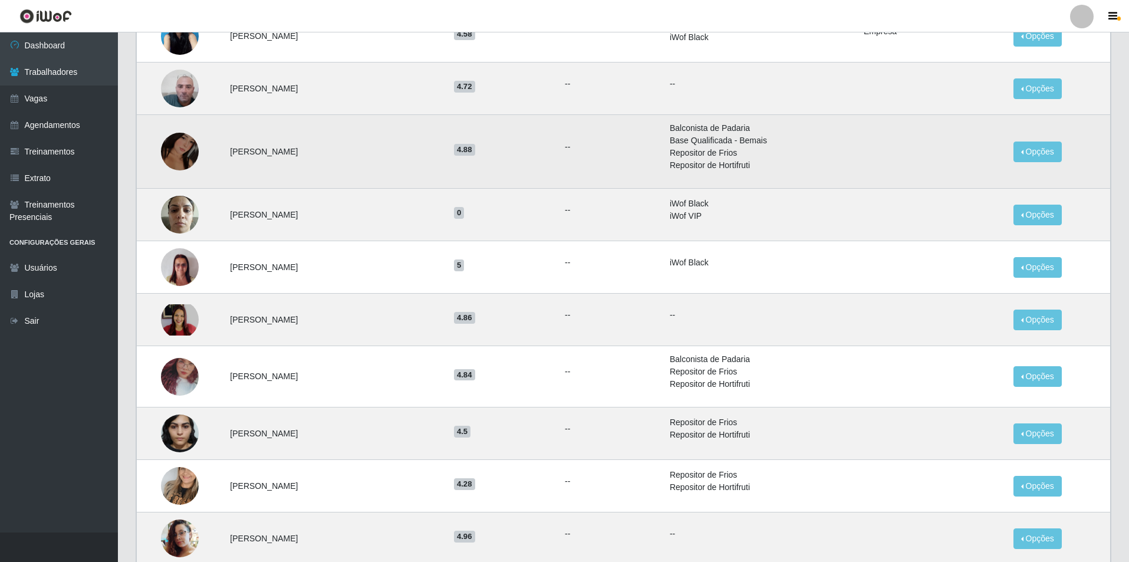
click at [180, 159] on img at bounding box center [180, 152] width 38 height 38
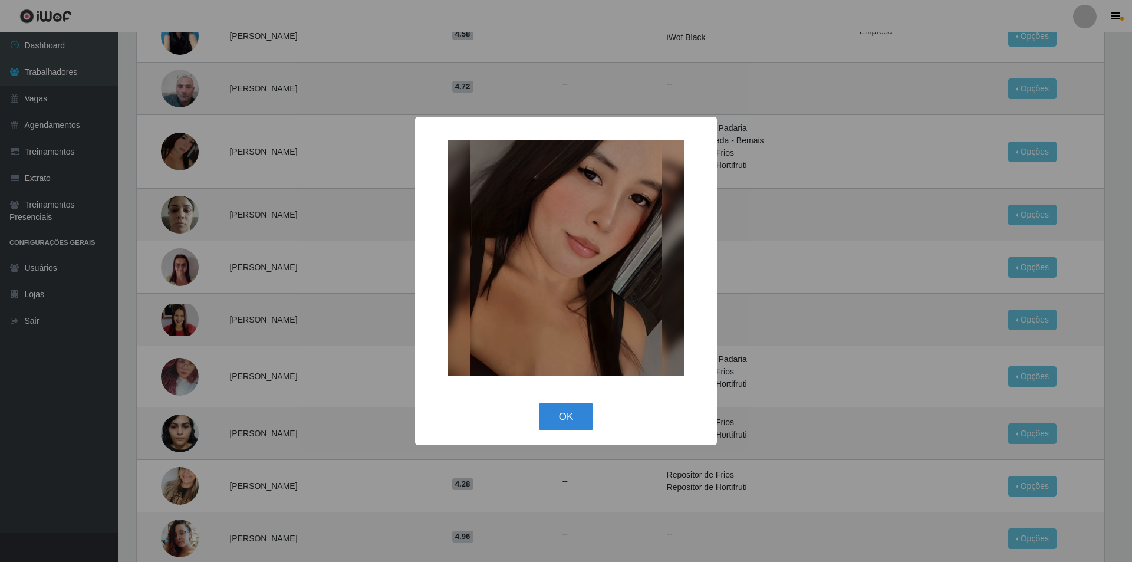
click at [203, 192] on div "× OK Cancel" at bounding box center [566, 281] width 1132 height 562
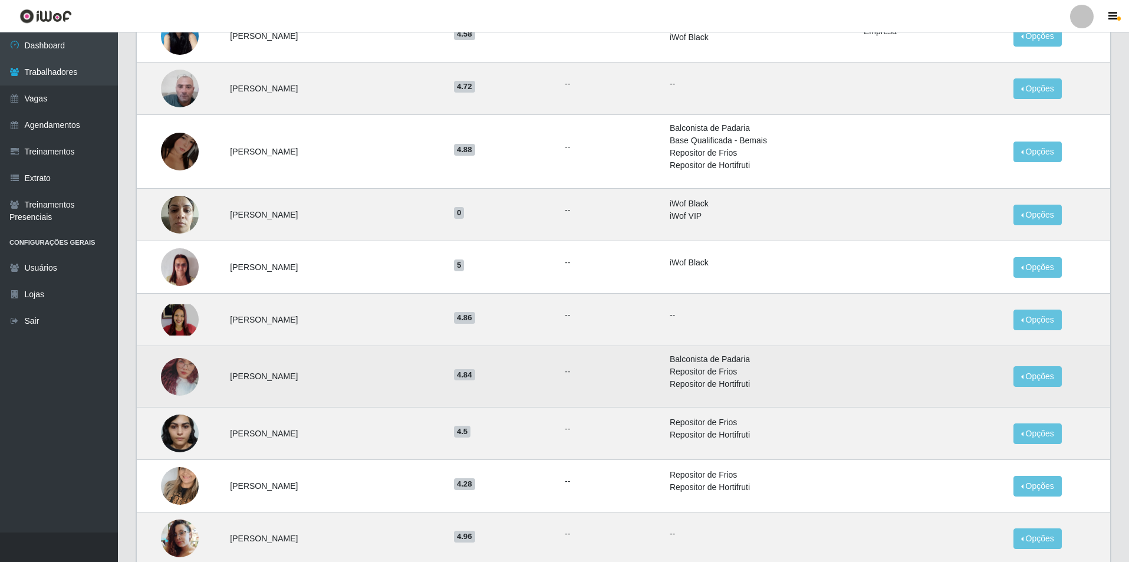
click at [183, 385] on img at bounding box center [180, 376] width 38 height 67
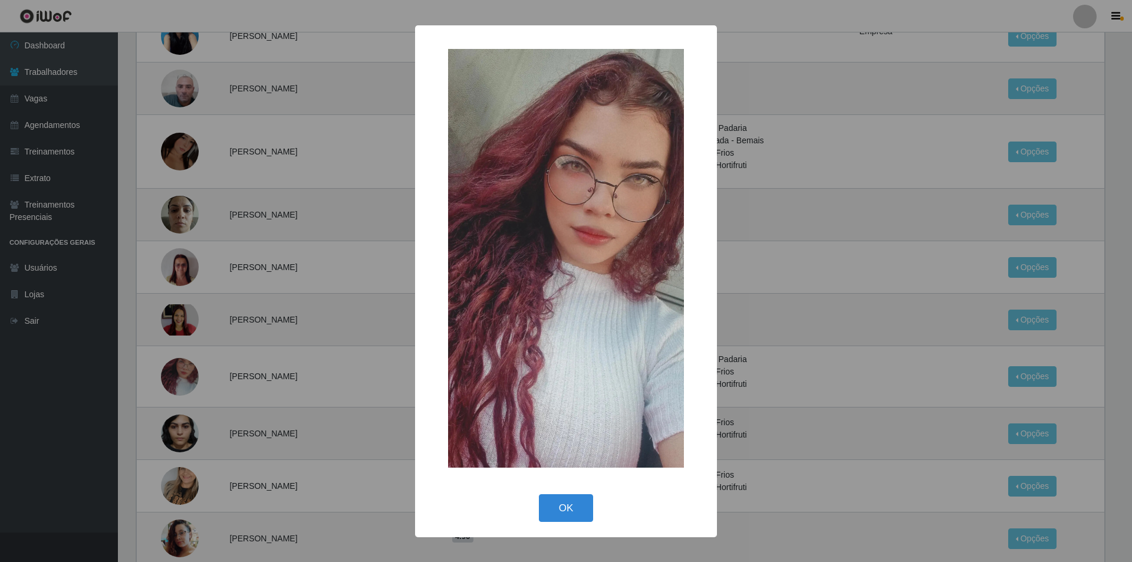
click at [225, 334] on div "× OK Cancel" at bounding box center [566, 281] width 1132 height 562
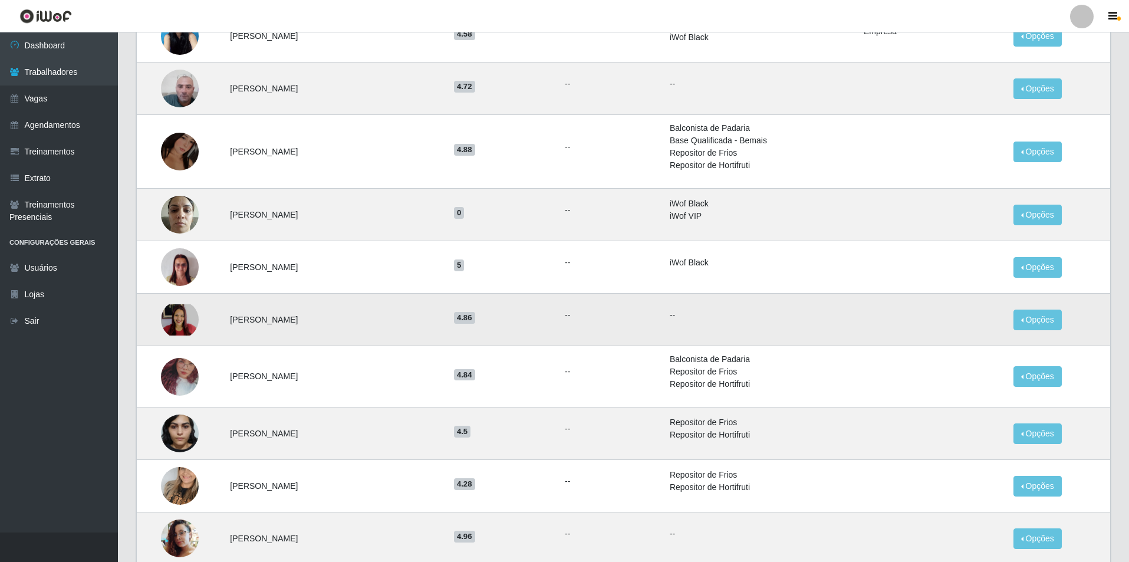
click at [195, 322] on img at bounding box center [180, 319] width 38 height 31
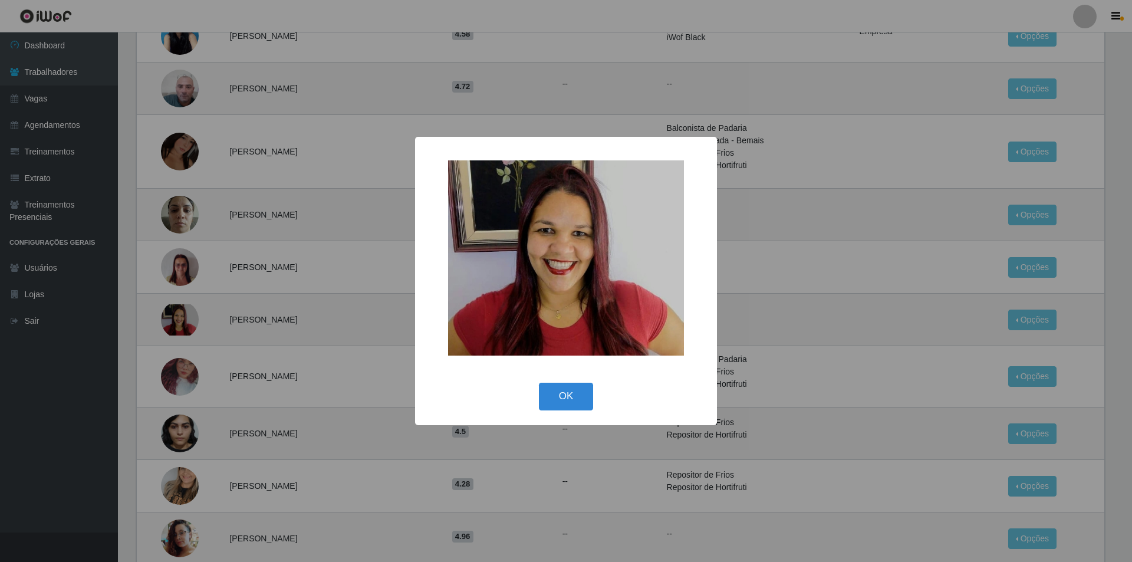
click at [233, 248] on div "× OK Cancel" at bounding box center [566, 281] width 1132 height 562
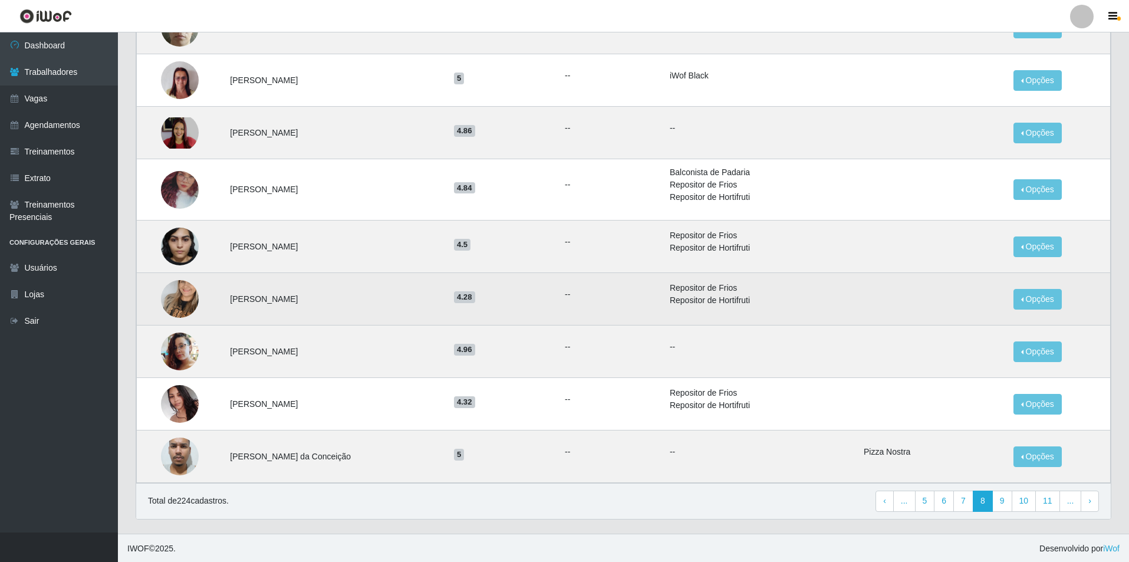
scroll to position [601, 0]
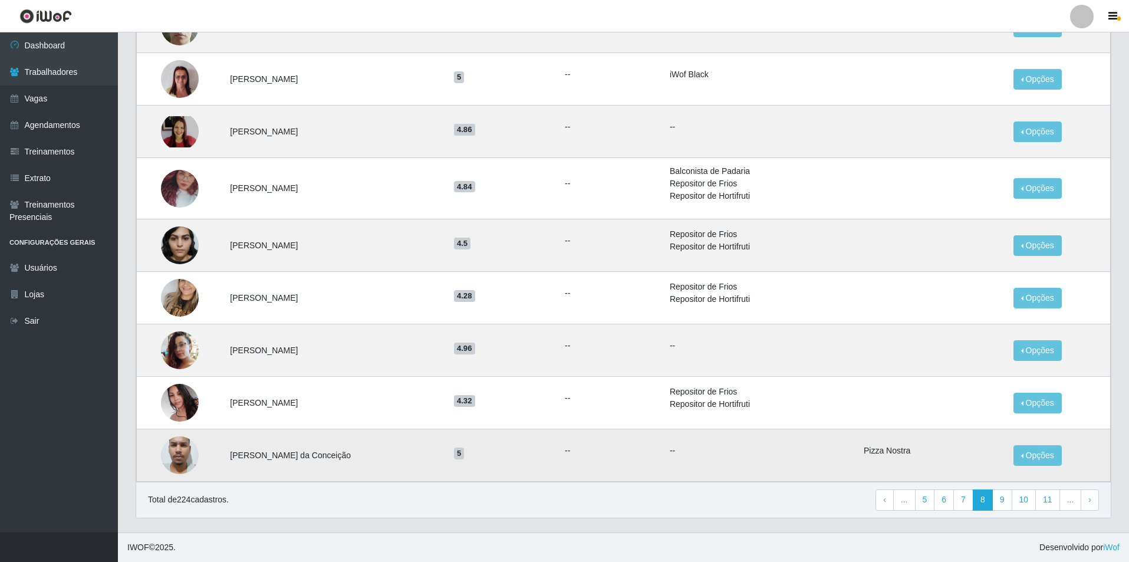
click at [182, 454] on img at bounding box center [180, 454] width 38 height 67
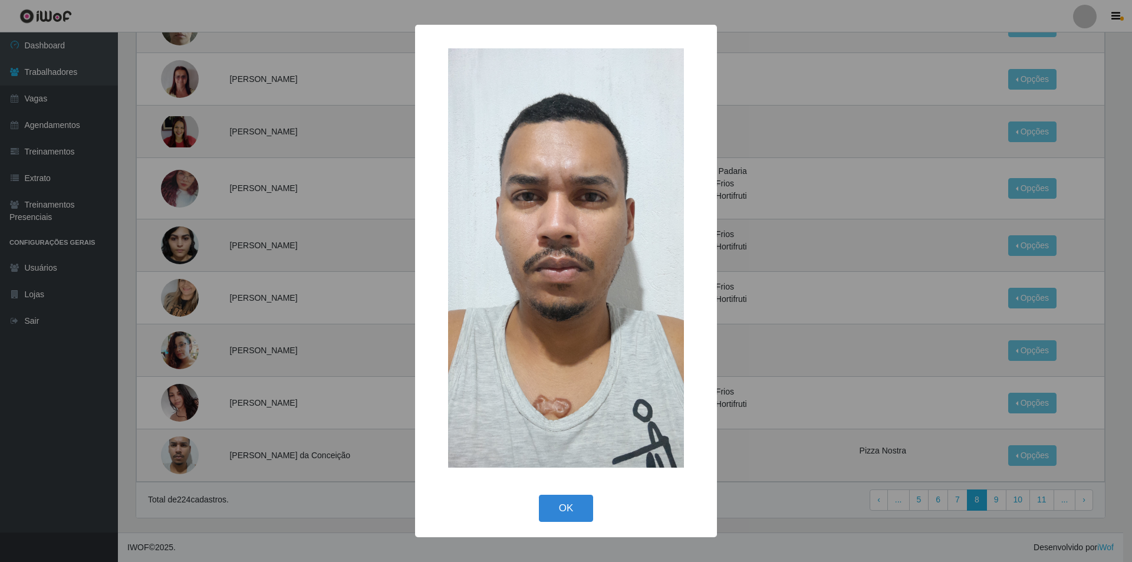
click at [255, 287] on div "× OK Cancel" at bounding box center [566, 281] width 1132 height 562
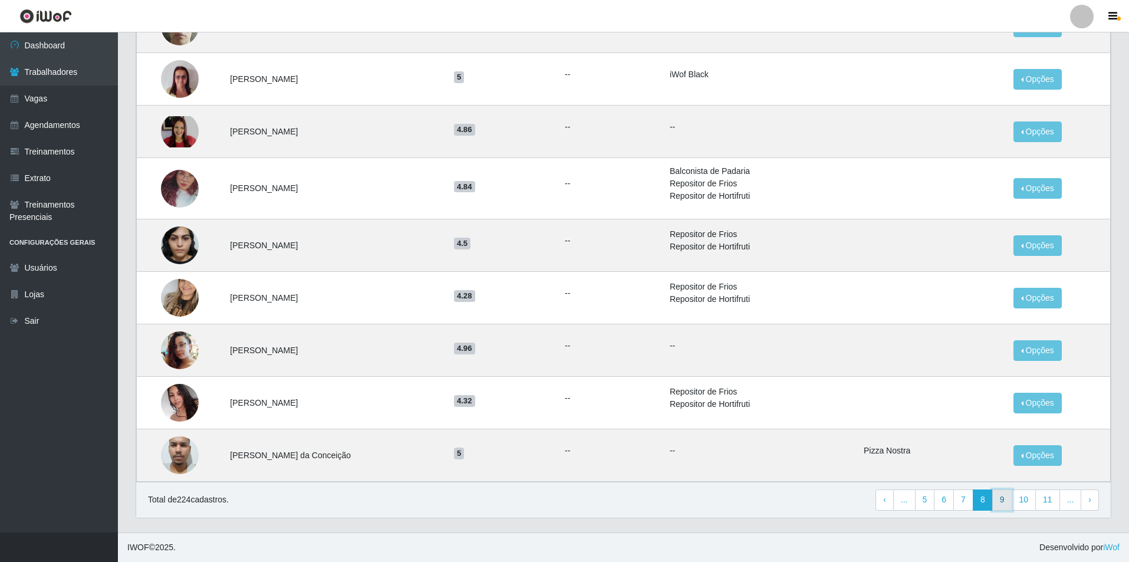
click at [1002, 505] on link "9" at bounding box center [1002, 499] width 20 height 21
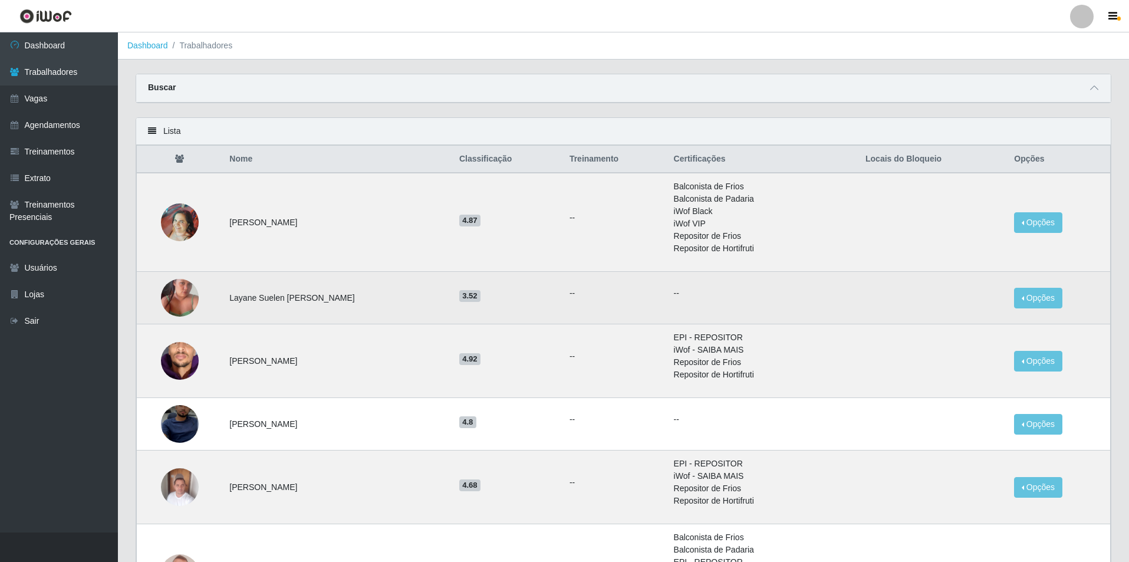
click at [189, 307] on img at bounding box center [180, 297] width 38 height 67
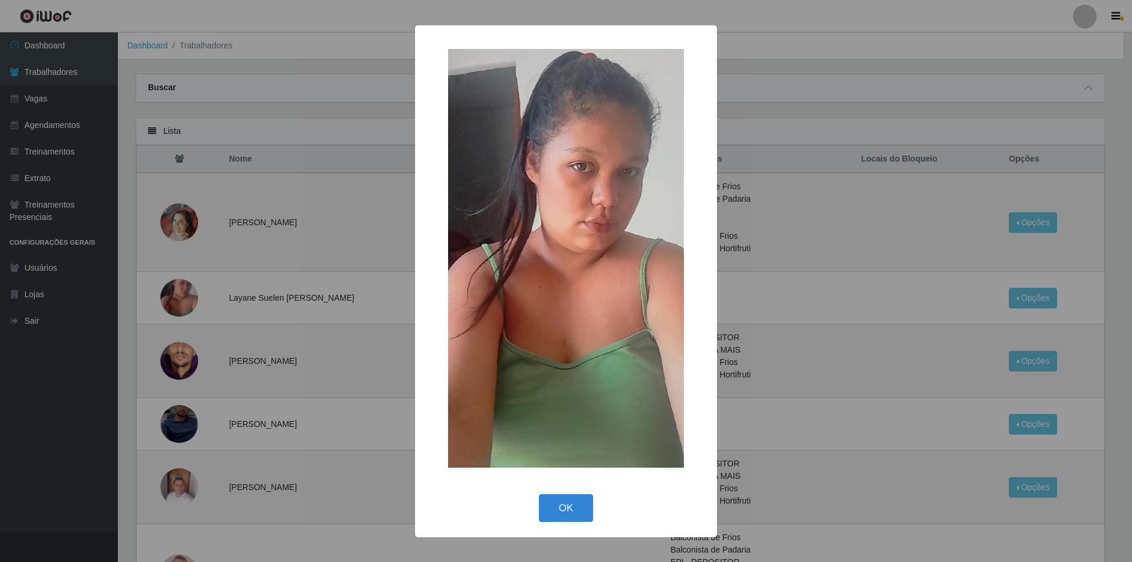
click at [205, 347] on div "× OK Cancel" at bounding box center [566, 281] width 1132 height 562
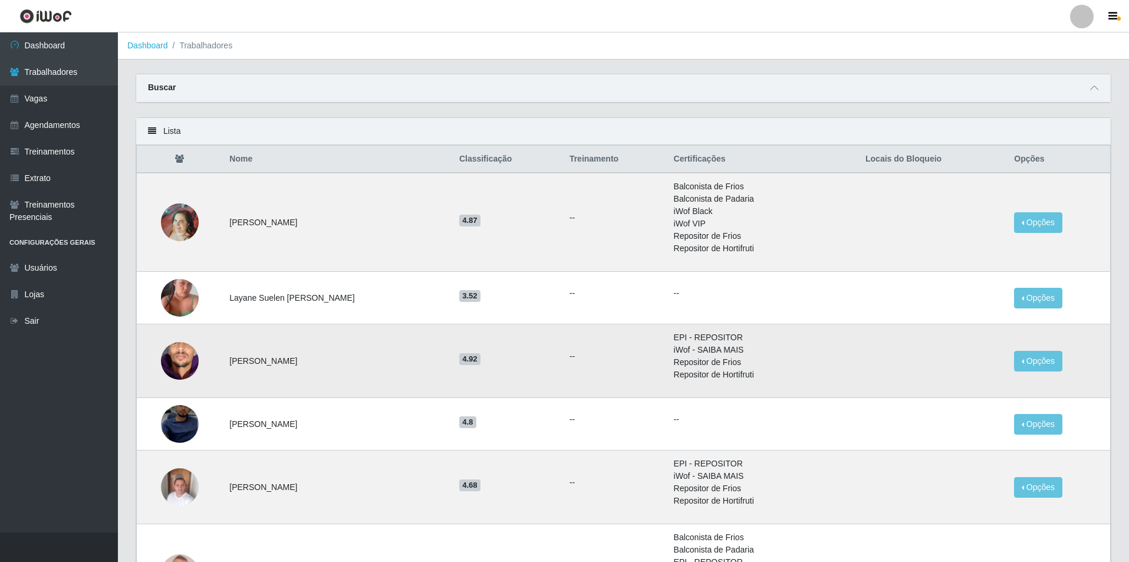
click at [184, 364] on img at bounding box center [180, 361] width 38 height 40
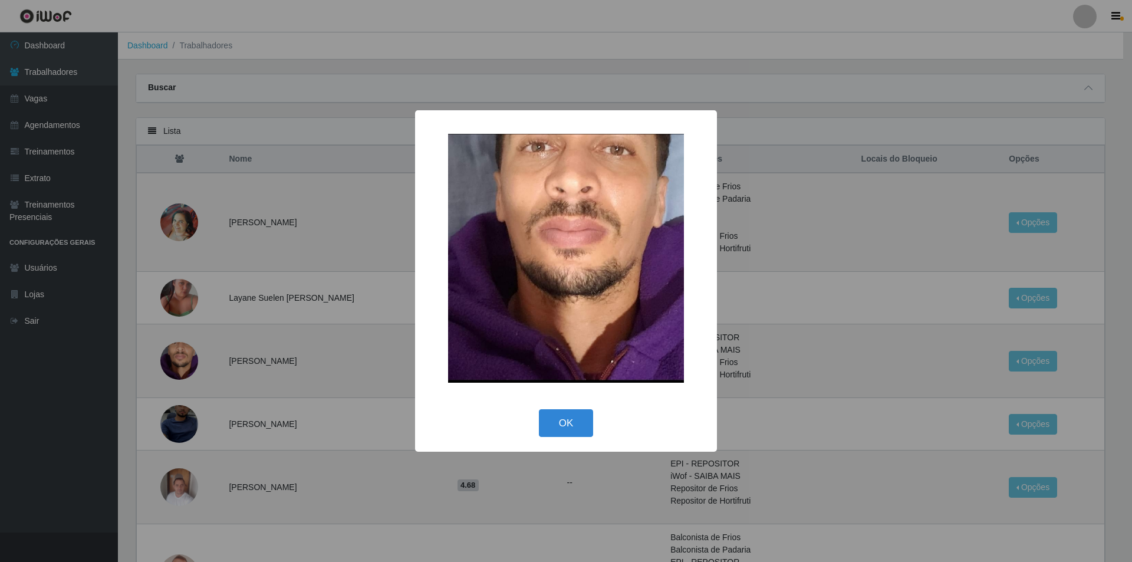
click at [213, 401] on div "× OK Cancel" at bounding box center [566, 281] width 1132 height 562
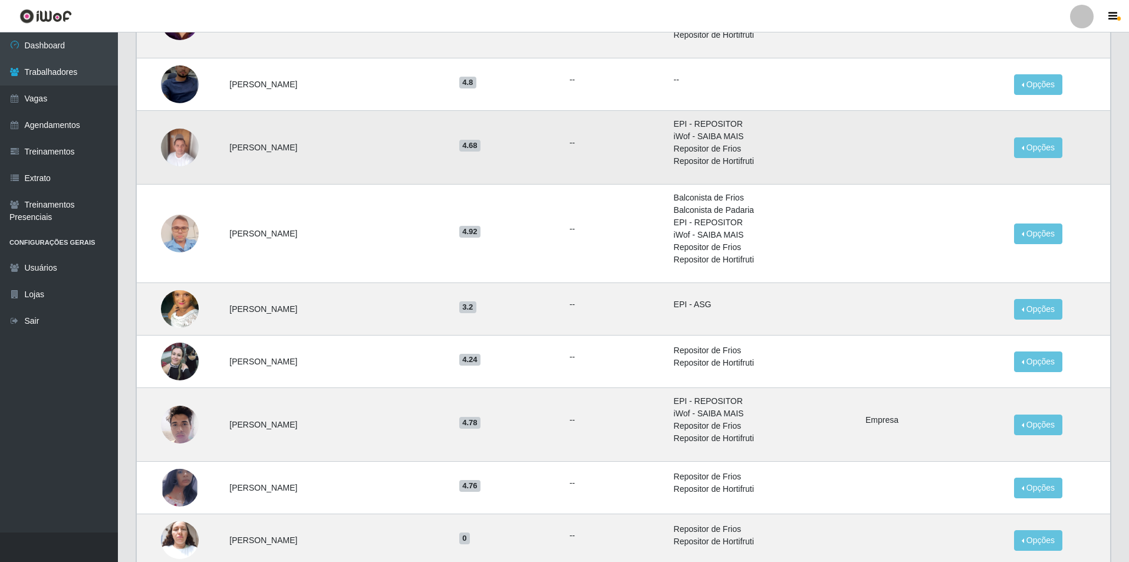
scroll to position [354, 0]
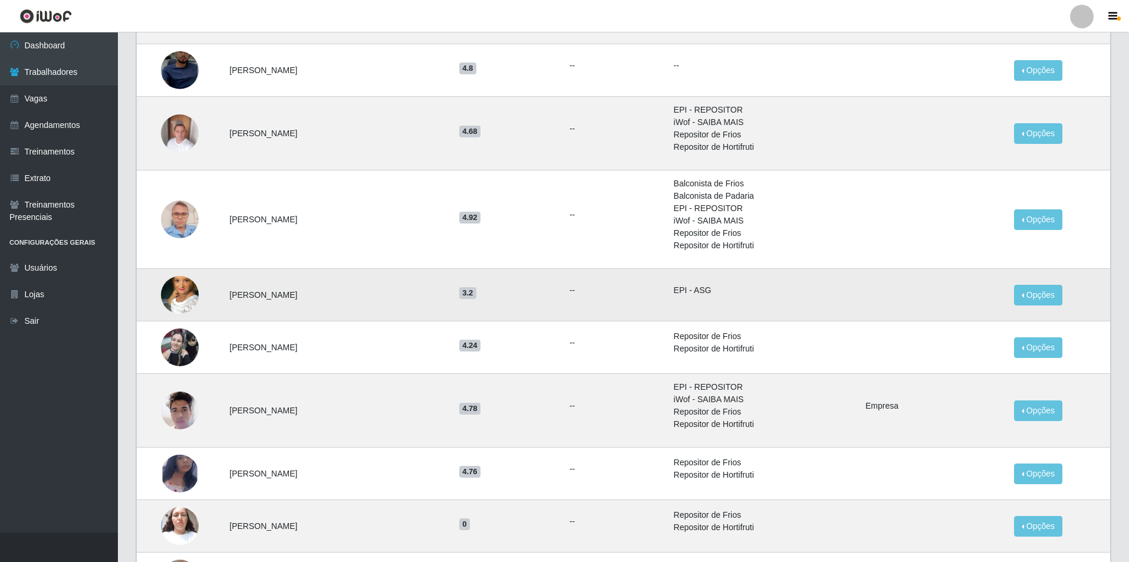
click at [186, 297] on img at bounding box center [180, 294] width 38 height 67
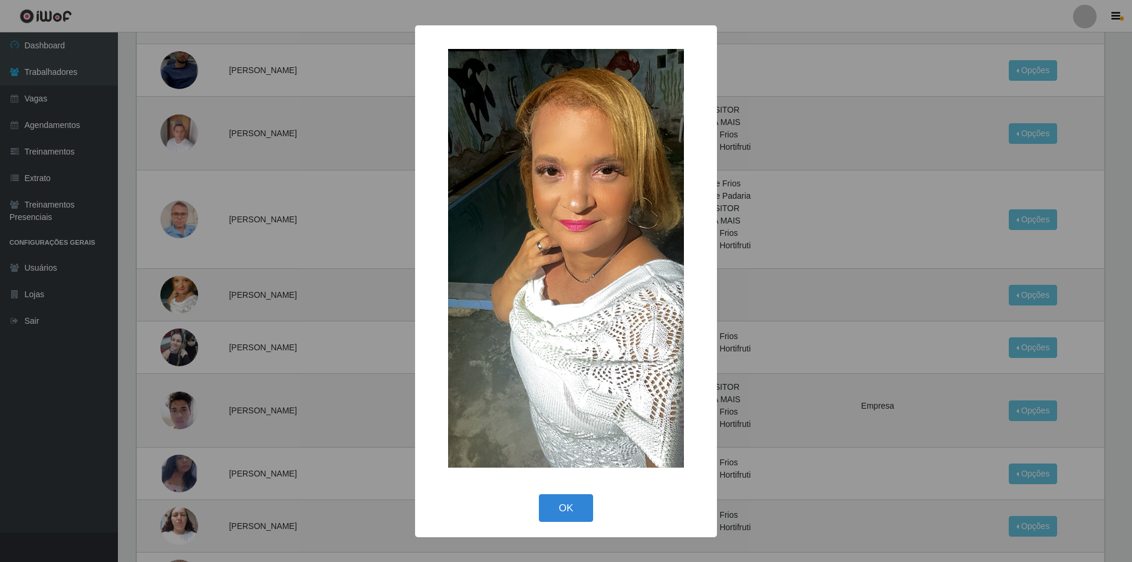
click at [200, 320] on div "× OK Cancel" at bounding box center [566, 281] width 1132 height 562
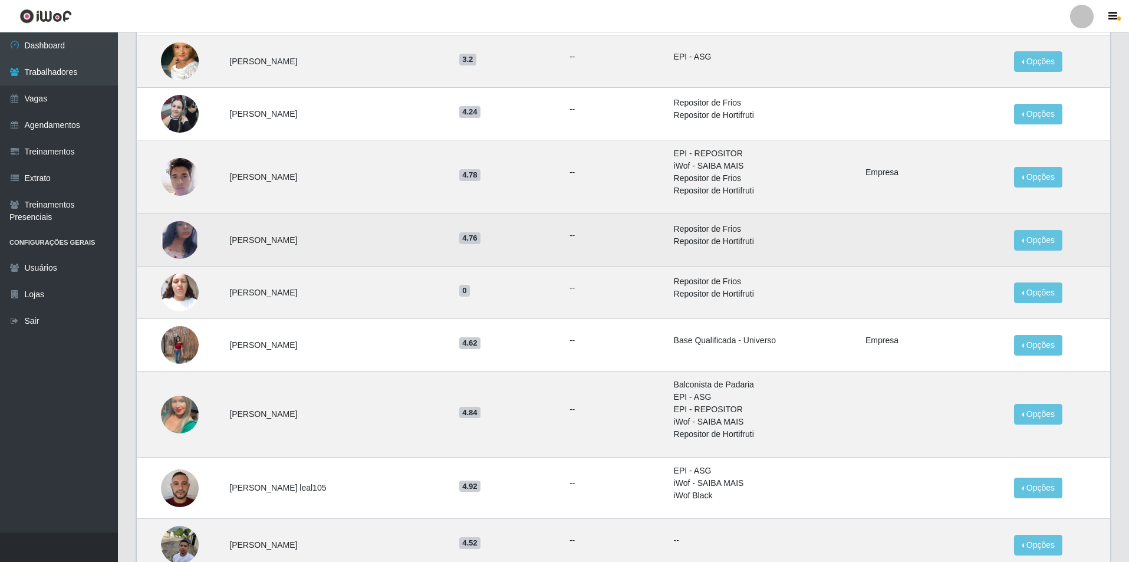
scroll to position [590, 0]
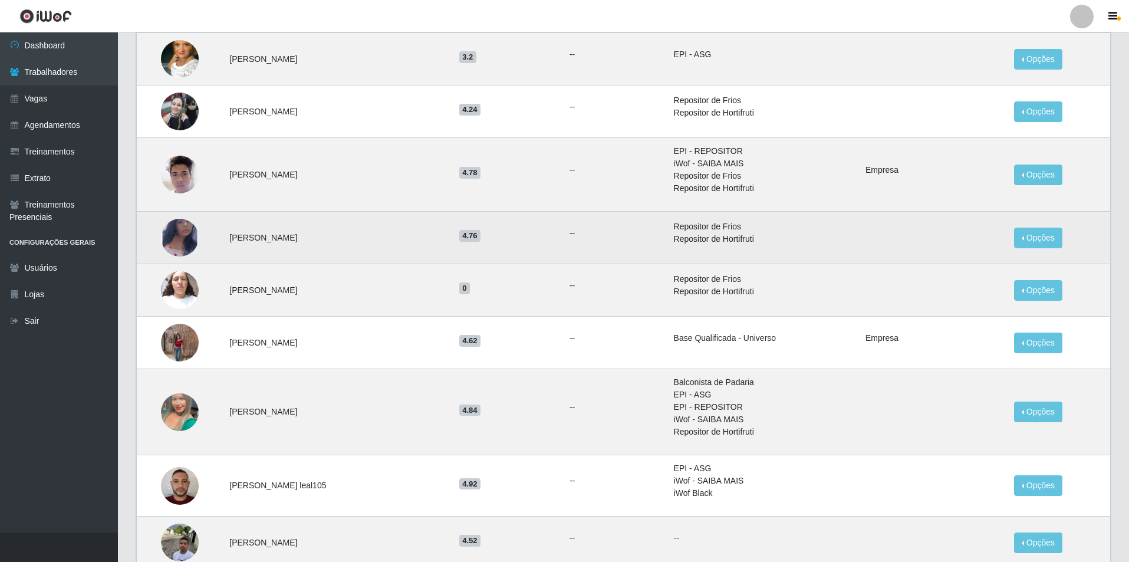
click at [192, 238] on img at bounding box center [180, 237] width 38 height 61
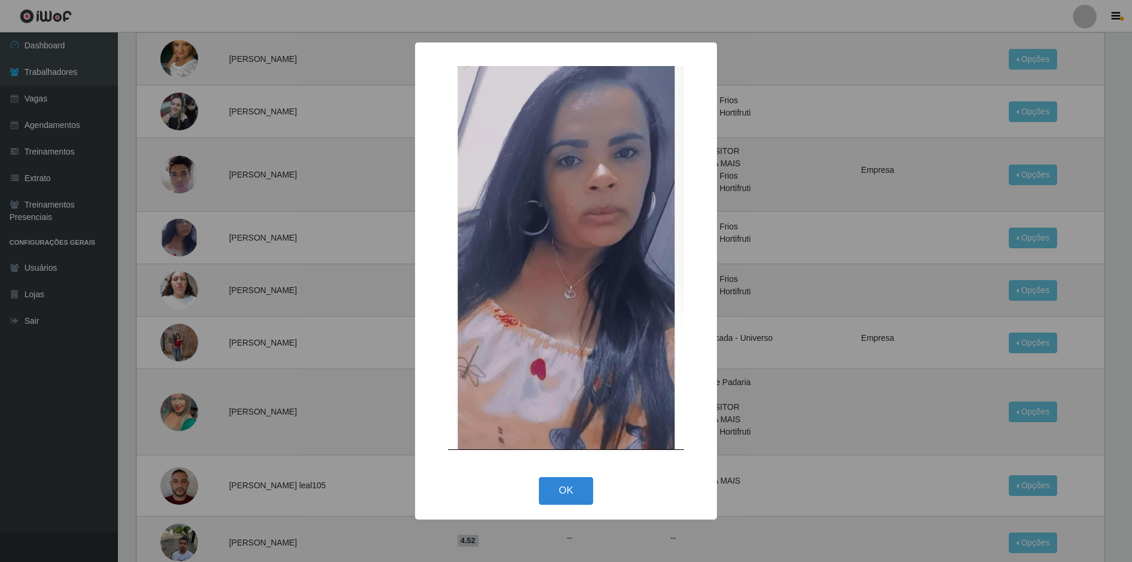
click at [220, 307] on div "× OK Cancel" at bounding box center [566, 281] width 1132 height 562
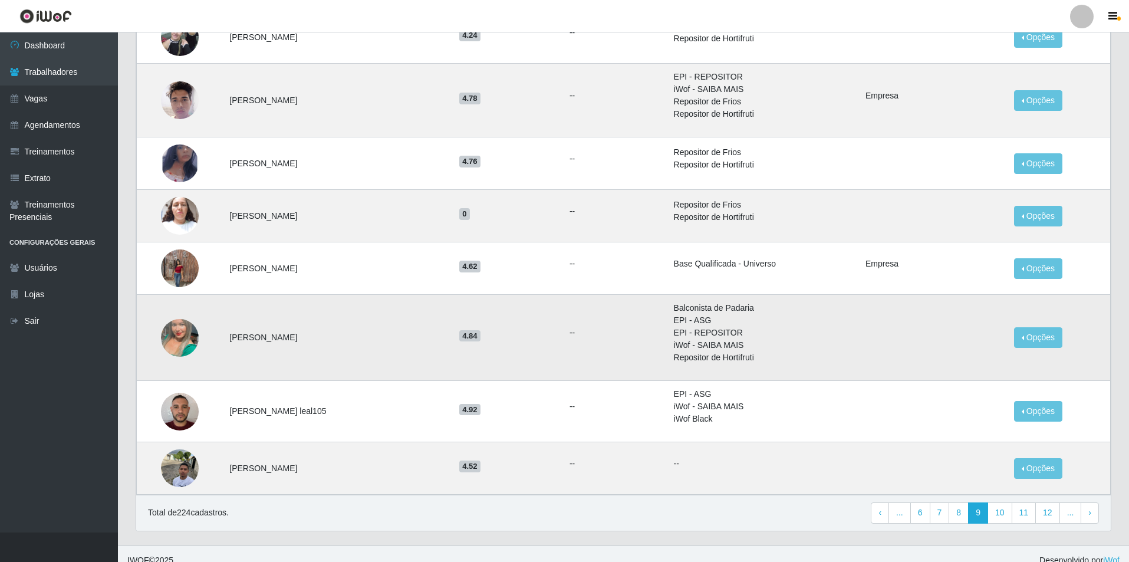
scroll to position [677, 0]
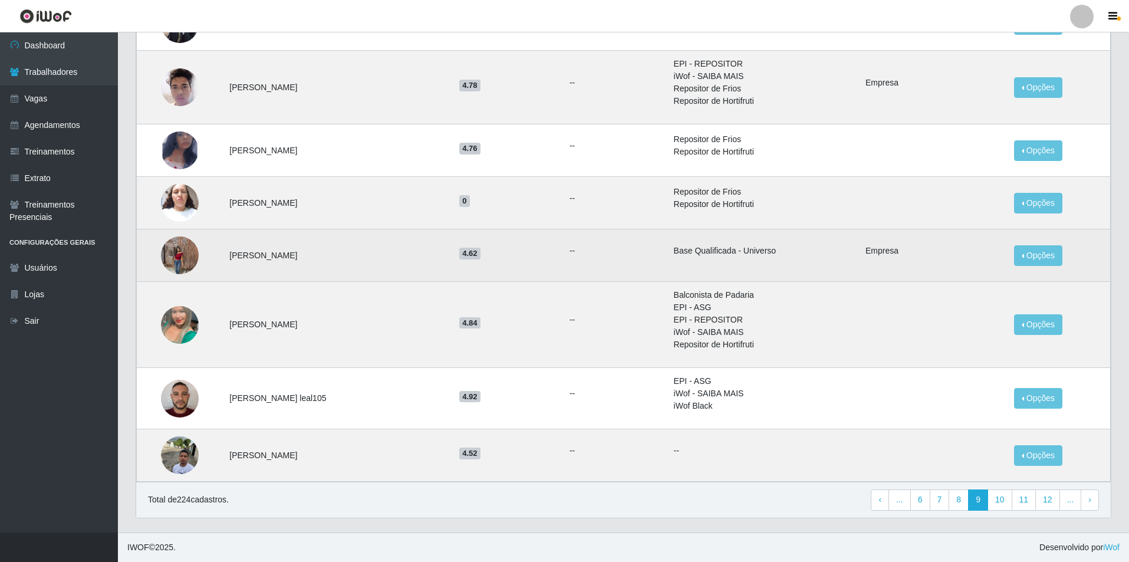
click at [182, 262] on img at bounding box center [180, 255] width 38 height 50
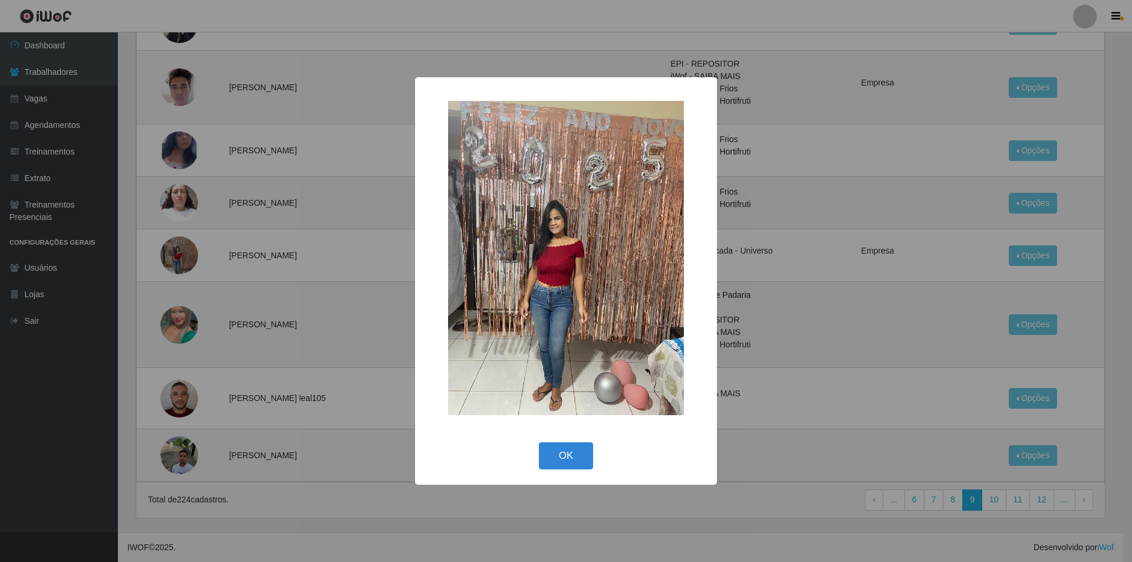
click at [232, 294] on div "× OK Cancel" at bounding box center [566, 281] width 1132 height 562
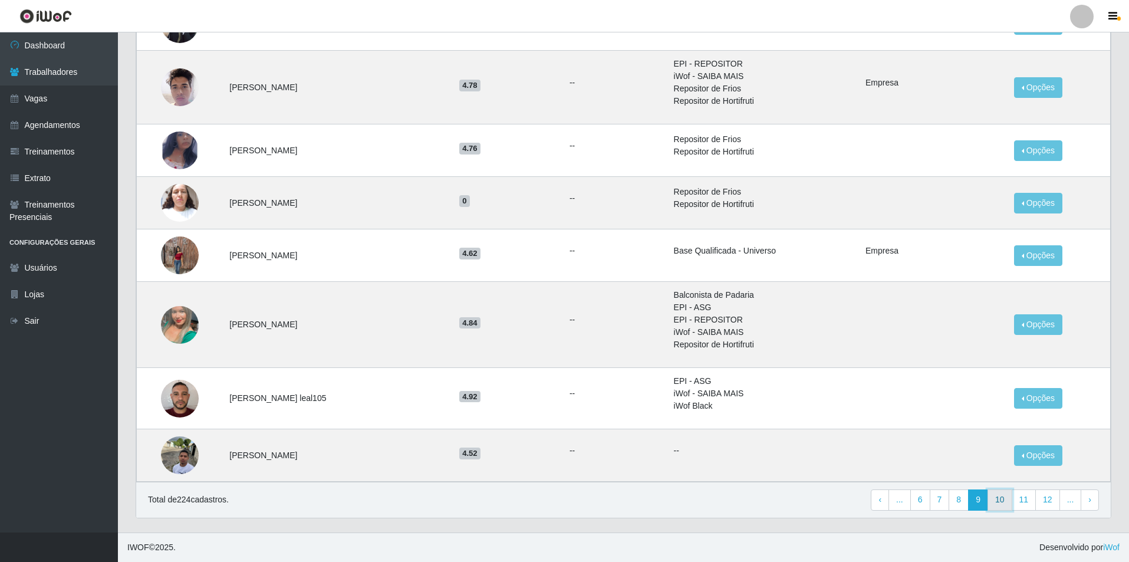
click at [1000, 499] on link "10" at bounding box center [999, 499] width 25 height 21
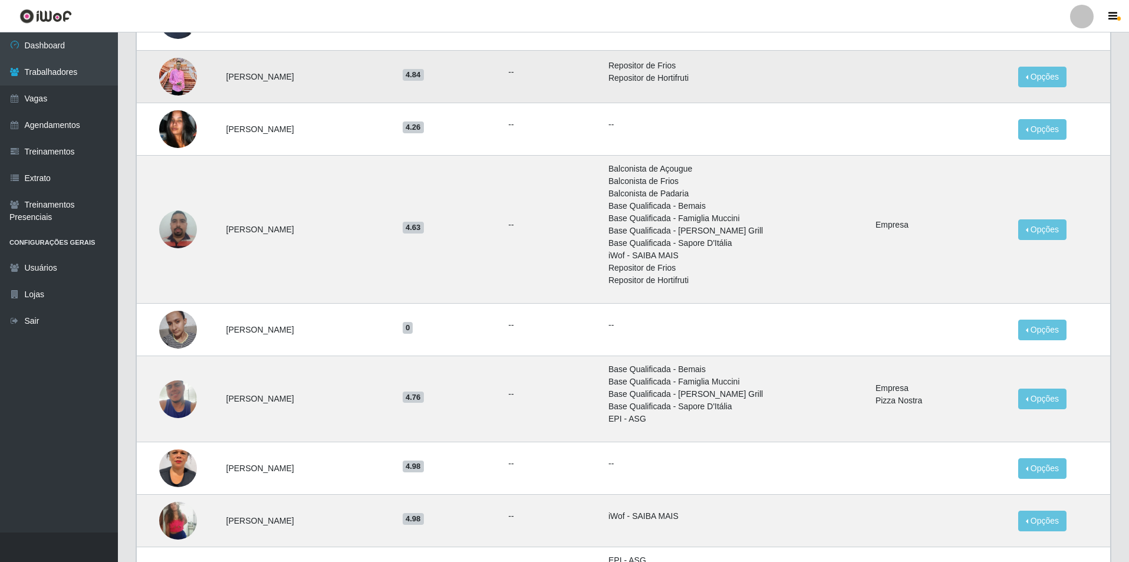
scroll to position [354, 0]
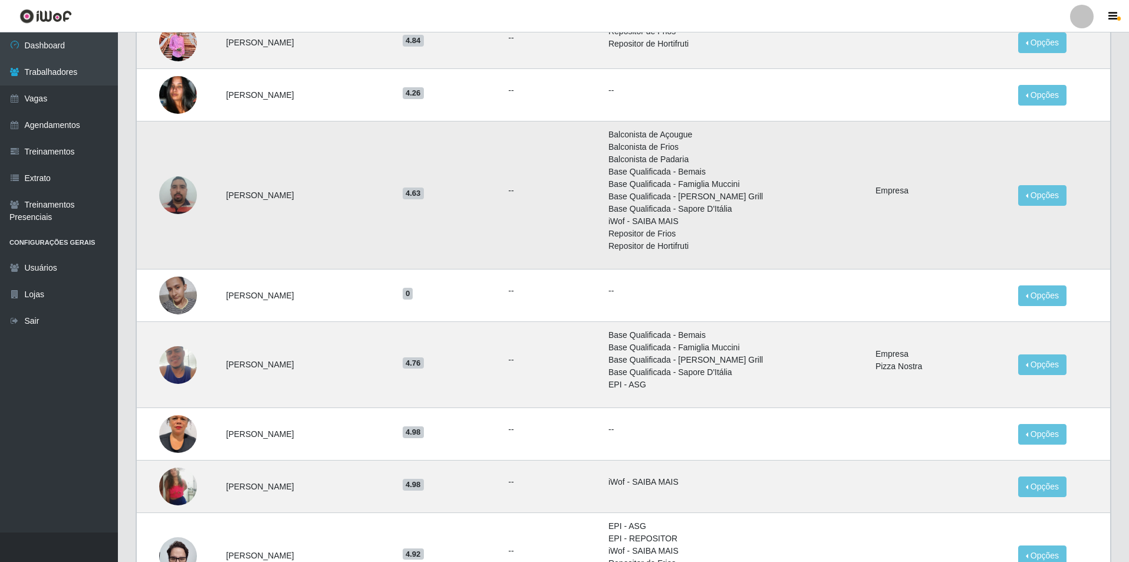
click at [171, 199] on img at bounding box center [178, 195] width 38 height 50
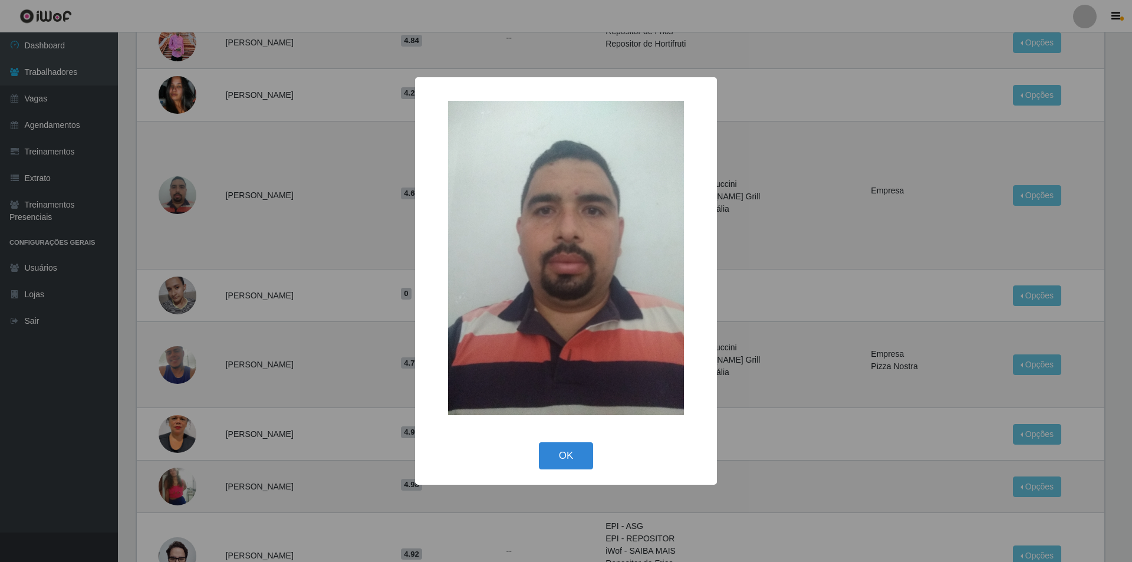
click at [230, 286] on div "× OK Cancel" at bounding box center [566, 281] width 1132 height 562
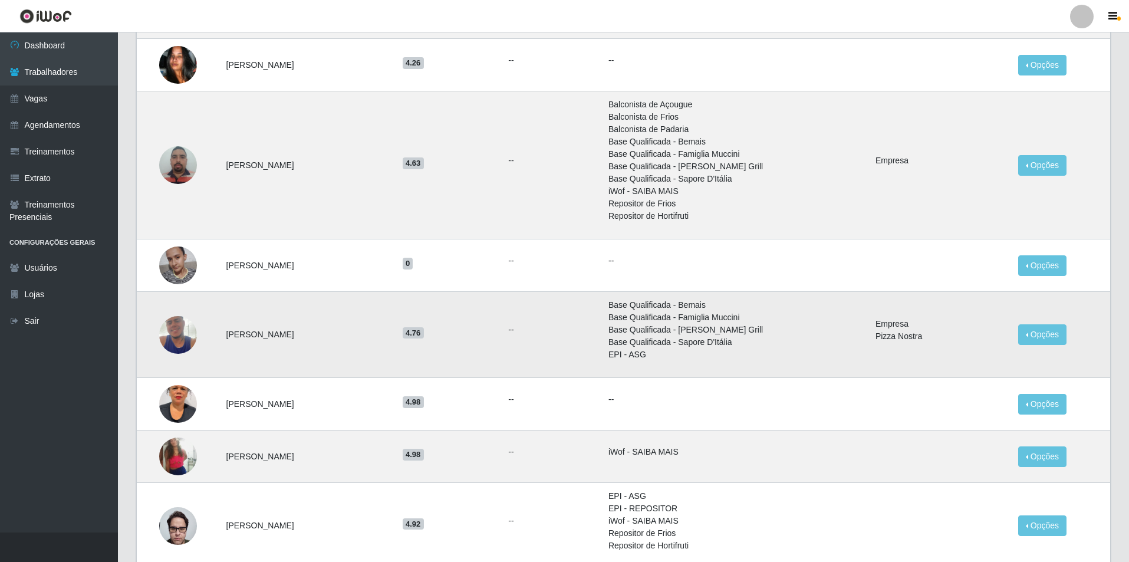
scroll to position [413, 0]
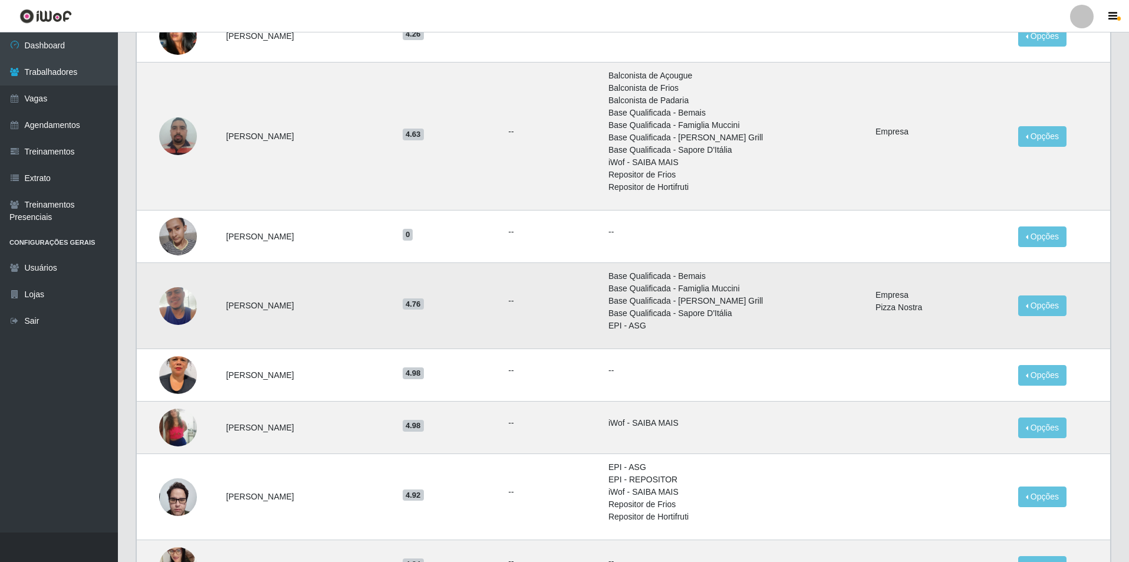
click at [184, 297] on img at bounding box center [178, 305] width 38 height 67
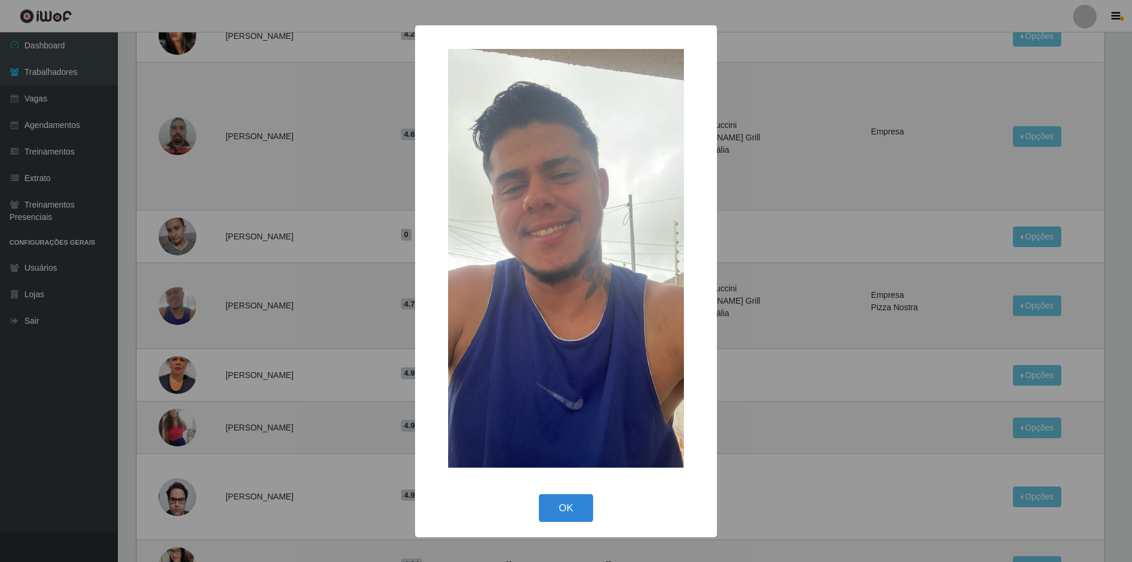
click at [221, 318] on div "× OK Cancel" at bounding box center [566, 281] width 1132 height 562
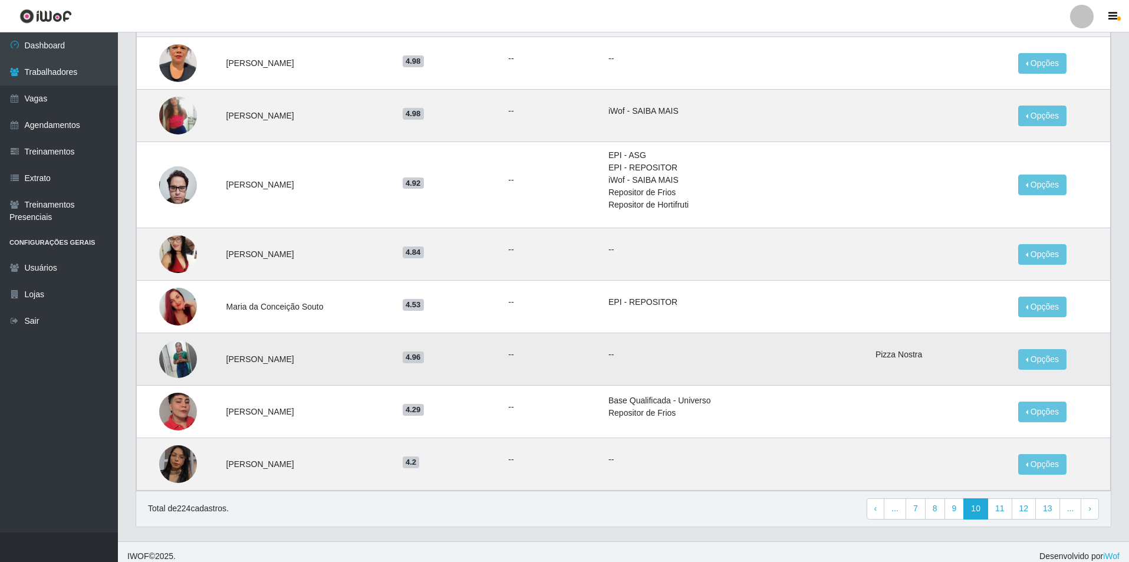
scroll to position [734, 0]
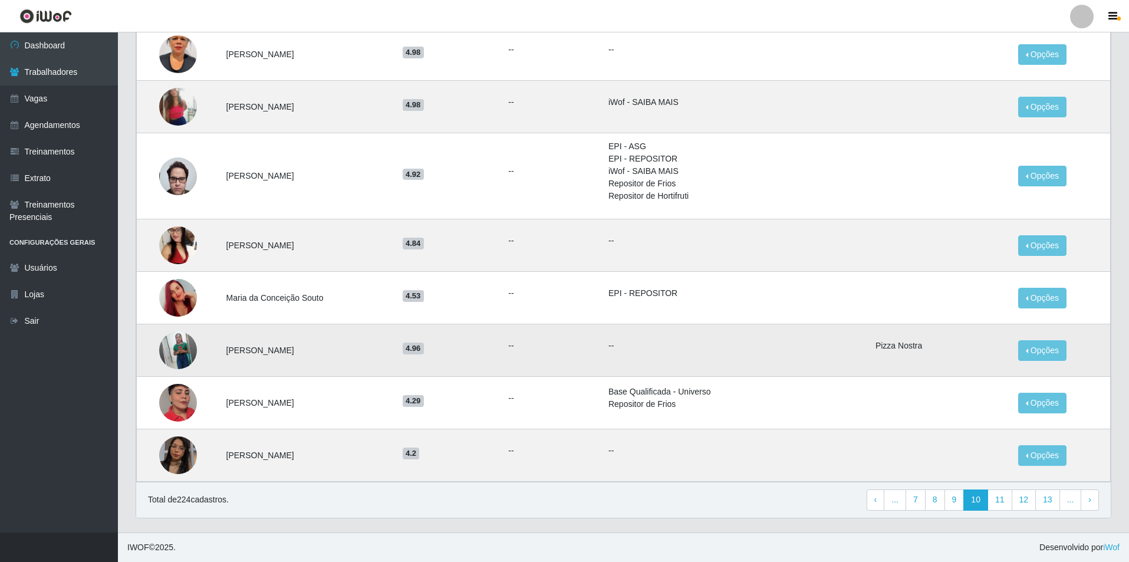
click at [169, 354] on img at bounding box center [178, 350] width 38 height 47
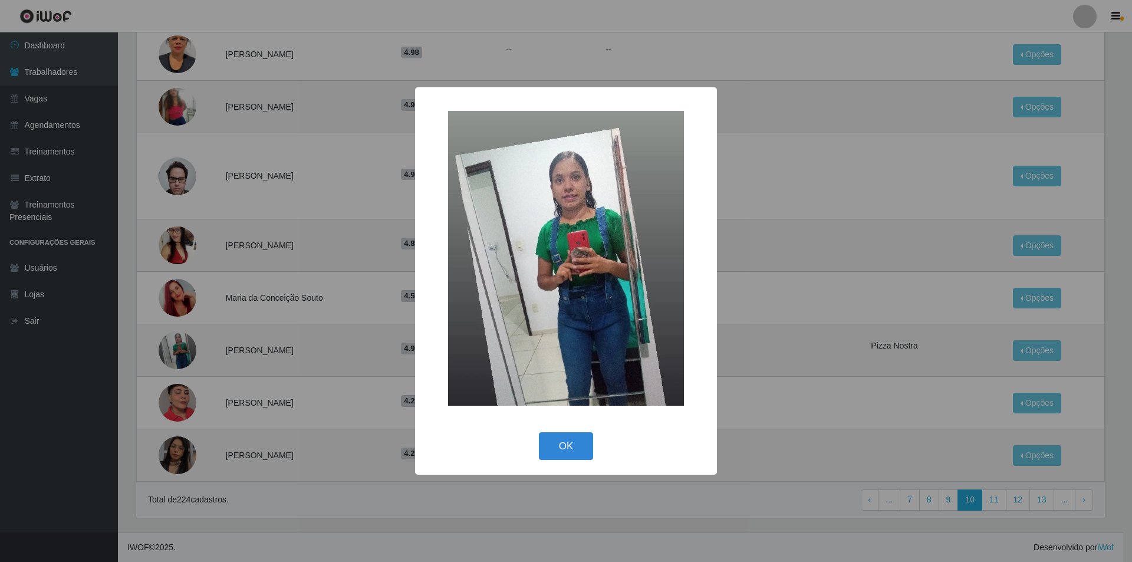
click at [202, 341] on div "× OK Cancel" at bounding box center [566, 281] width 1132 height 562
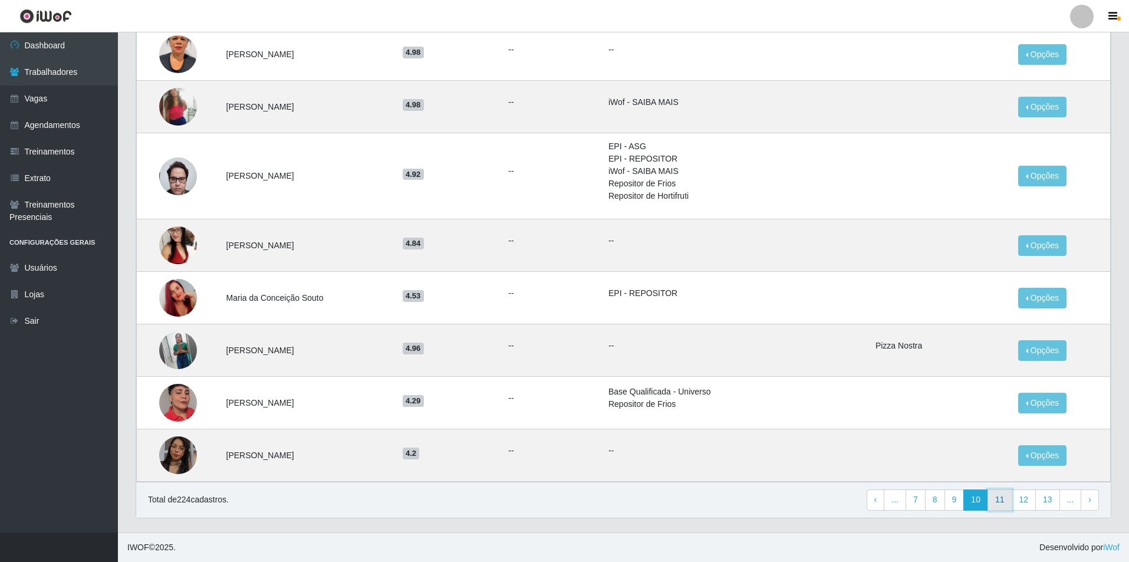
click at [999, 502] on link "11" at bounding box center [999, 499] width 25 height 21
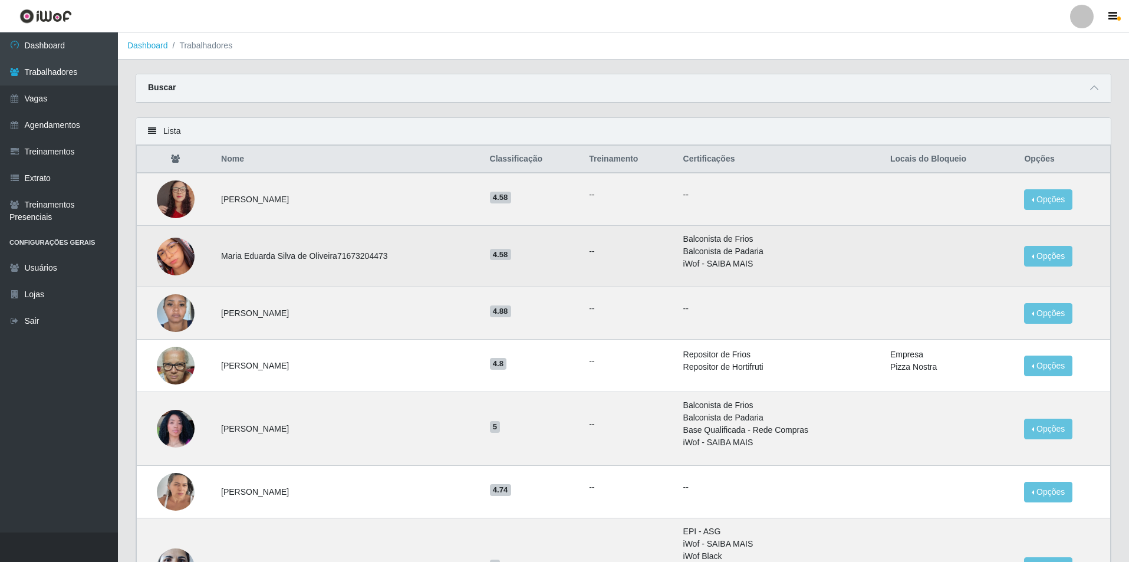
click at [182, 259] on img at bounding box center [176, 256] width 38 height 84
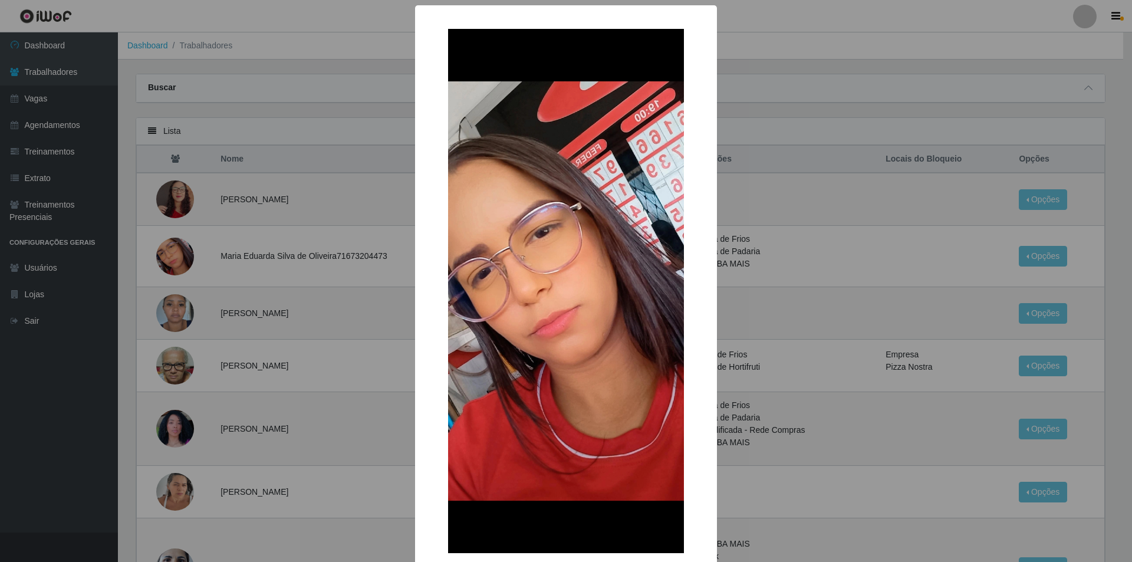
click at [202, 289] on div "× OK Cancel" at bounding box center [566, 281] width 1132 height 562
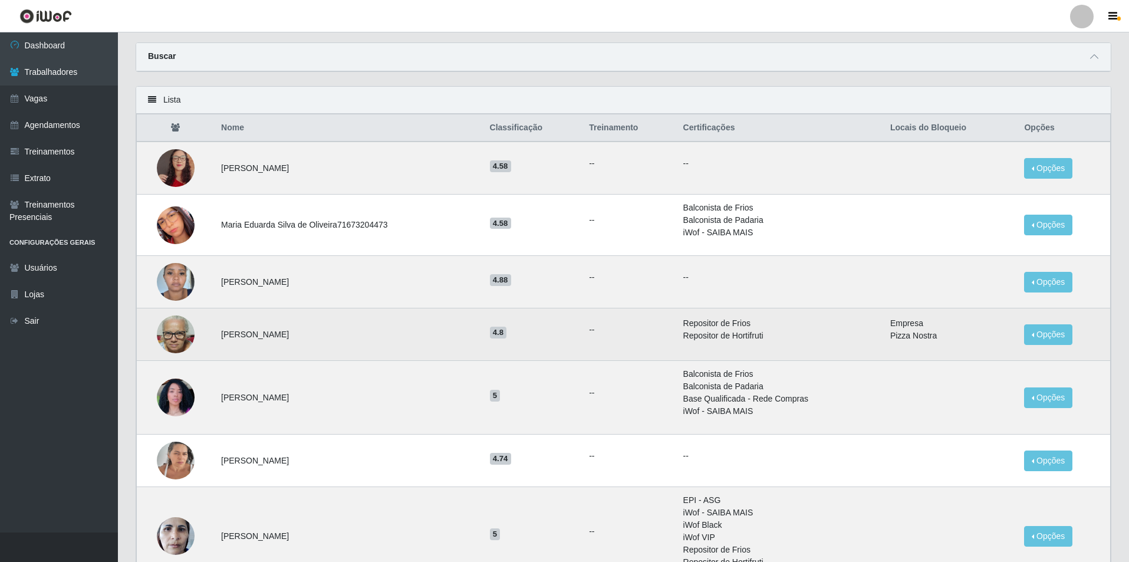
scroll to position [59, 0]
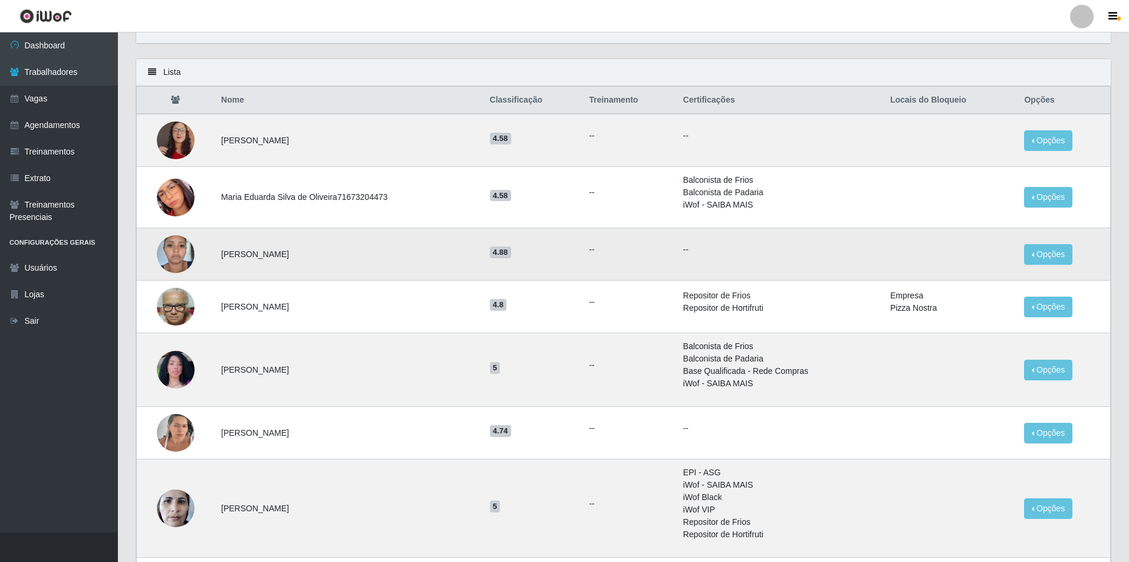
click at [179, 261] on img at bounding box center [176, 254] width 38 height 50
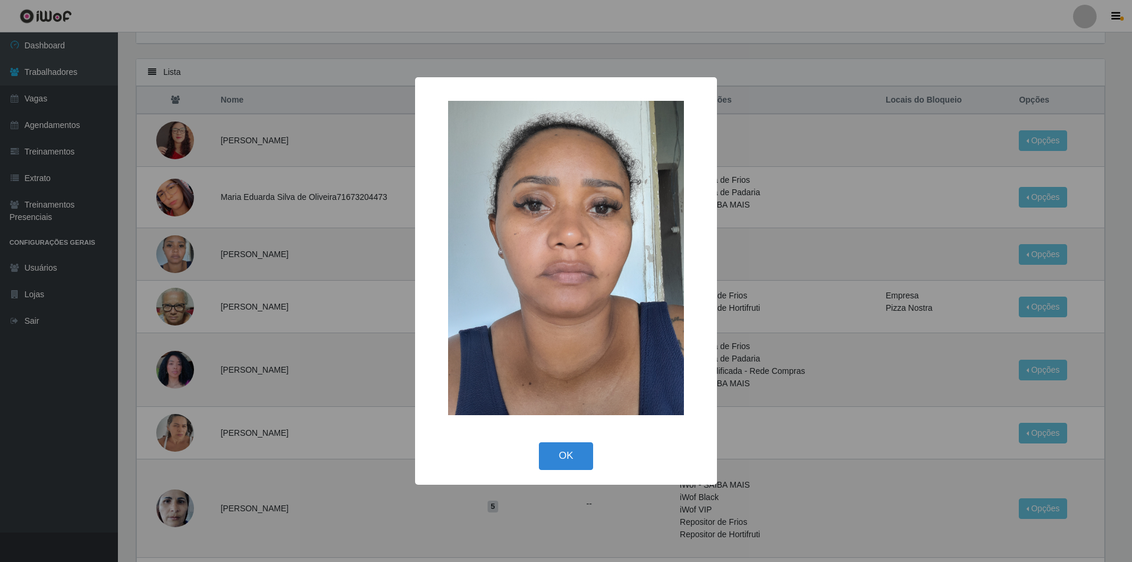
click at [195, 315] on div "× OK Cancel" at bounding box center [566, 281] width 1132 height 562
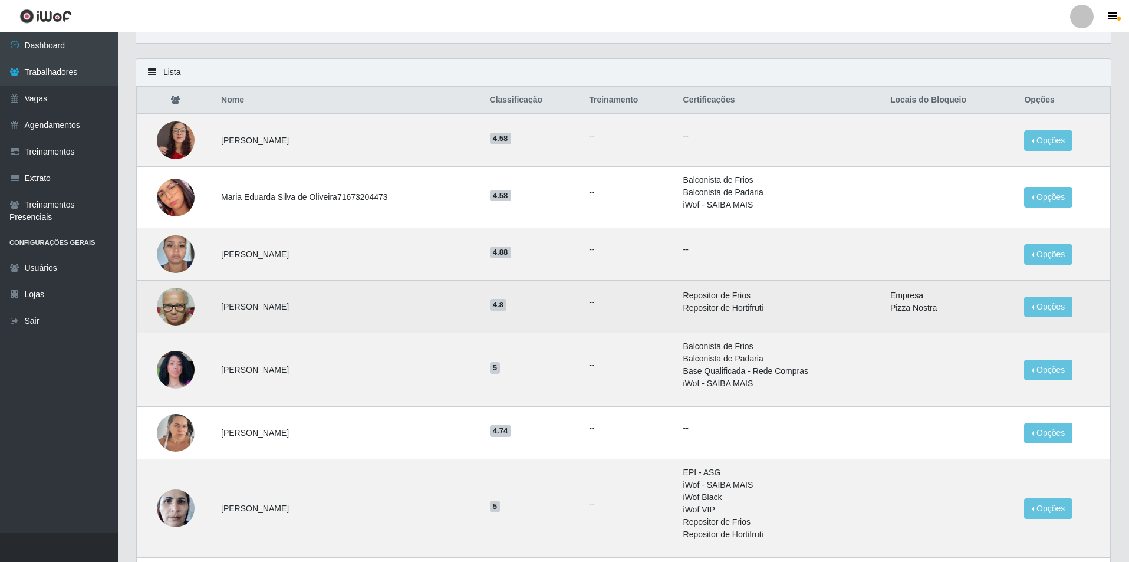
click at [183, 305] on img at bounding box center [176, 307] width 38 height 50
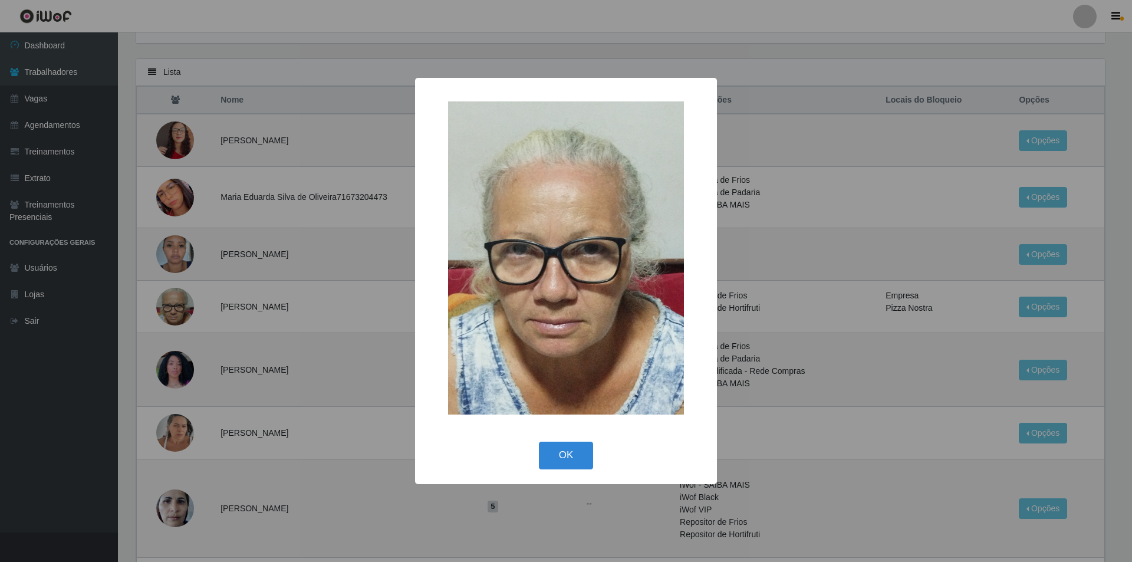
click at [211, 337] on div "× OK Cancel" at bounding box center [566, 281] width 1132 height 562
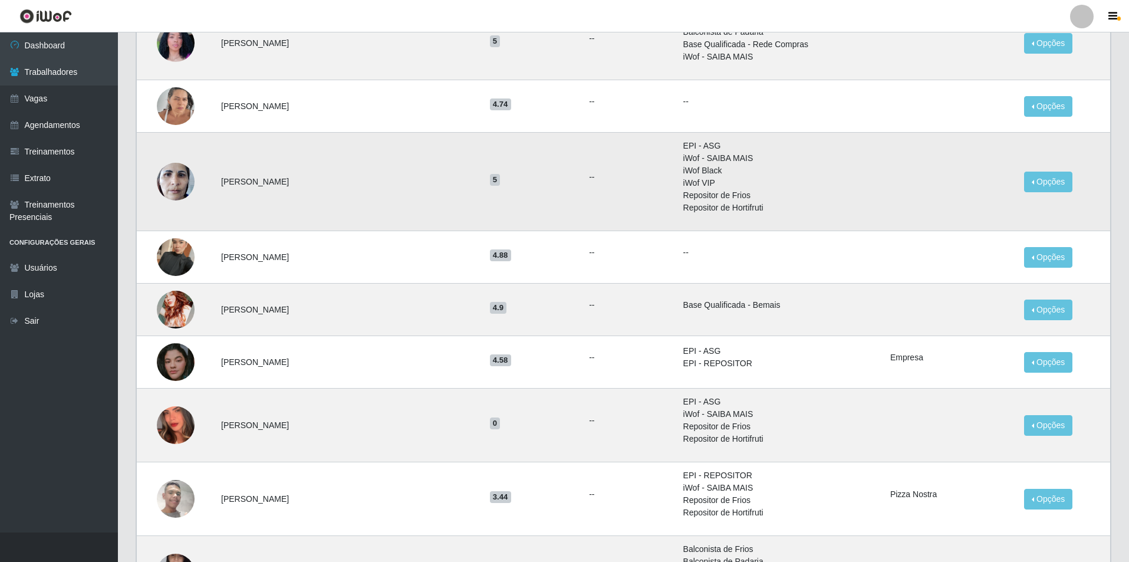
scroll to position [413, 0]
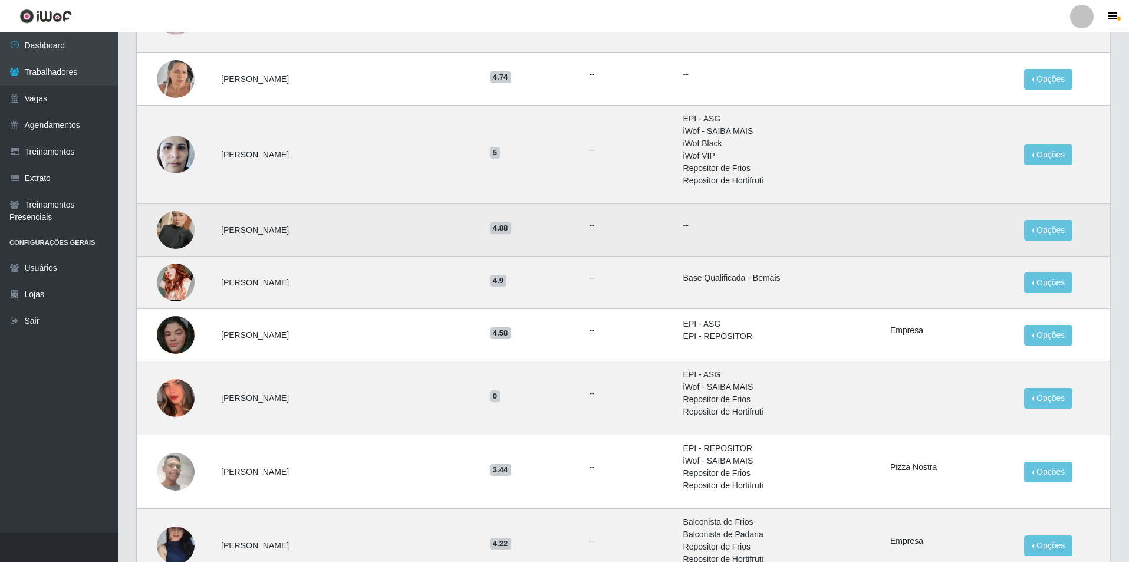
click at [179, 235] on img at bounding box center [176, 229] width 38 height 67
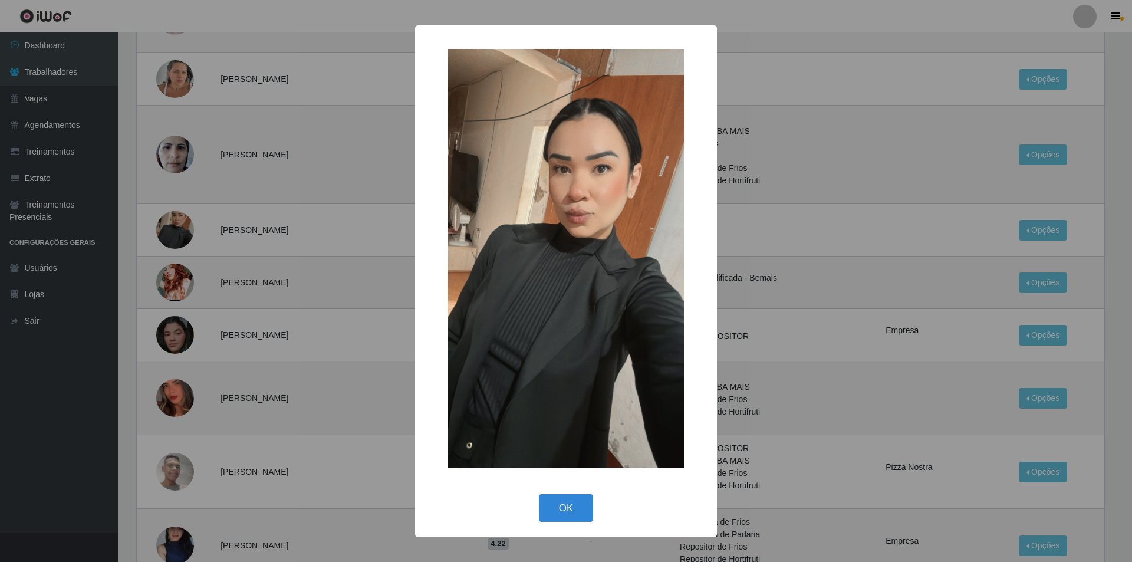
click at [235, 307] on div "× OK Cancel" at bounding box center [566, 281] width 1132 height 562
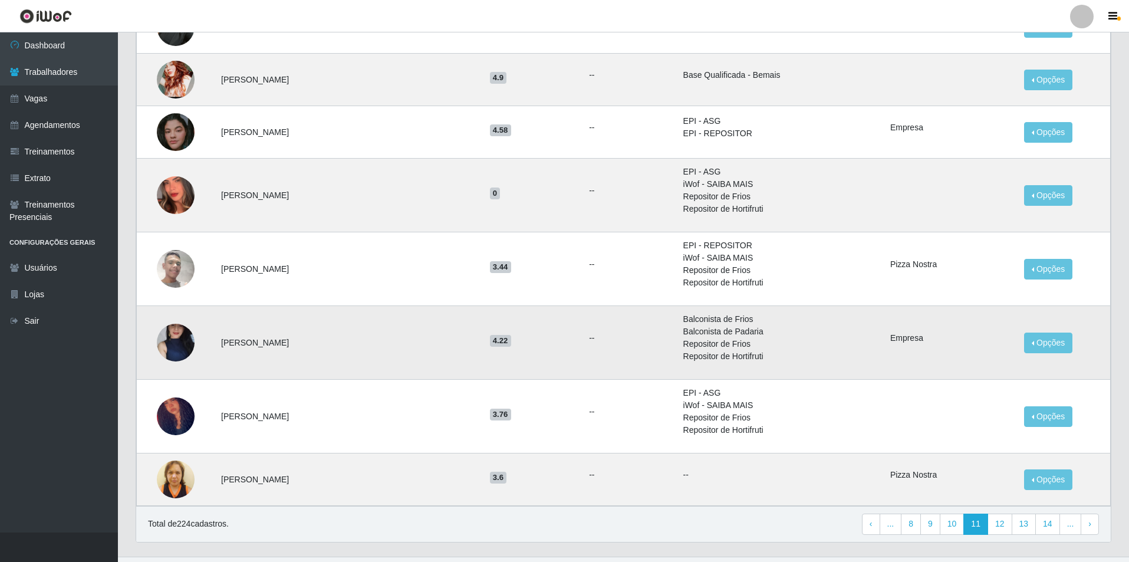
scroll to position [640, 0]
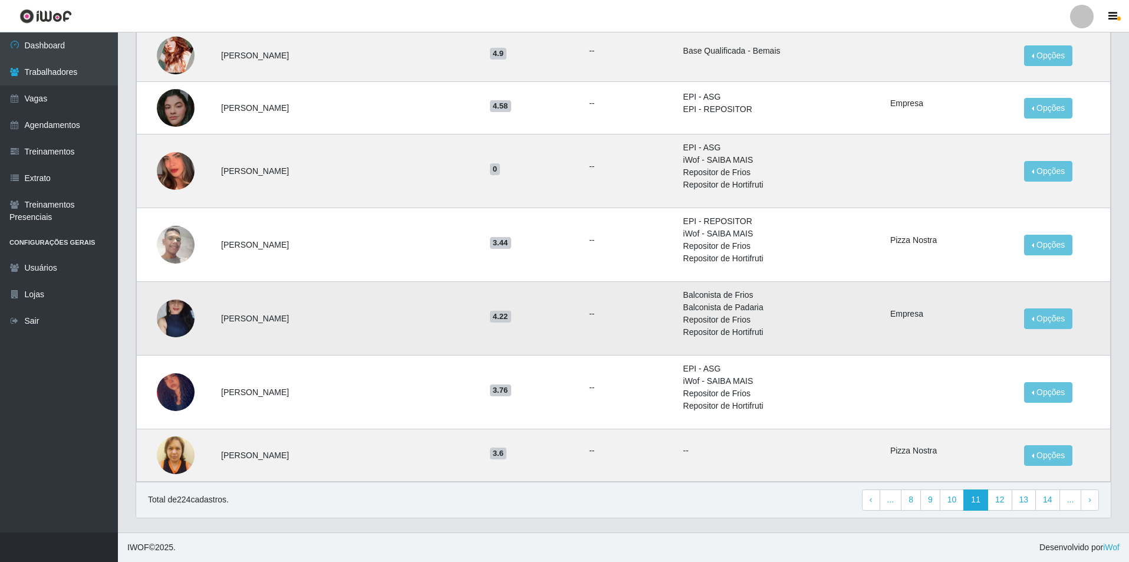
click at [189, 324] on img at bounding box center [176, 318] width 38 height 84
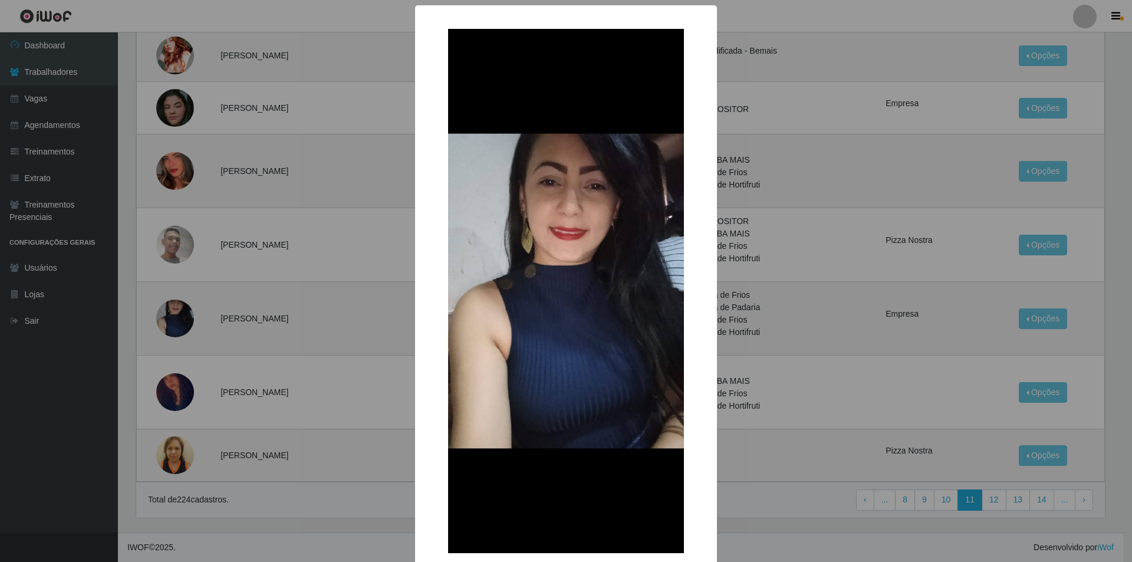
click at [256, 363] on div "× OK Cancel" at bounding box center [566, 281] width 1132 height 562
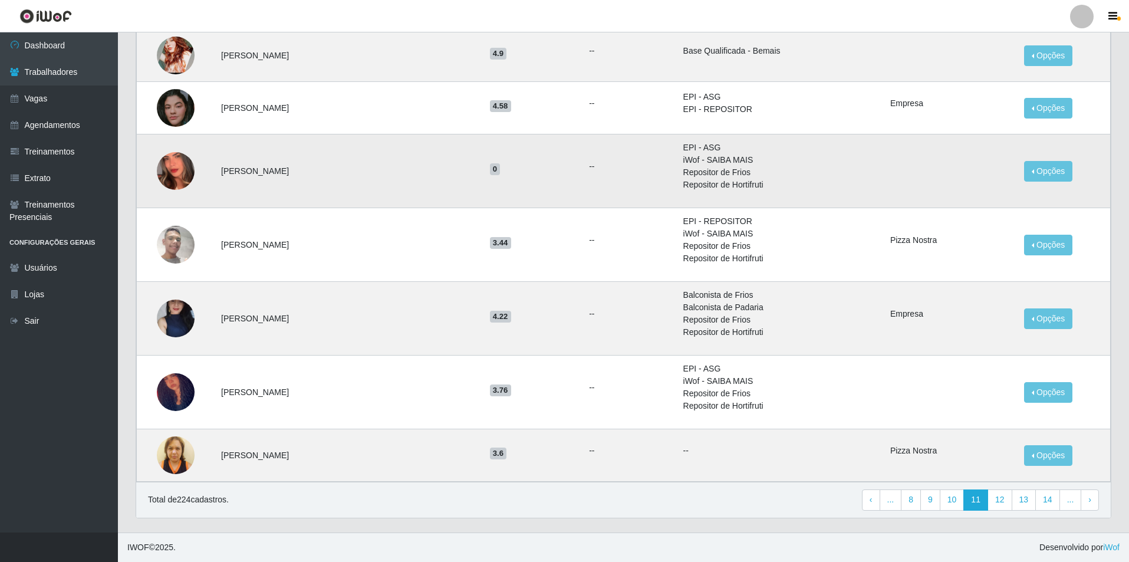
click at [184, 181] on img at bounding box center [176, 170] width 38 height 67
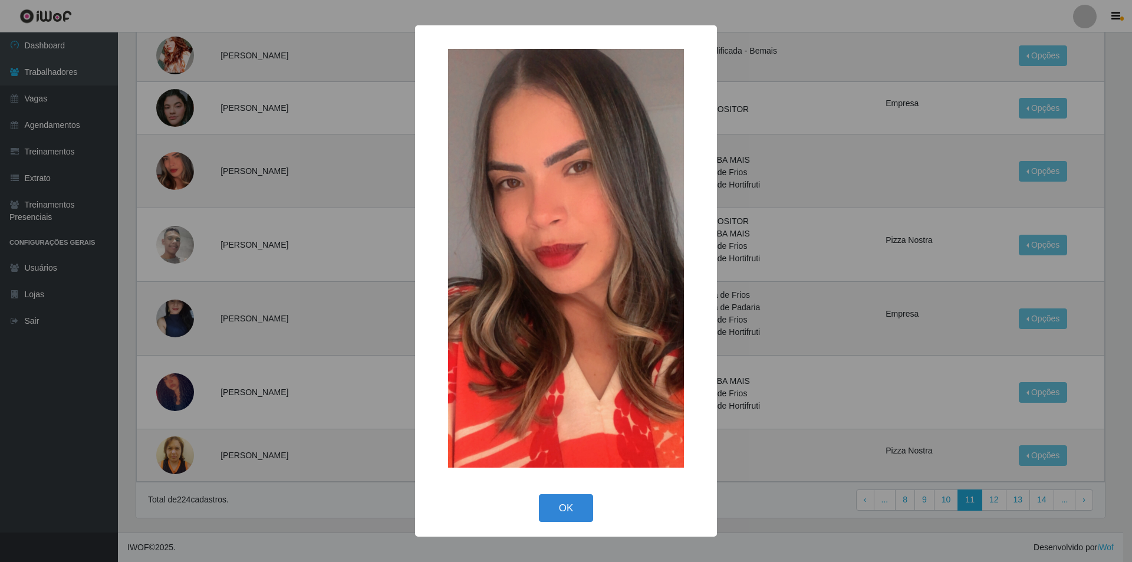
click at [268, 221] on div "× OK Cancel" at bounding box center [566, 281] width 1132 height 562
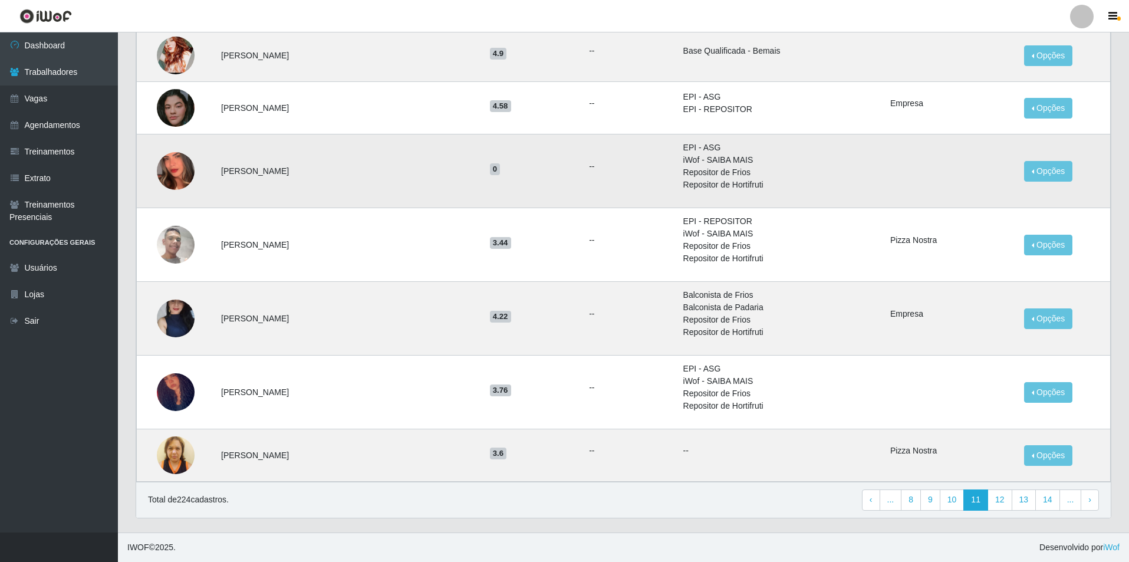
click at [190, 173] on img at bounding box center [176, 170] width 38 height 67
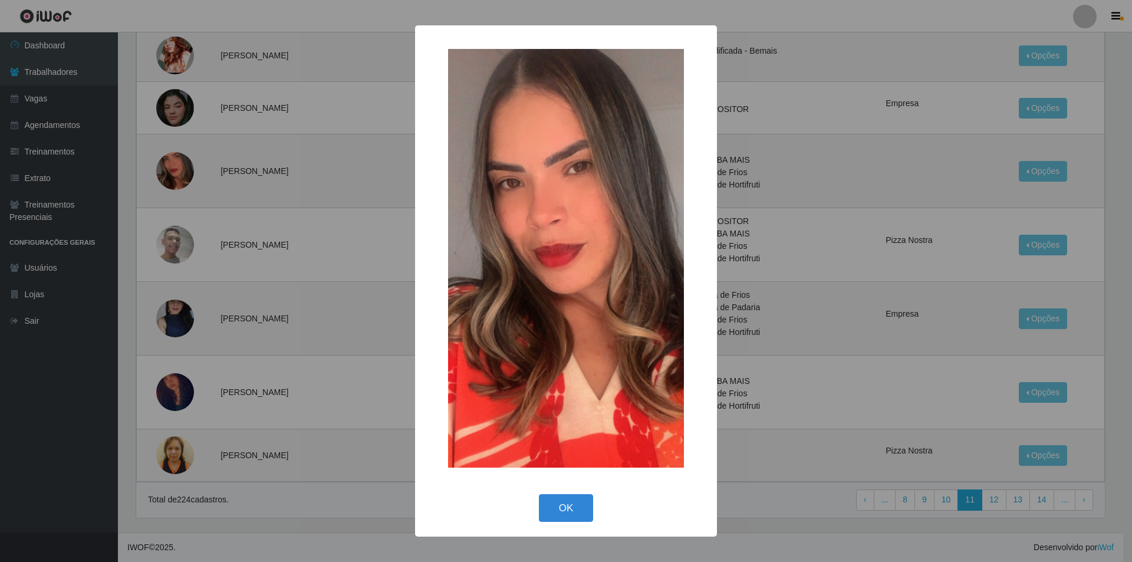
click at [307, 219] on div "× OK Cancel" at bounding box center [566, 281] width 1132 height 562
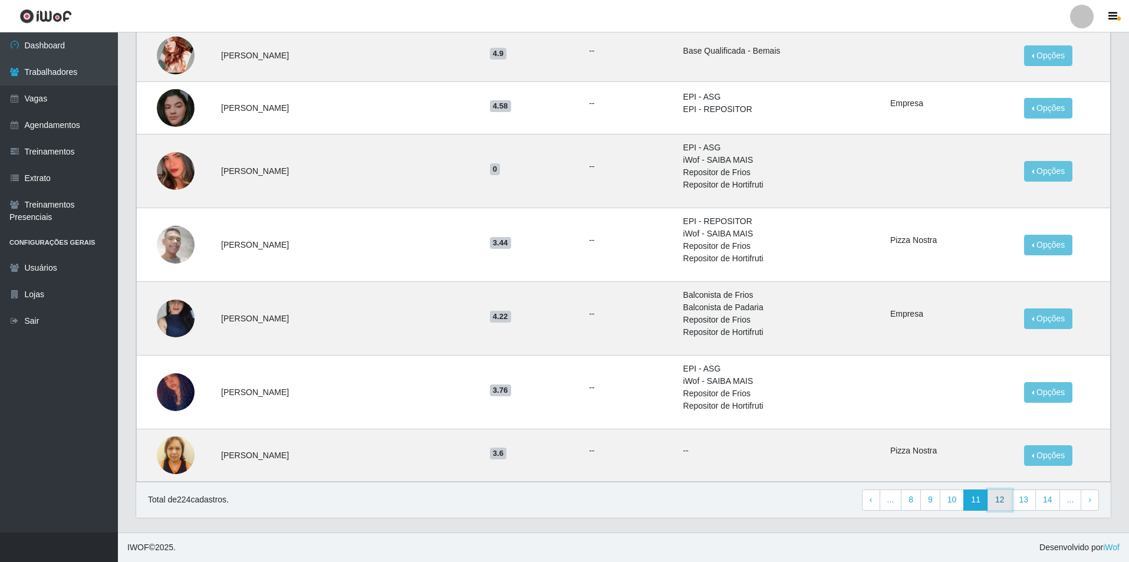
click at [1002, 501] on link "12" at bounding box center [999, 499] width 25 height 21
